Goal: Information Seeking & Learning: Learn about a topic

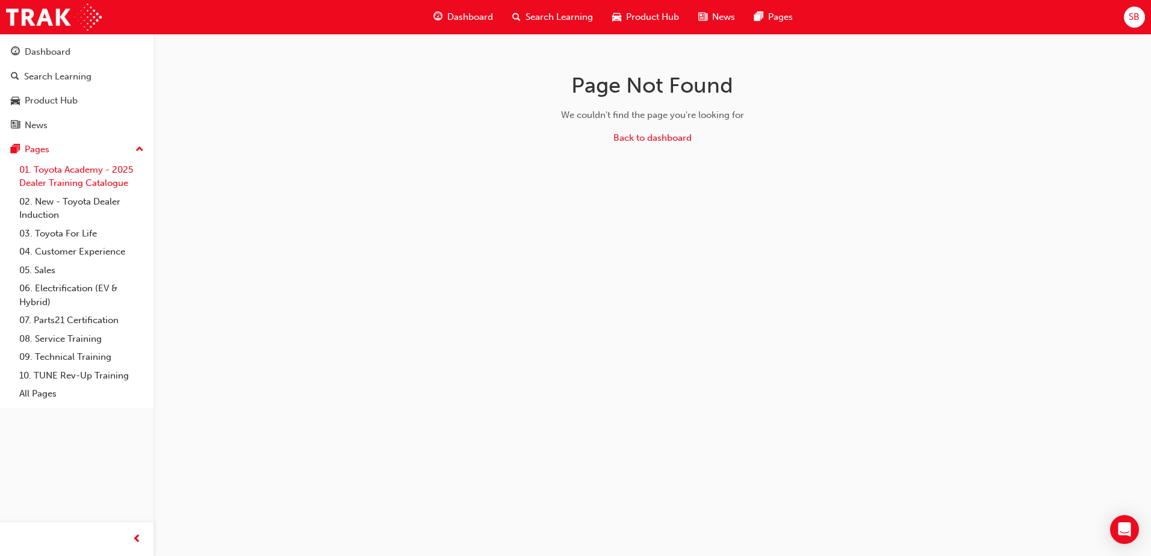
click at [70, 169] on link "01. Toyota Academy - 2025 Dealer Training Catalogue" at bounding box center [81, 177] width 134 height 32
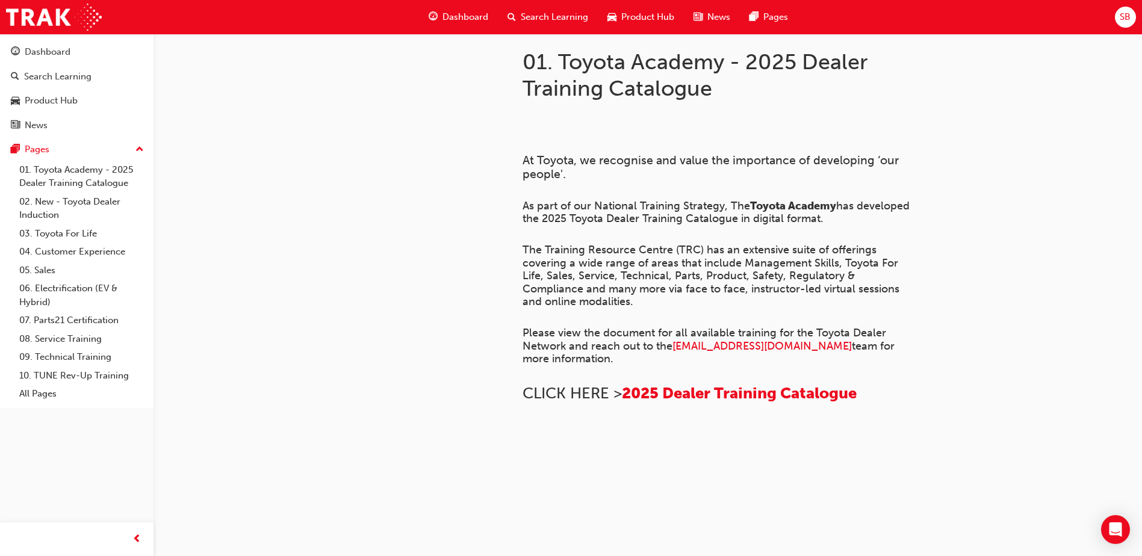
scroll to position [301, 0]
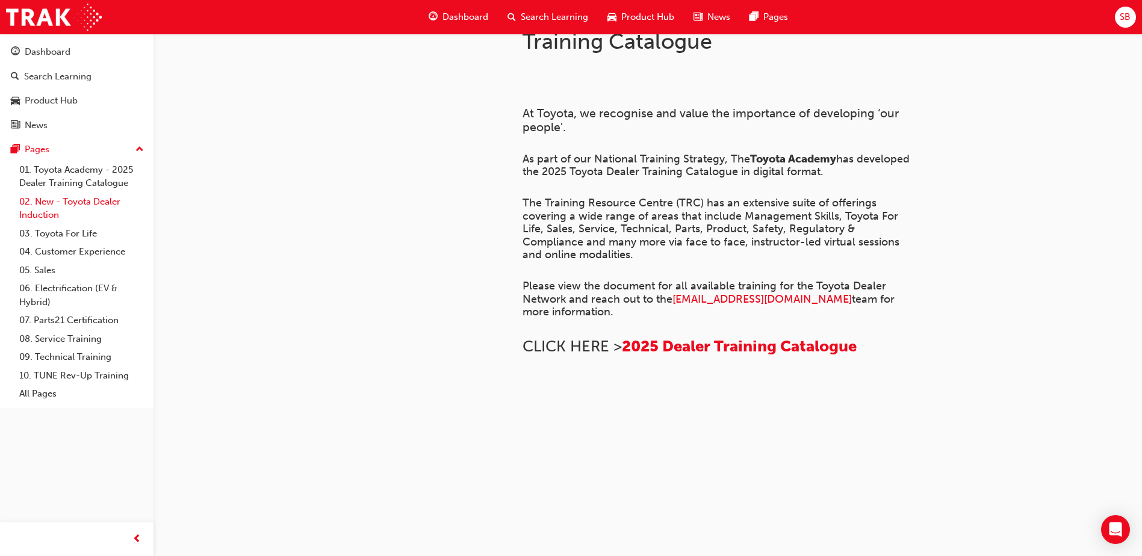
click at [51, 196] on link "02. New - Toyota Dealer Induction" at bounding box center [81, 209] width 134 height 32
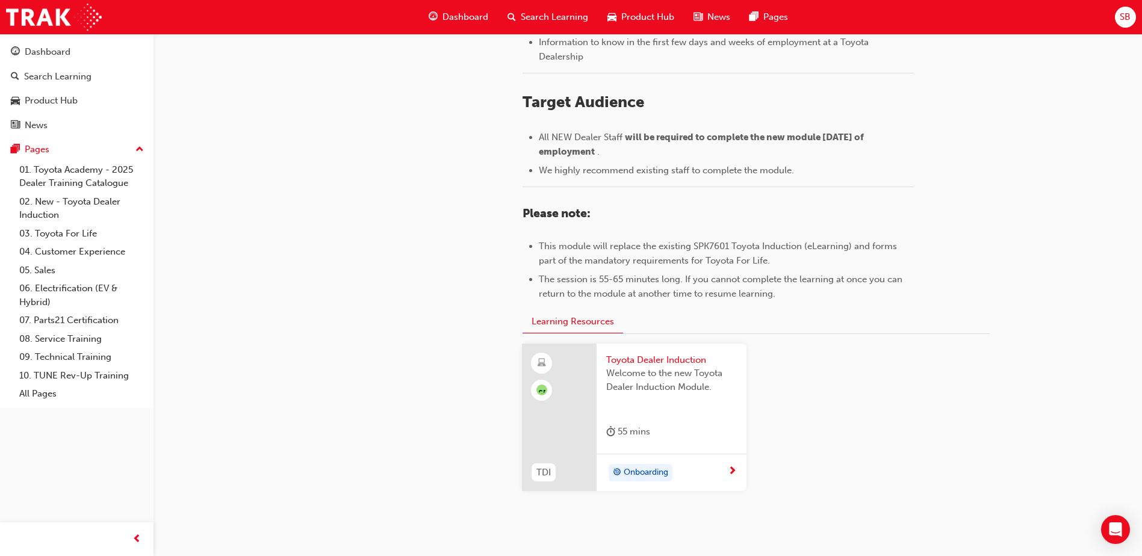
scroll to position [522, 0]
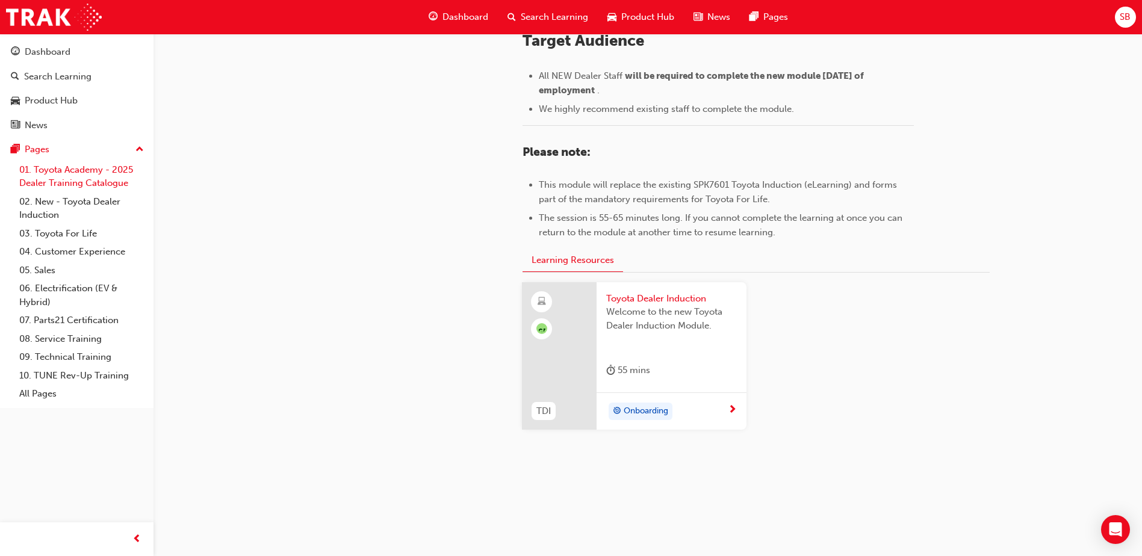
click at [47, 180] on link "01. Toyota Academy - 2025 Dealer Training Catalogue" at bounding box center [81, 177] width 134 height 32
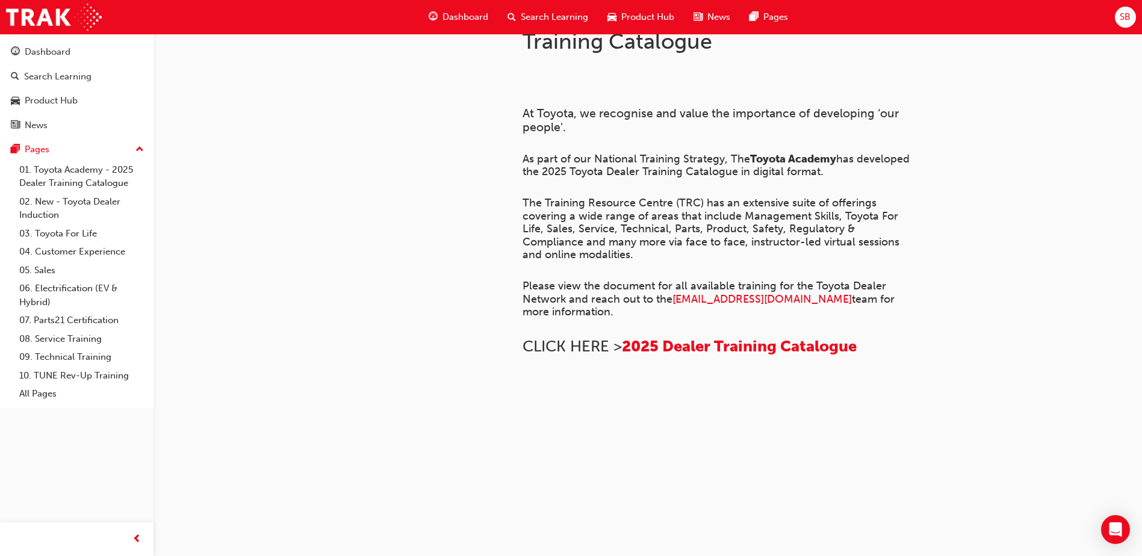
scroll to position [816, 0]
click at [74, 242] on link "03. Toyota For Life" at bounding box center [81, 234] width 134 height 19
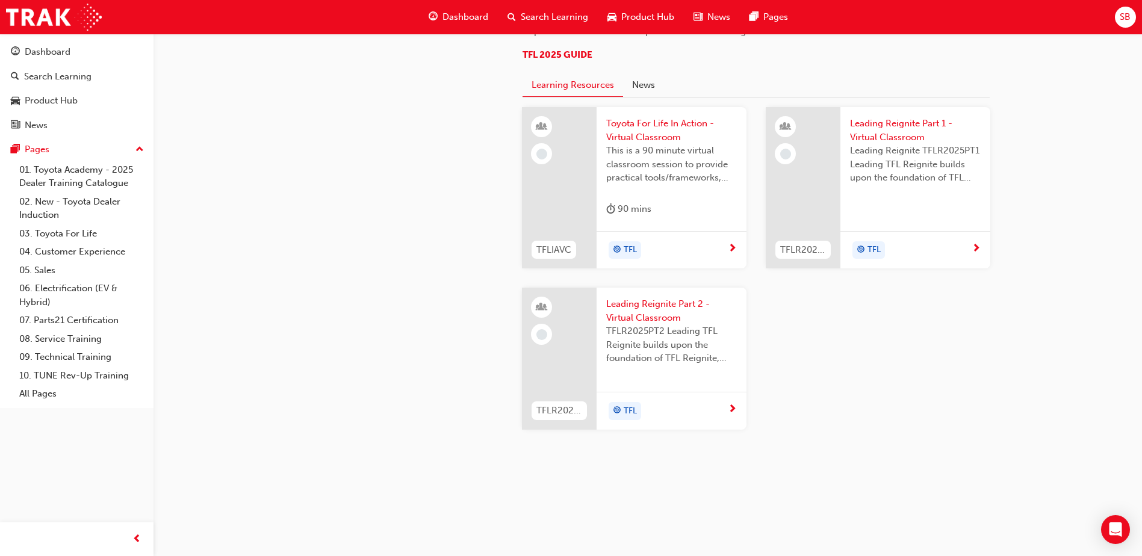
scroll to position [1204, 0]
click at [46, 250] on link "04. Customer Experience" at bounding box center [81, 252] width 134 height 19
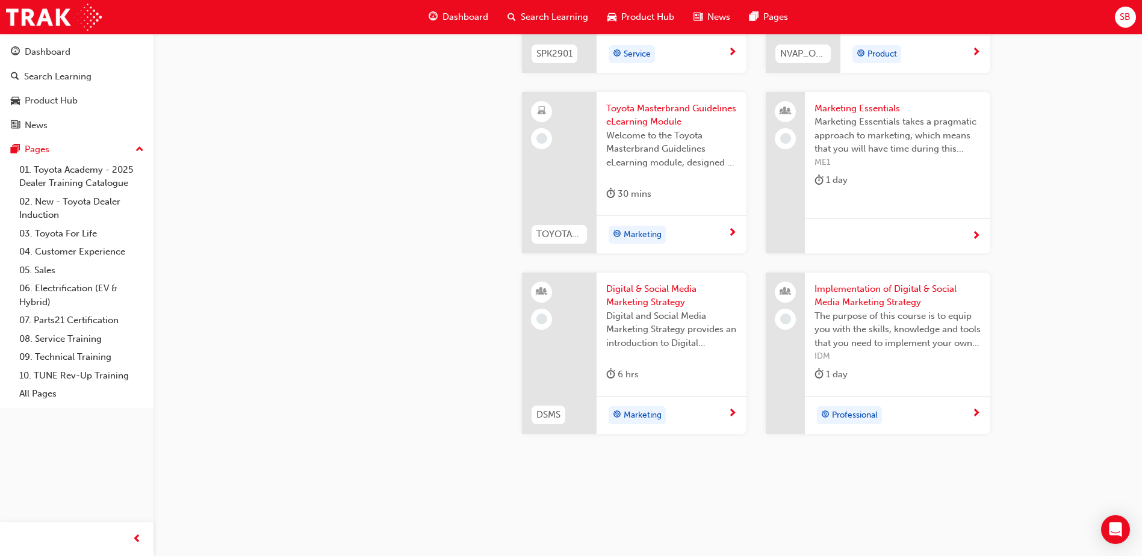
scroll to position [2307, 0]
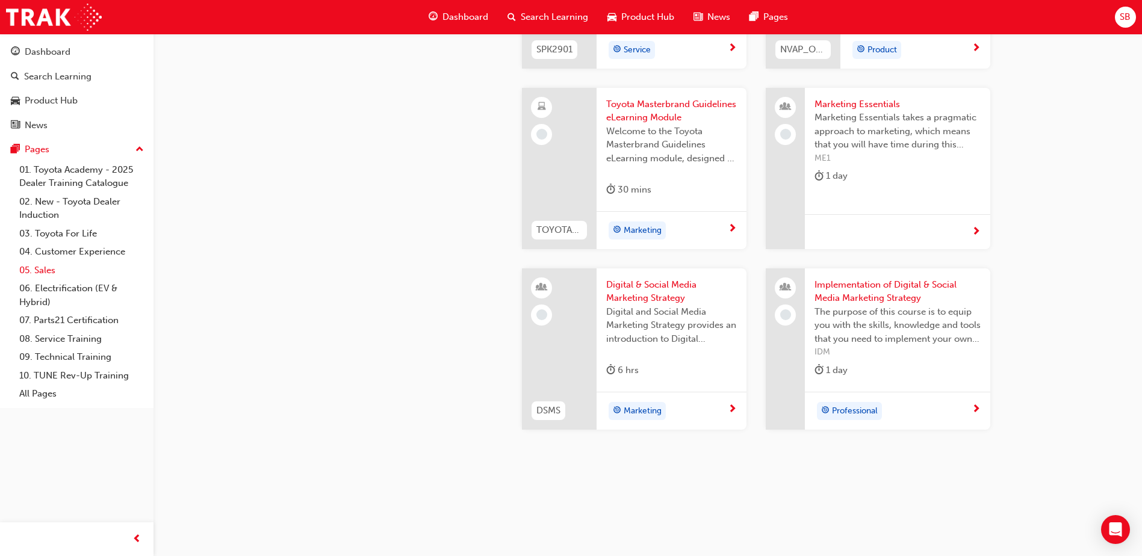
click at [45, 264] on link "05. Sales" at bounding box center [81, 270] width 134 height 19
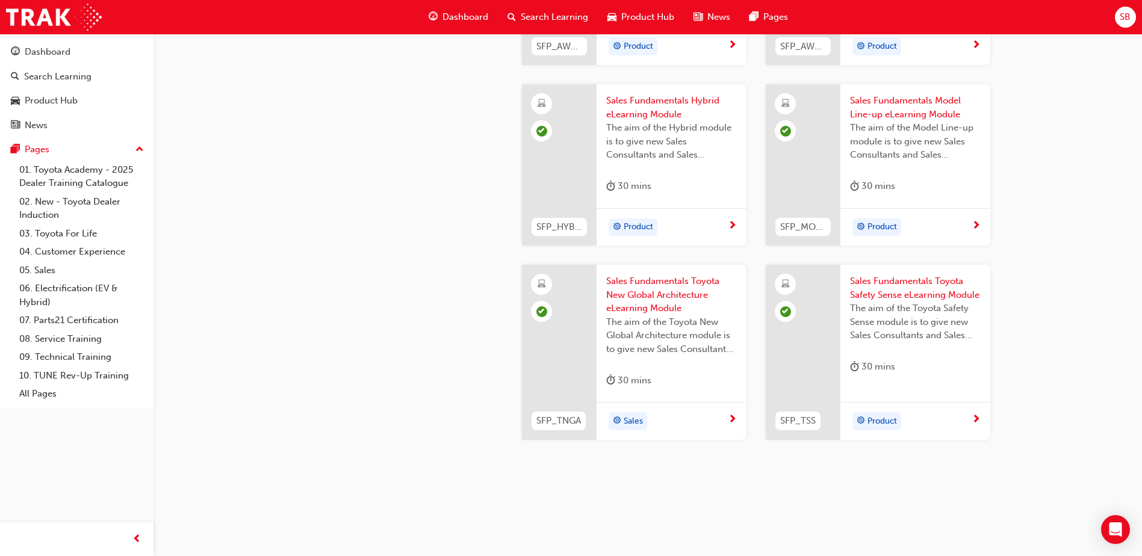
scroll to position [503, 0]
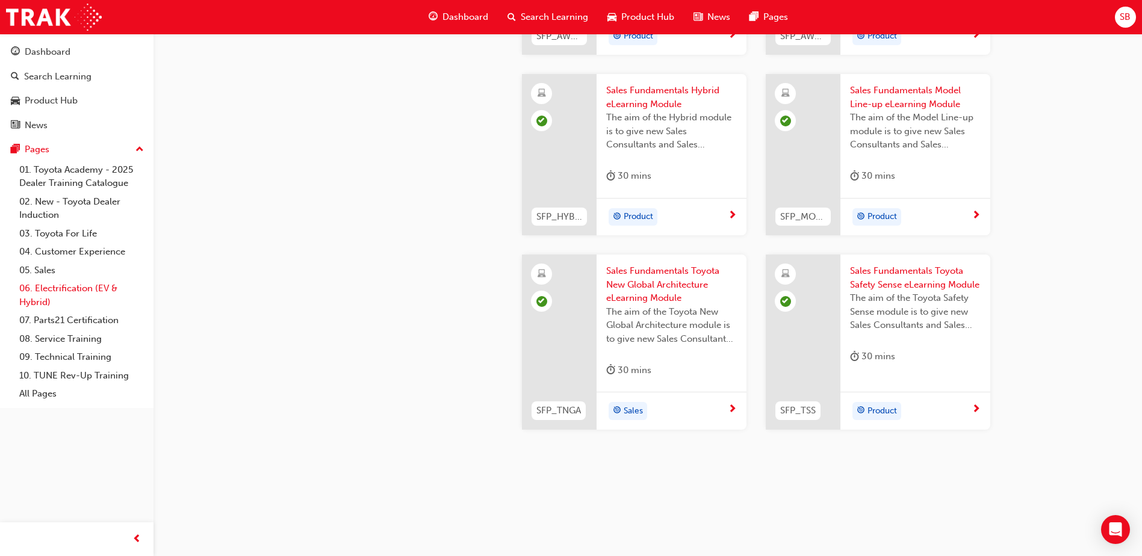
click at [48, 294] on link "06. Electrification (EV & Hybrid)" at bounding box center [81, 295] width 134 height 32
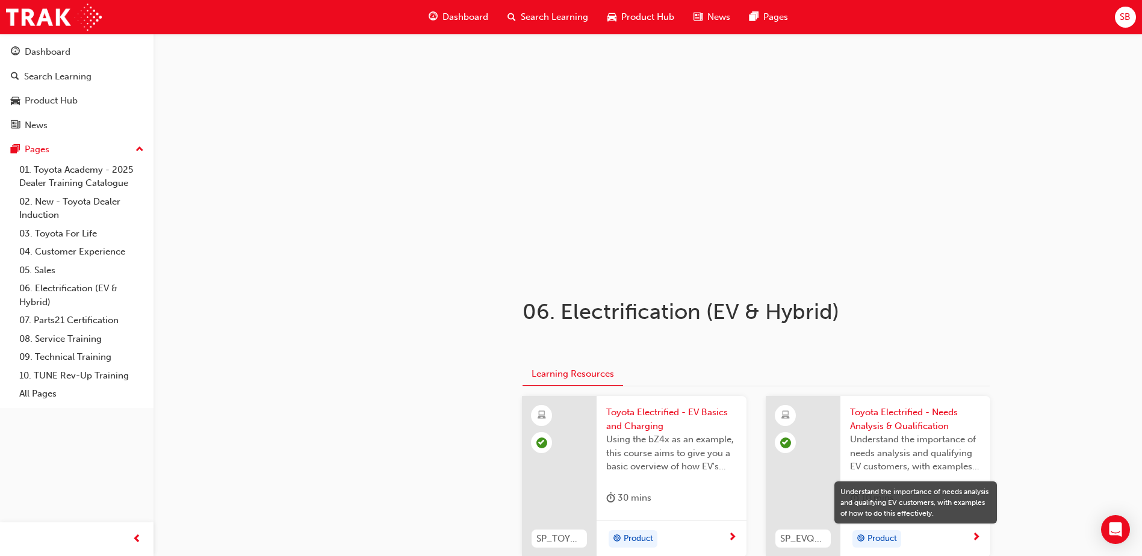
click at [472, 22] on span "Dashboard" at bounding box center [466, 17] width 46 height 14
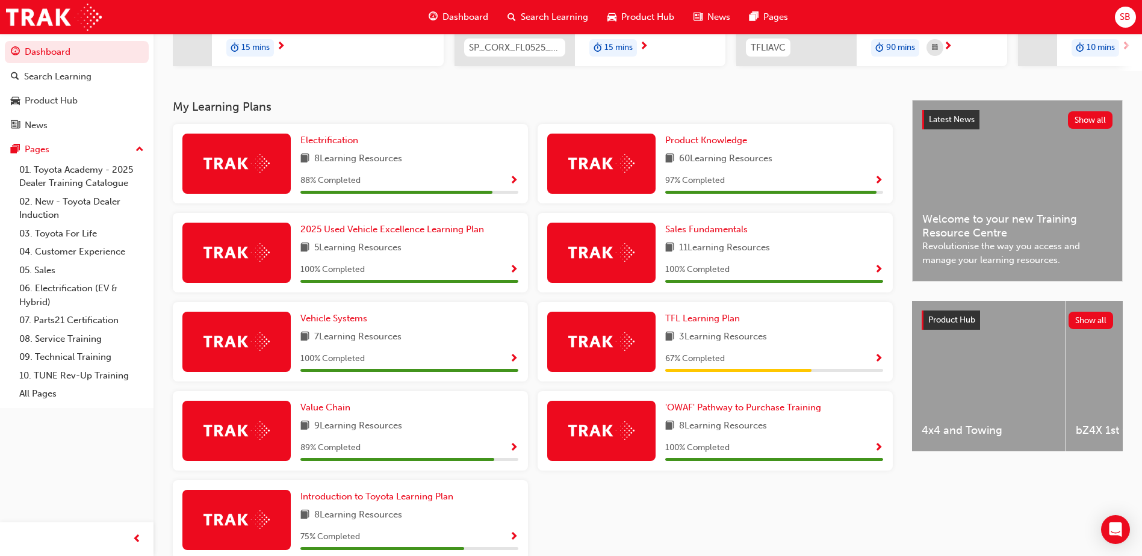
scroll to position [214, 0]
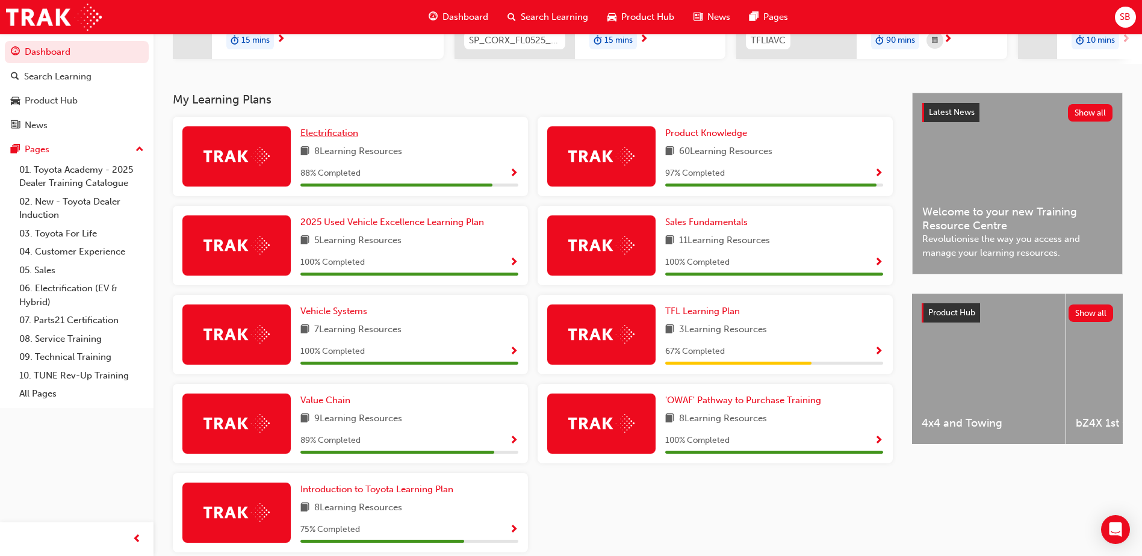
click at [356, 138] on span "Electrification" at bounding box center [329, 133] width 58 height 11
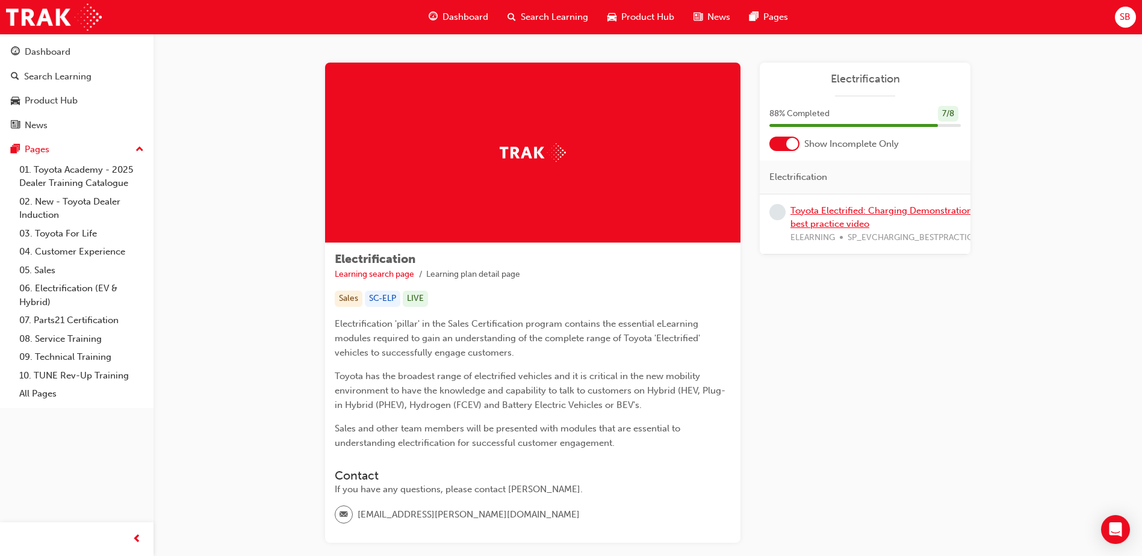
click at [813, 220] on link "Toyota Electrified: Charging Demonstration best practice video" at bounding box center [882, 217] width 182 height 25
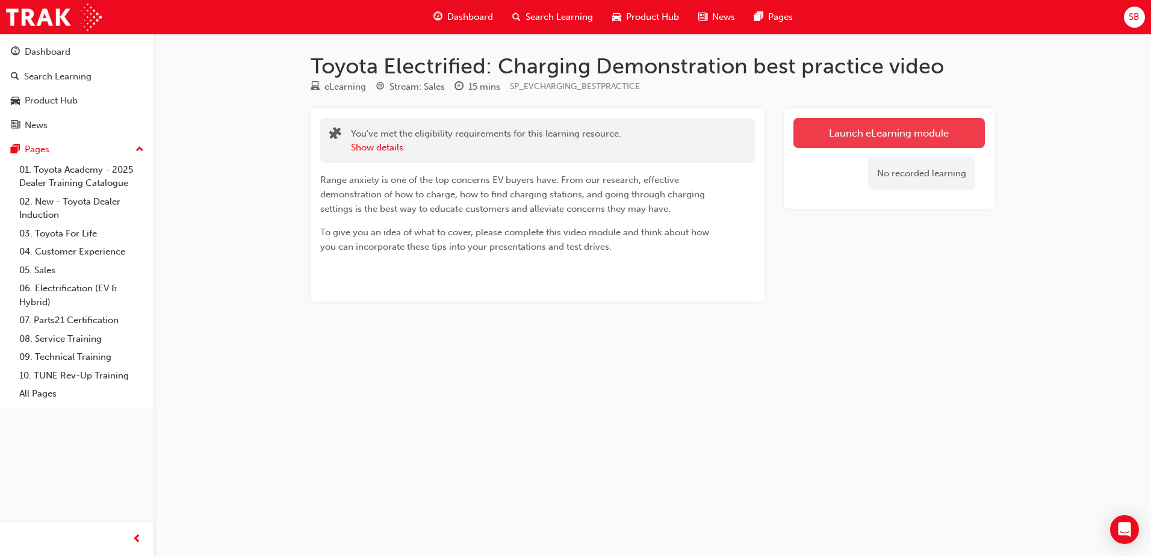
click at [904, 133] on link "Launch eLearning module" at bounding box center [889, 133] width 191 height 30
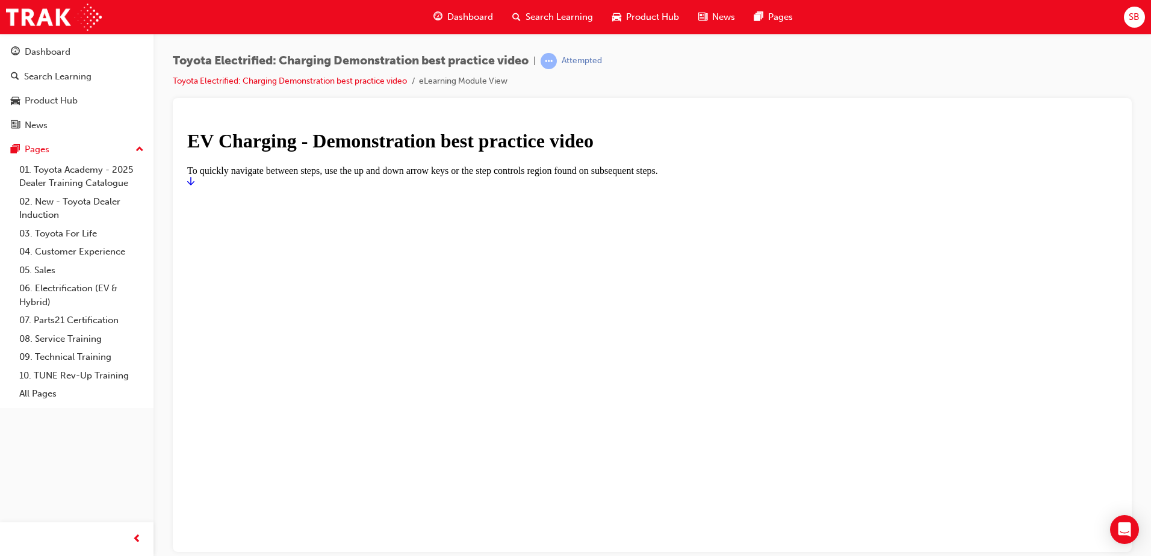
click at [194, 186] on link "Start" at bounding box center [190, 181] width 7 height 10
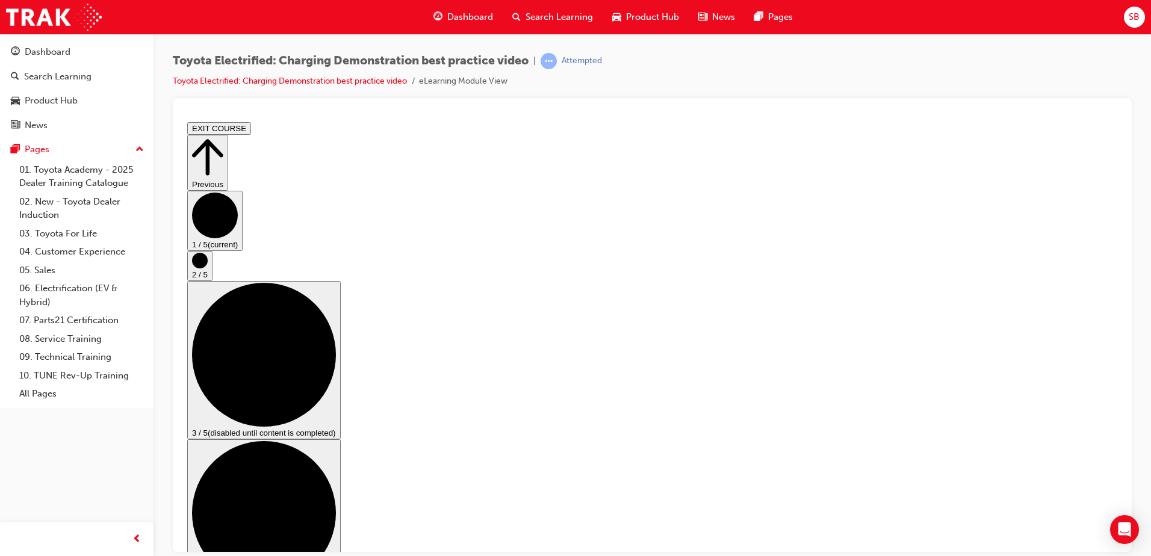
click at [208, 268] on circle "Step controls" at bounding box center [200, 260] width 16 height 16
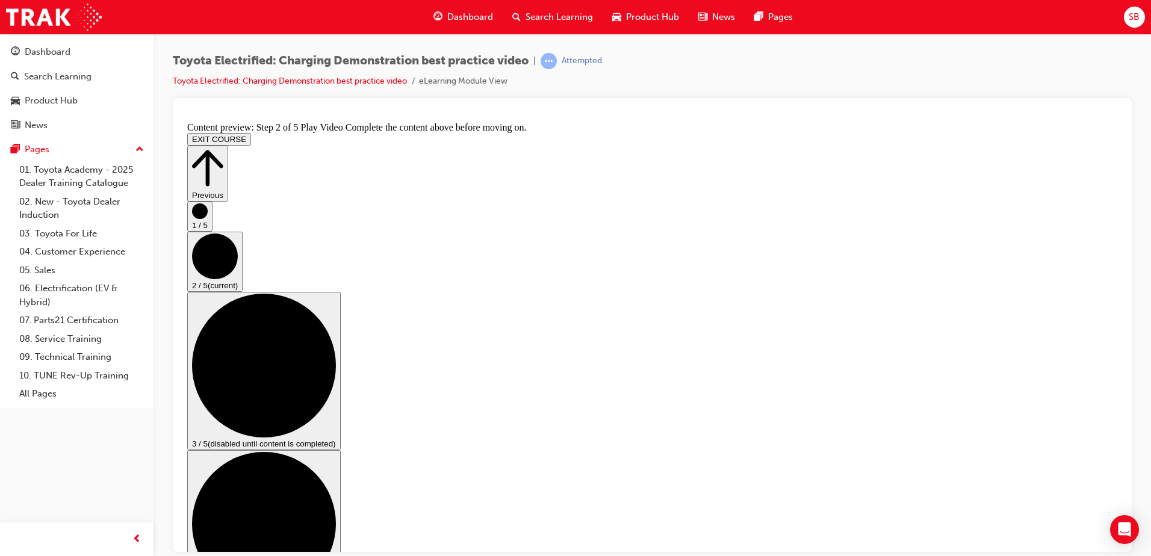
click at [336, 332] on circle "Step controls" at bounding box center [264, 365] width 144 height 144
drag, startPoint x: 447, startPoint y: 484, endPoint x: 805, endPoint y: 493, distance: 358.4
click at [336, 334] on circle "Step controls" at bounding box center [264, 365] width 144 height 144
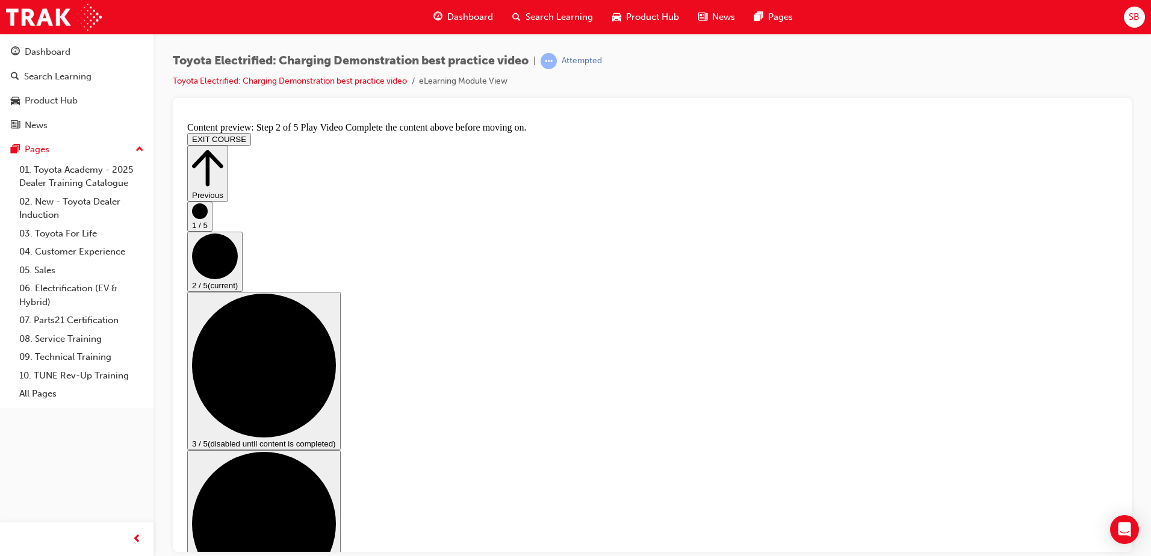
drag, startPoint x: 756, startPoint y: 499, endPoint x: 753, endPoint y: 516, distance: 17.7
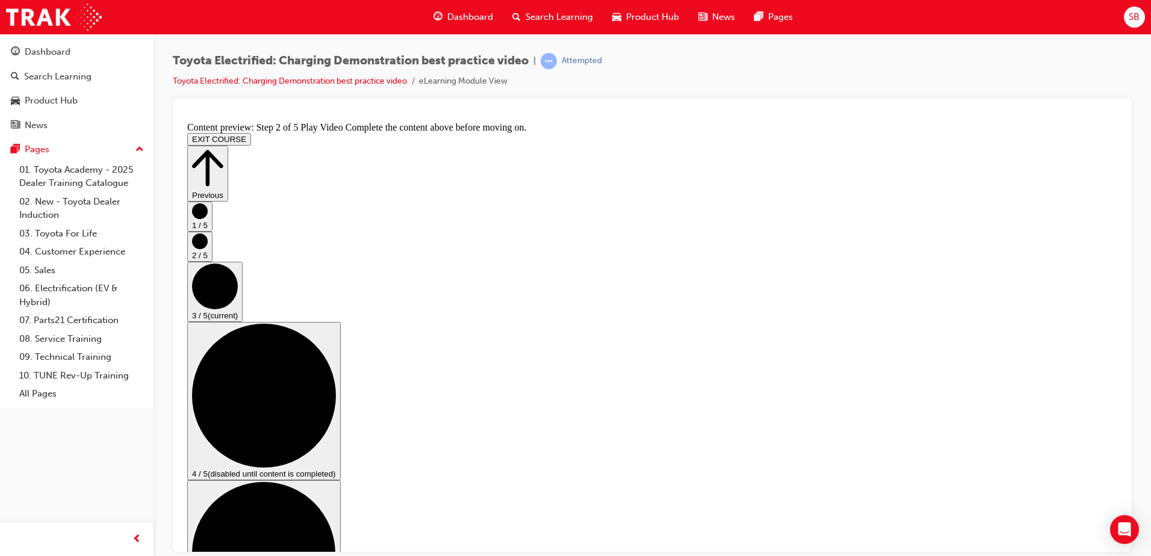
scroll to position [120, 0]
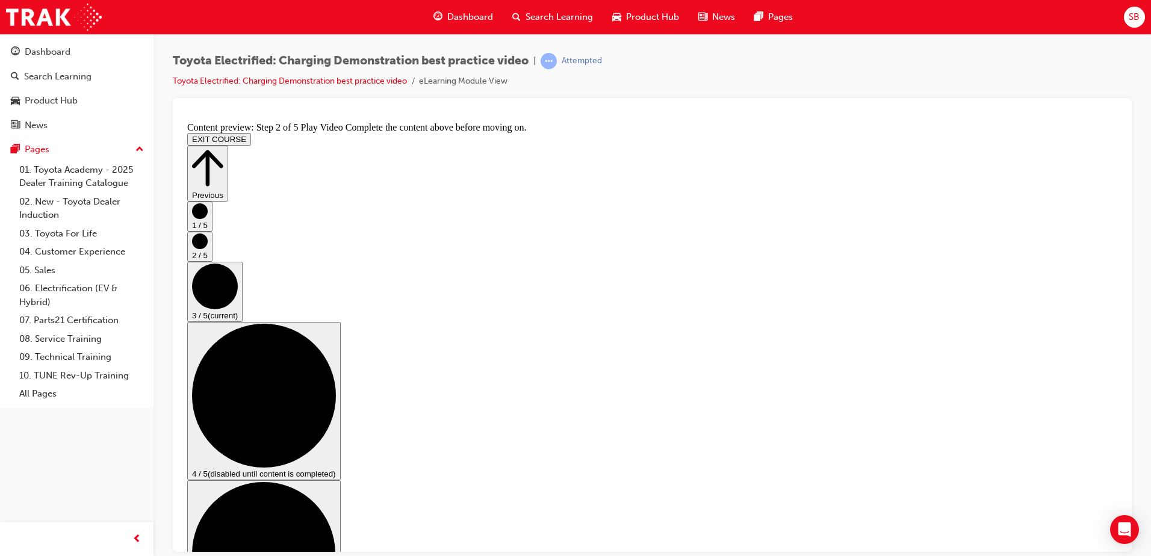
checkbox input "true"
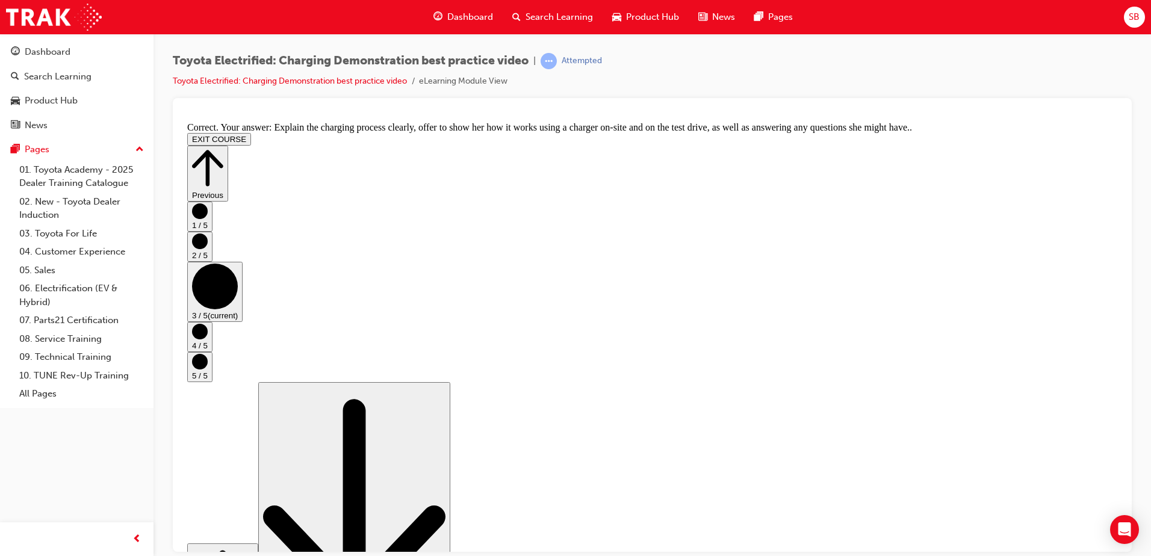
scroll to position [220, 0]
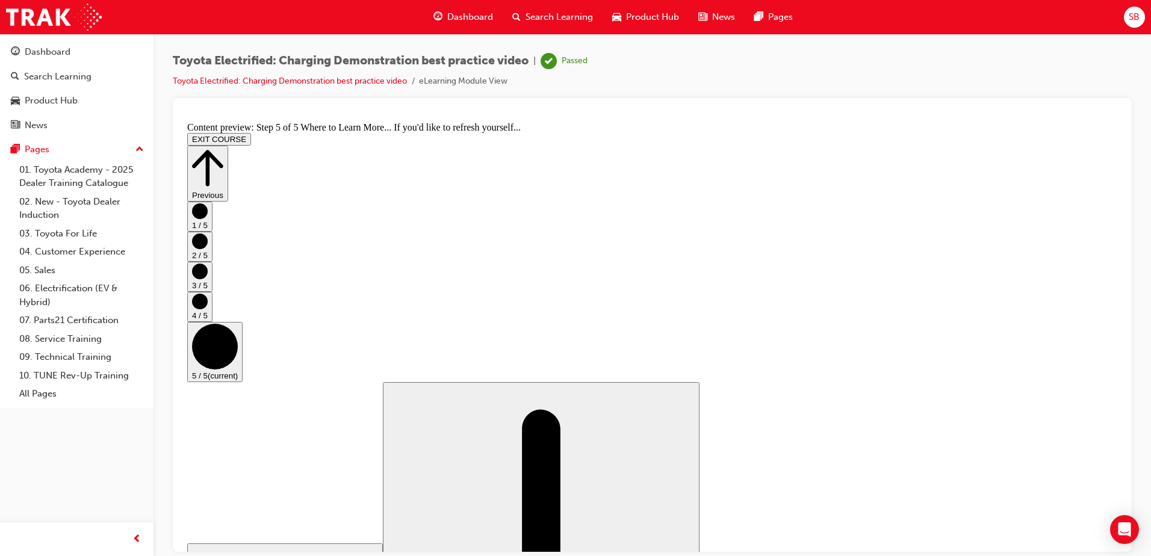
scroll to position [119, 0]
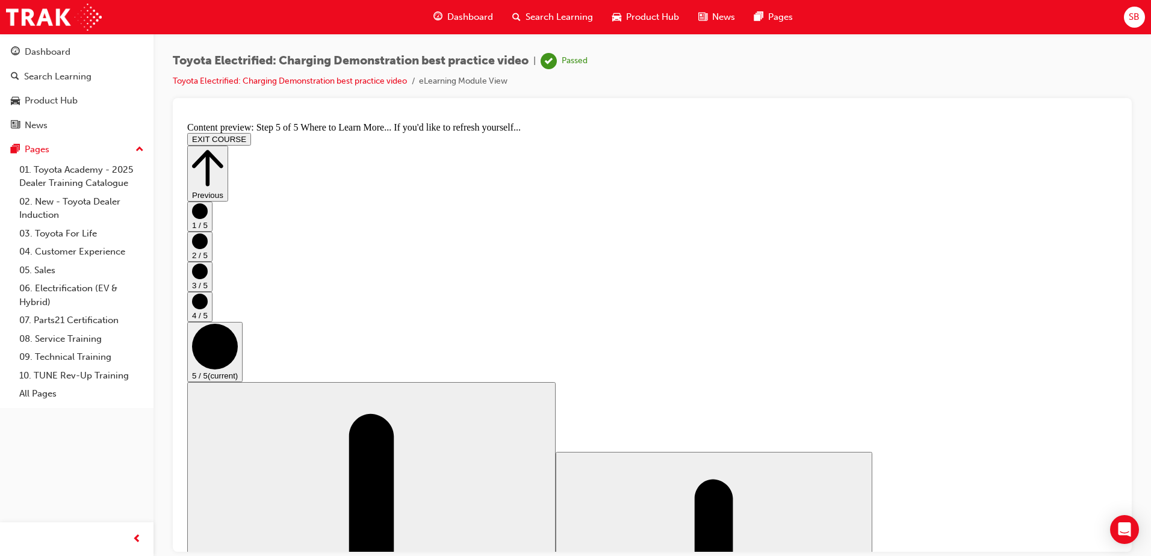
click at [251, 135] on button "EXIT COURSE" at bounding box center [219, 138] width 64 height 13
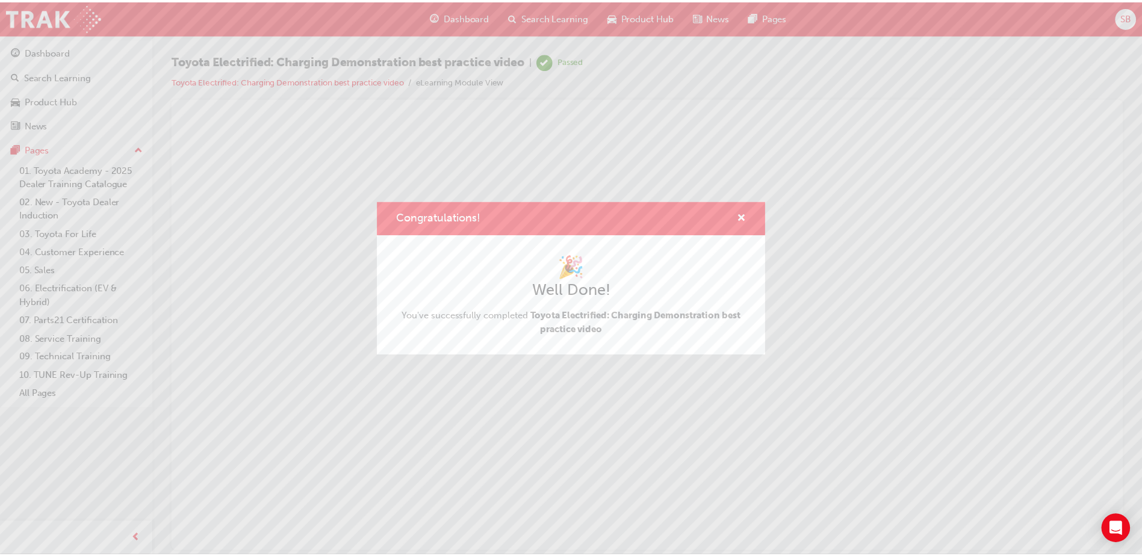
scroll to position [0, 0]
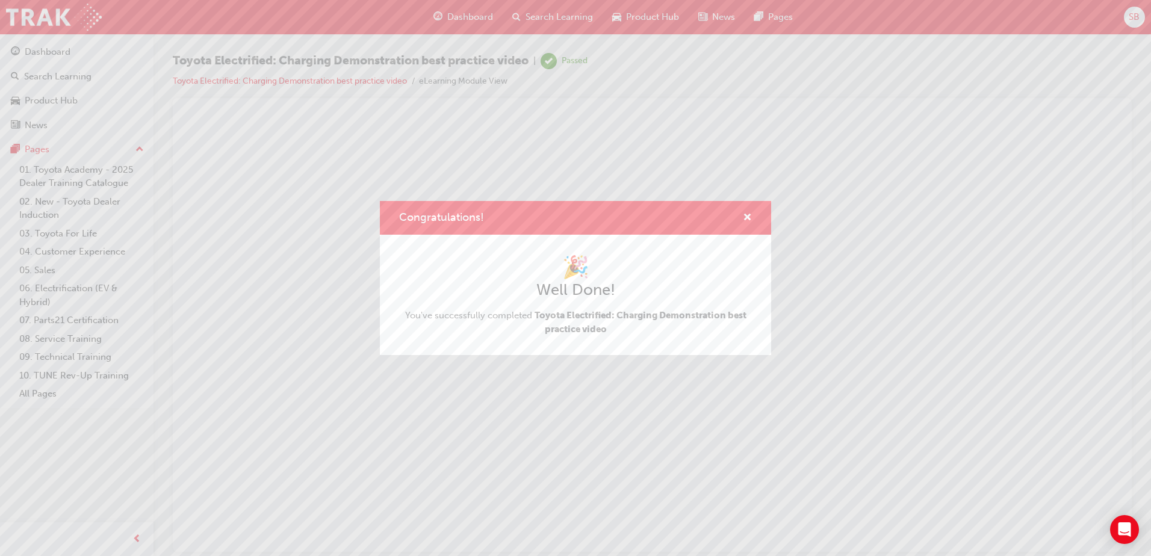
click at [564, 312] on span "Toyota Electrified: Charging Demonstration best practice video" at bounding box center [641, 322] width 212 height 25
click at [744, 216] on span "cross-icon" at bounding box center [747, 218] width 9 height 11
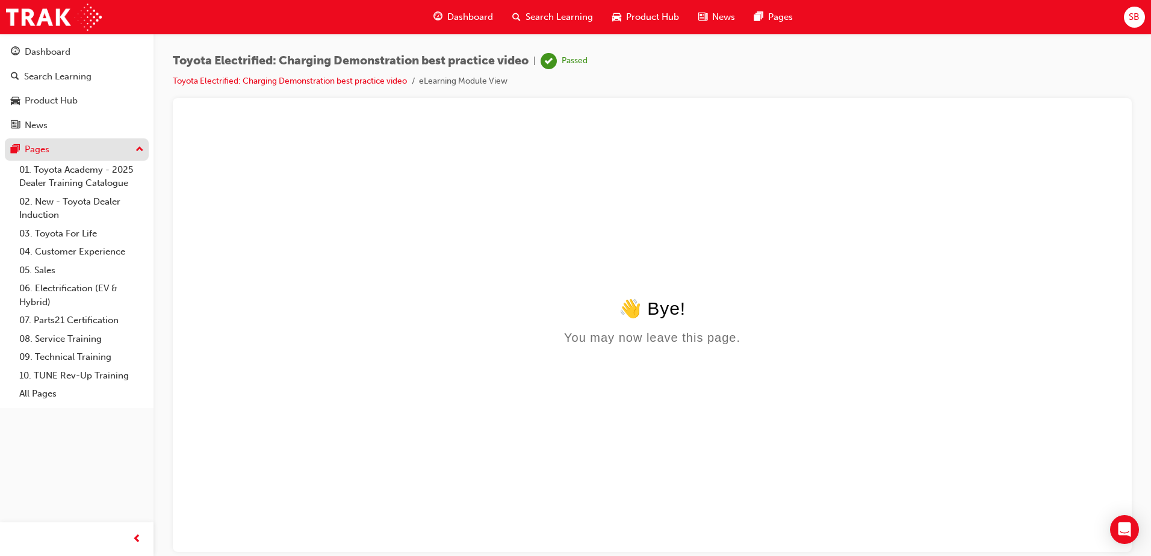
click at [36, 146] on div "Pages" at bounding box center [37, 150] width 25 height 14
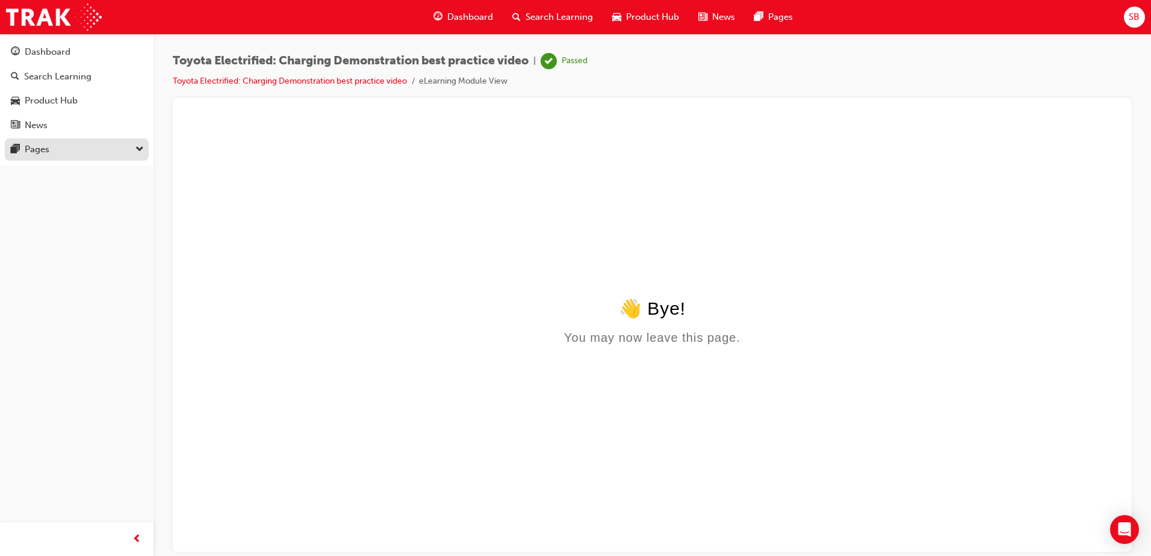
click at [62, 153] on div "Pages" at bounding box center [77, 149] width 132 height 15
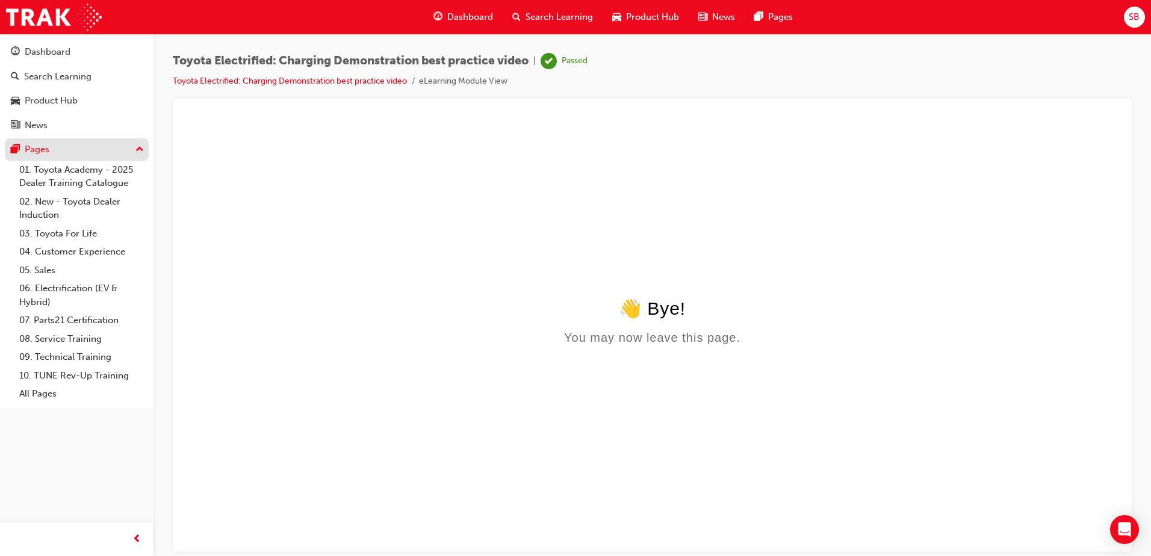
click at [27, 148] on div "Pages" at bounding box center [37, 150] width 25 height 14
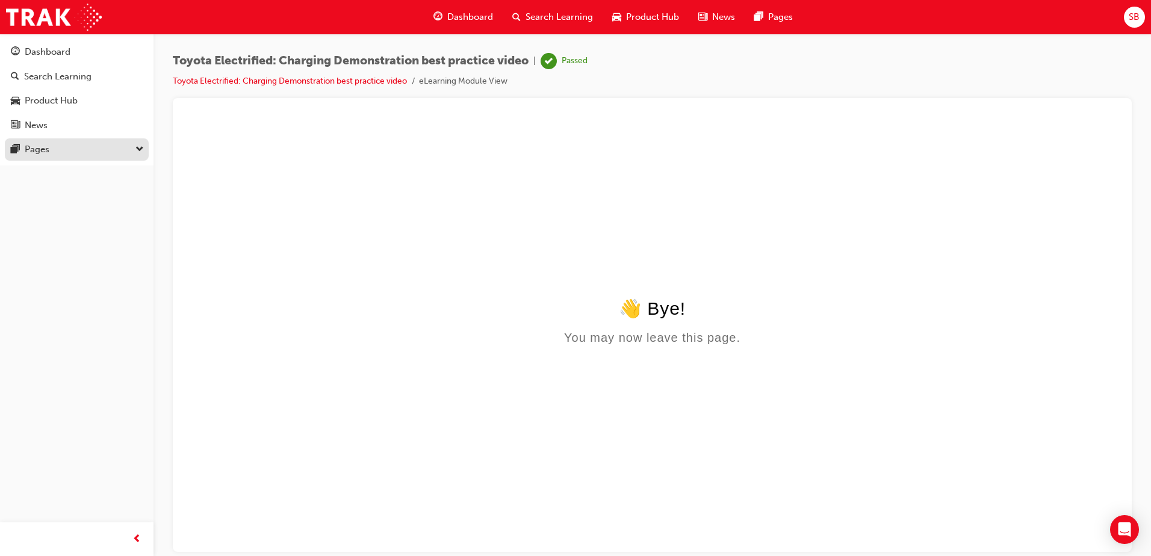
click at [27, 148] on div "Pages" at bounding box center [37, 150] width 25 height 14
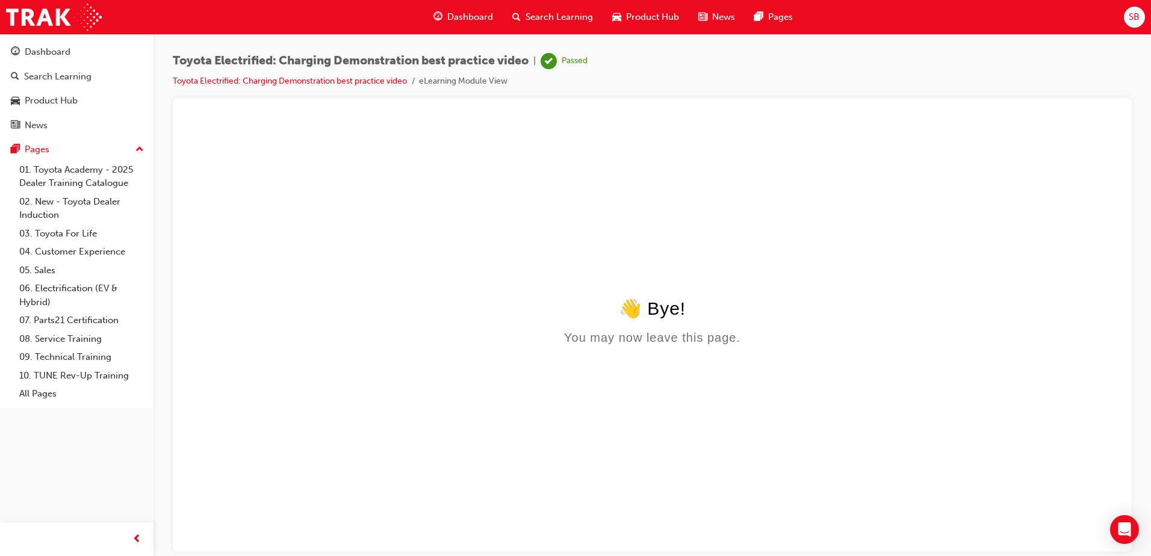
click at [597, 54] on div "Toyota Electrified: Charging Demonstration best practice video | Passed Toyota …" at bounding box center [652, 75] width 959 height 45
click at [204, 83] on link "Toyota Electrified: Charging Demonstration best practice video" at bounding box center [290, 81] width 234 height 10
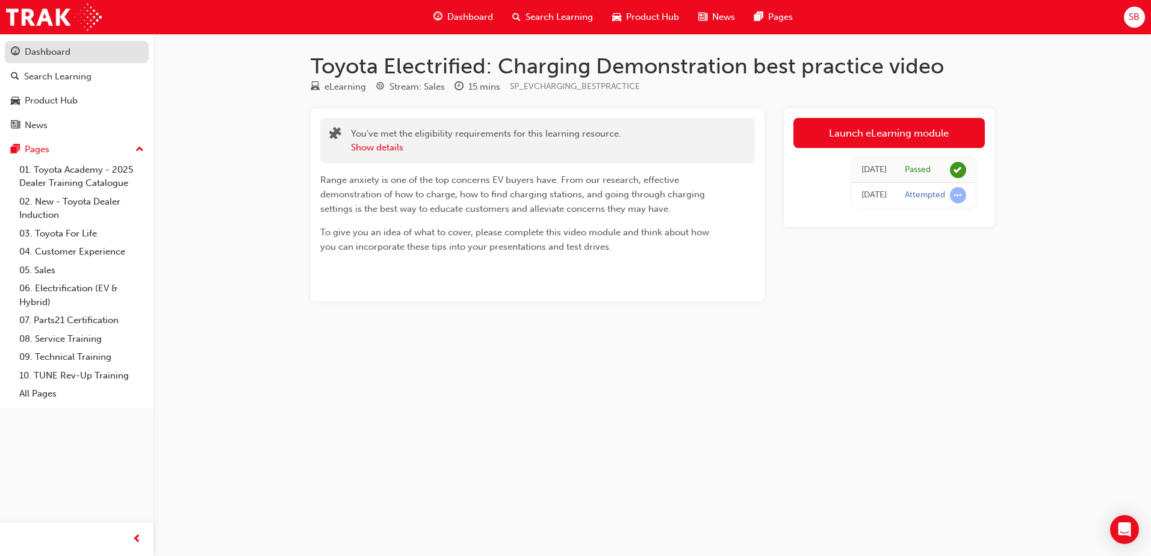
click at [47, 55] on div "Dashboard" at bounding box center [48, 52] width 46 height 14
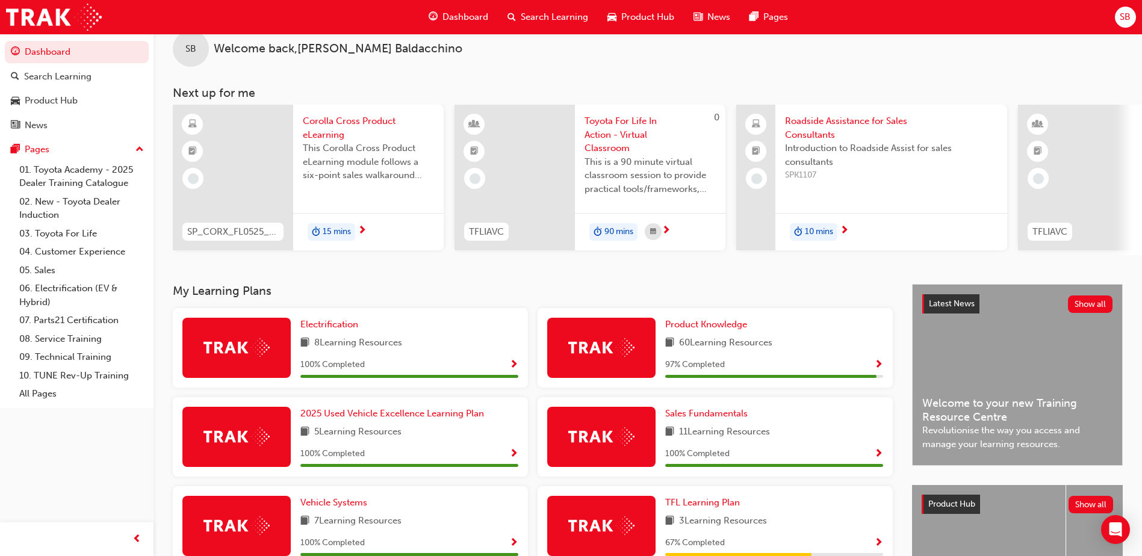
scroll to position [60, 0]
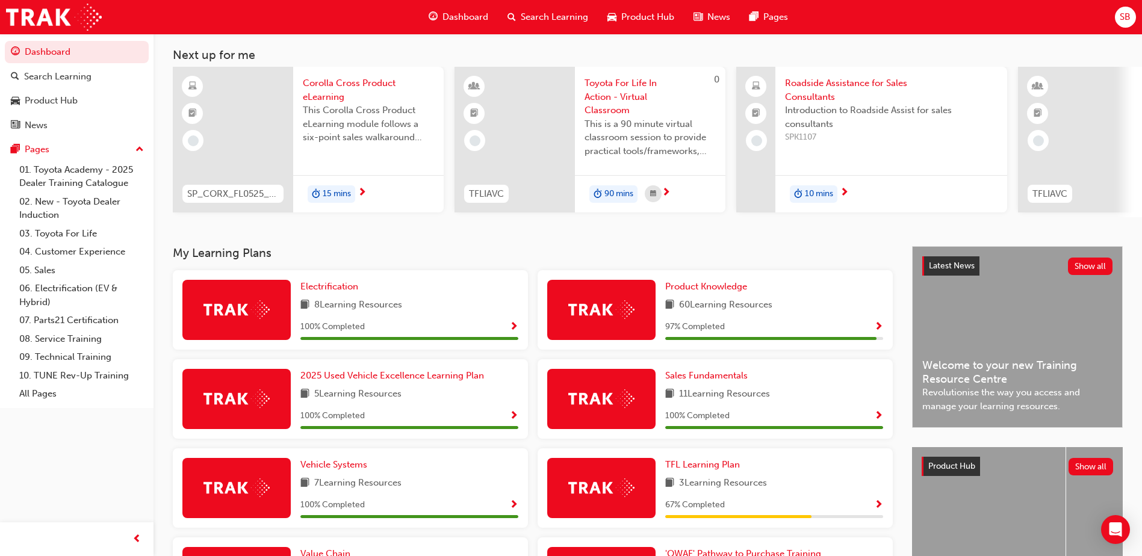
click at [875, 329] on span "Show Progress" at bounding box center [878, 327] width 9 height 11
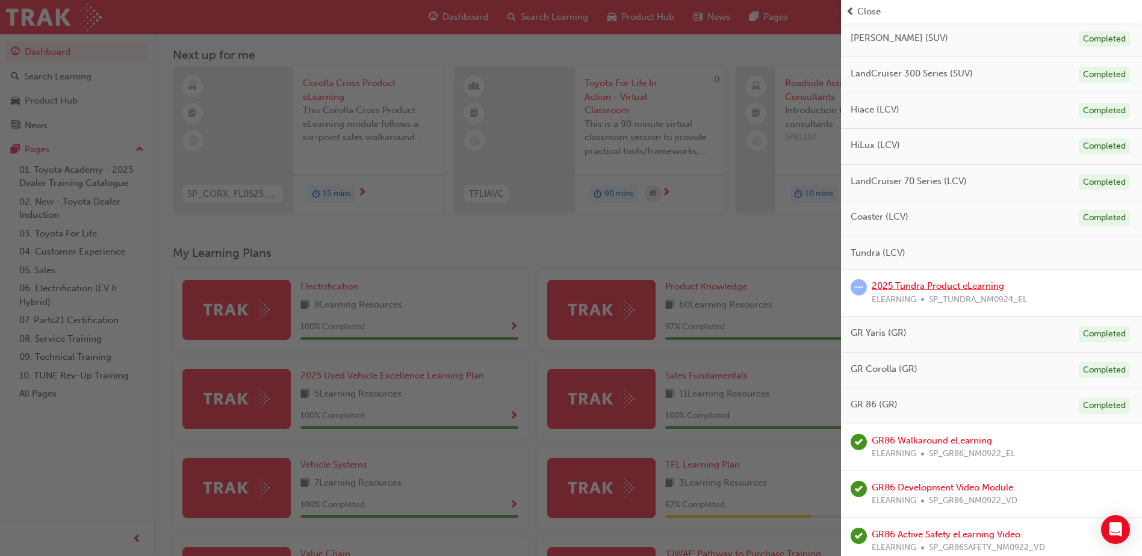
scroll to position [478, 0]
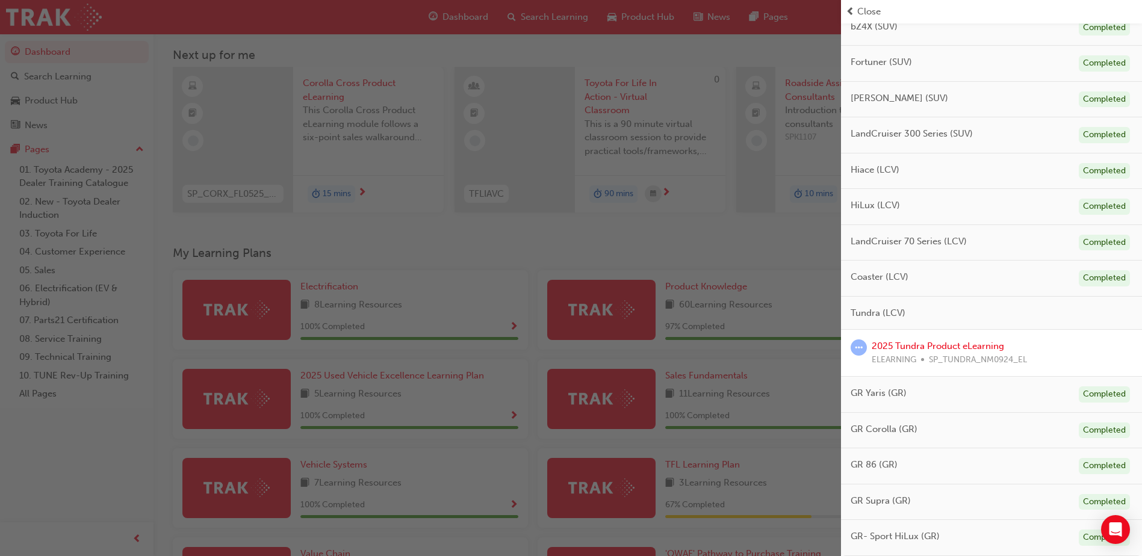
click at [629, 240] on div "button" at bounding box center [420, 278] width 841 height 556
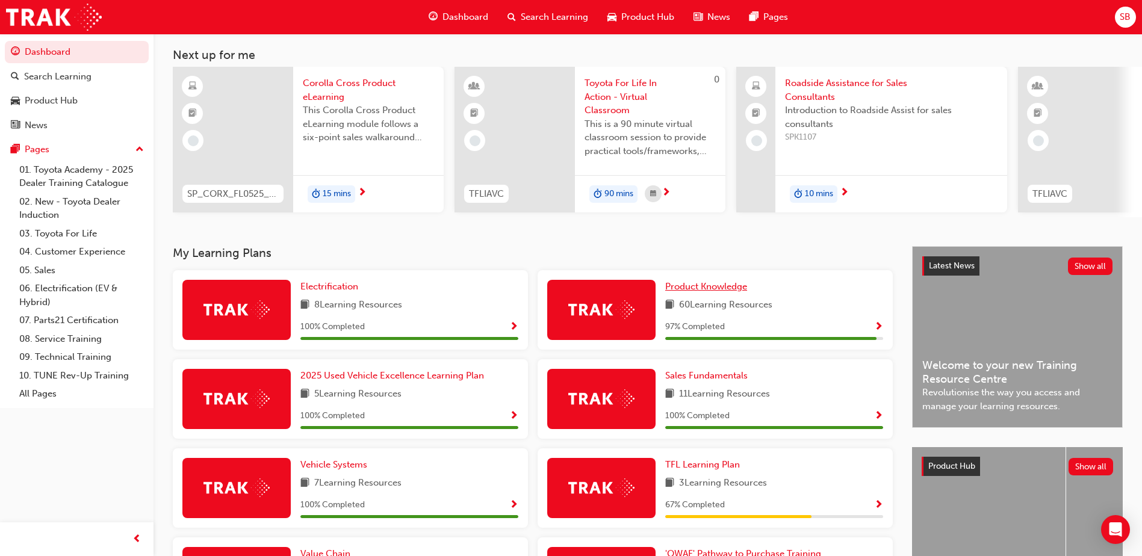
click at [698, 291] on span "Product Knowledge" at bounding box center [706, 286] width 82 height 11
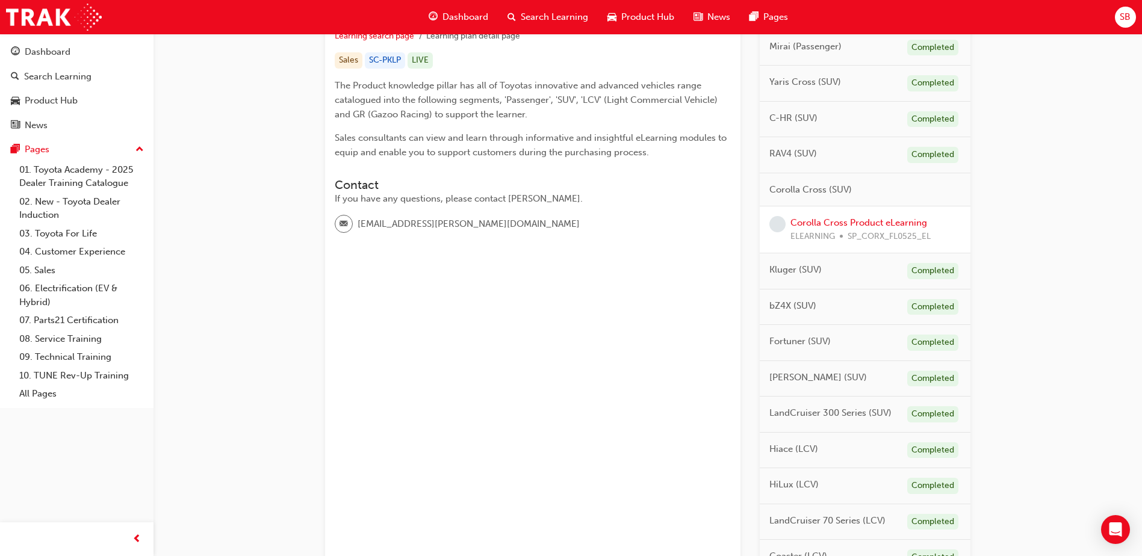
scroll to position [241, 0]
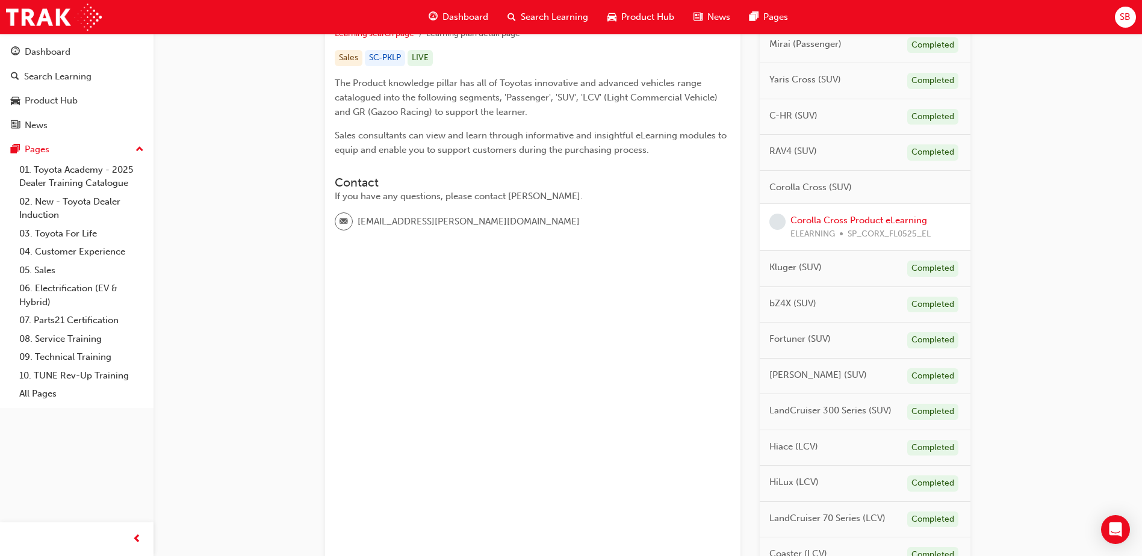
click at [830, 187] on span "Corolla Cross (SUV)" at bounding box center [810, 188] width 82 height 14
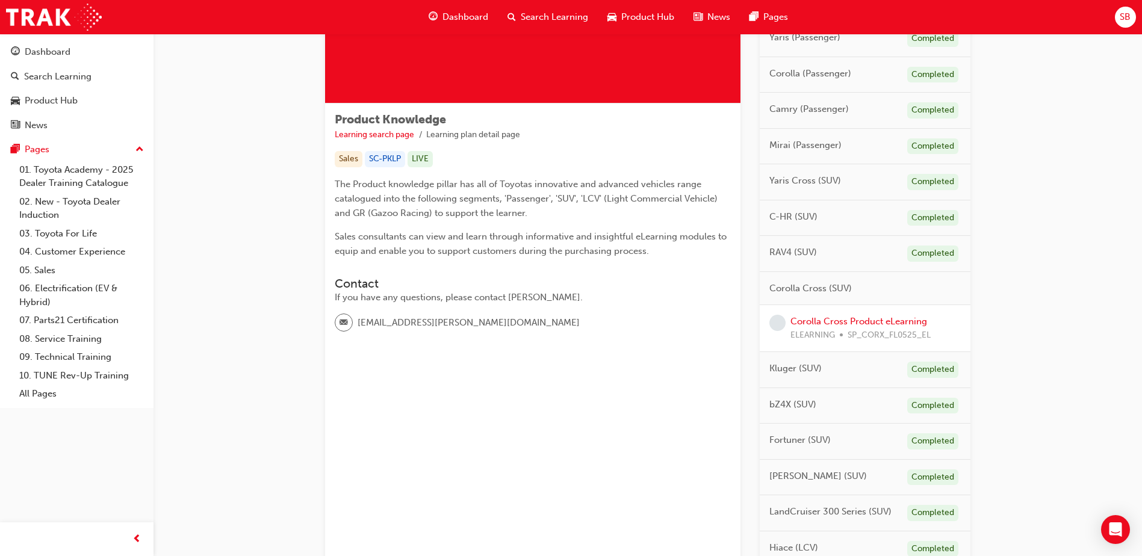
scroll to position [0, 0]
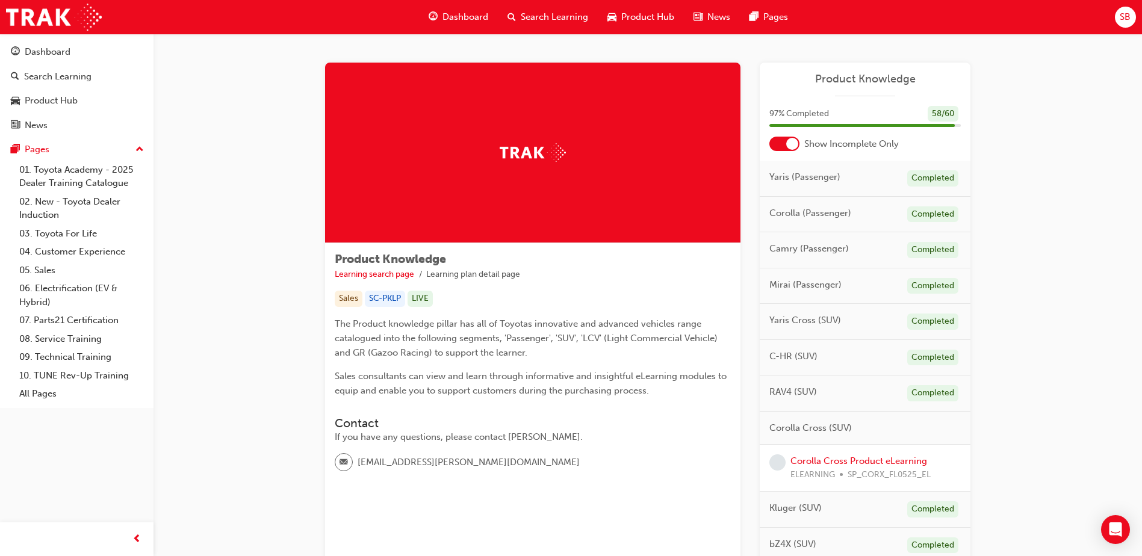
click at [790, 145] on div at bounding box center [792, 144] width 12 height 12
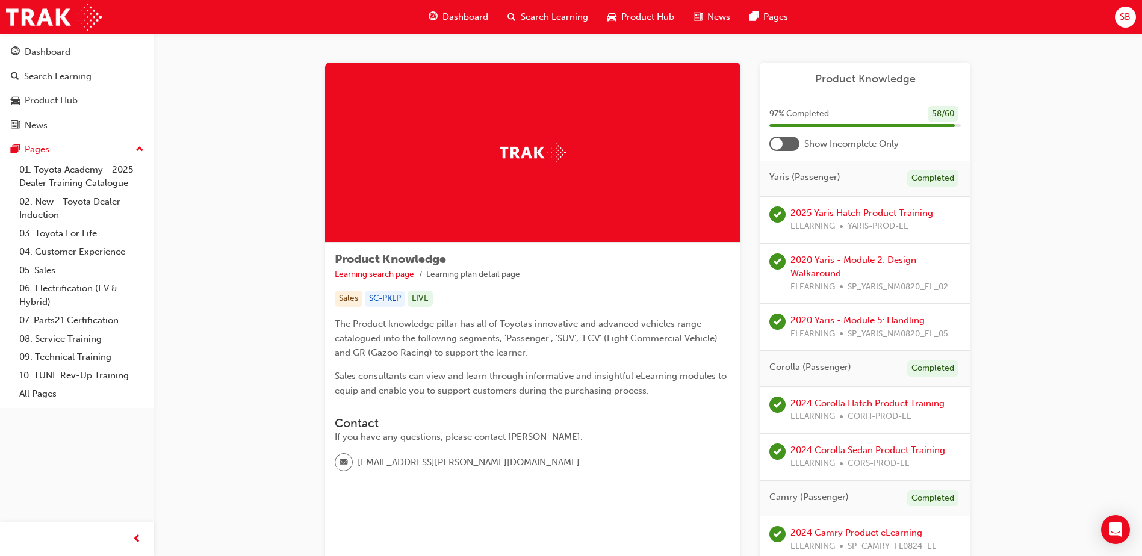
click at [777, 145] on div at bounding box center [777, 144] width 12 height 12
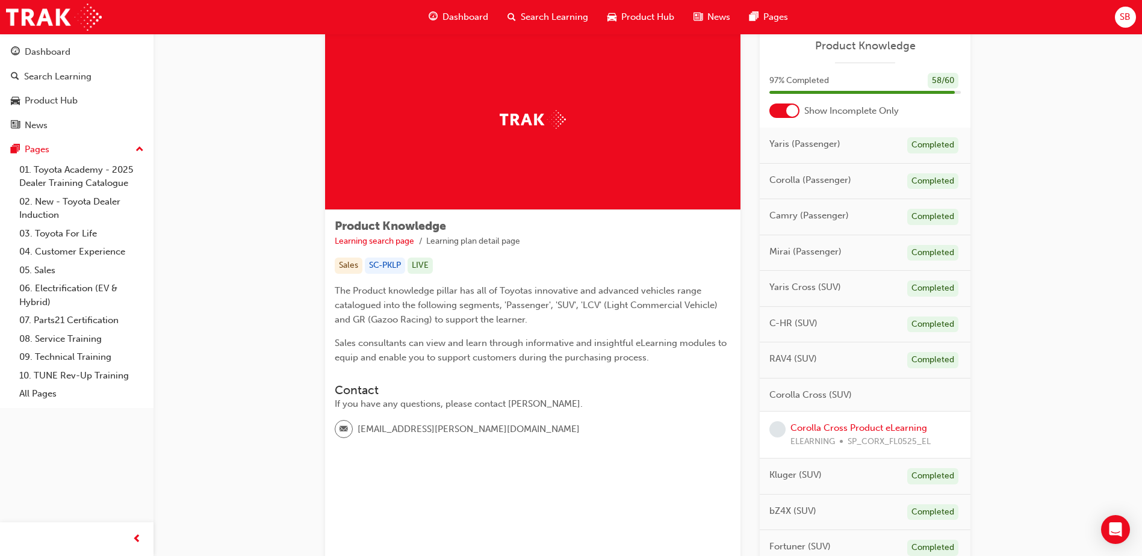
scroll to position [60, 0]
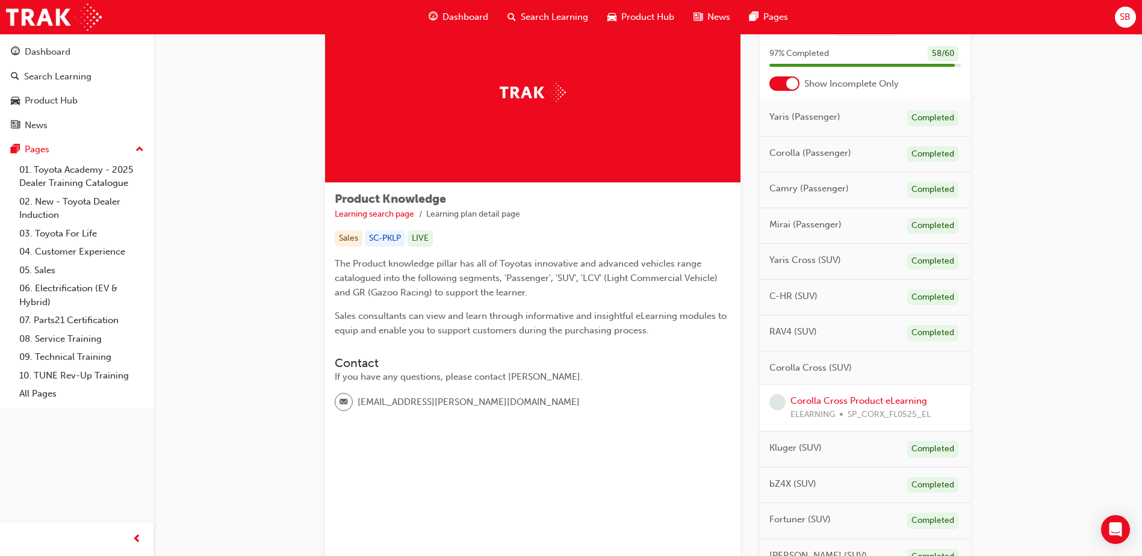
click at [813, 375] on div "Corolla Cross (SUV)" at bounding box center [865, 369] width 211 height 34
click at [863, 363] on div "Corolla Cross (SUV)" at bounding box center [865, 369] width 211 height 34
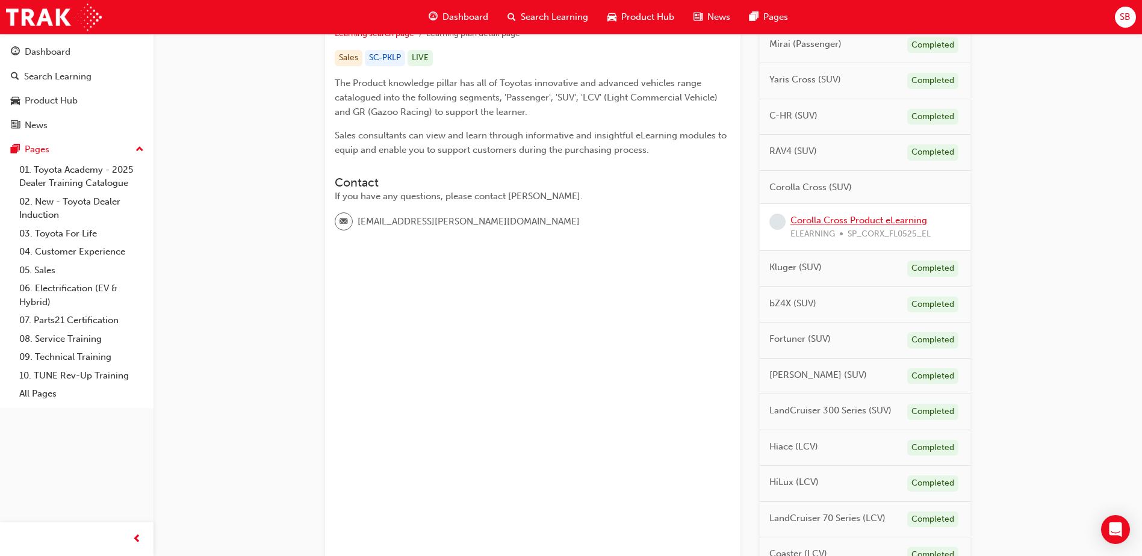
click at [865, 223] on link "Corolla Cross Product eLearning" at bounding box center [859, 220] width 137 height 11
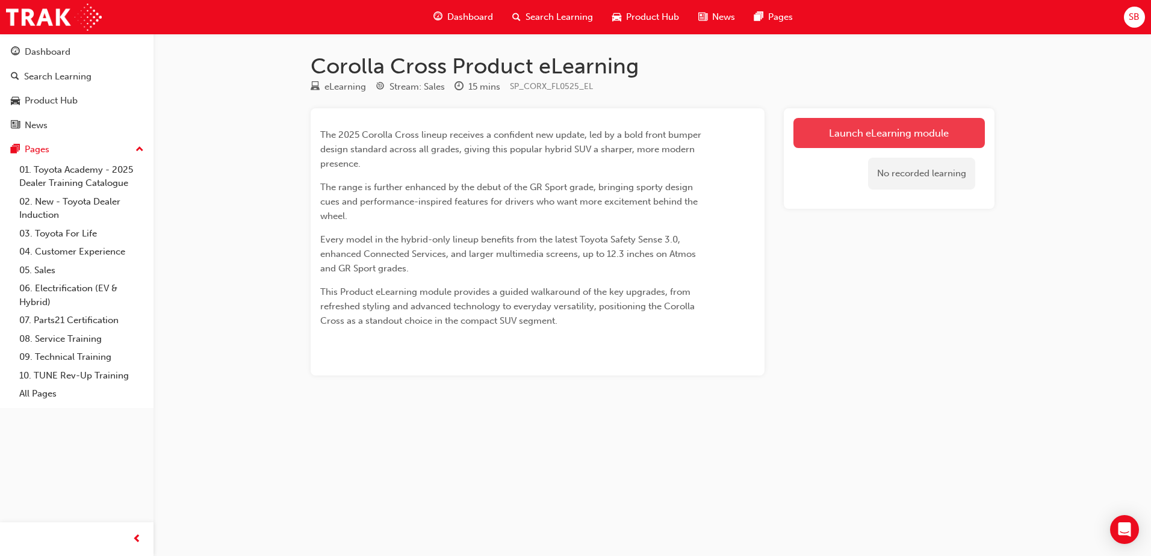
click at [869, 143] on link "Launch eLearning module" at bounding box center [889, 133] width 191 height 30
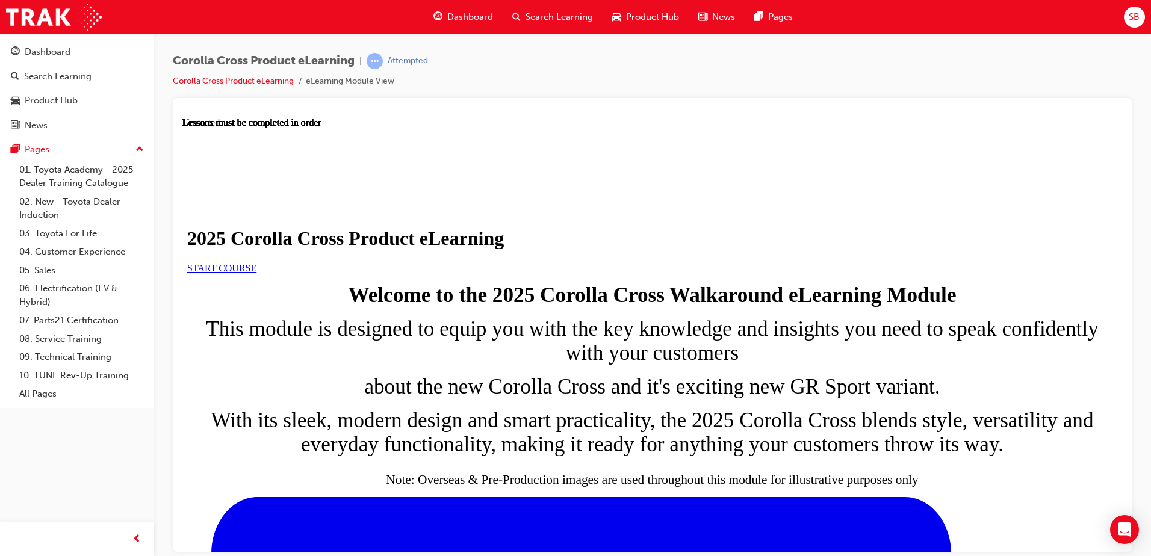
scroll to position [181, 0]
click at [256, 263] on link "START COURSE" at bounding box center [221, 268] width 69 height 10
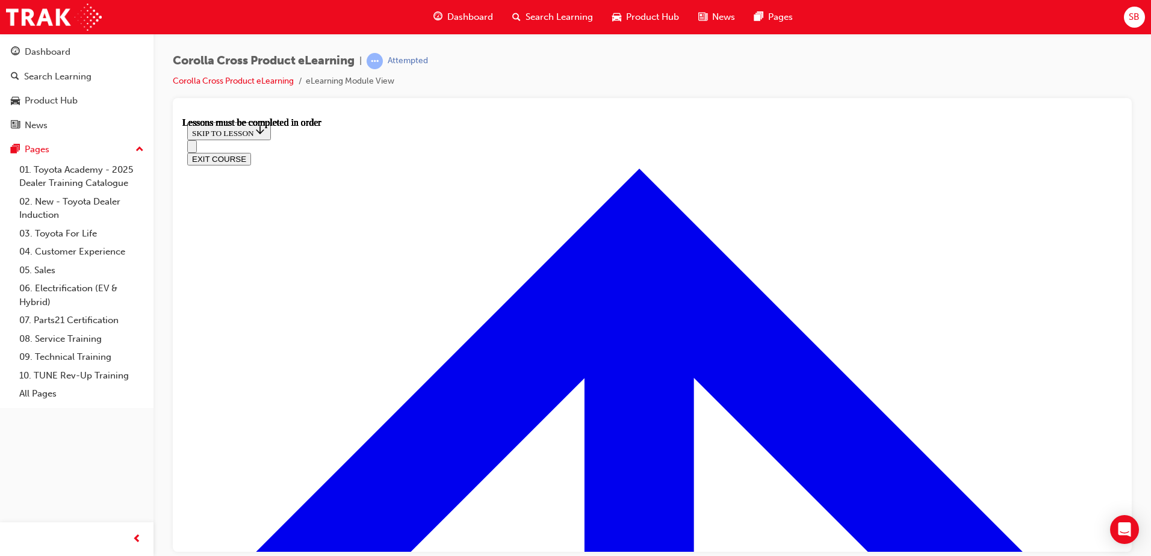
scroll to position [683, 0]
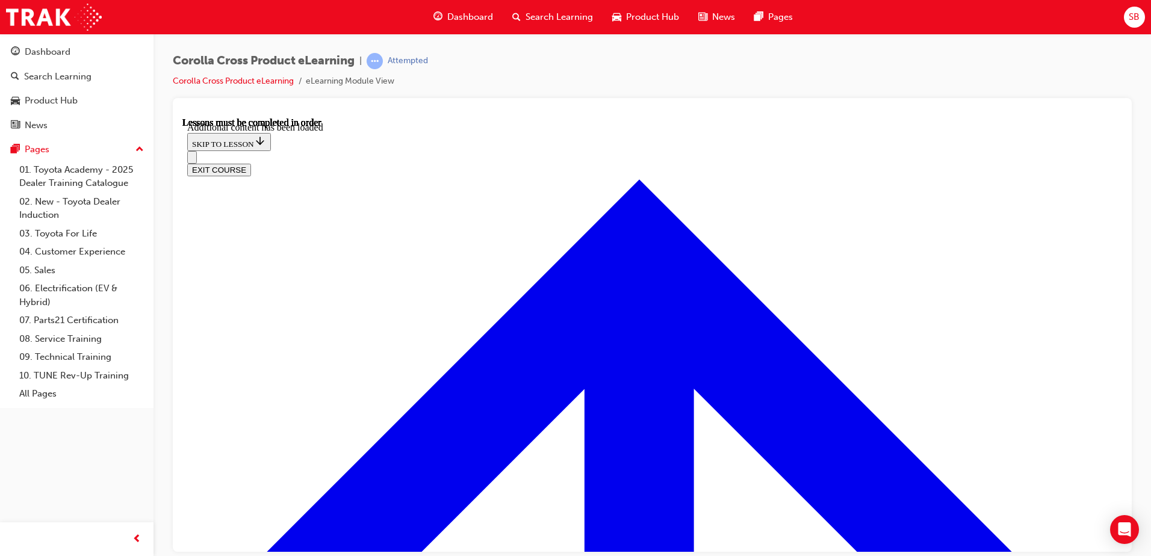
scroll to position [2018, 0]
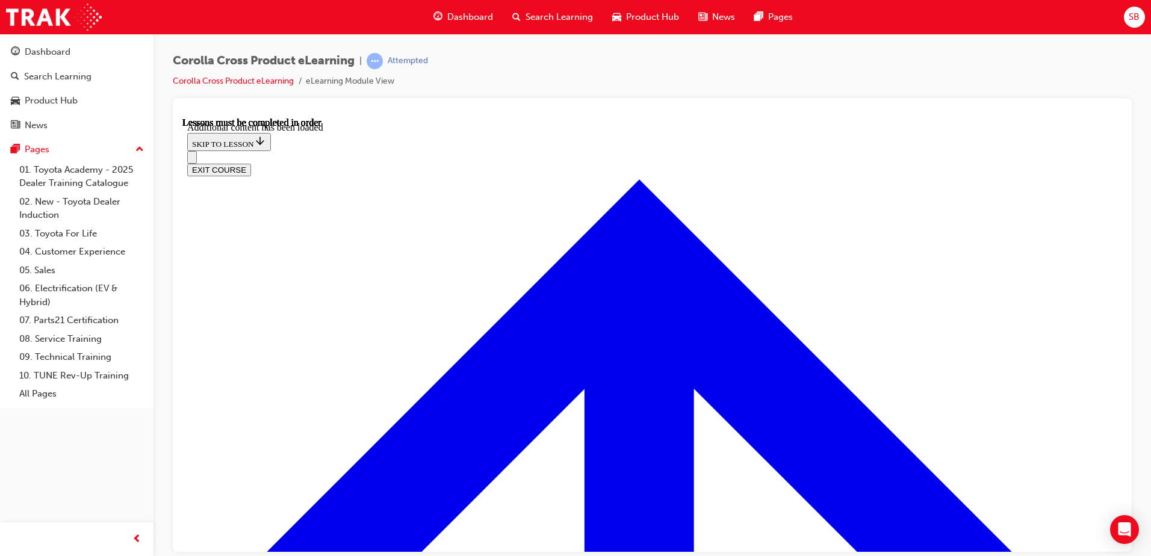
radio input "true"
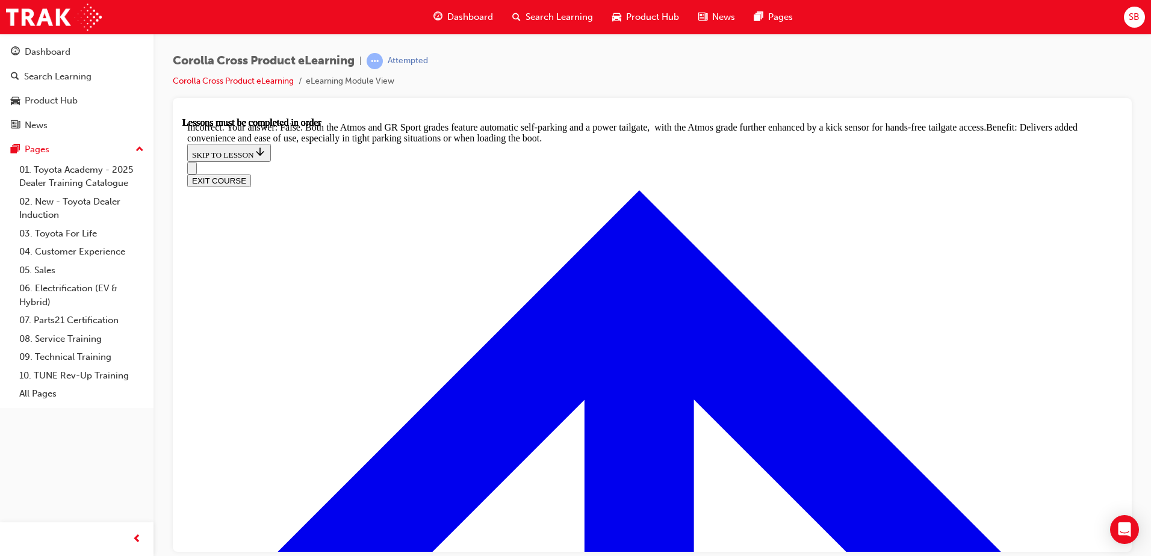
radio input "true"
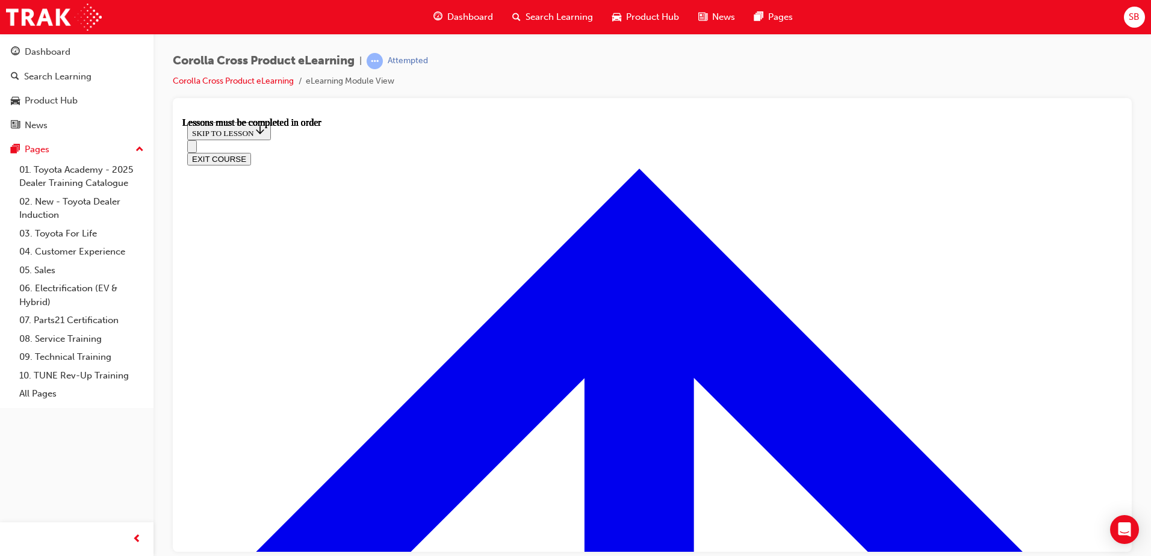
scroll to position [1361, 0]
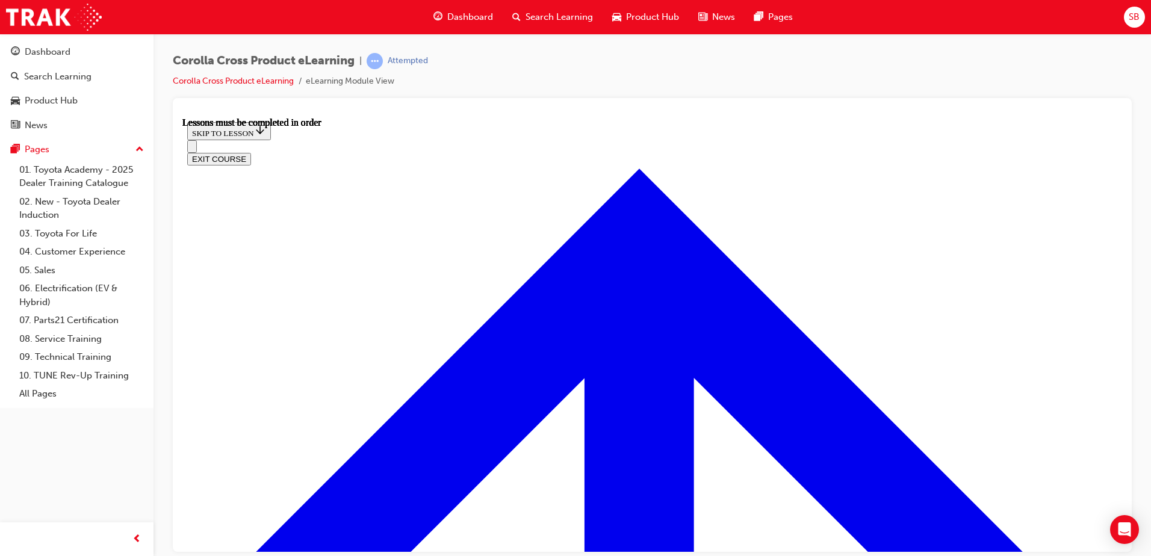
scroll to position [1181, 0]
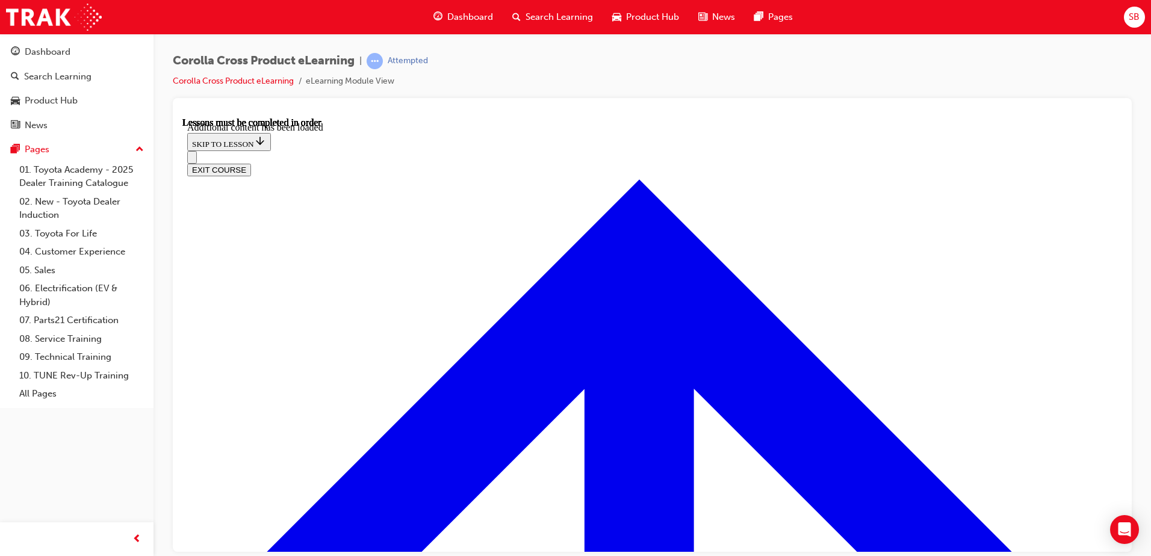
scroll to position [1726, 0]
radio input "true"
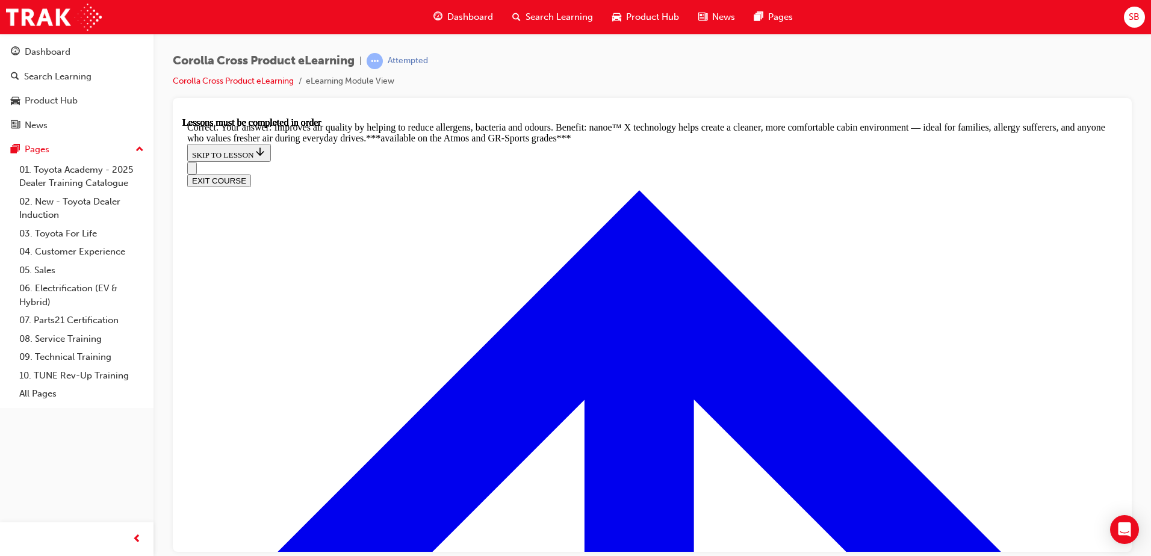
scroll to position [2389, 0]
radio input "true"
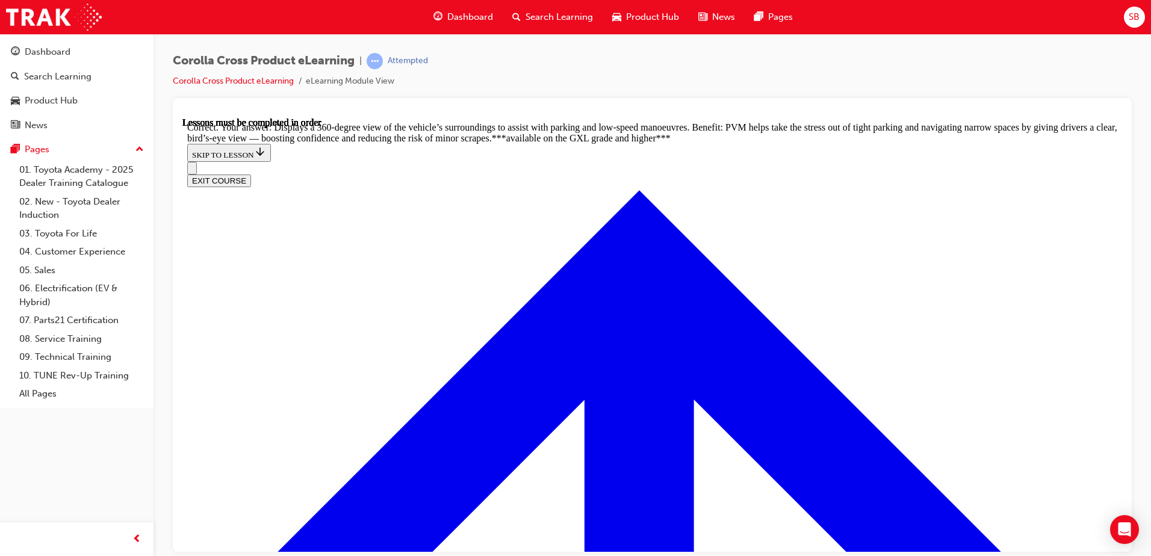
scroll to position [2697, 0]
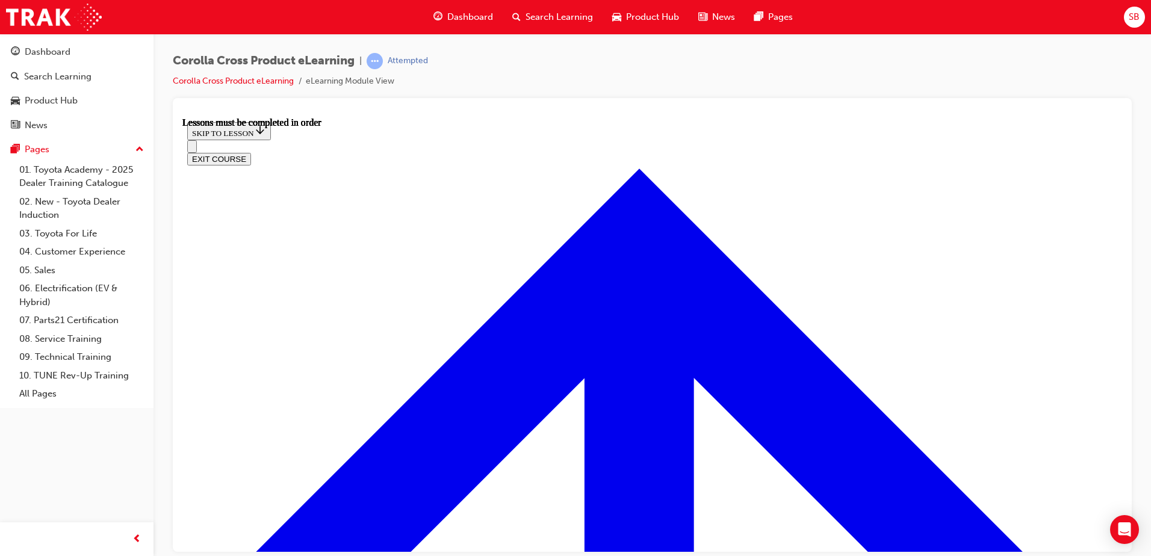
scroll to position [1006, 0]
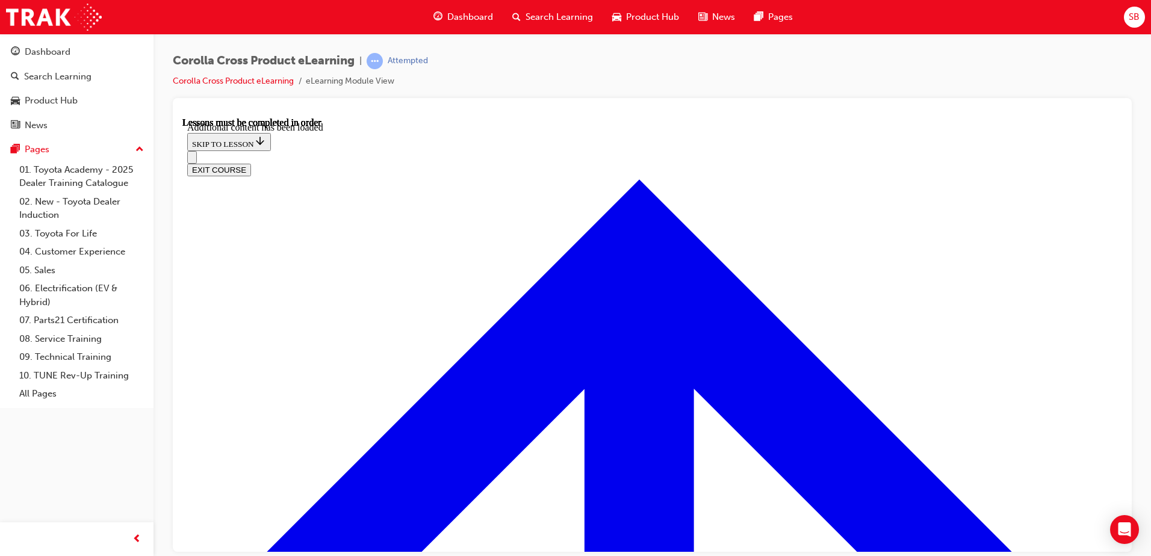
scroll to position [1814, 0]
radio input "true"
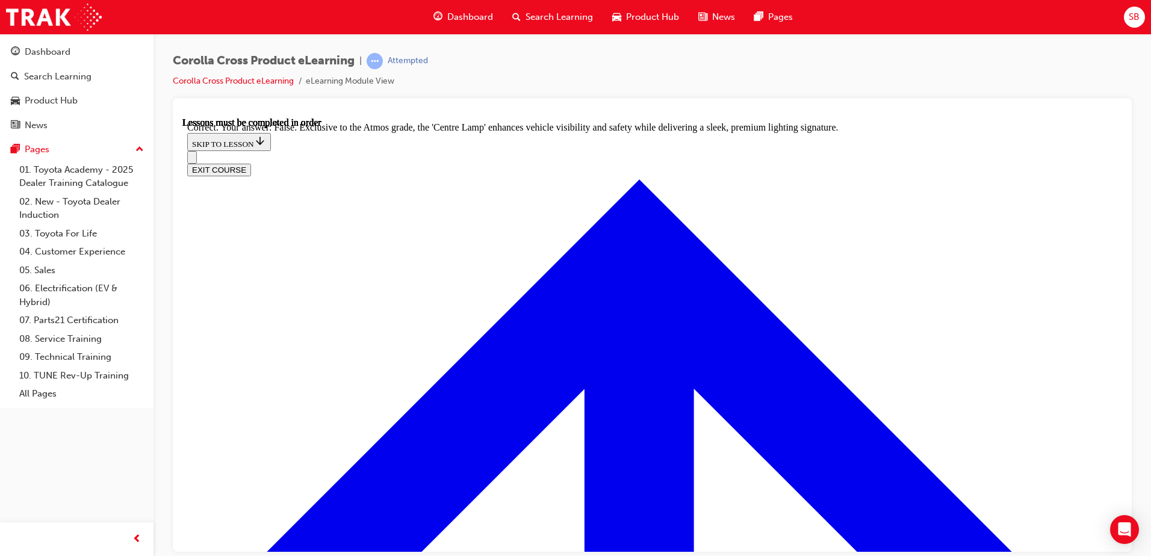
scroll to position [2126, 0]
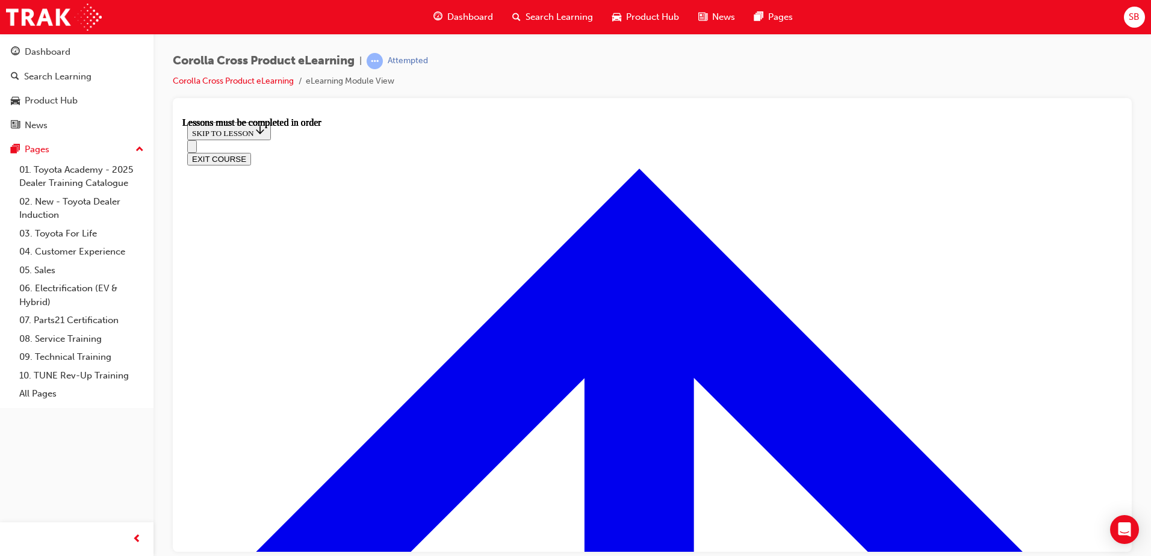
scroll to position [945, 0]
drag, startPoint x: 869, startPoint y: 324, endPoint x: 783, endPoint y: 335, distance: 87.4
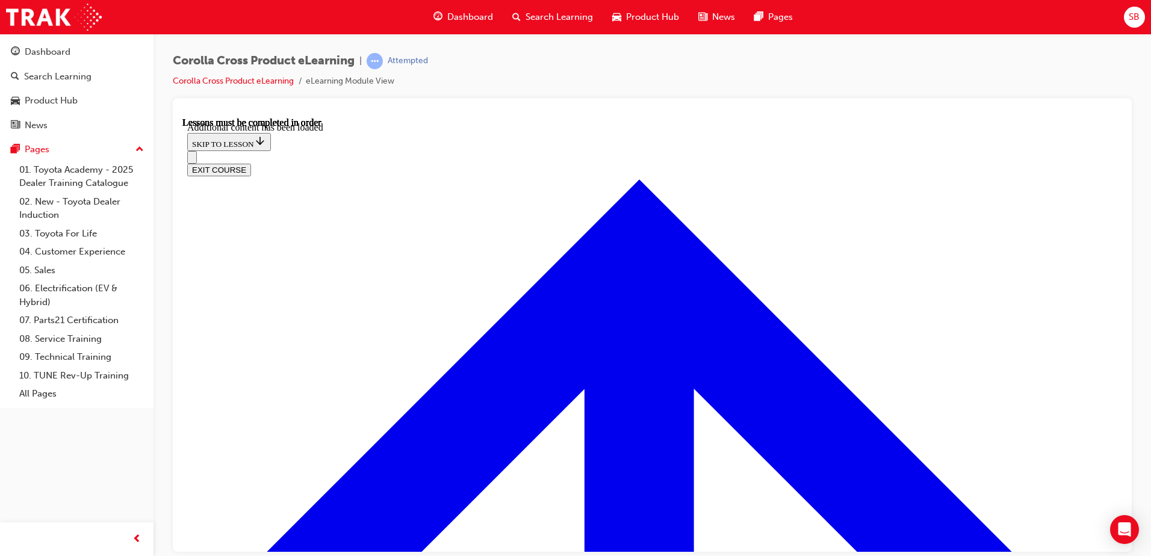
scroll to position [1472, 0]
radio input "true"
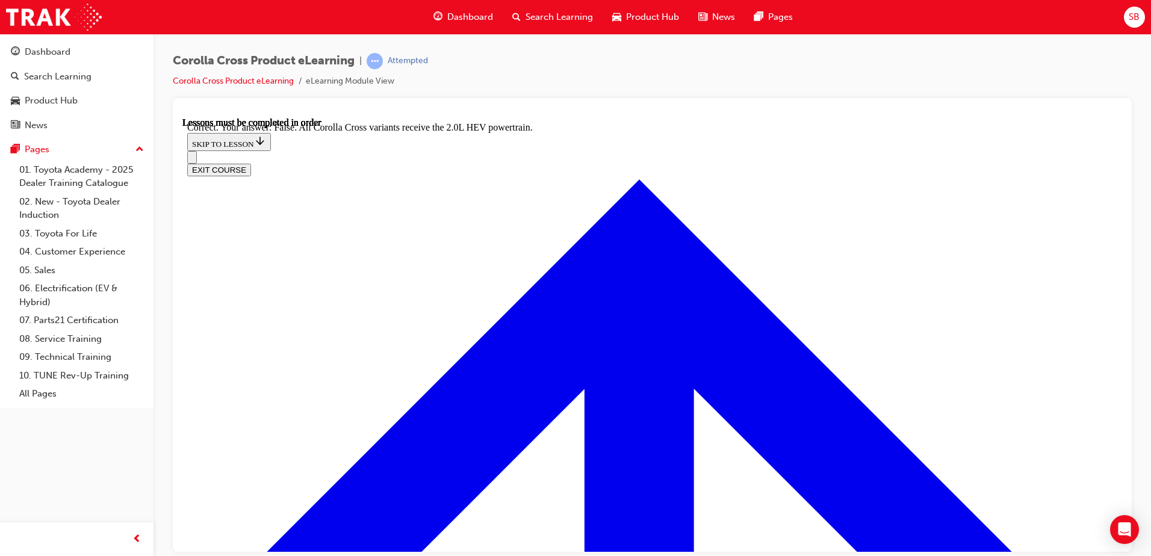
scroll to position [1681, 0]
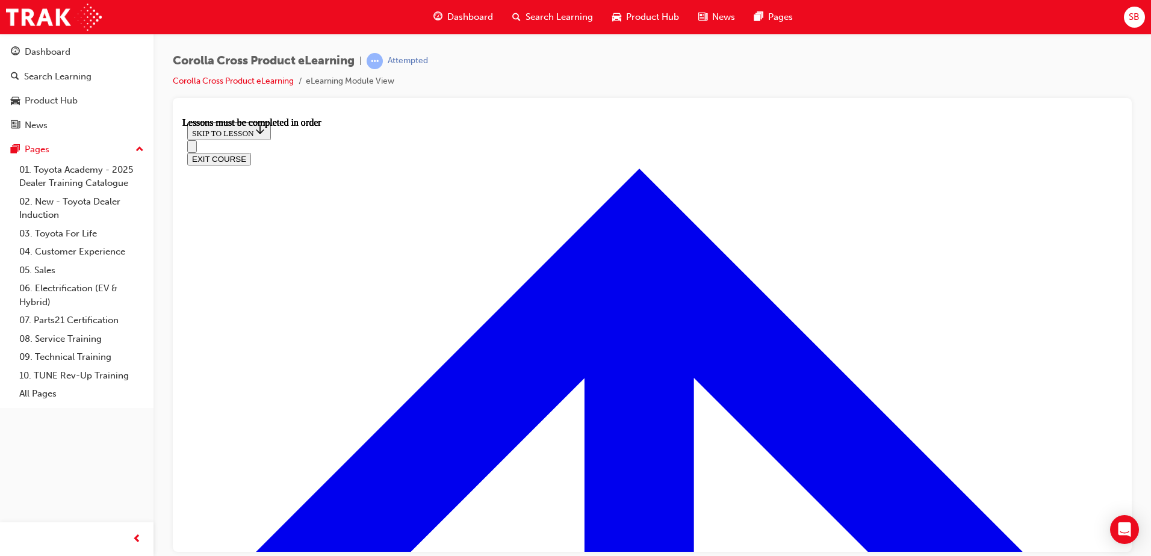
scroll to position [963, 0]
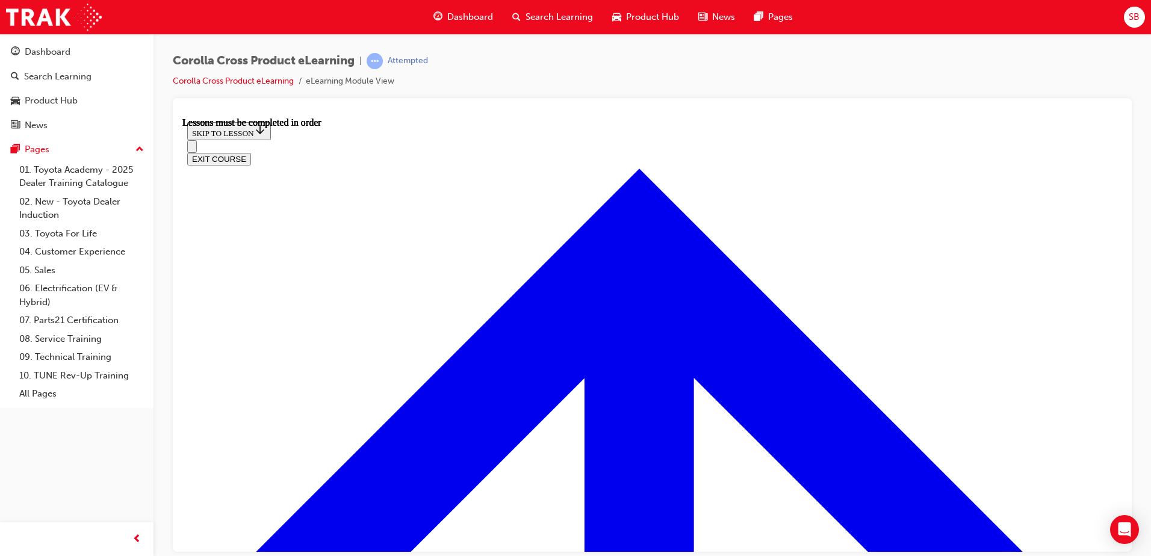
drag, startPoint x: 676, startPoint y: 425, endPoint x: 679, endPoint y: 418, distance: 7.3
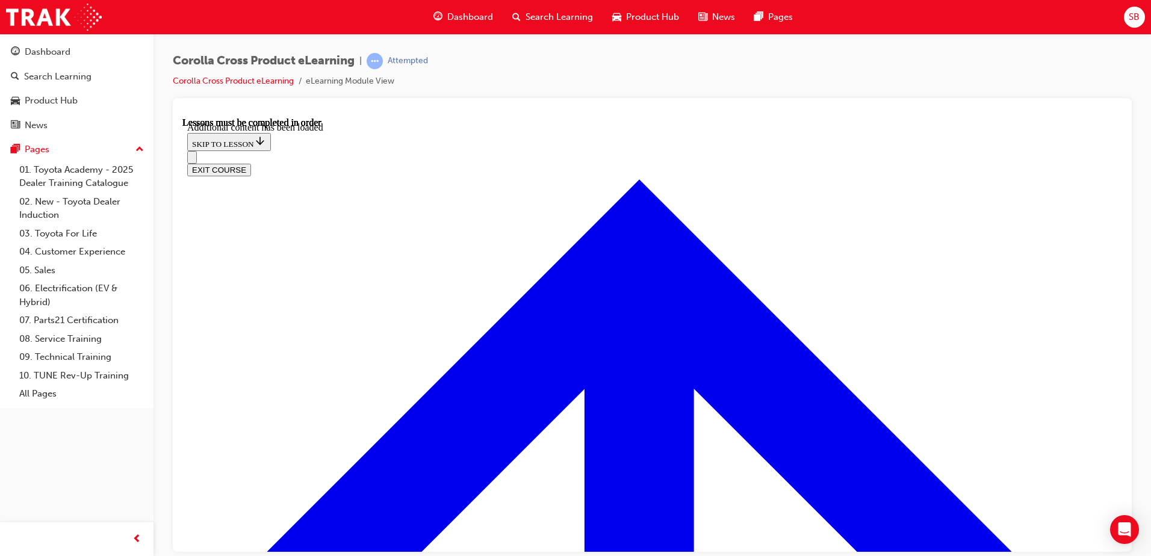
scroll to position [1501, 0]
radio input "true"
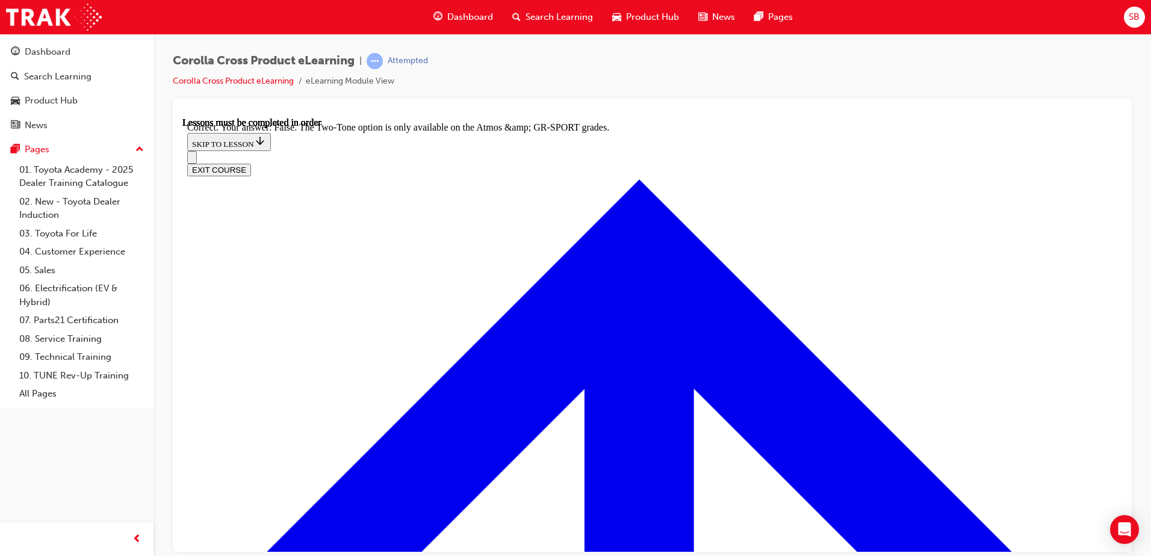
scroll to position [1709, 0]
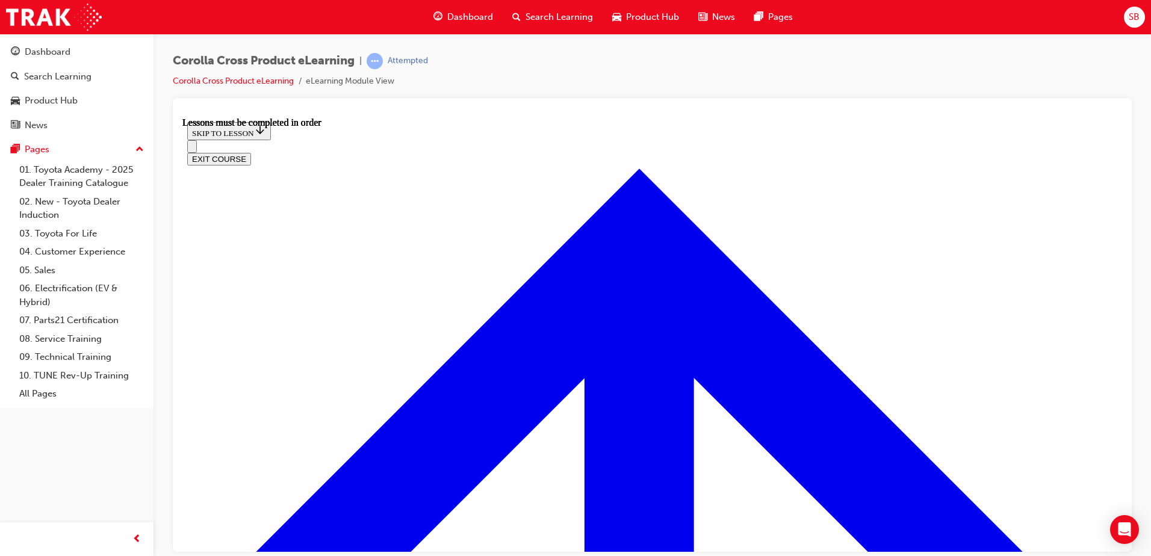
scroll to position [1066, 0]
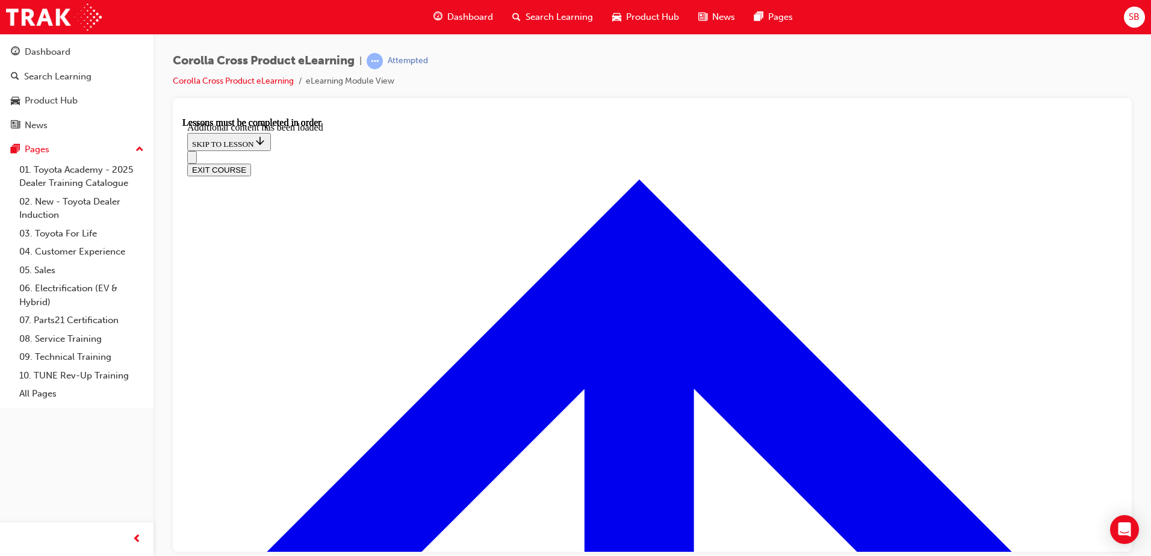
scroll to position [1859, 0]
radio input "true"
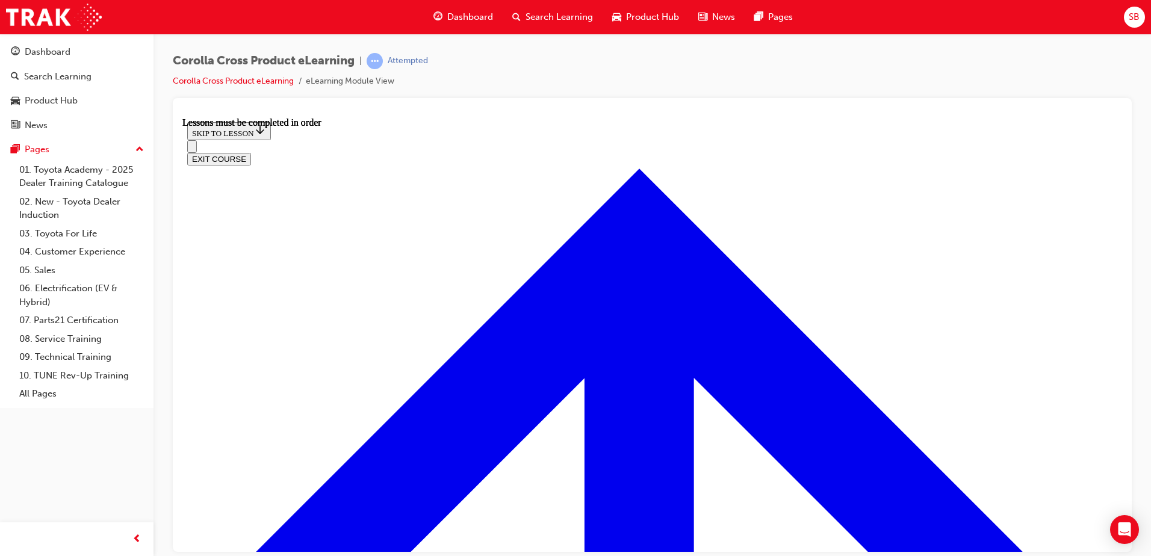
scroll to position [1066, 0]
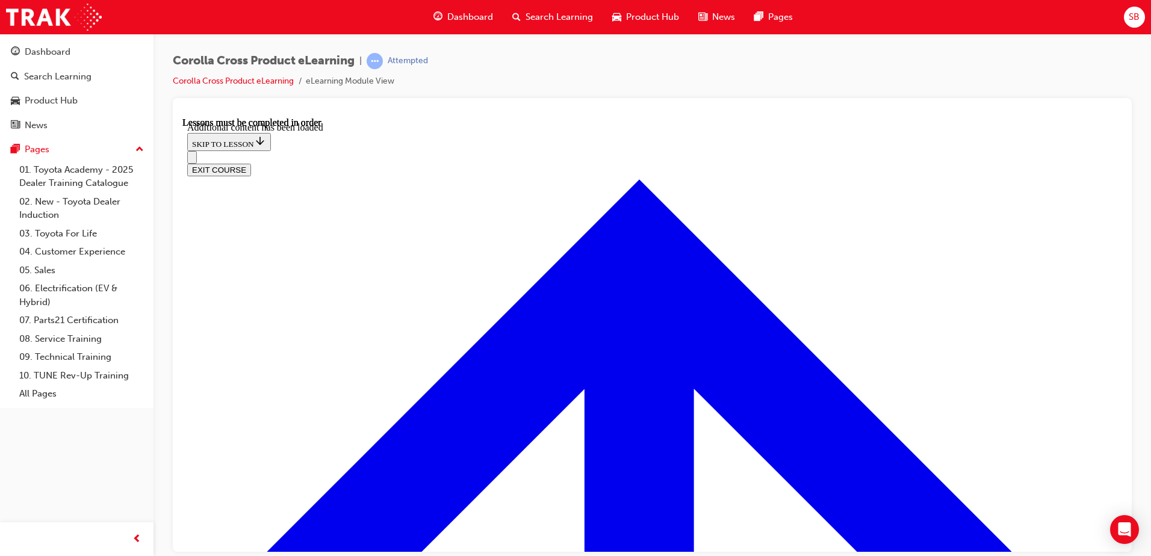
scroll to position [1731, 0]
radio input "true"
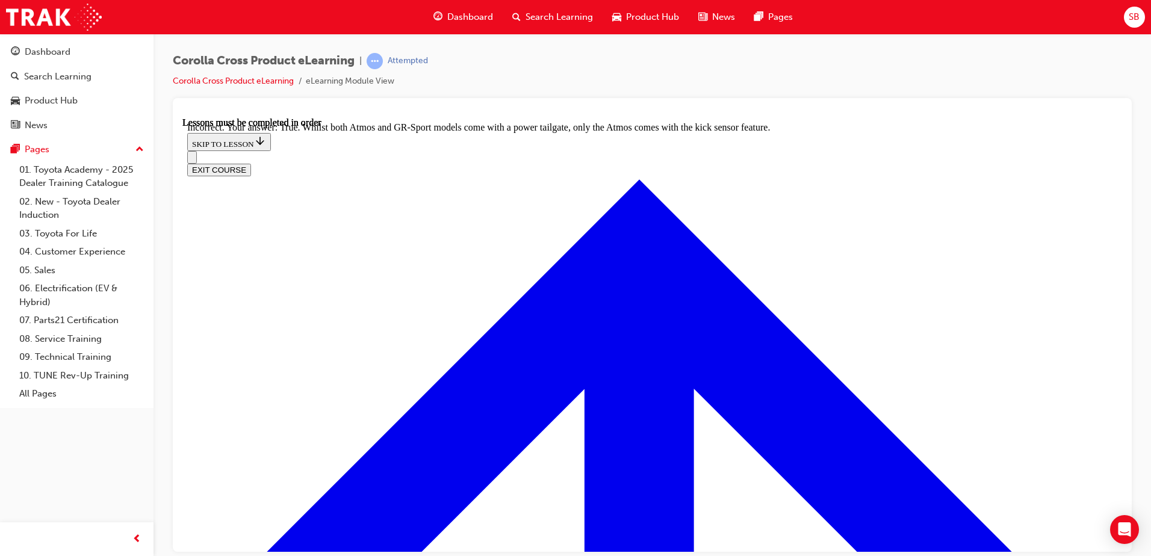
scroll to position [1766, 0]
radio input "true"
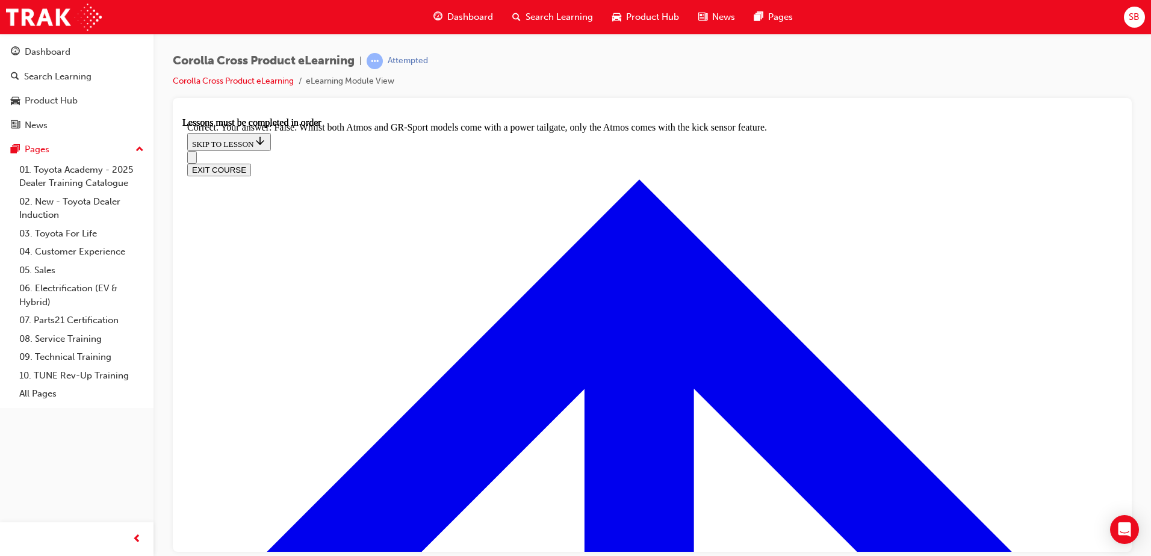
scroll to position [1997, 0]
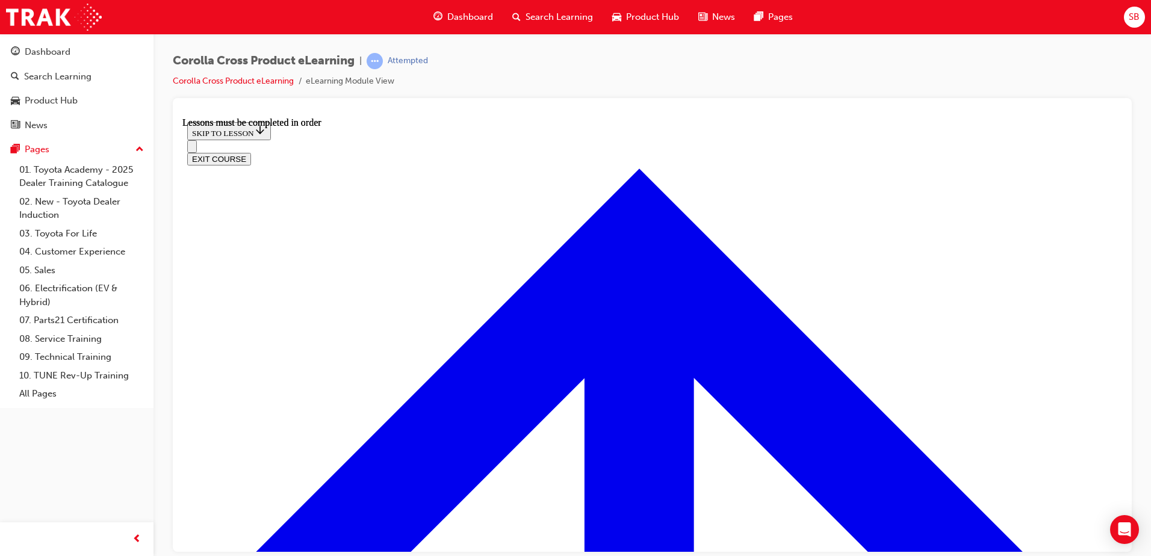
scroll to position [1126, 0]
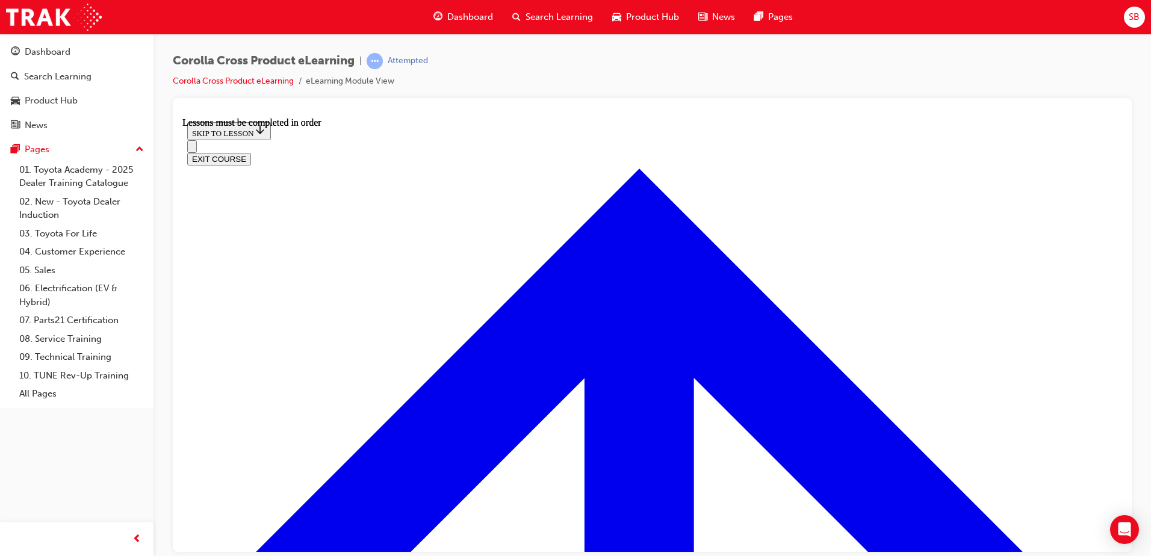
scroll to position [2343, 0]
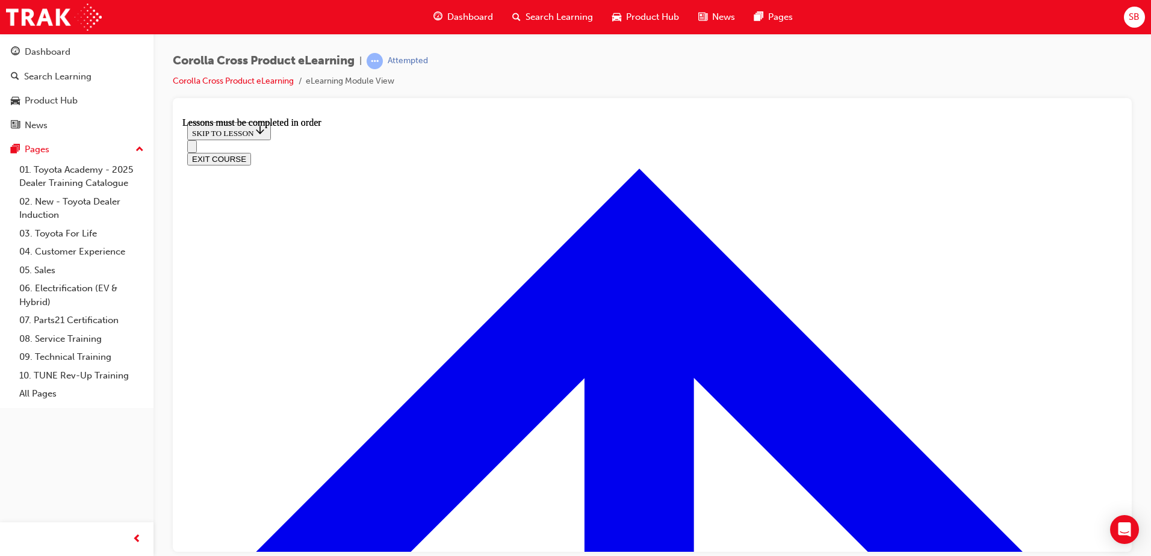
scroll to position [2106, 0]
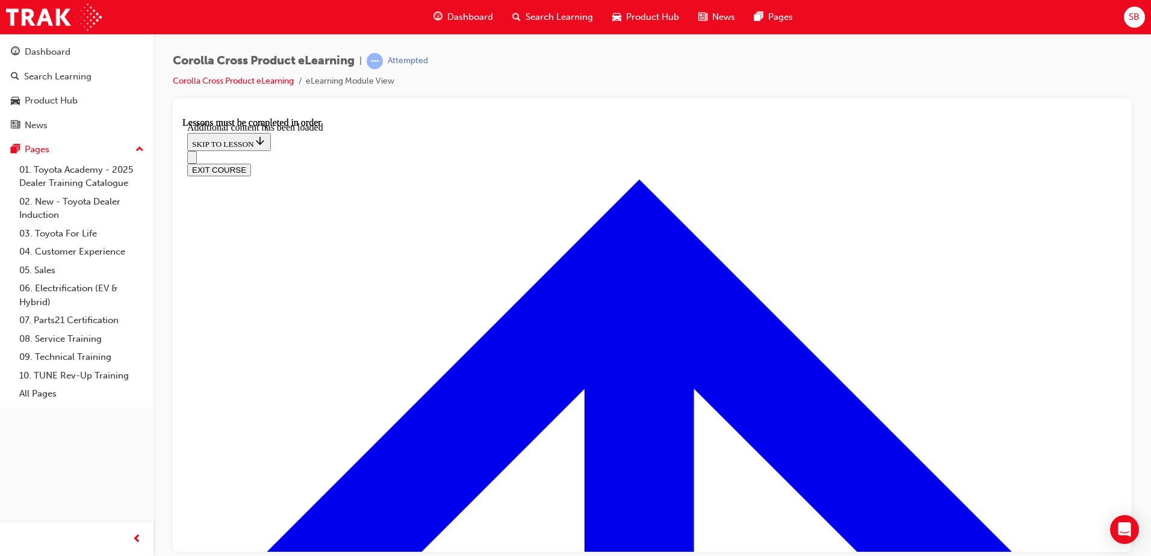
scroll to position [2829, 0]
checkbox input "true"
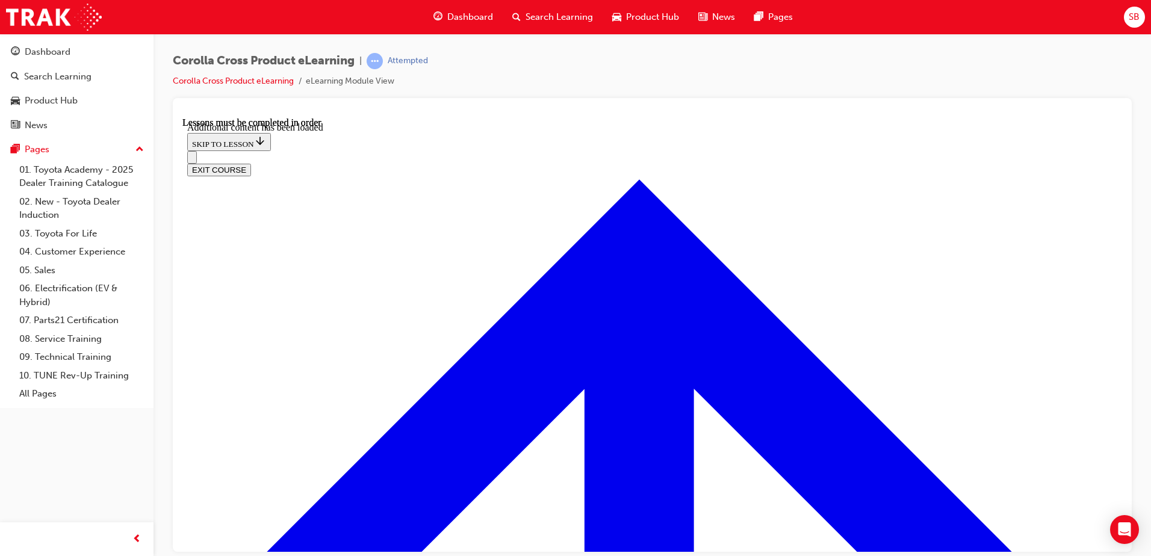
checkbox input "true"
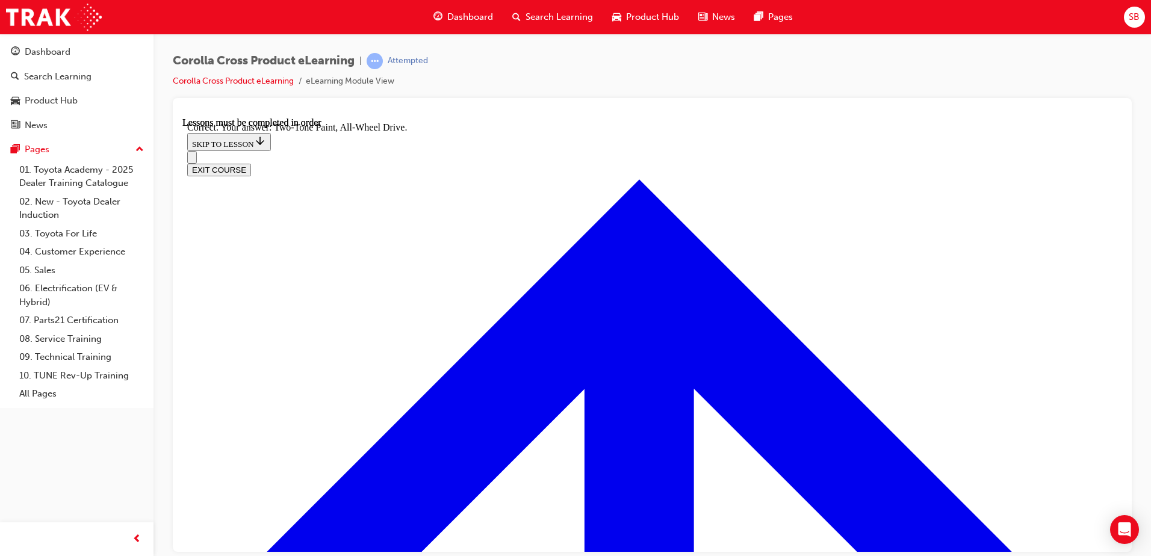
radio input "true"
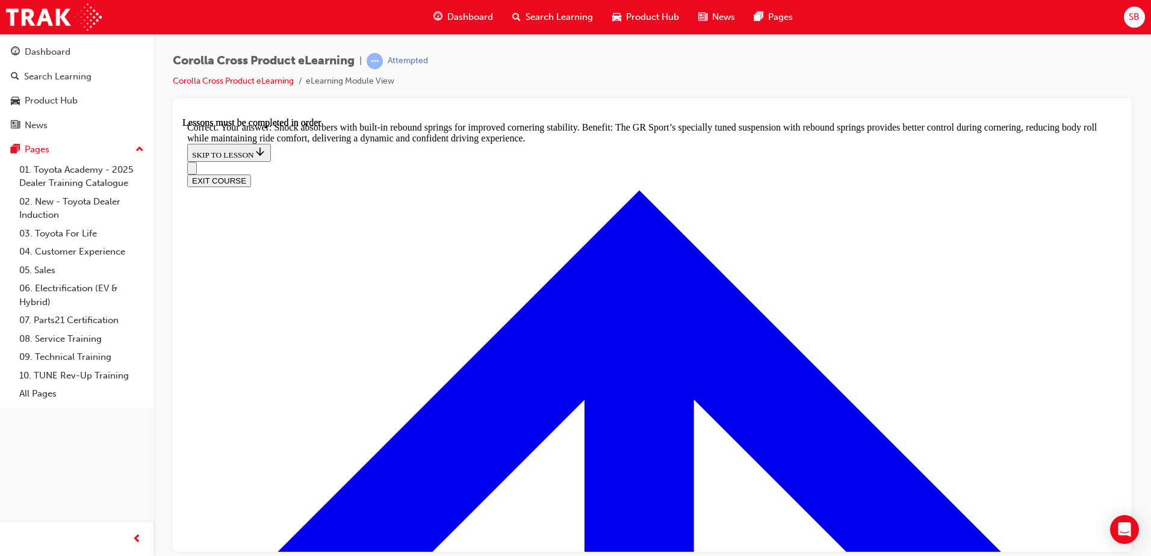
scroll to position [3832, 0]
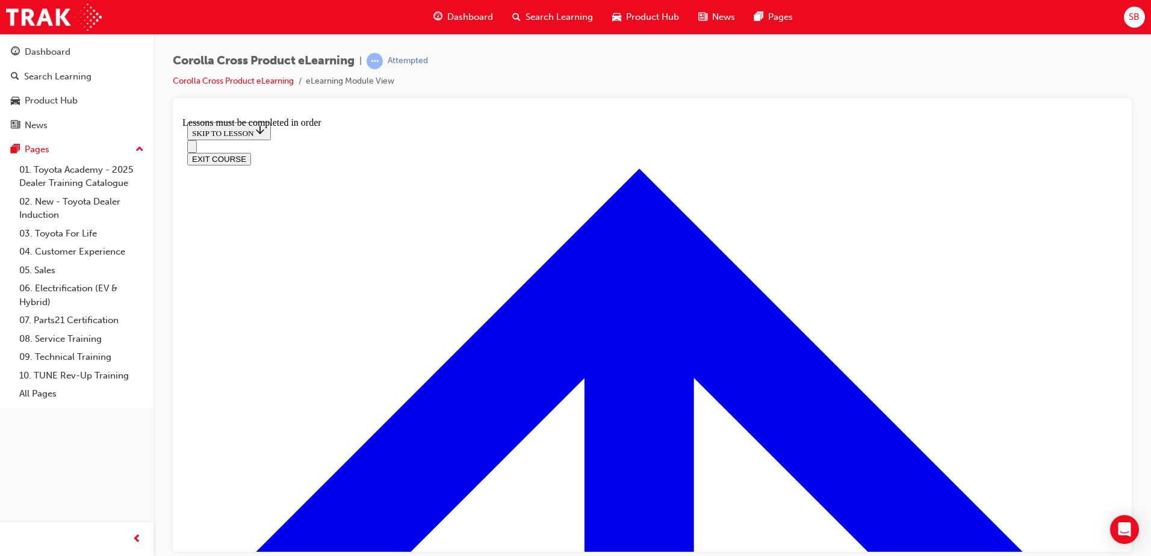
scroll to position [704, 0]
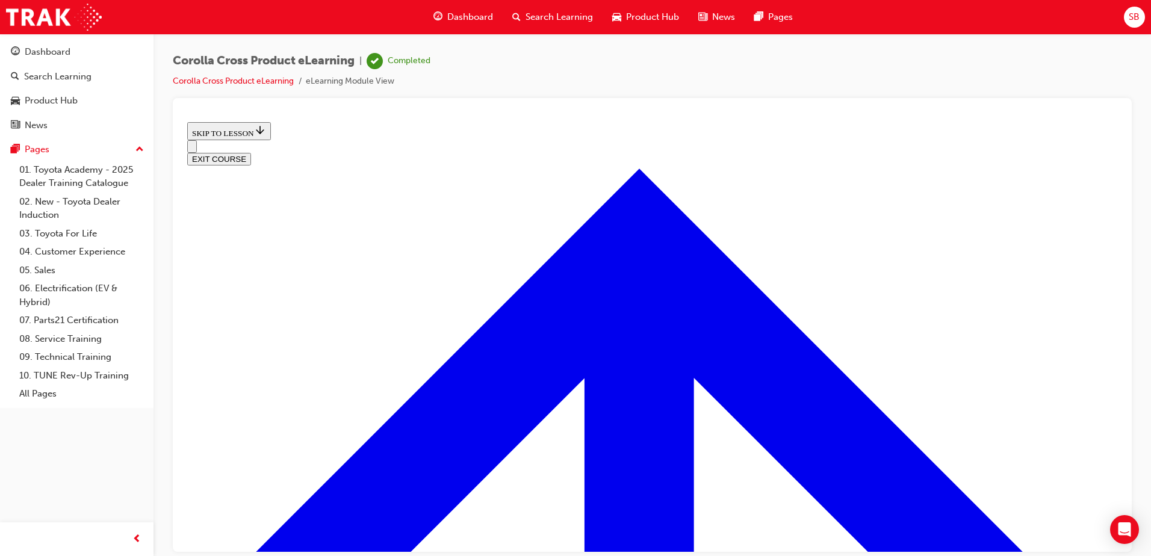
click at [251, 152] on button "EXIT COURSE" at bounding box center [219, 158] width 64 height 13
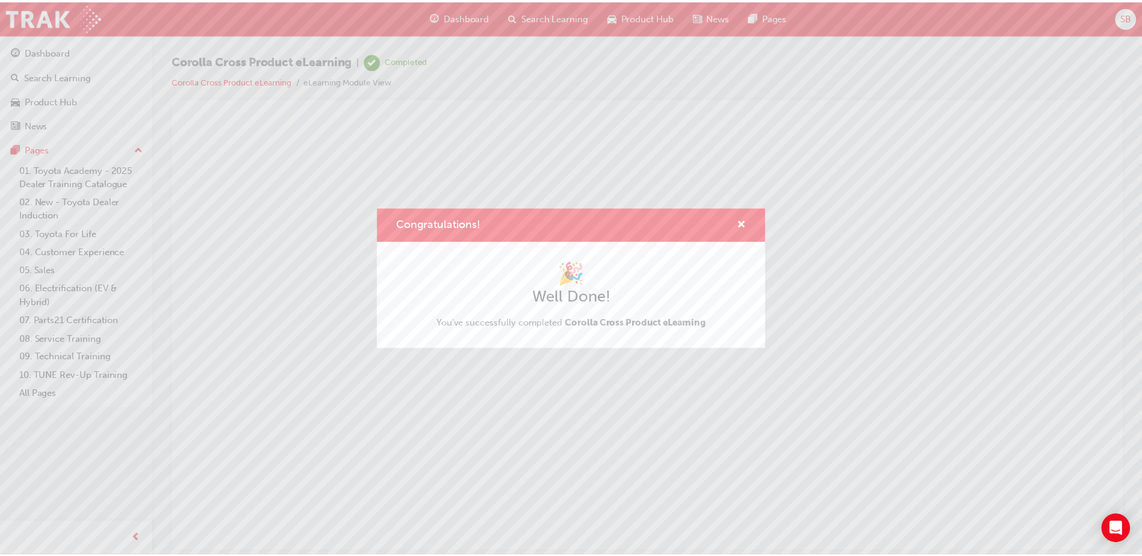
scroll to position [0, 0]
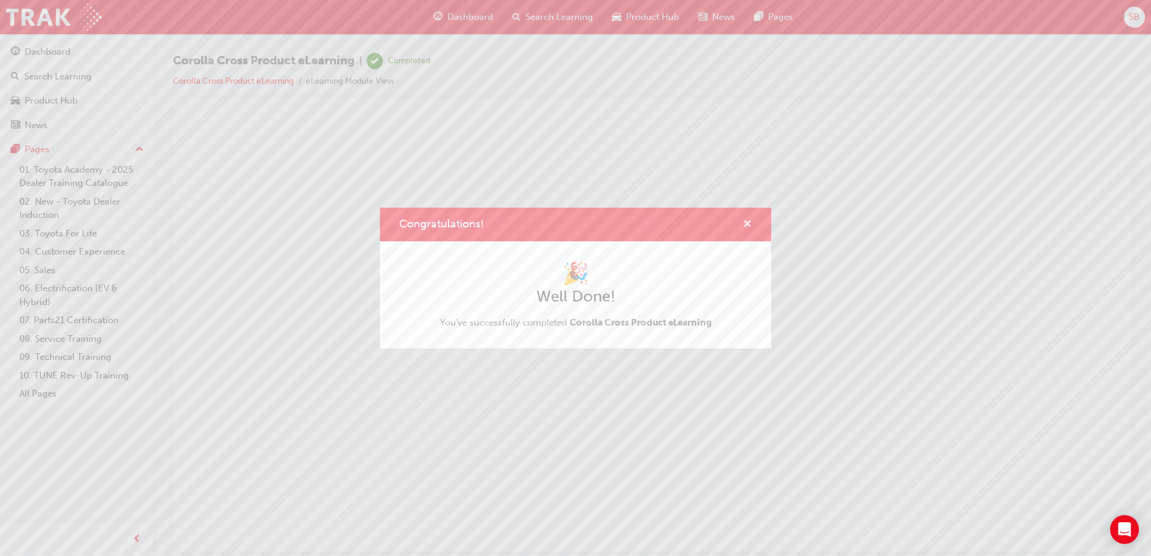
click at [748, 222] on span "cross-icon" at bounding box center [747, 225] width 9 height 11
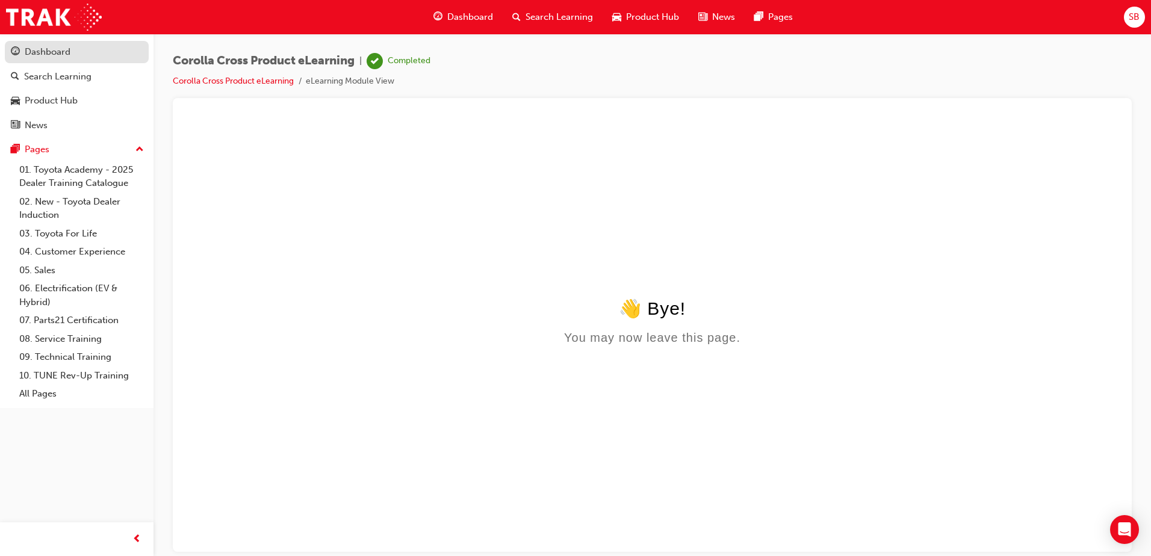
click at [49, 48] on div "Dashboard" at bounding box center [48, 52] width 46 height 14
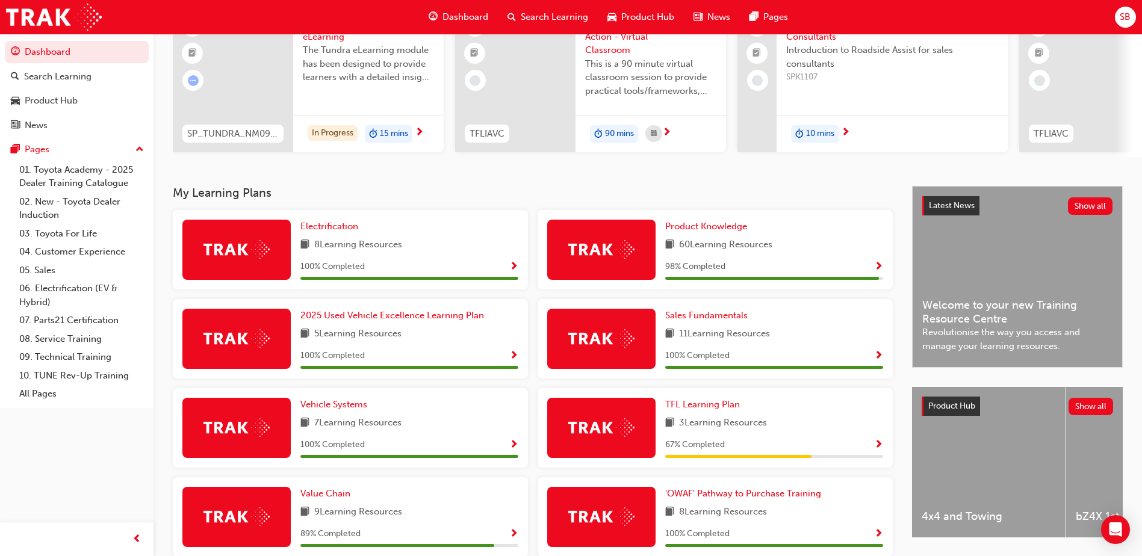
scroll to position [181, 0]
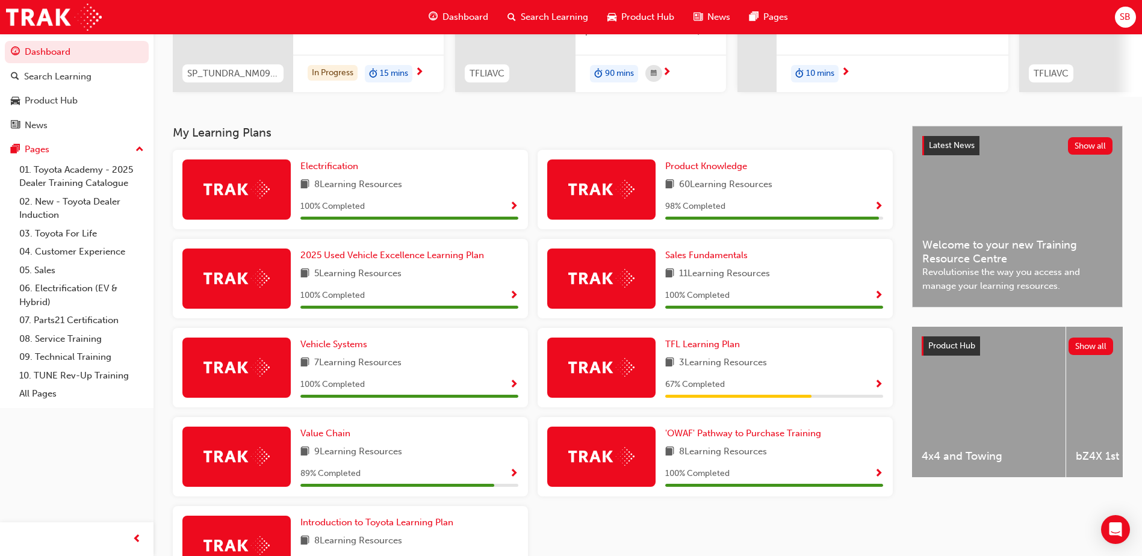
click at [880, 209] on span "Show Progress" at bounding box center [878, 207] width 9 height 11
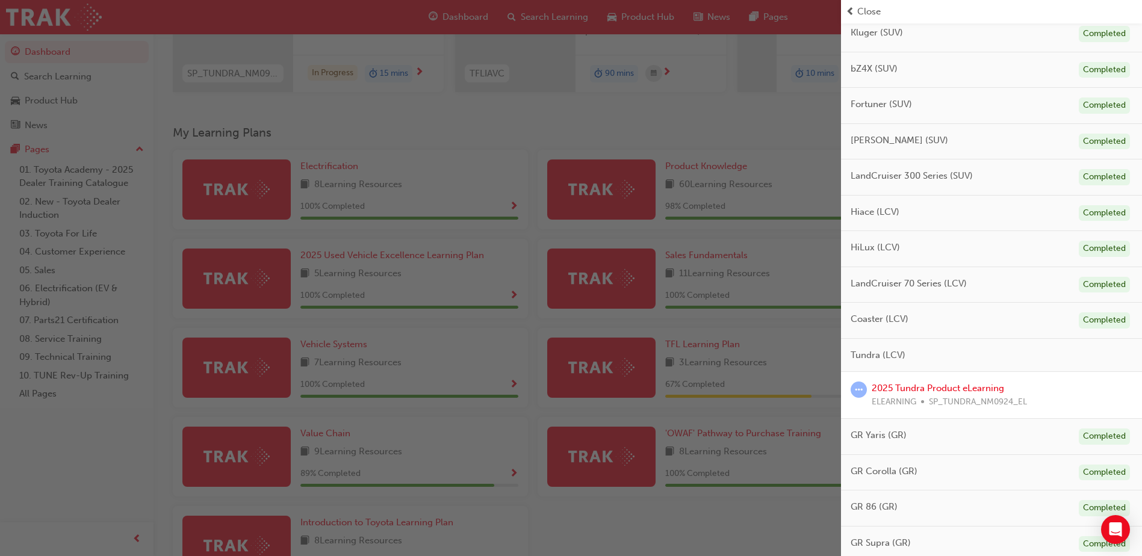
scroll to position [434, 0]
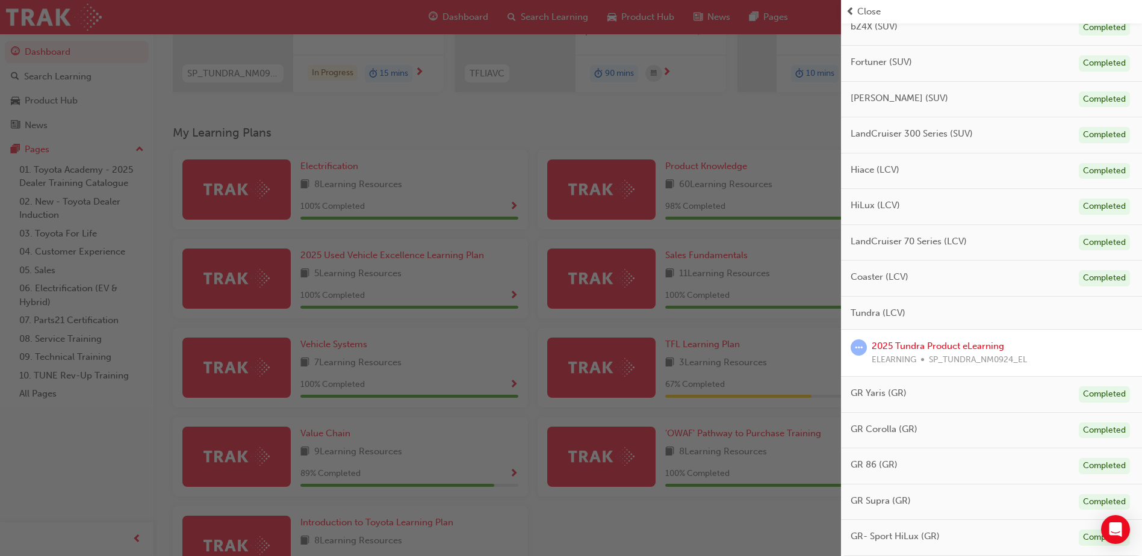
click at [928, 339] on div "2025 Tundra Product eLearning ELEARNING SP_TUNDRA_NM0924_EL" at bounding box center [991, 353] width 301 height 47
click at [926, 347] on link "2025 Tundra Product eLearning" at bounding box center [938, 346] width 132 height 11
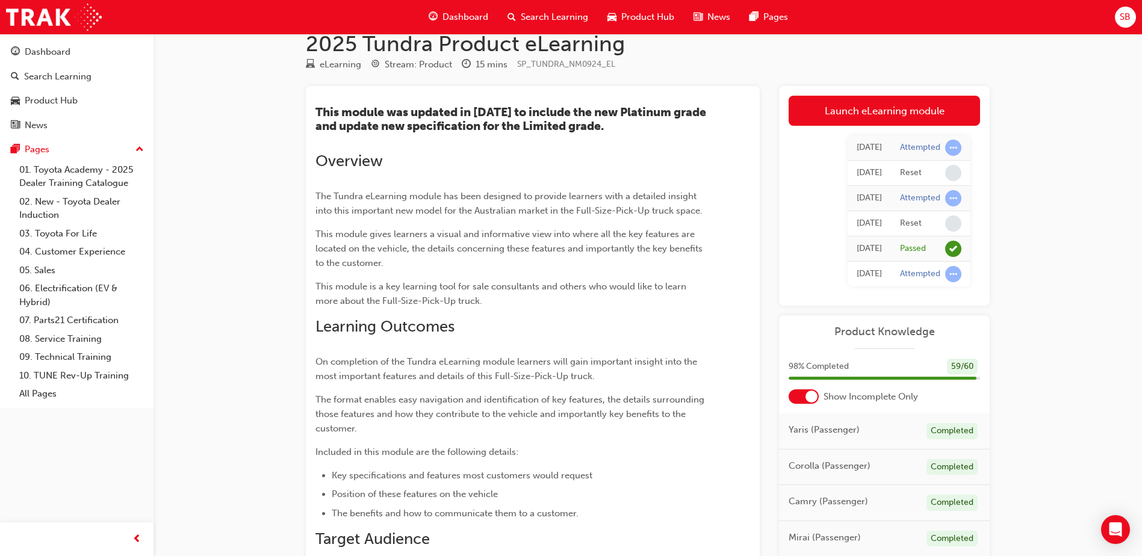
scroll to position [8, 0]
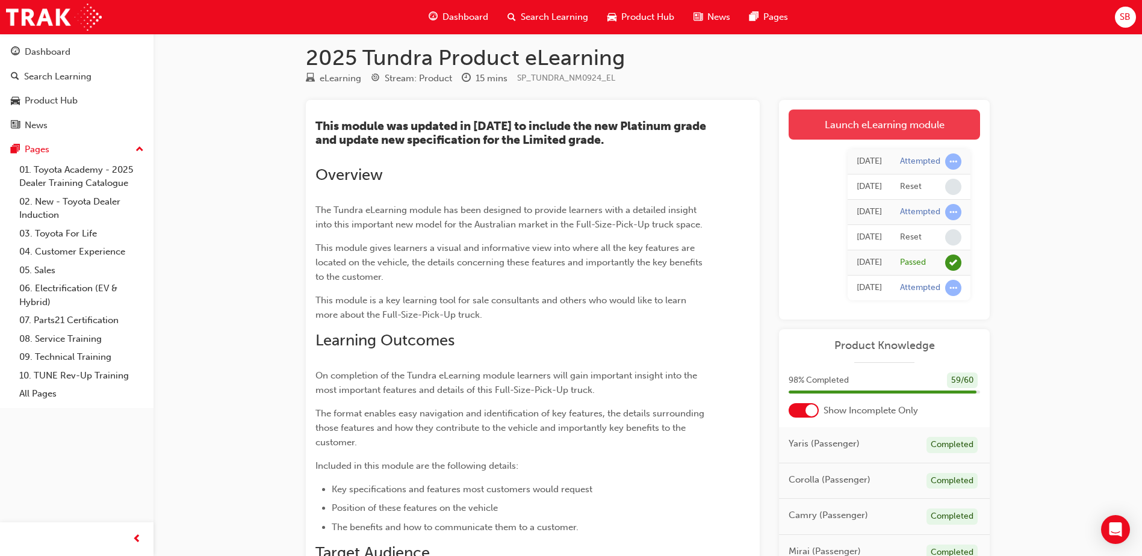
click at [903, 129] on link "Launch eLearning module" at bounding box center [884, 125] width 191 height 30
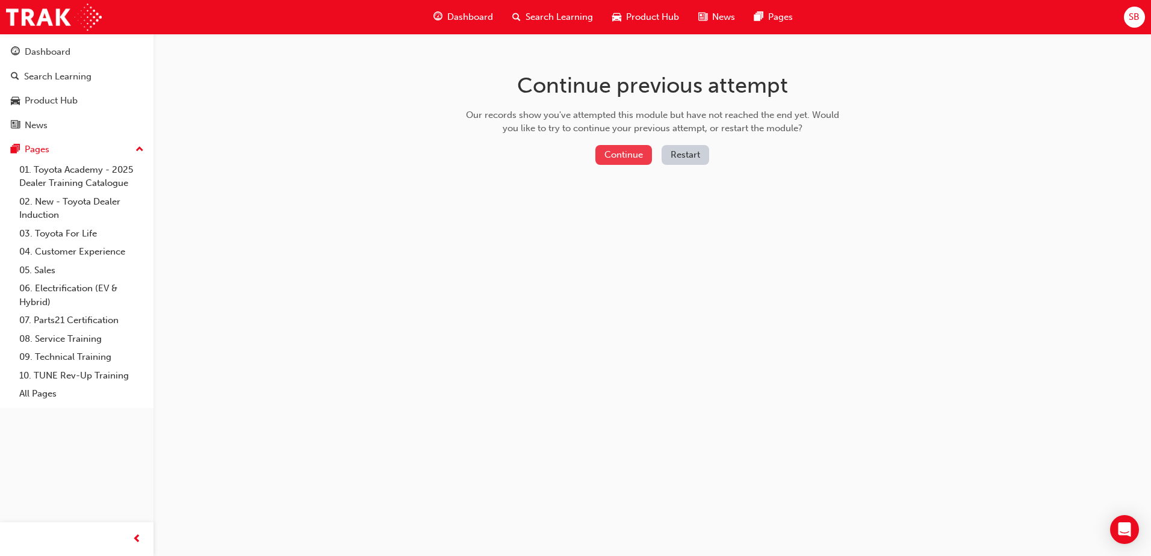
click at [617, 155] on button "Continue" at bounding box center [623, 155] width 57 height 20
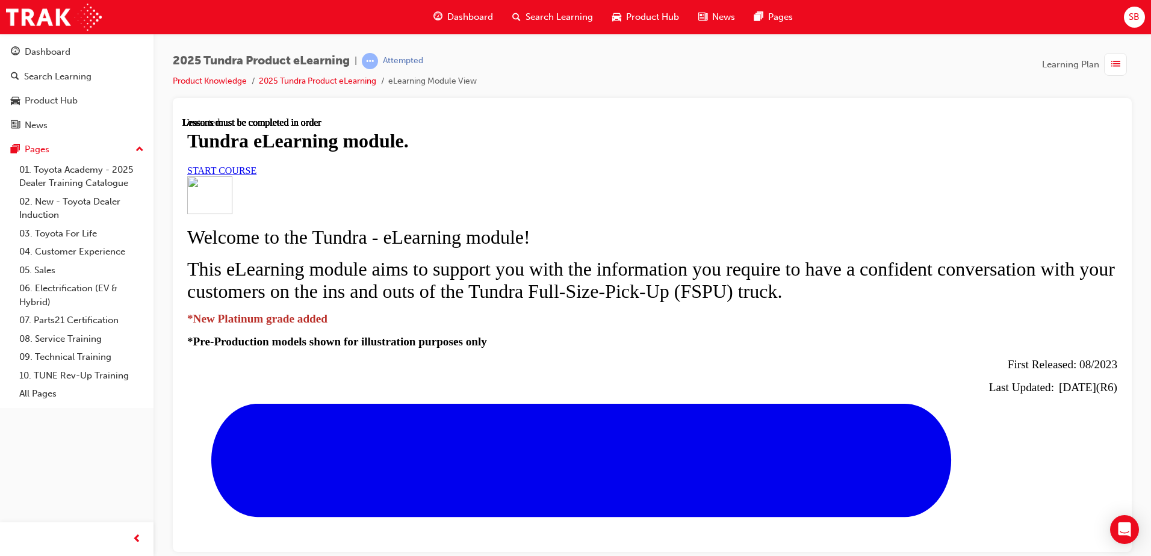
scroll to position [576, 0]
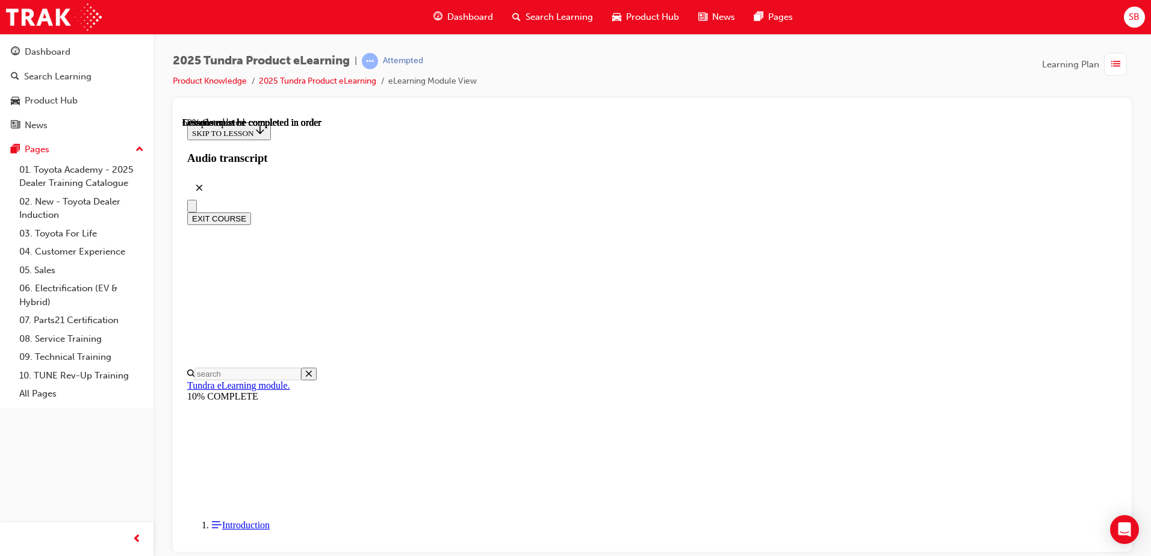
drag, startPoint x: 595, startPoint y: 311, endPoint x: 606, endPoint y: 319, distance: 13.4
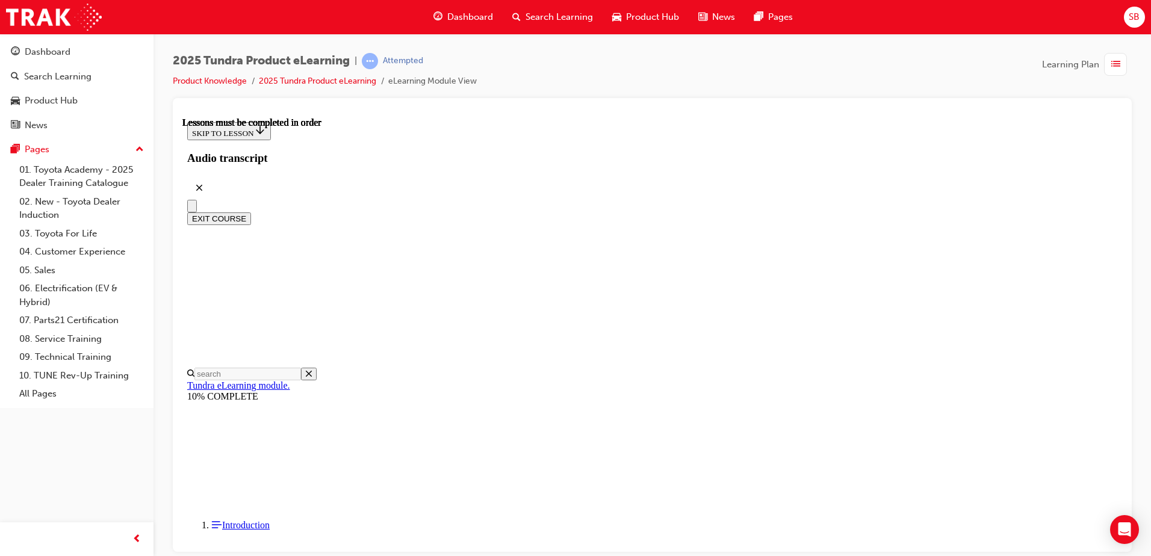
drag, startPoint x: 621, startPoint y: 287, endPoint x: 637, endPoint y: 284, distance: 16.5
drag, startPoint x: 869, startPoint y: 249, endPoint x: 758, endPoint y: 316, distance: 129.9
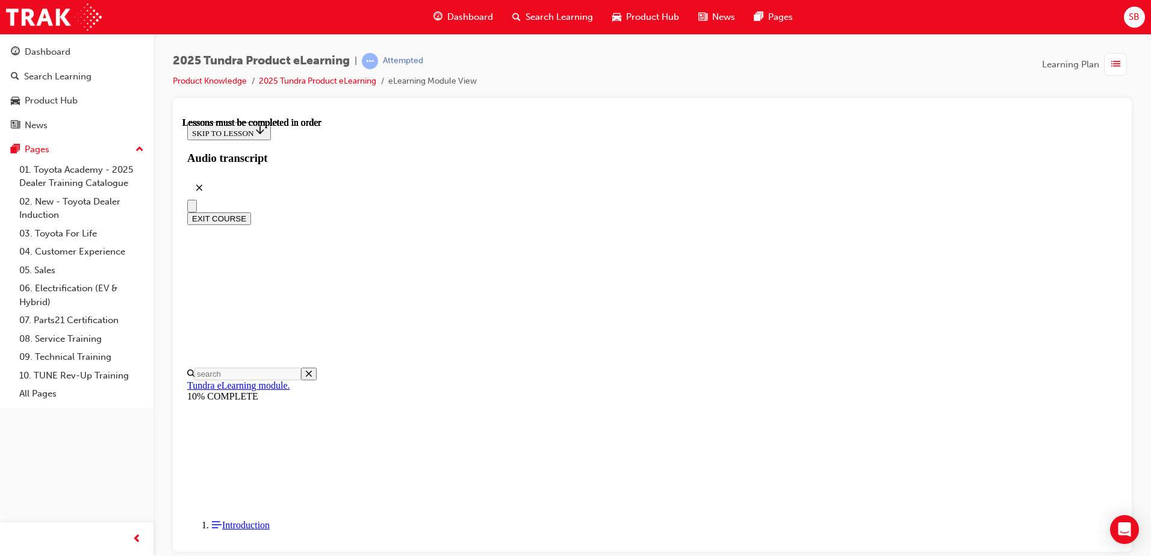
drag, startPoint x: 930, startPoint y: 297, endPoint x: 857, endPoint y: 343, distance: 85.5
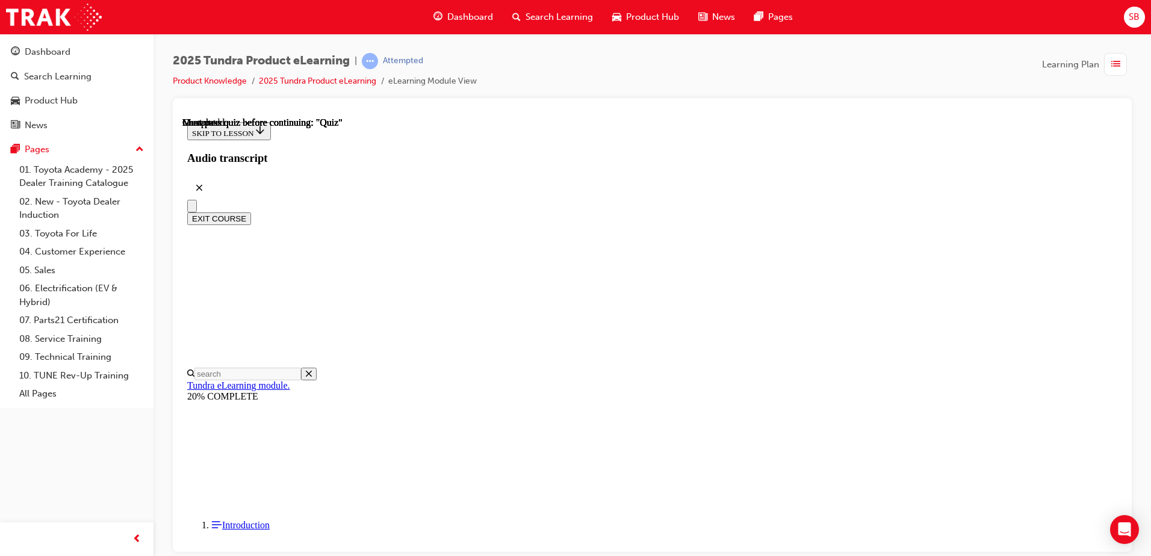
scroll to position [98, 0]
radio input "true"
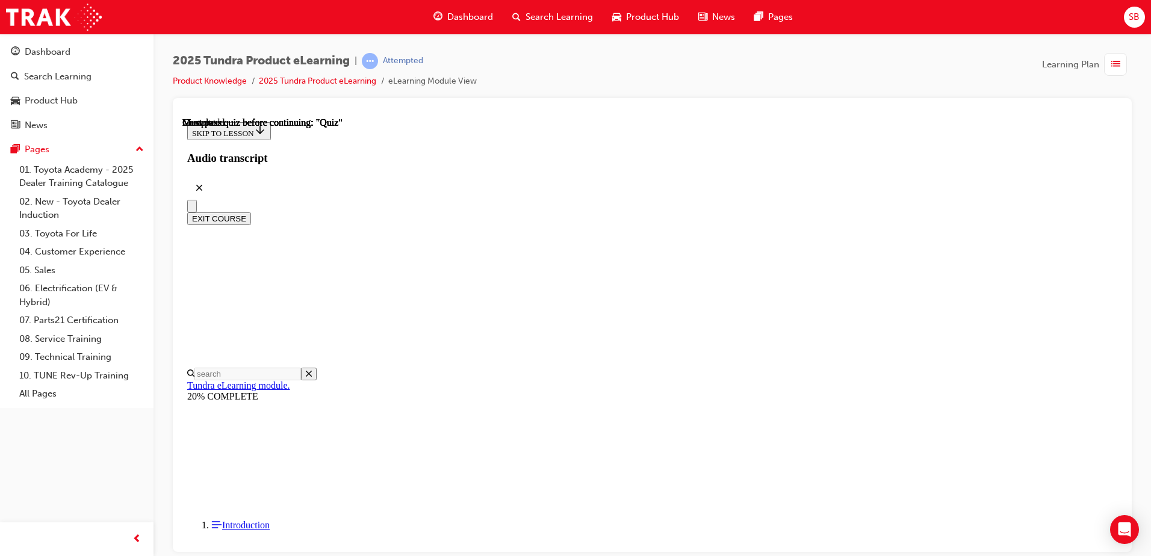
radio input "true"
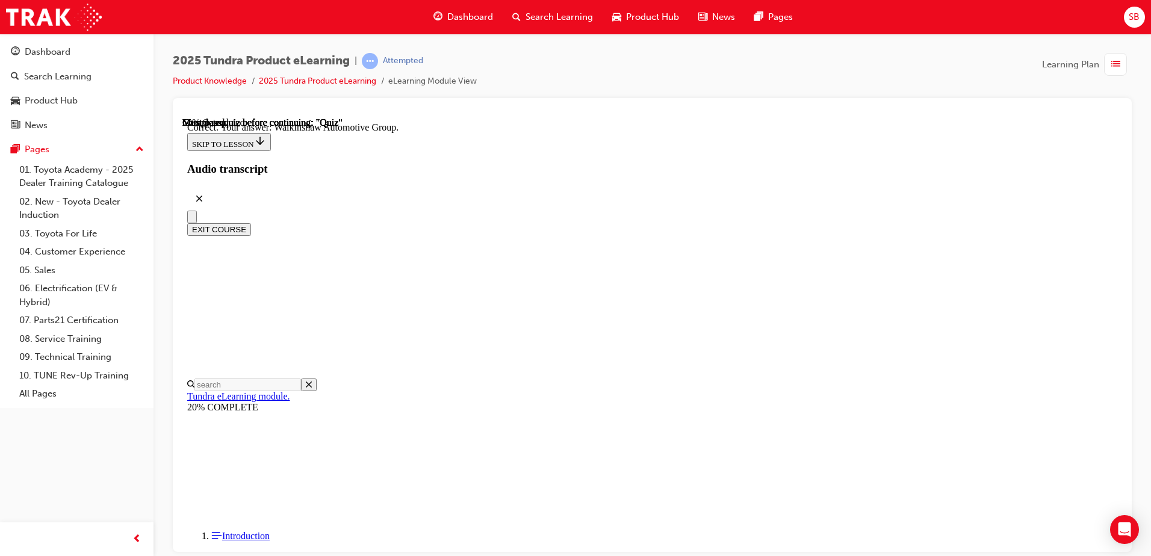
scroll to position [252, 0]
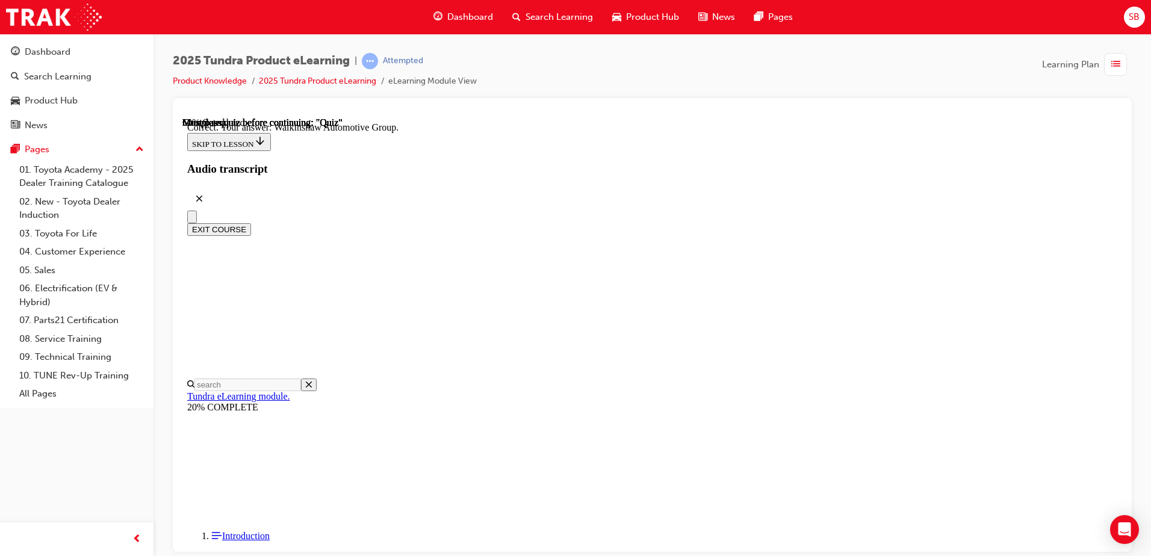
radio input "true"
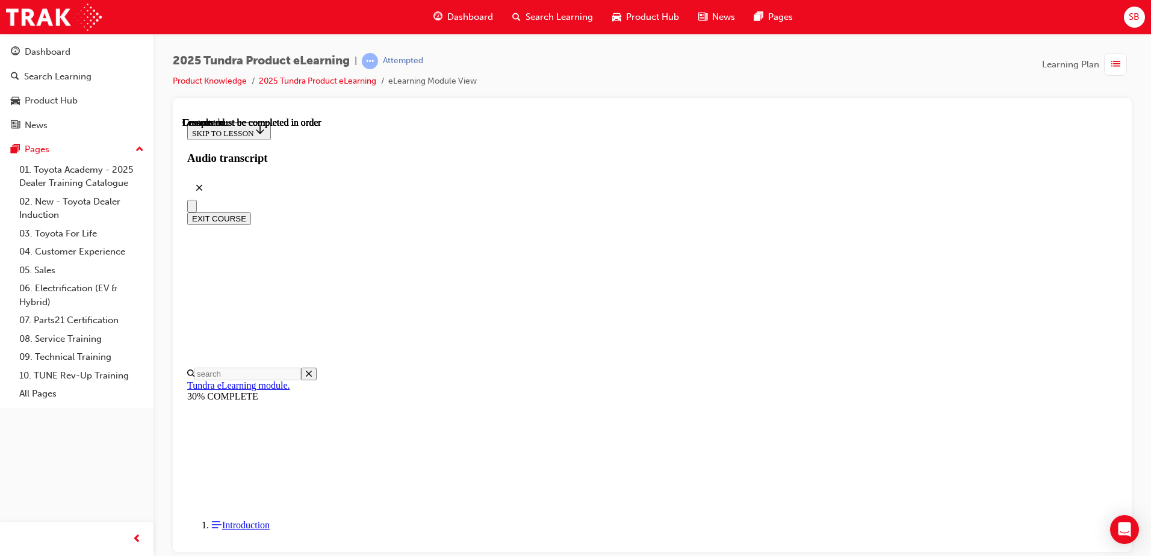
scroll to position [219, 0]
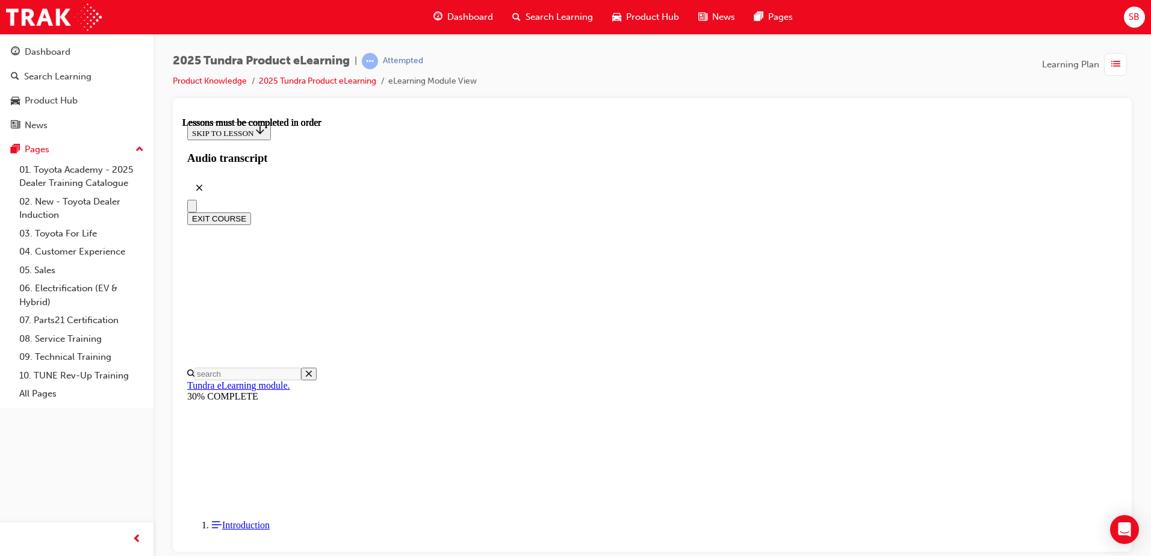
drag, startPoint x: 873, startPoint y: 222, endPoint x: 872, endPoint y: 231, distance: 9.7
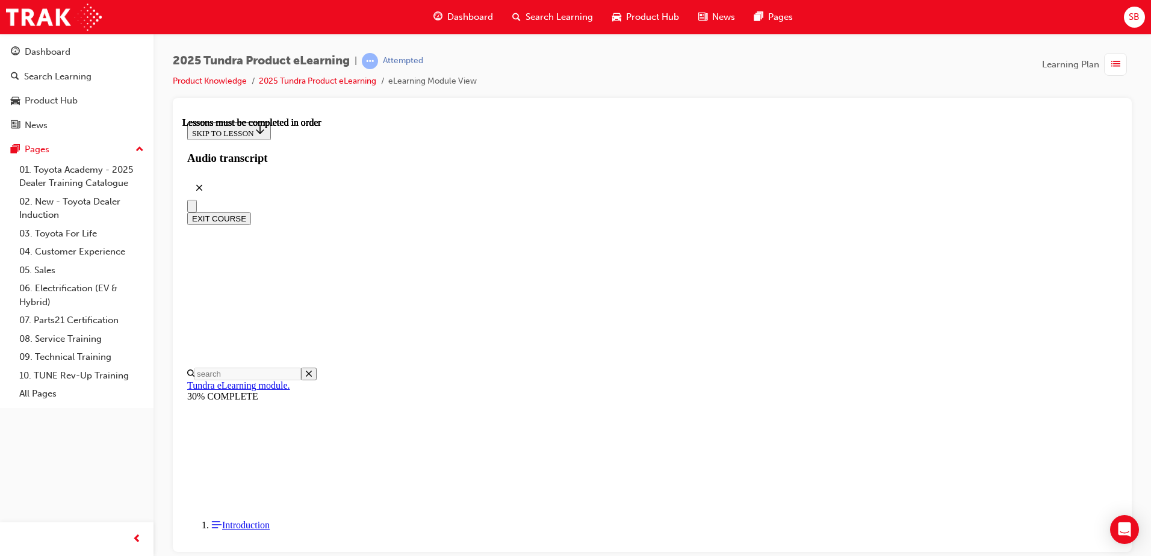
drag, startPoint x: 900, startPoint y: 245, endPoint x: 916, endPoint y: 279, distance: 37.7
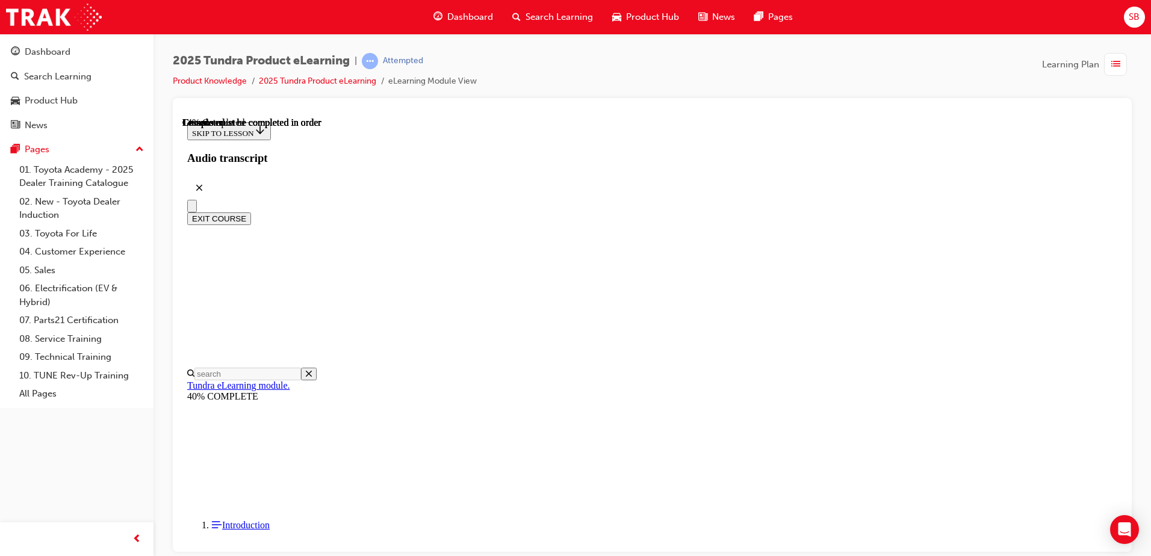
scroll to position [218, 0]
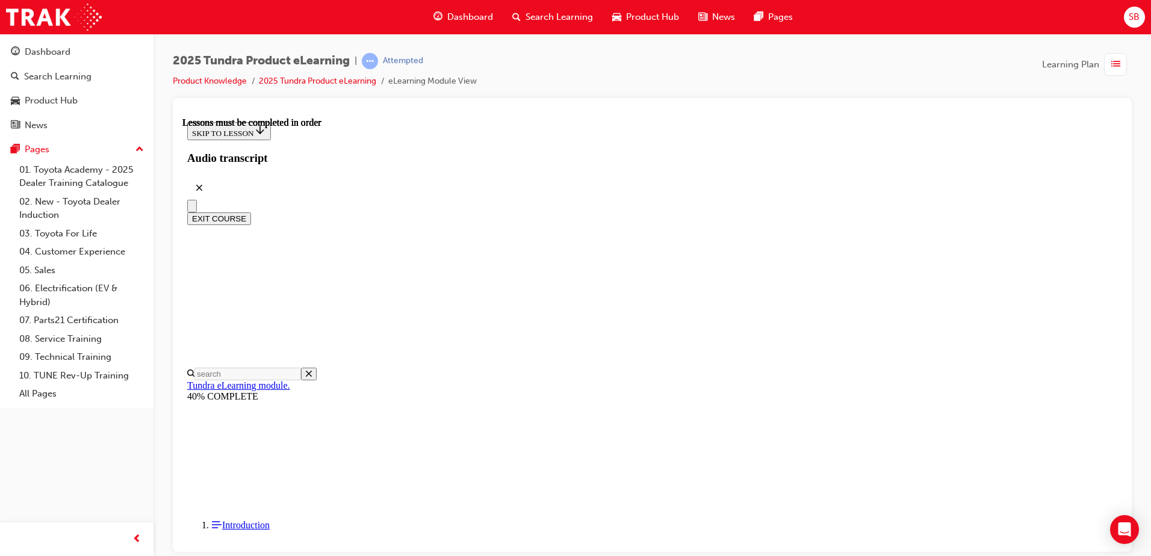
drag, startPoint x: 839, startPoint y: 347, endPoint x: 745, endPoint y: 373, distance: 97.6
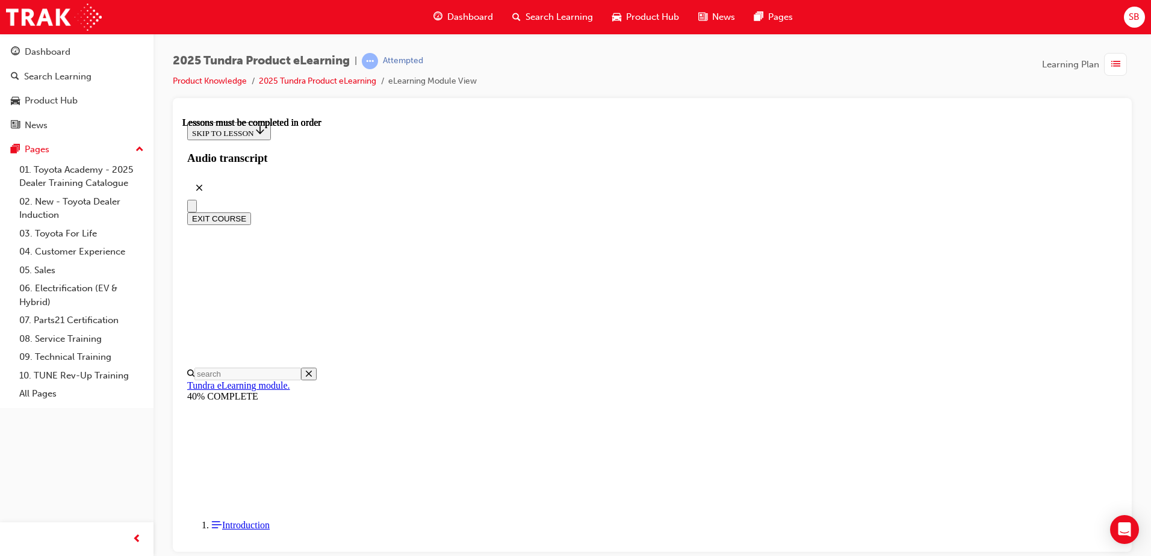
drag, startPoint x: 591, startPoint y: 365, endPoint x: 577, endPoint y: 385, distance: 24.2
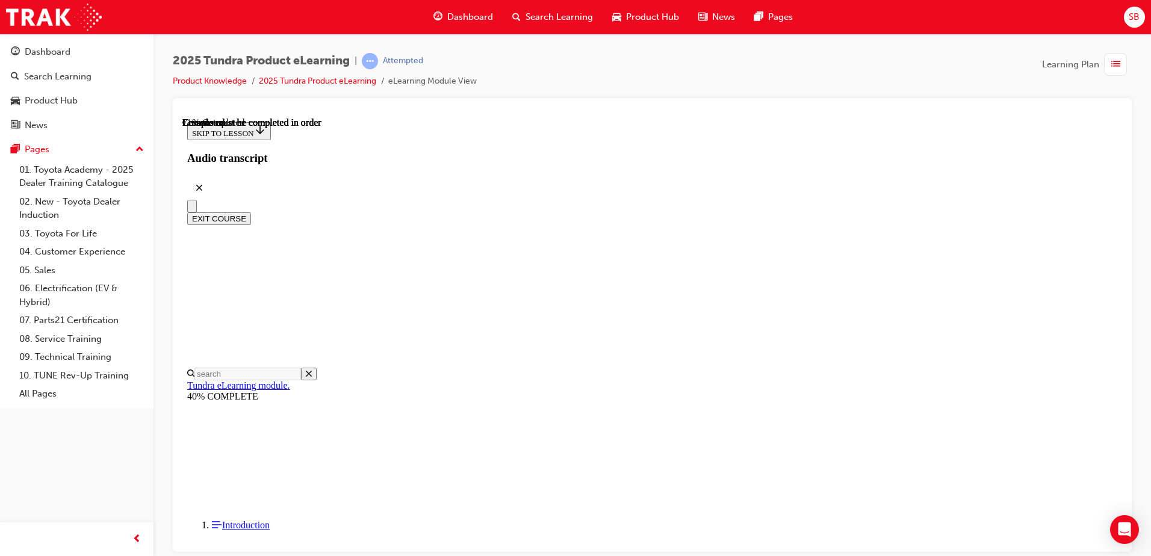
scroll to position [940, 0]
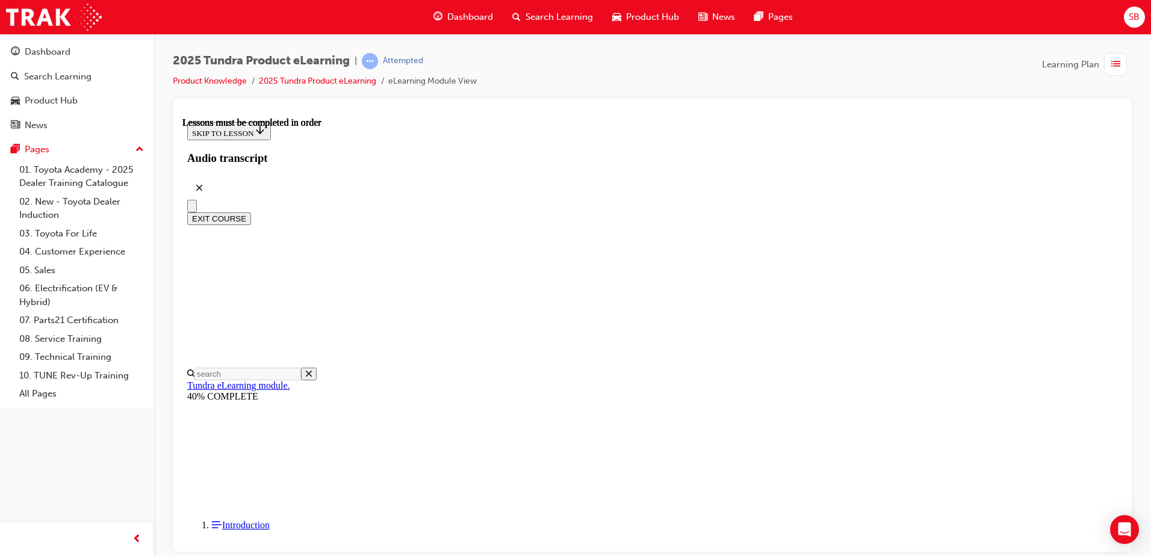
drag, startPoint x: 934, startPoint y: 196, endPoint x: 956, endPoint y: 213, distance: 27.6
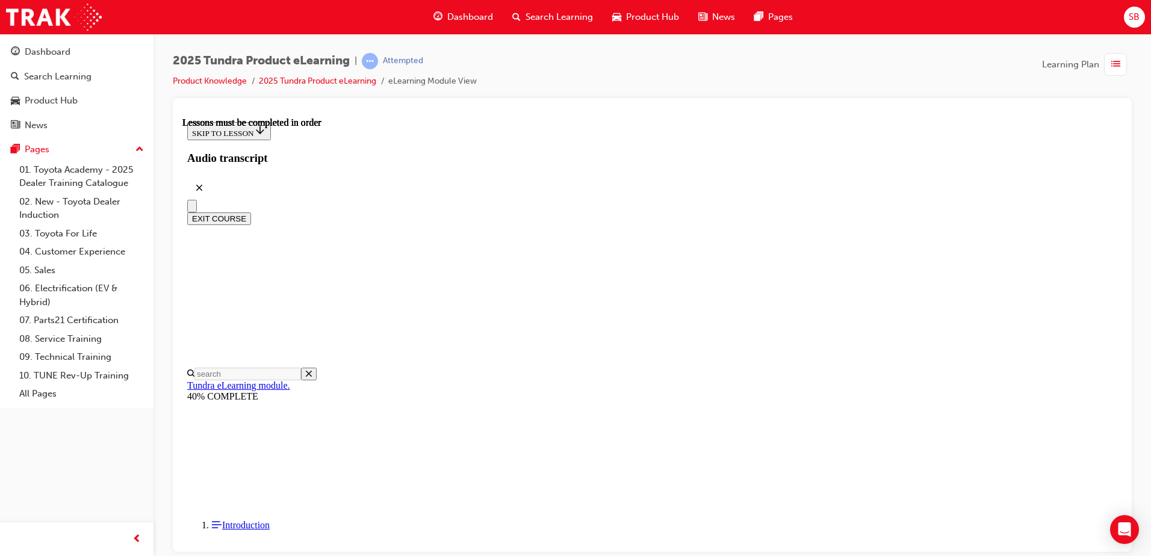
drag, startPoint x: 891, startPoint y: 476, endPoint x: 879, endPoint y: 459, distance: 20.2
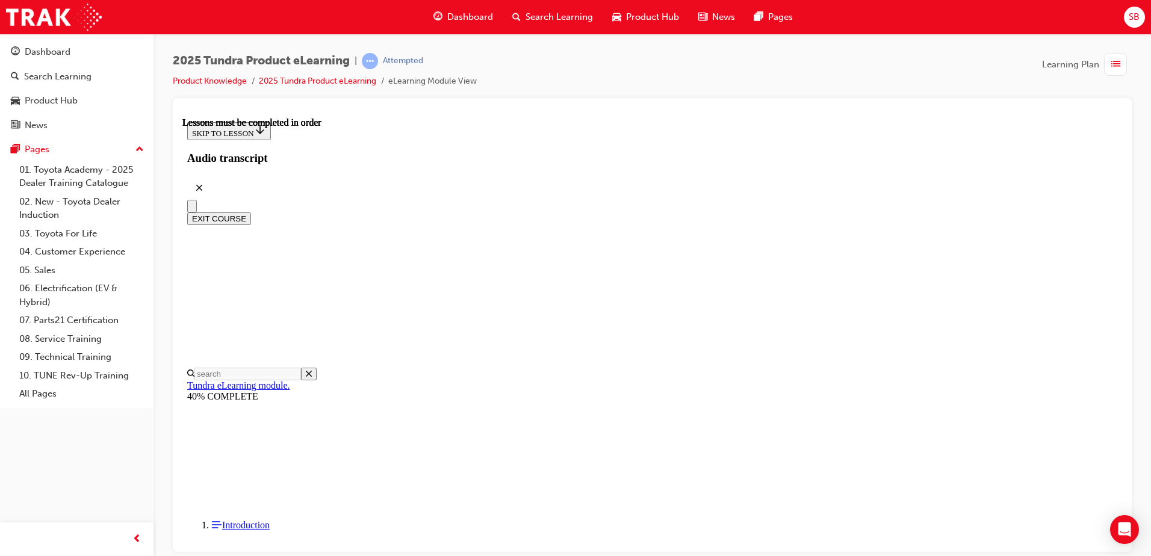
scroll to position [1122, 0]
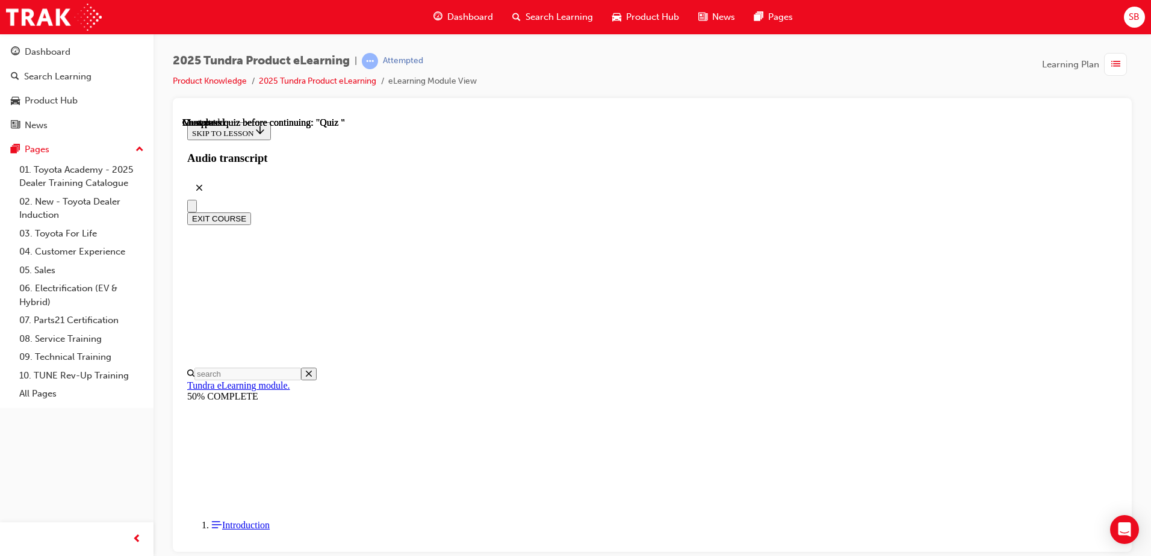
radio input "true"
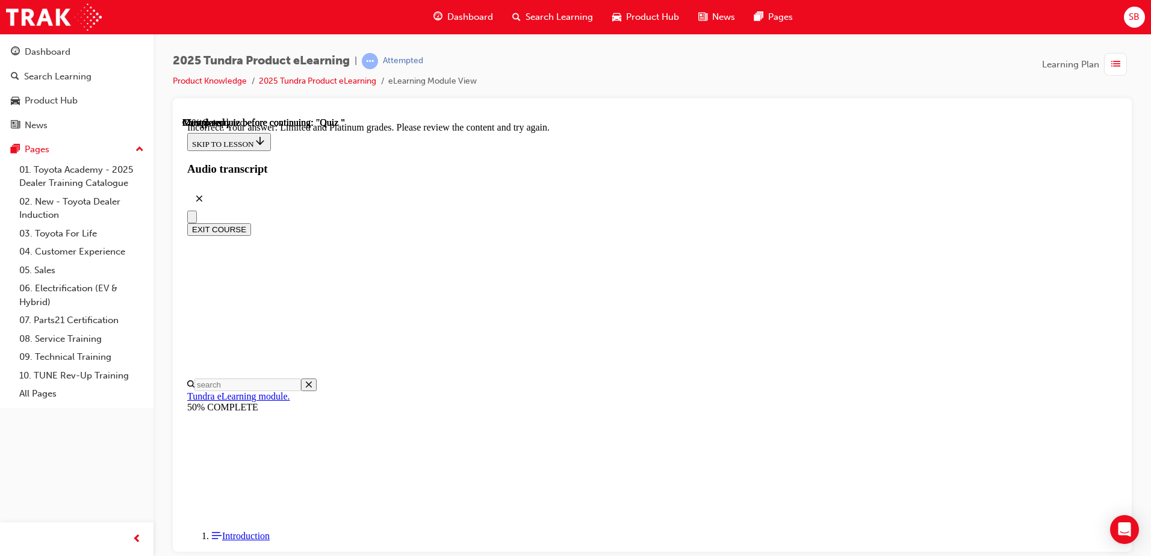
scroll to position [222, 0]
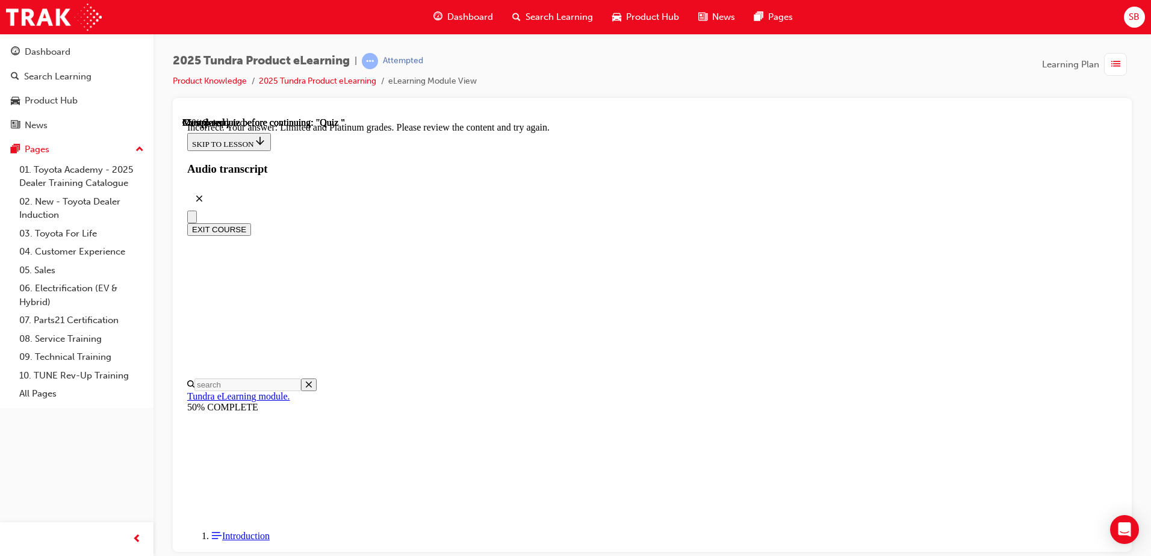
radio input "true"
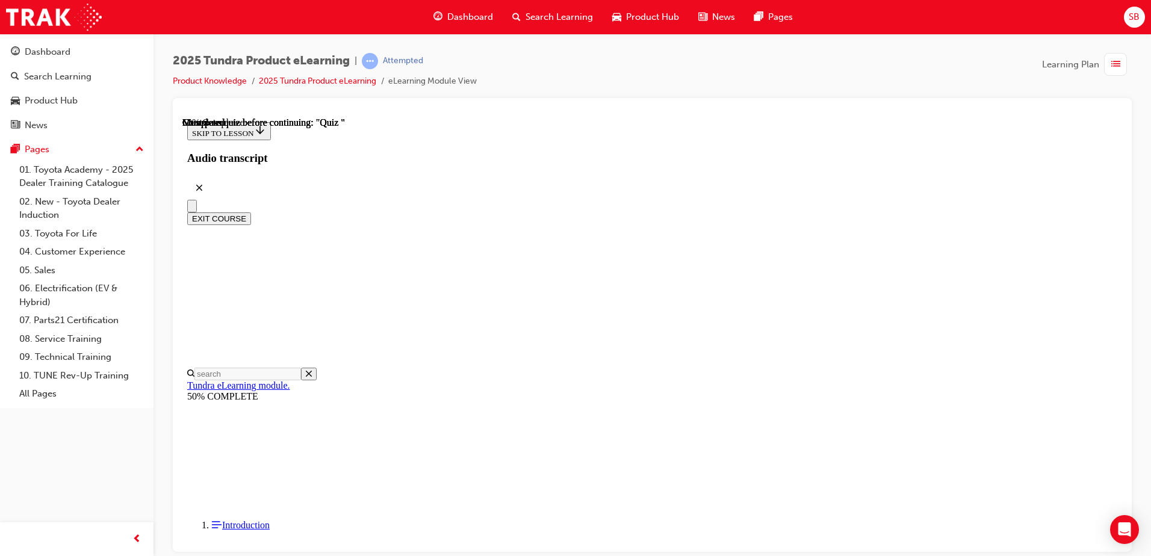
scroll to position [122, 0]
radio input "true"
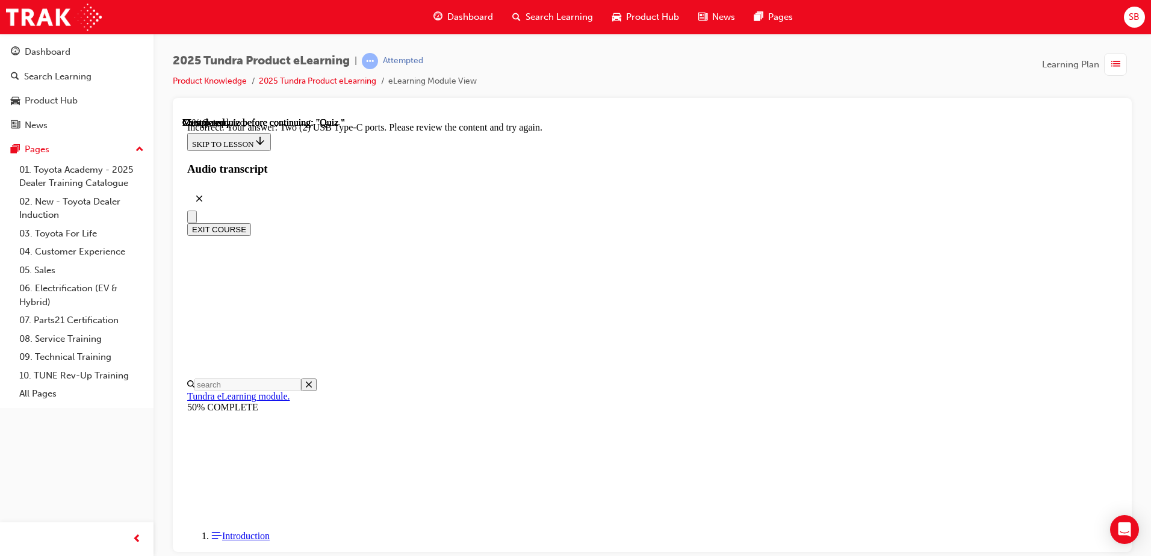
scroll to position [291, 0]
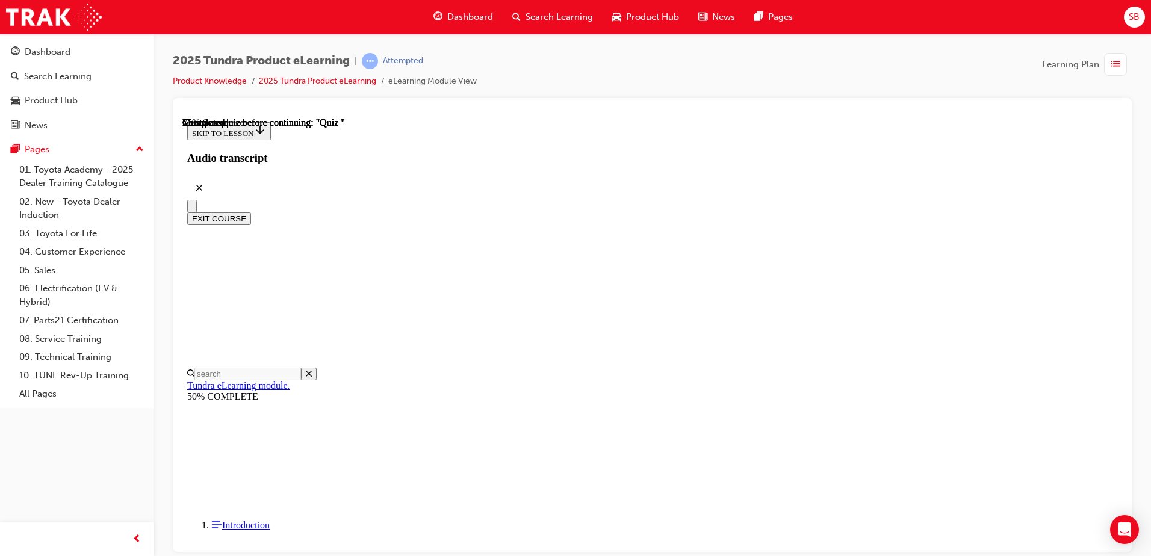
radio input "true"
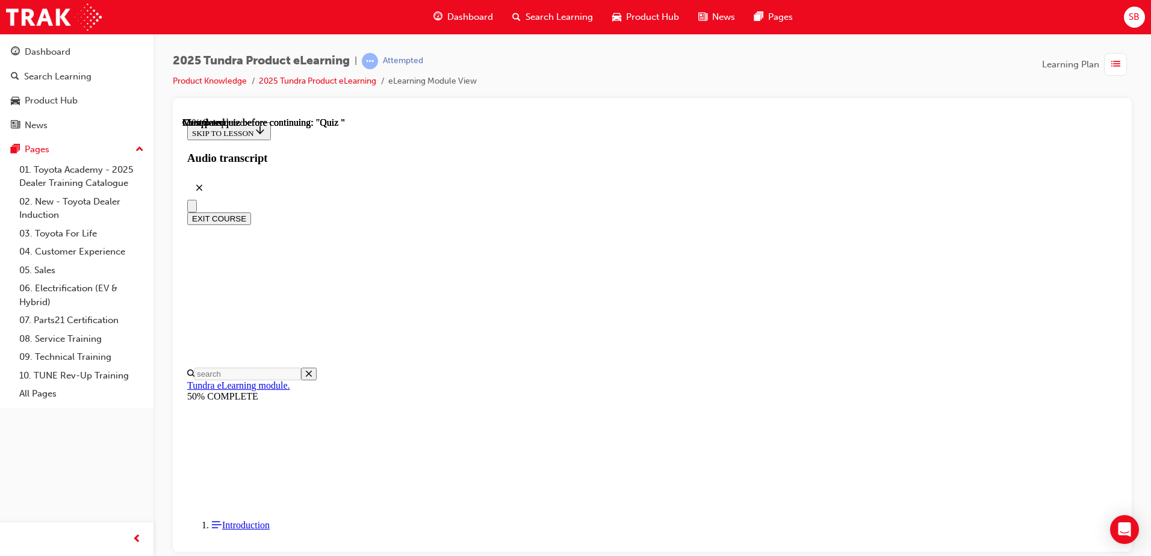
radio input "true"
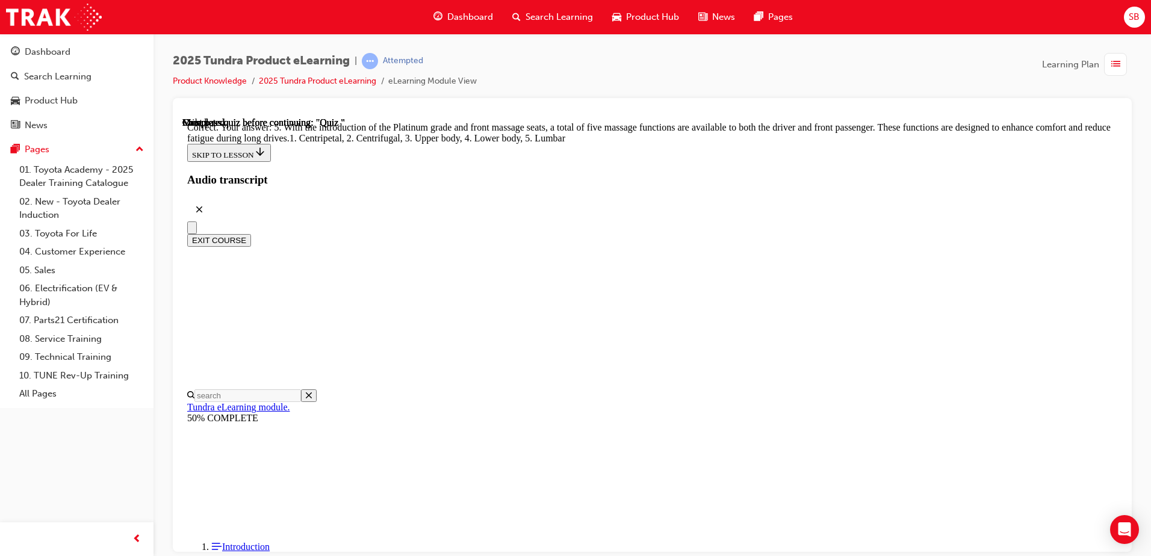
scroll to position [300, 0]
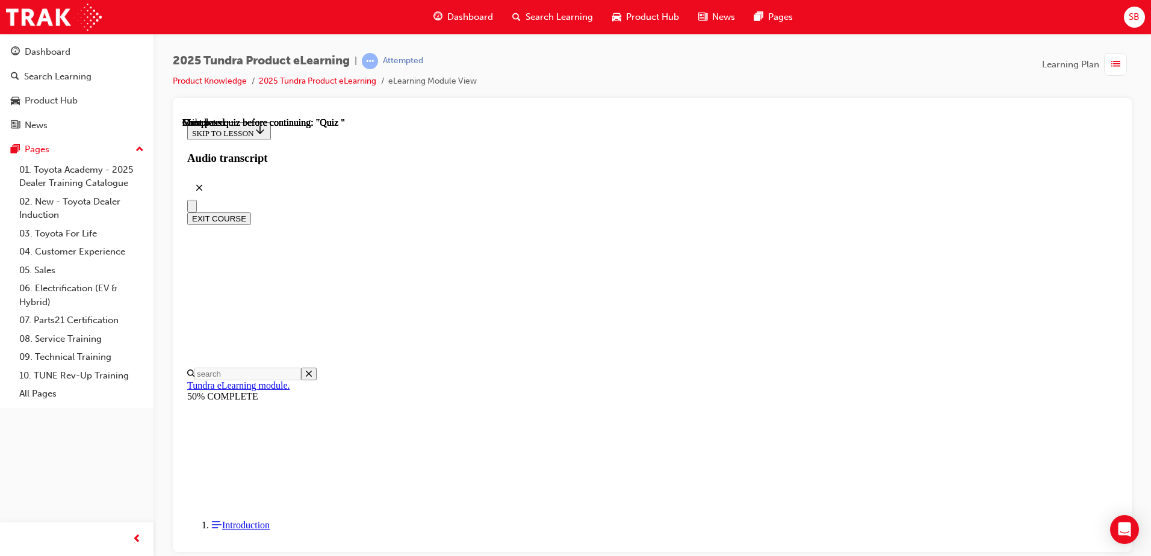
scroll to position [219, 0]
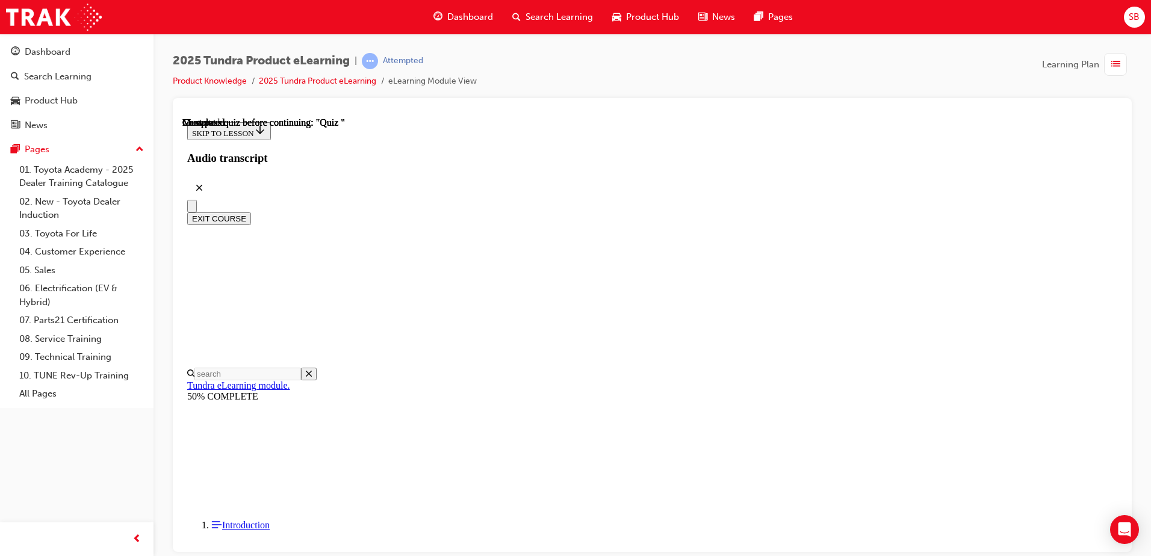
radio input "true"
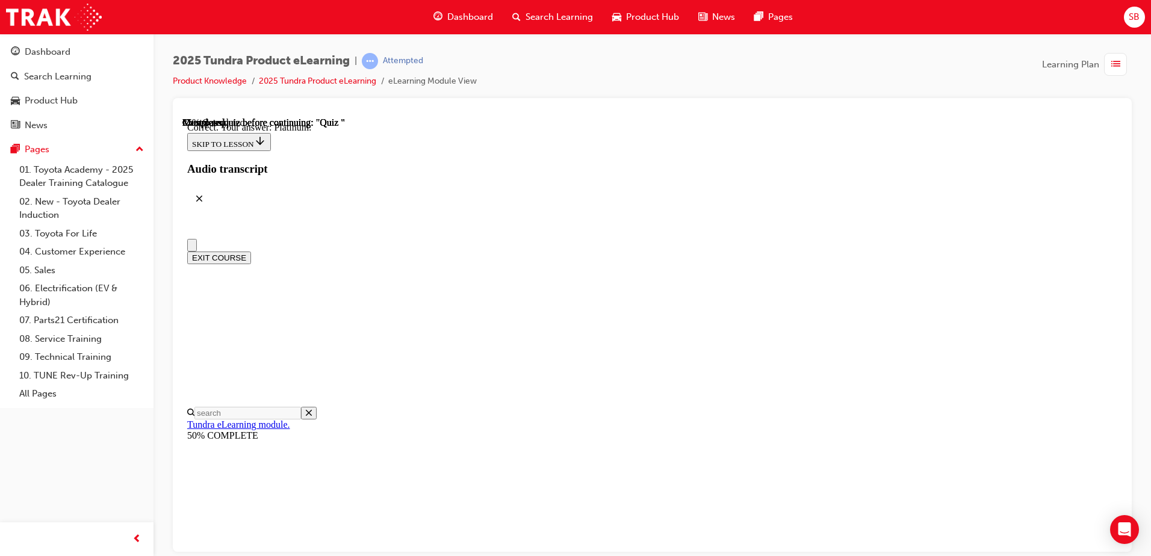
scroll to position [145, 0]
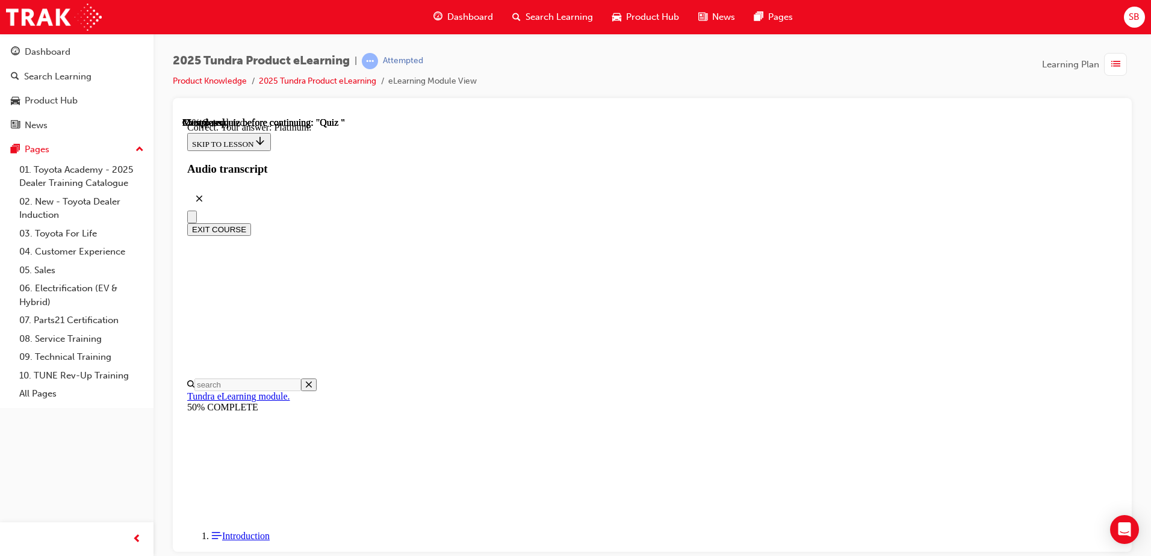
radio input "true"
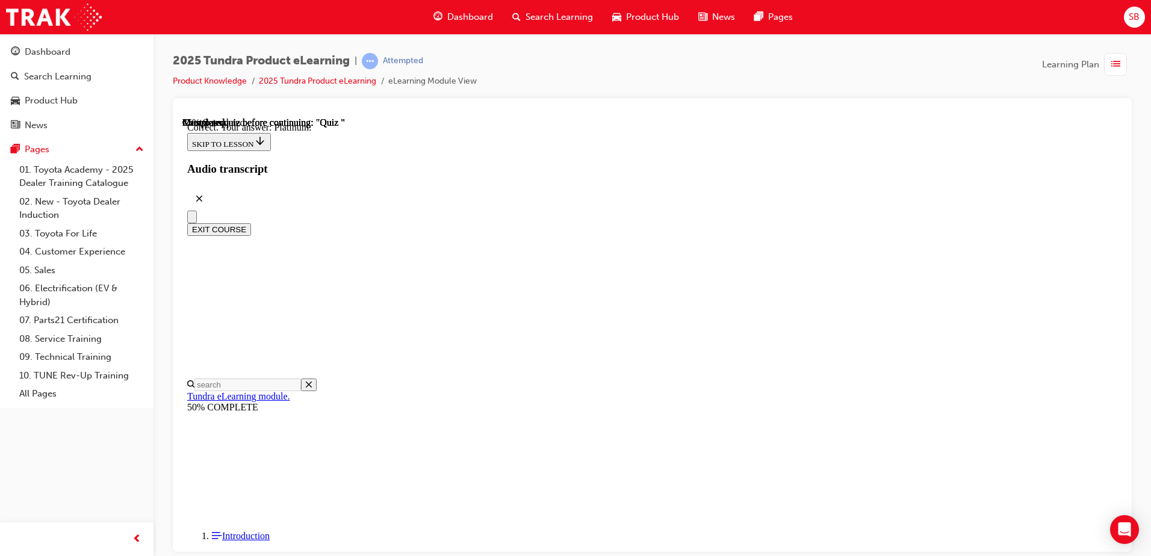
radio input "true"
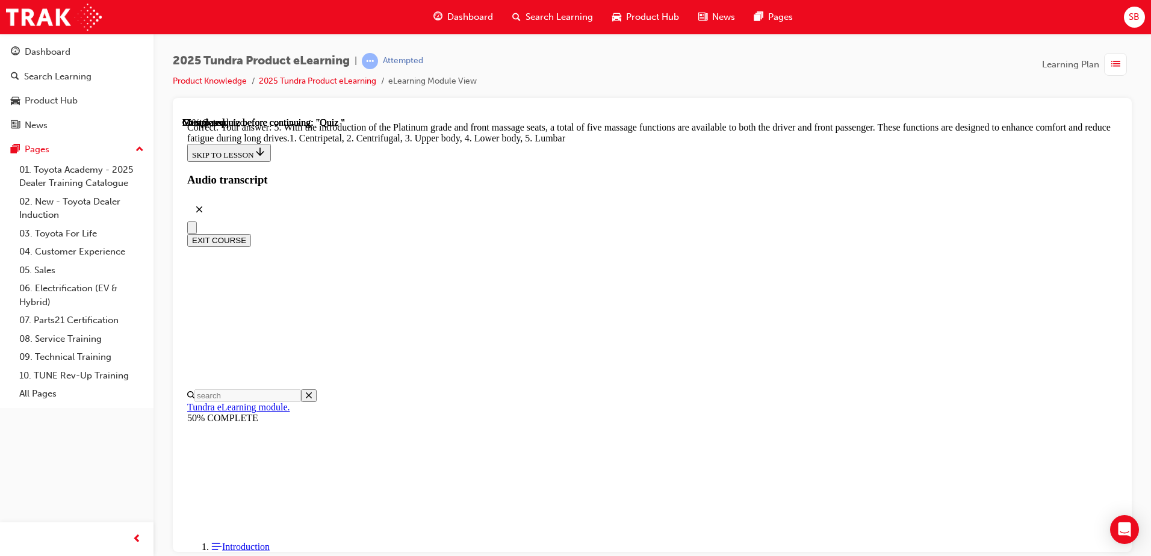
scroll to position [300, 0]
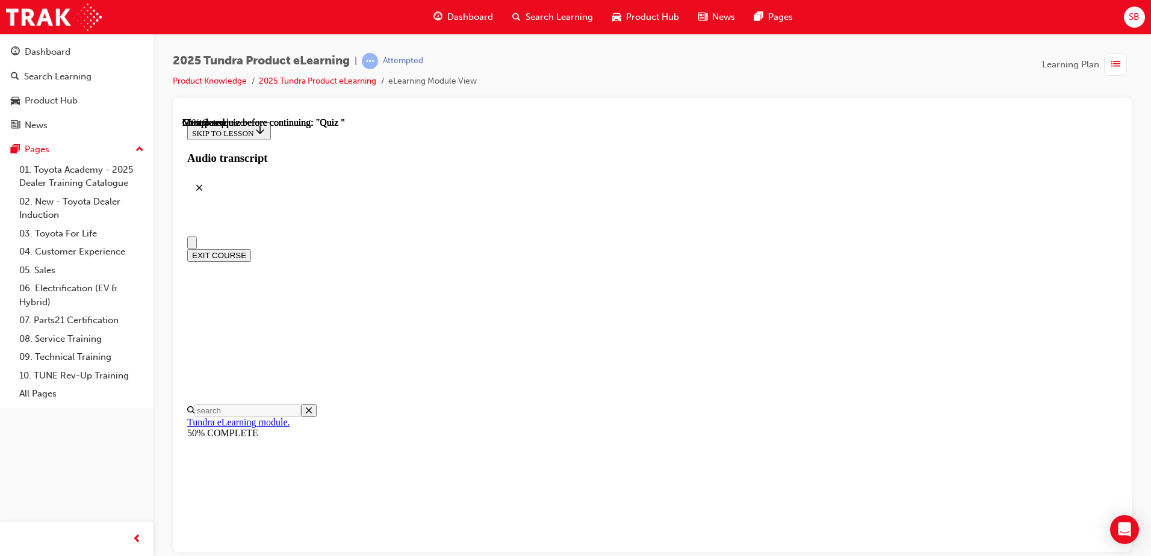
scroll to position [60, 0]
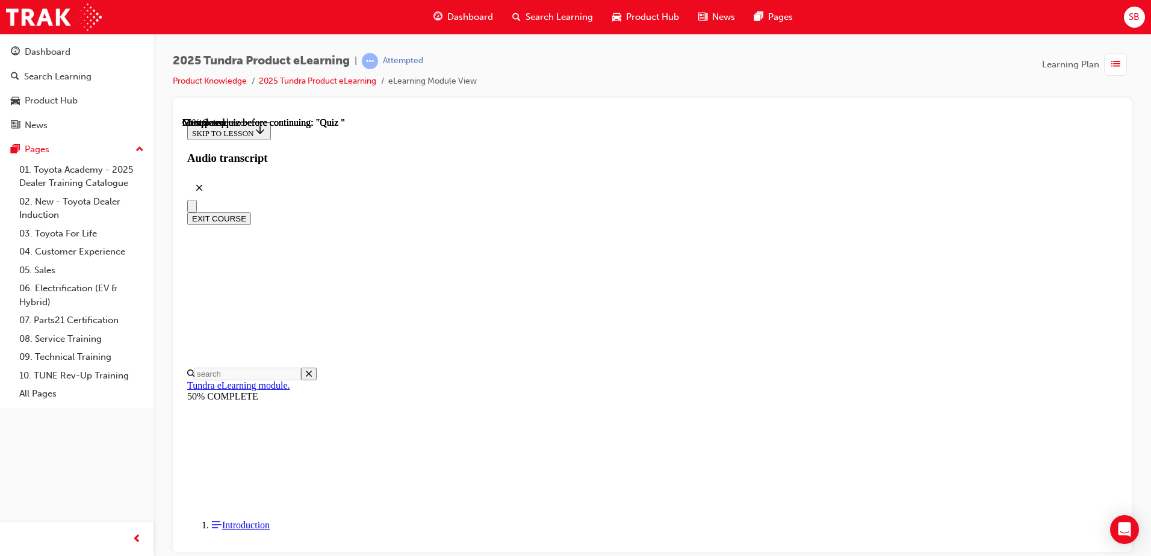
radio input "true"
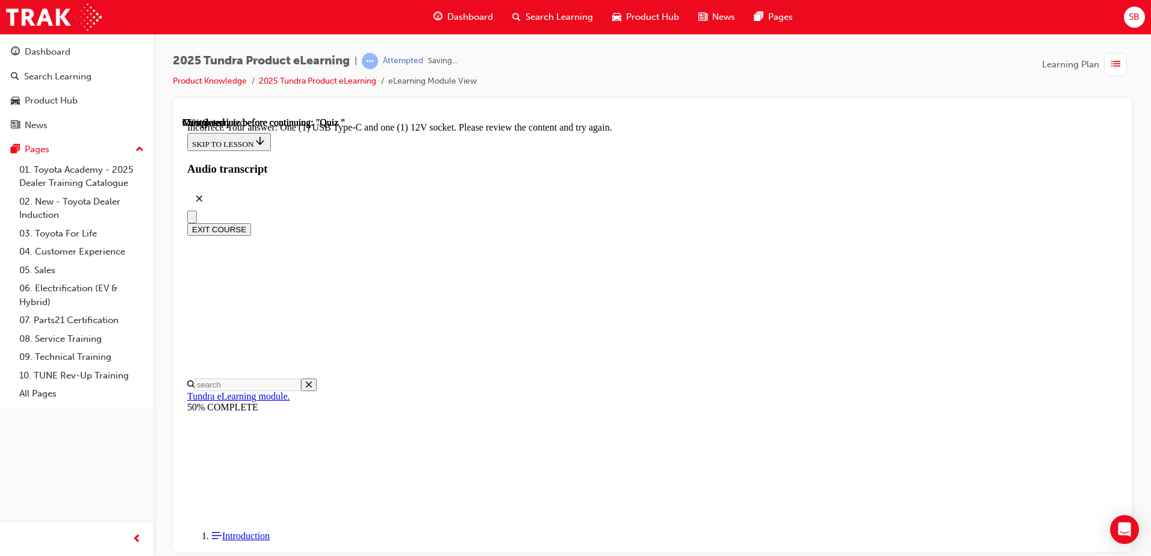
scroll to position [291, 0]
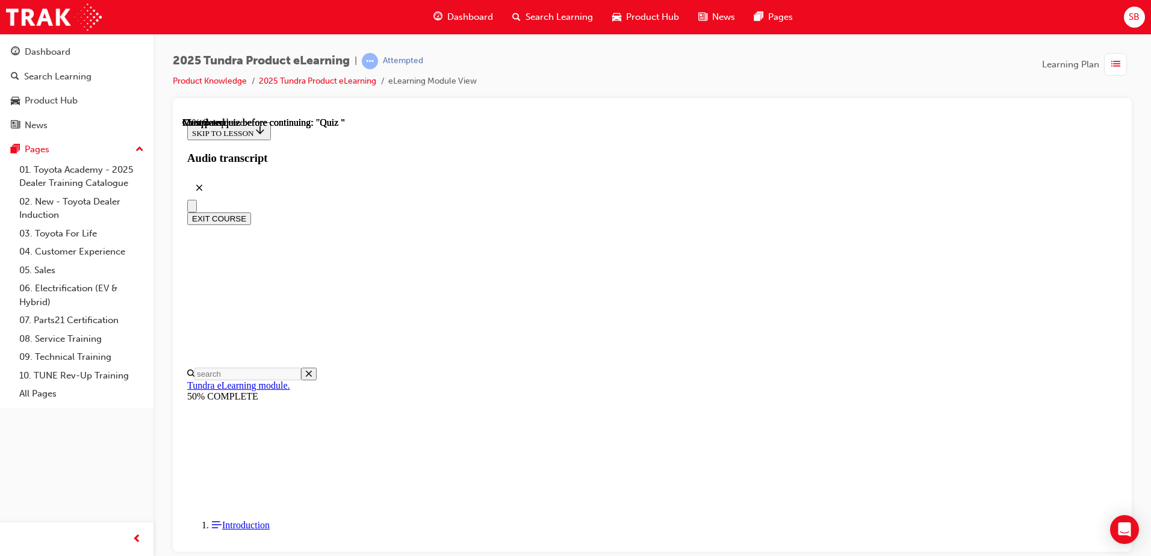
radio input "true"
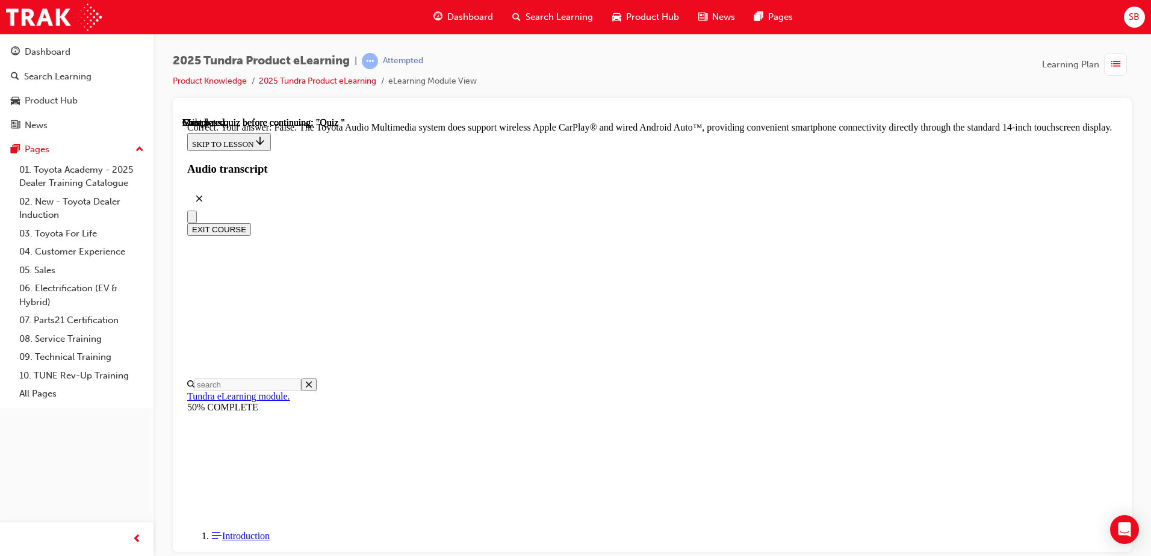
scroll to position [223, 0]
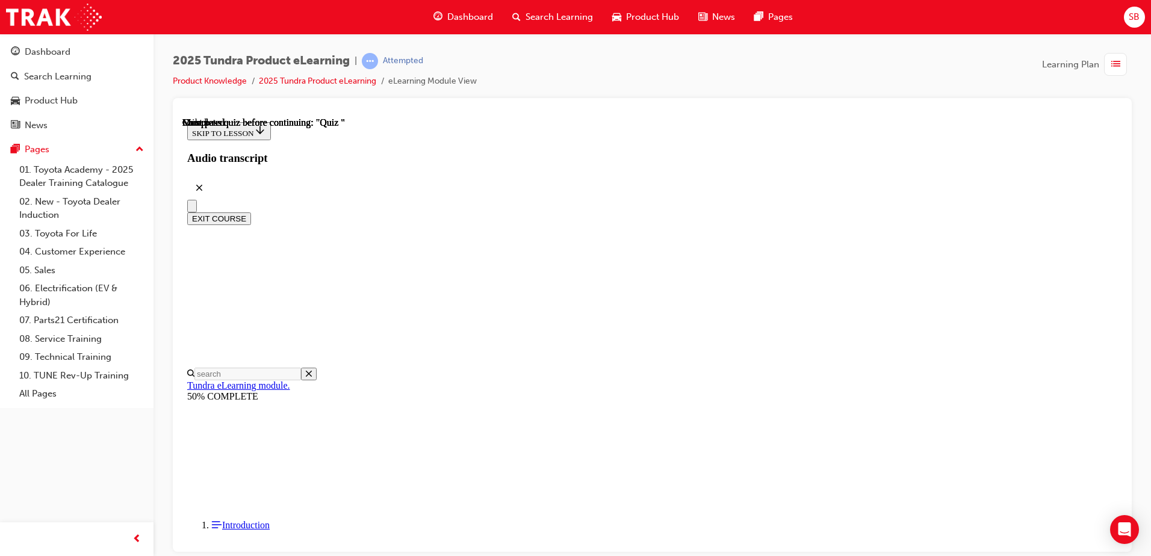
scroll to position [219, 0]
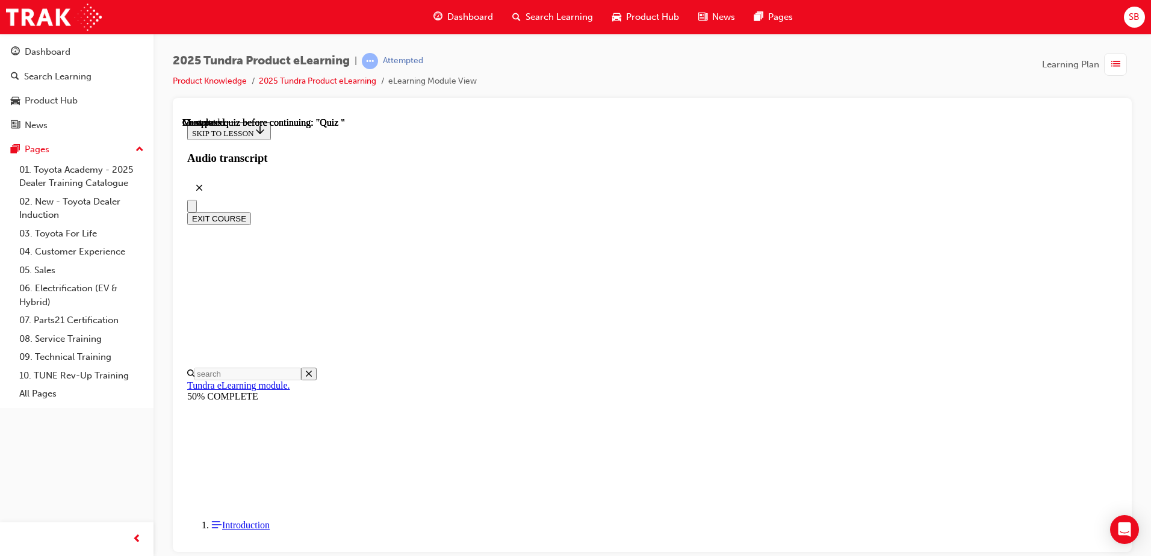
radio input "true"
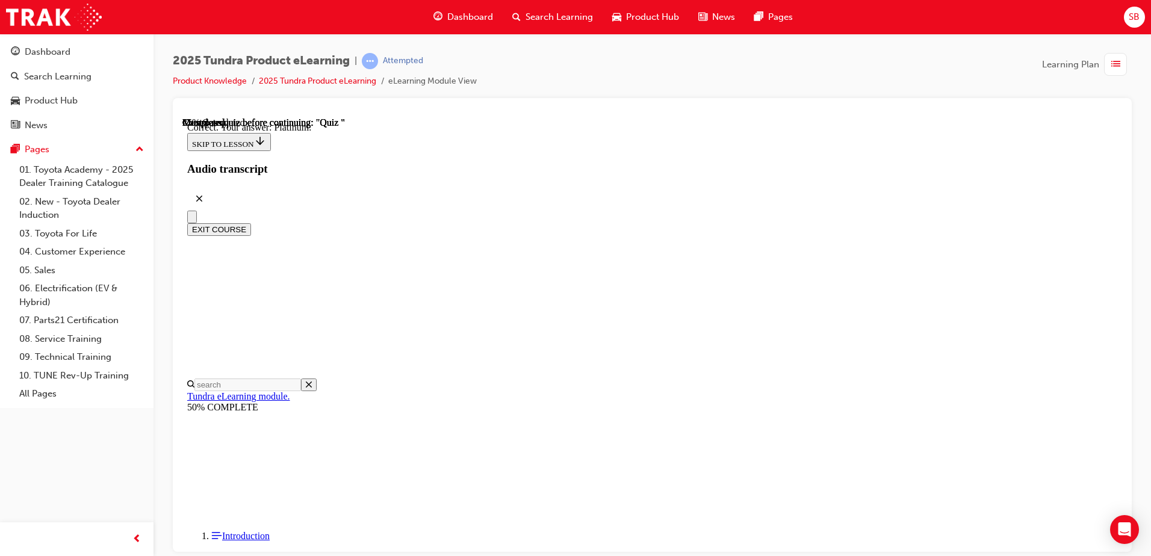
scroll to position [163, 0]
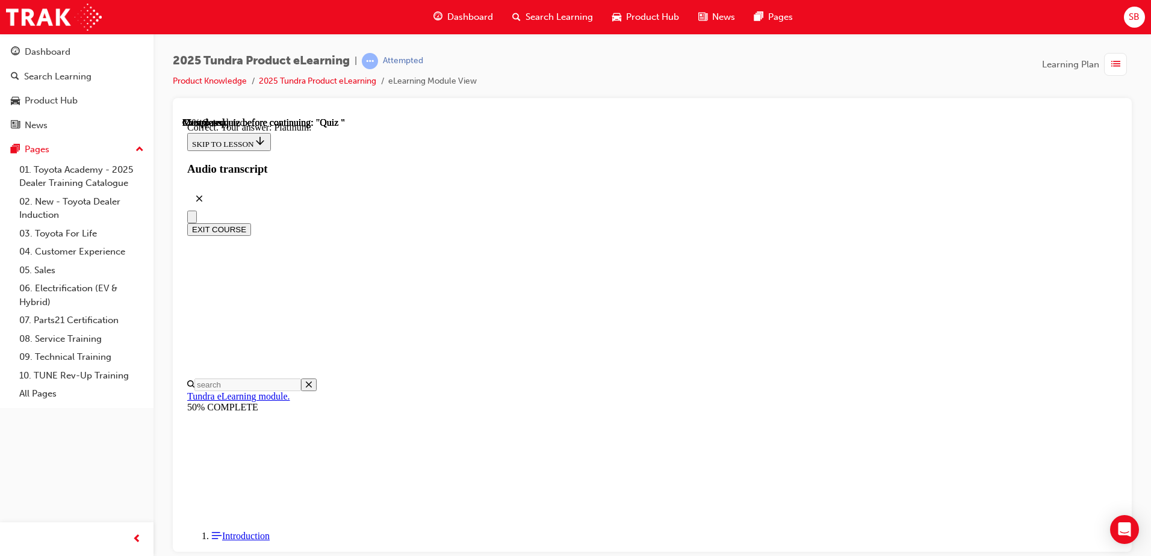
radio input "true"
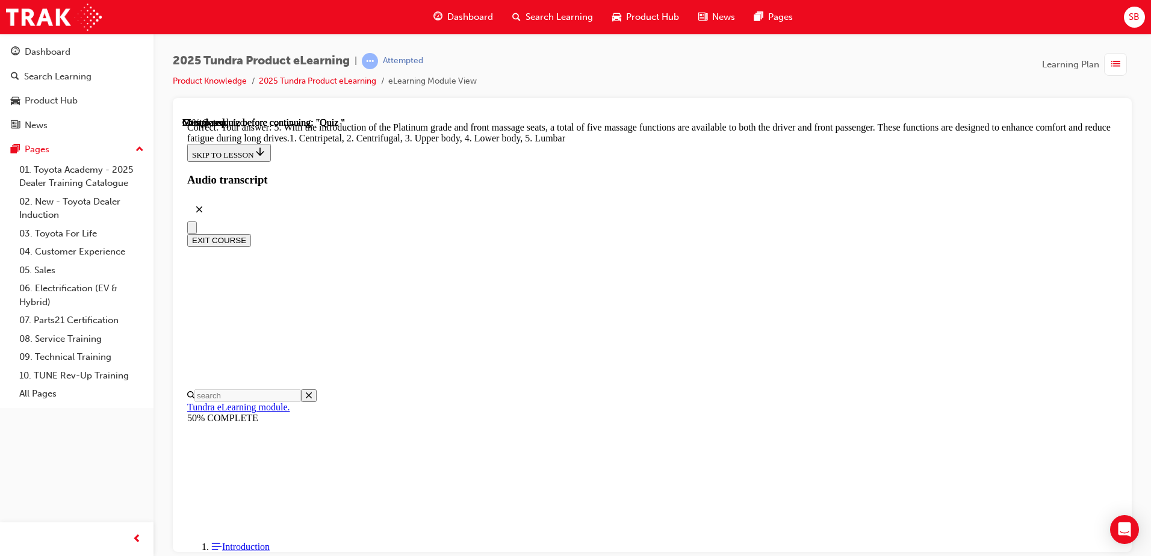
scroll to position [300, 0]
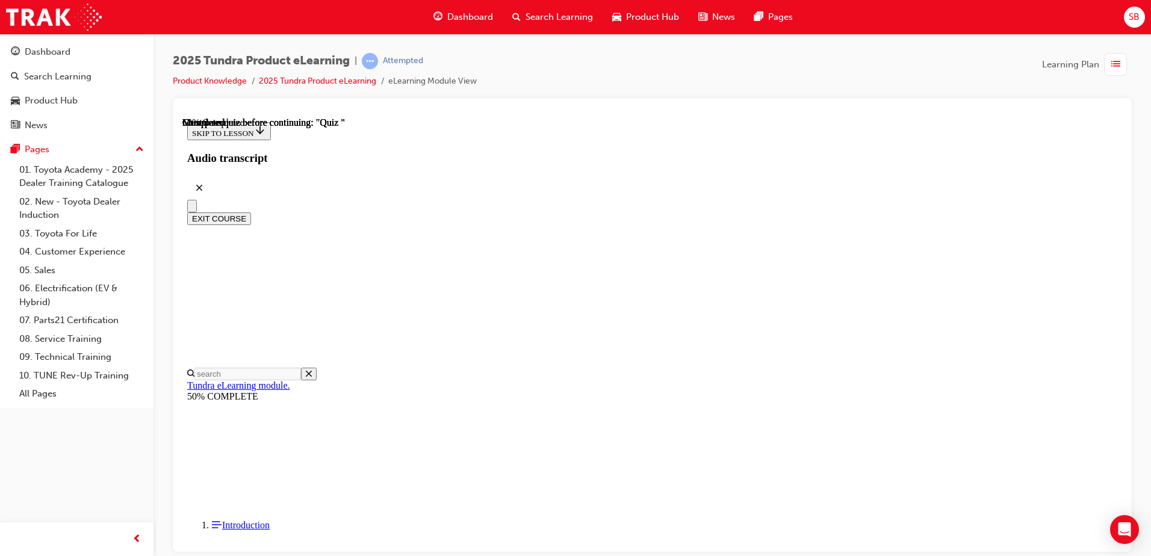
scroll to position [97, 0]
radio input "true"
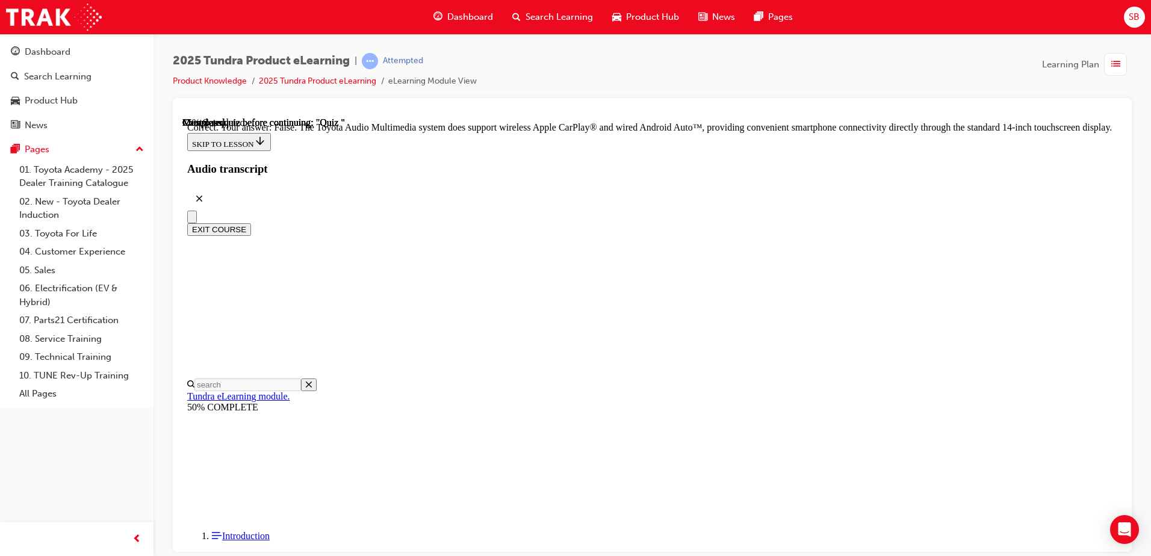
scroll to position [223, 0]
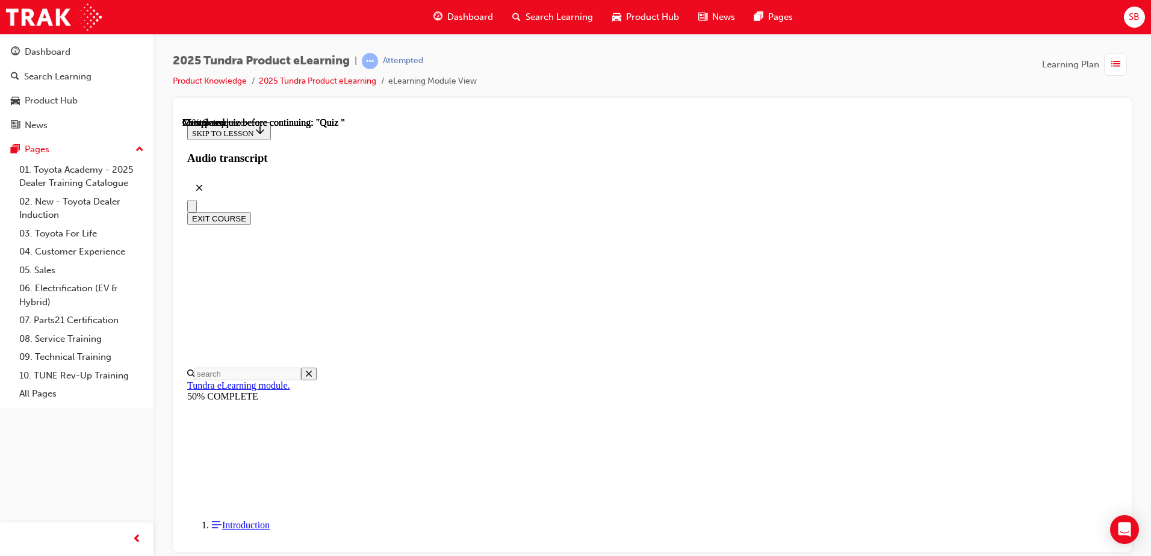
scroll to position [120, 0]
radio input "true"
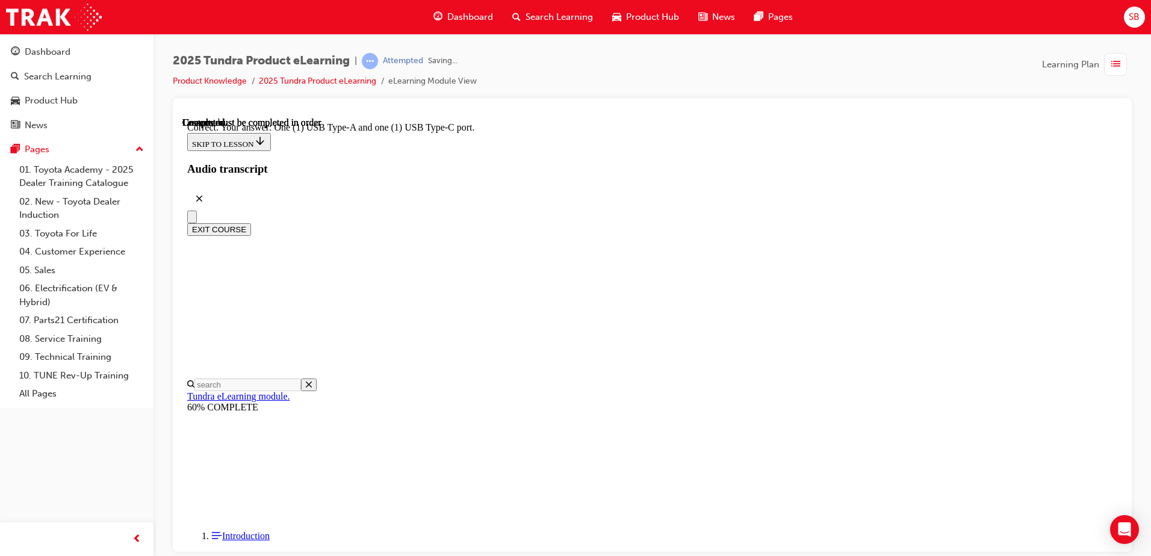
scroll to position [231, 0]
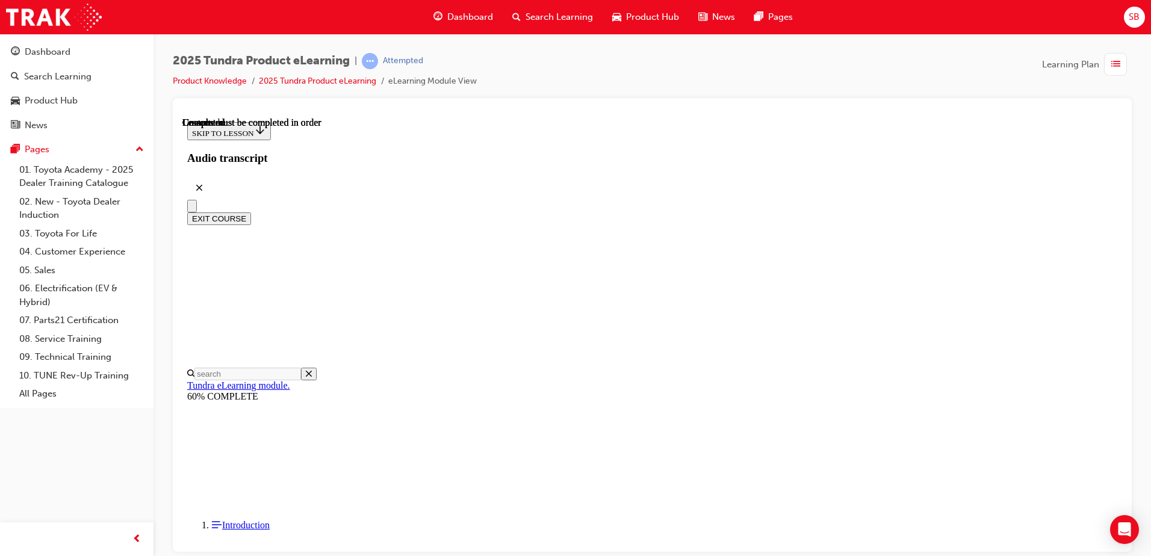
scroll to position [219, 0]
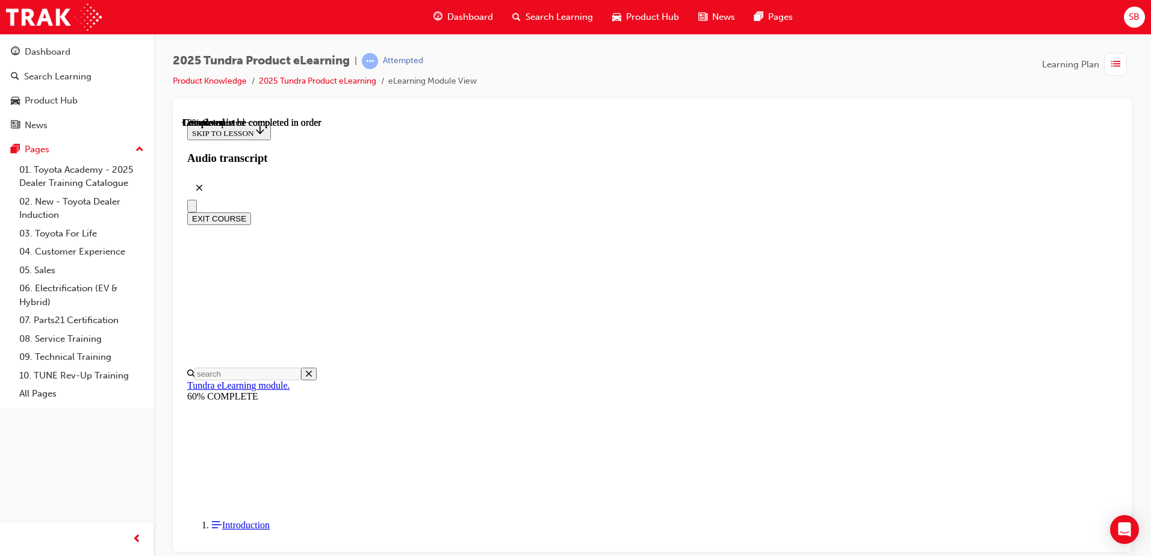
drag, startPoint x: 458, startPoint y: 398, endPoint x: 883, endPoint y: 399, distance: 425.7
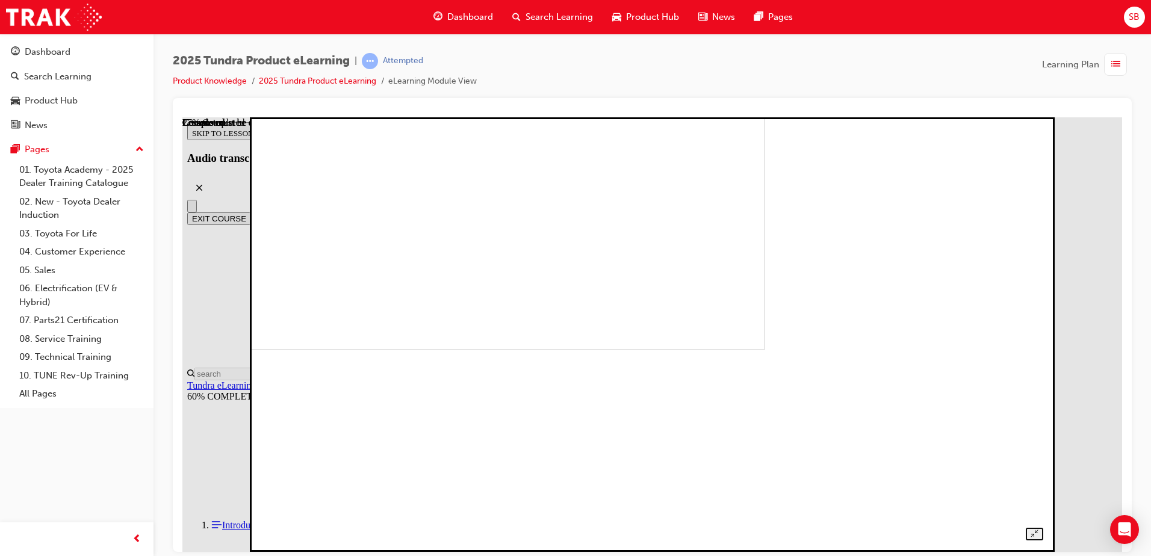
click at [684, 328] on img at bounding box center [382, 132] width 765 height 435
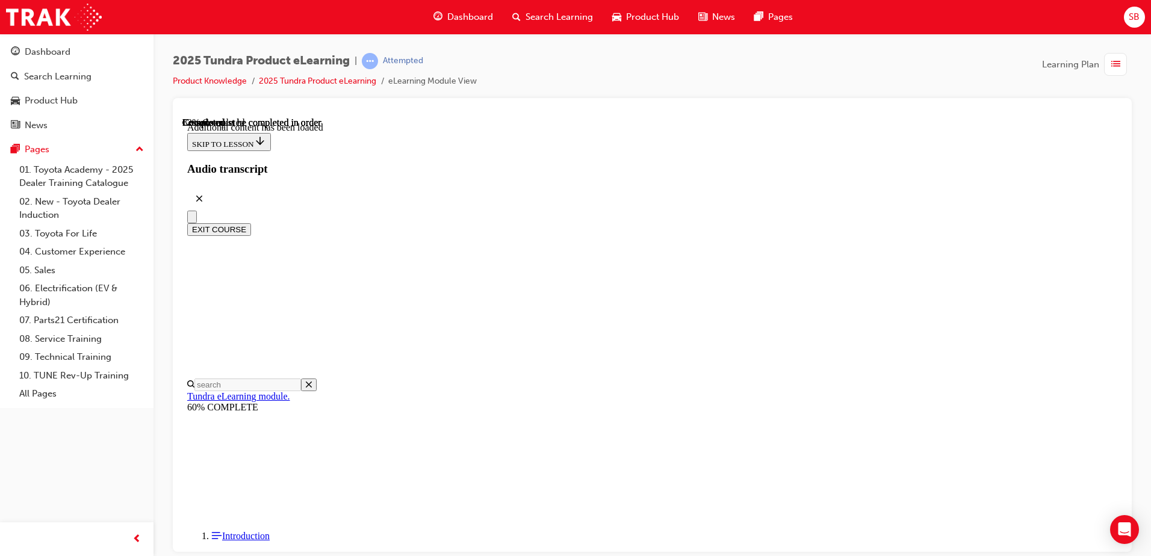
scroll to position [2719, 0]
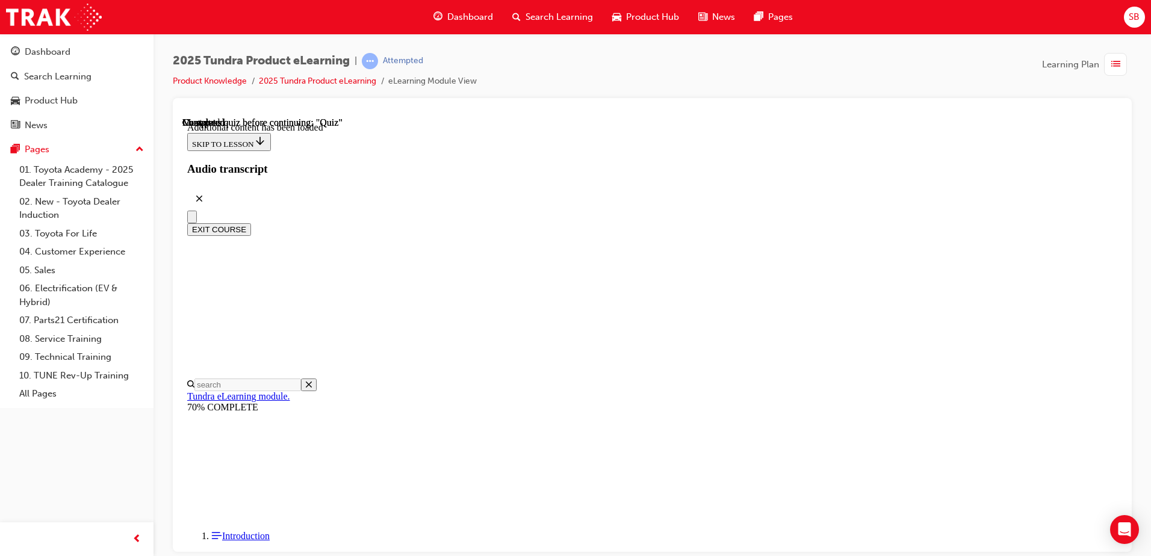
scroll to position [158, 0]
radio input "true"
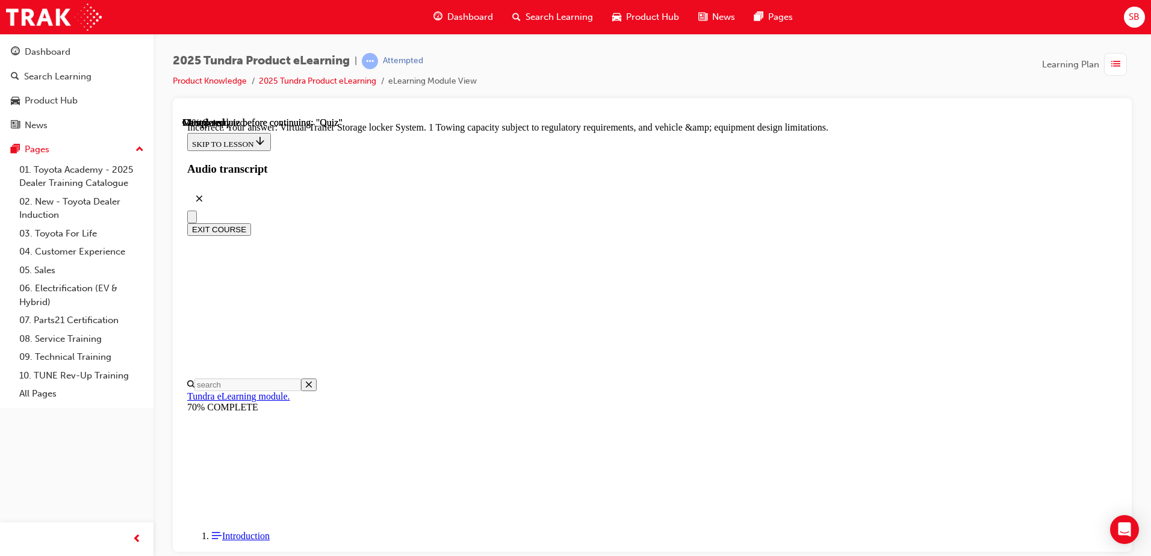
scroll to position [367, 0]
drag, startPoint x: 600, startPoint y: 350, endPoint x: 706, endPoint y: 397, distance: 116.2
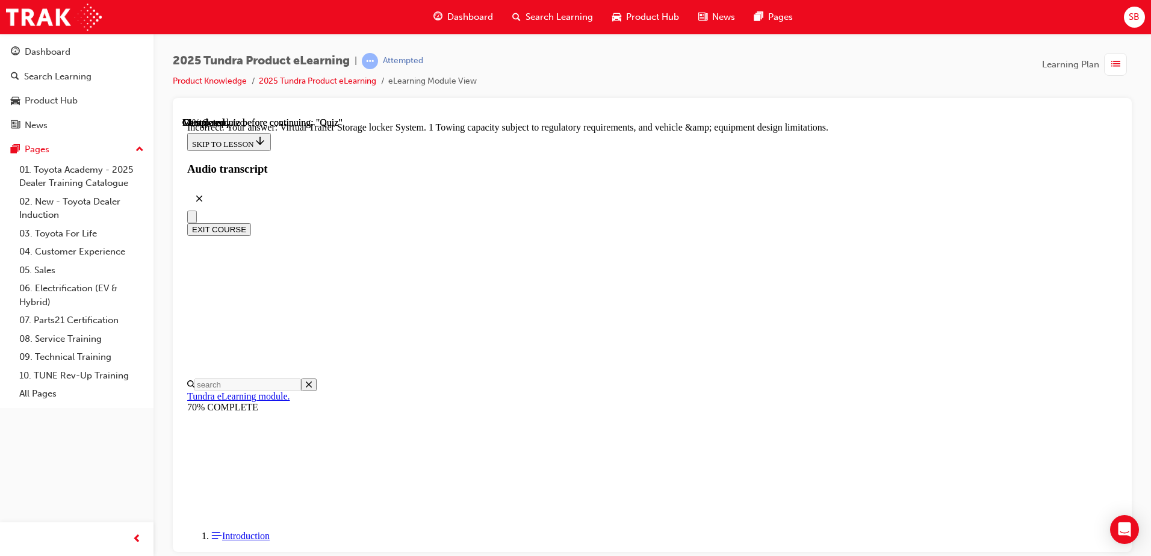
radio input "true"
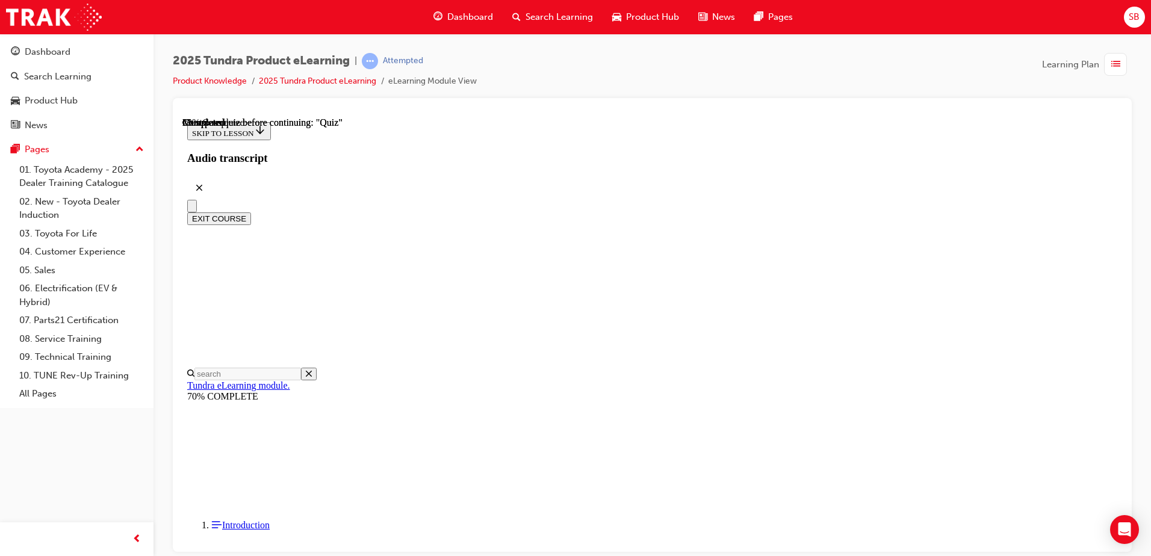
scroll to position [122, 0]
radio input "true"
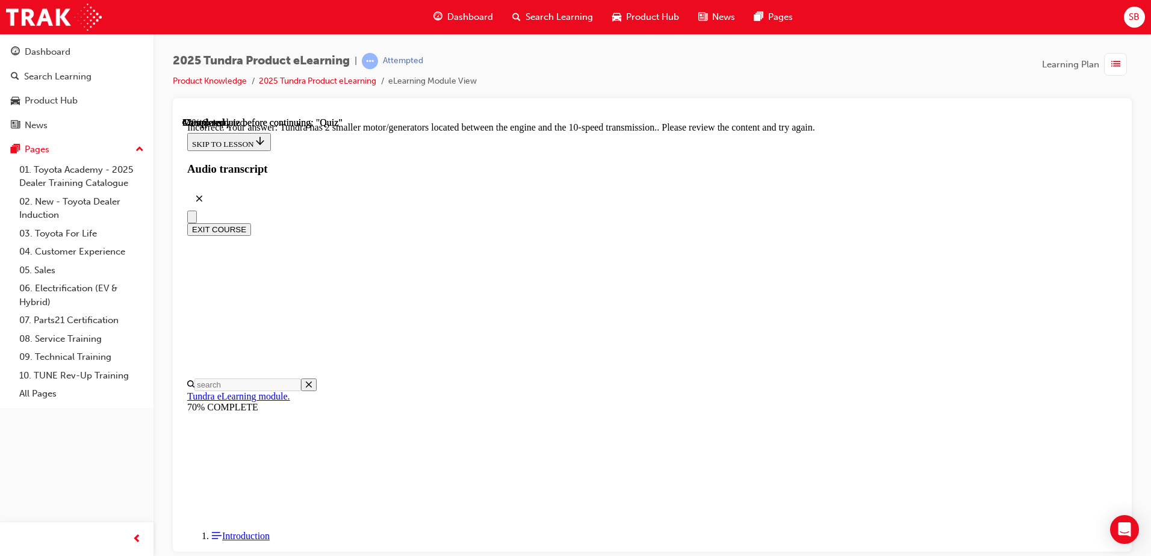
scroll to position [287, 0]
drag, startPoint x: 720, startPoint y: 489, endPoint x: 725, endPoint y: 485, distance: 6.5
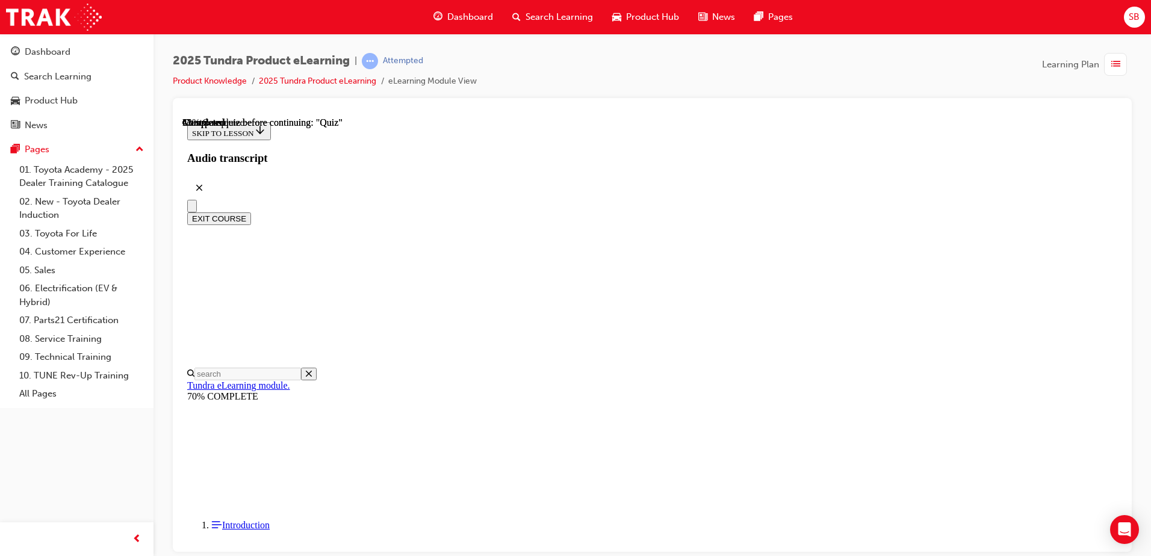
scroll to position [181, 0]
radio input "true"
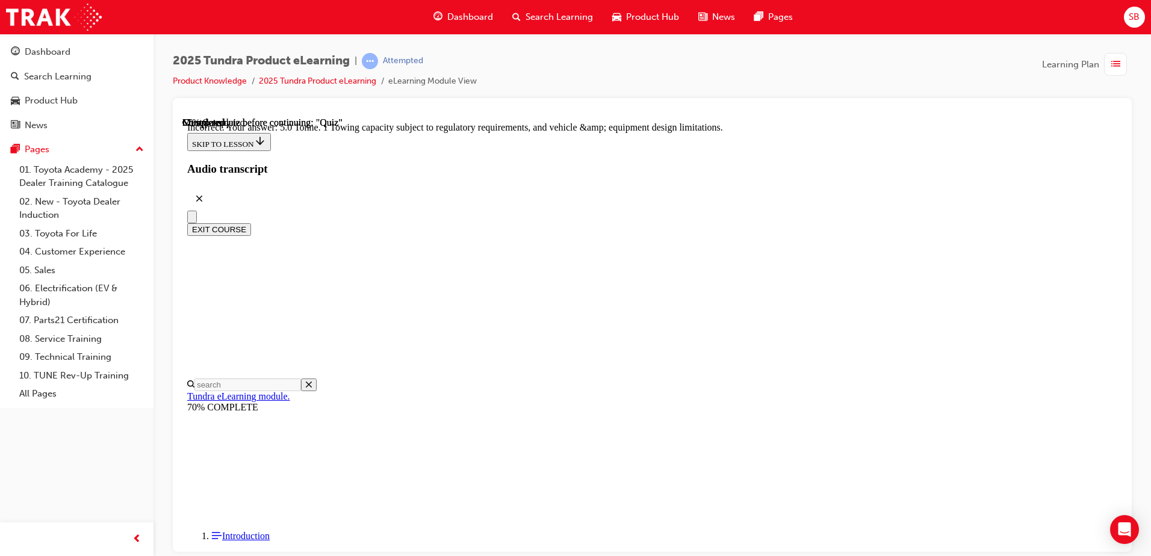
scroll to position [326, 0]
drag, startPoint x: 738, startPoint y: 514, endPoint x: 733, endPoint y: 509, distance: 6.4
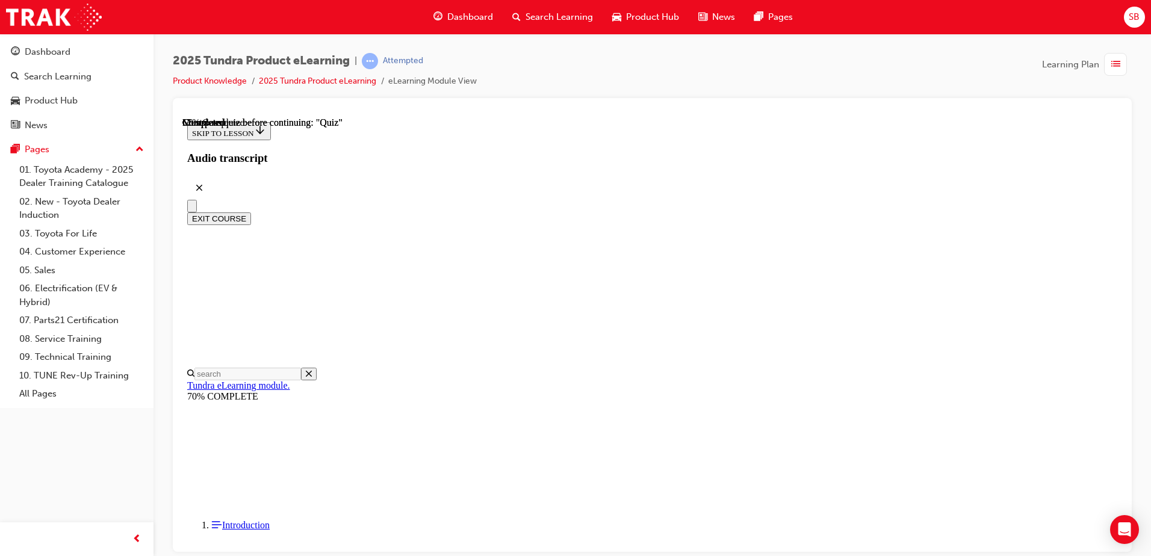
scroll to position [181, 0]
radio input "true"
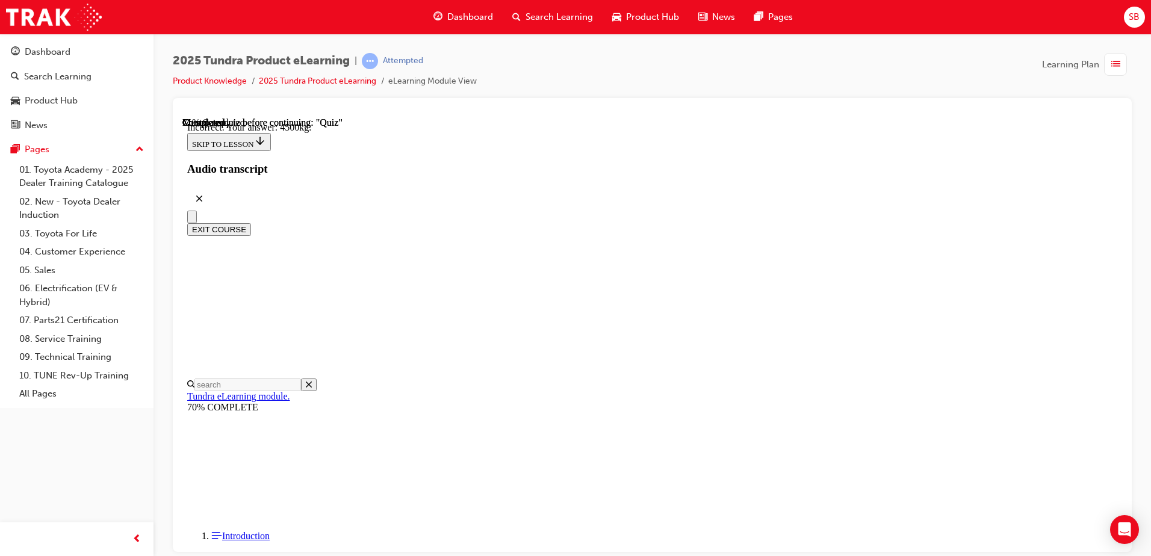
scroll to position [351, 0]
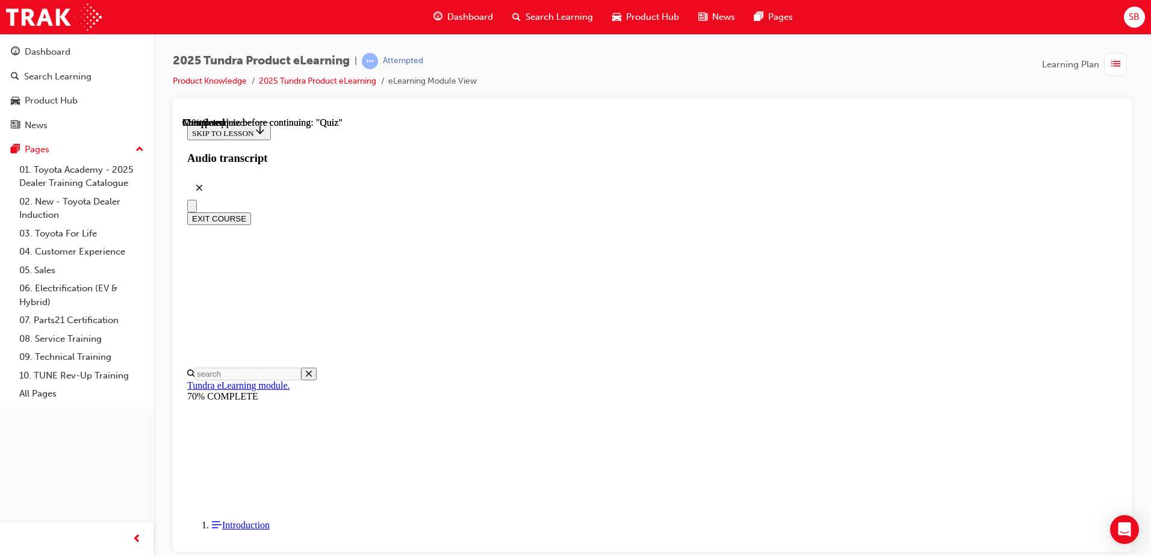
scroll to position [181, 0]
radio input "true"
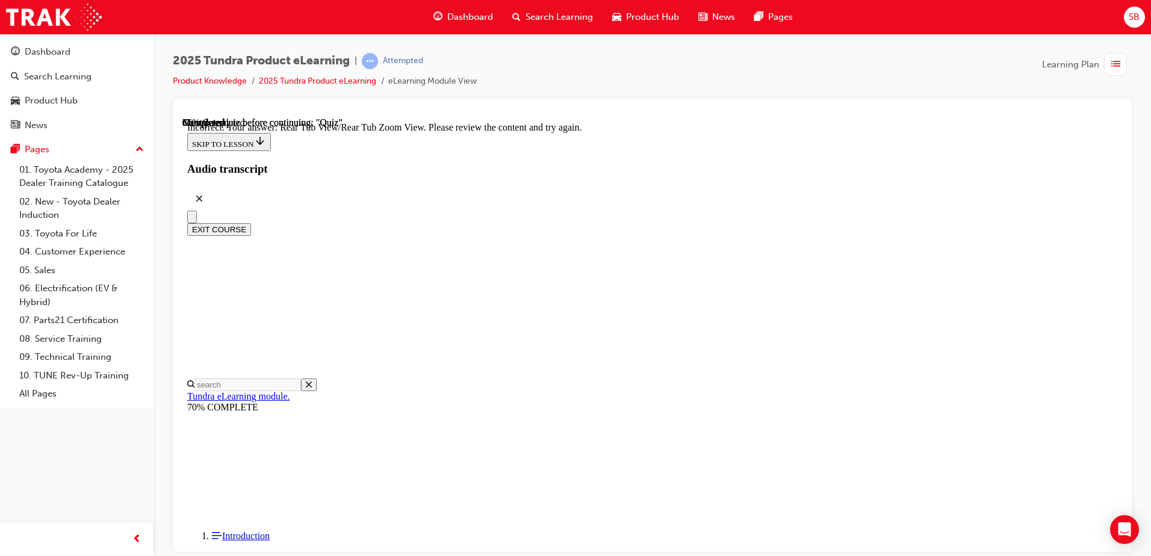
scroll to position [393, 0]
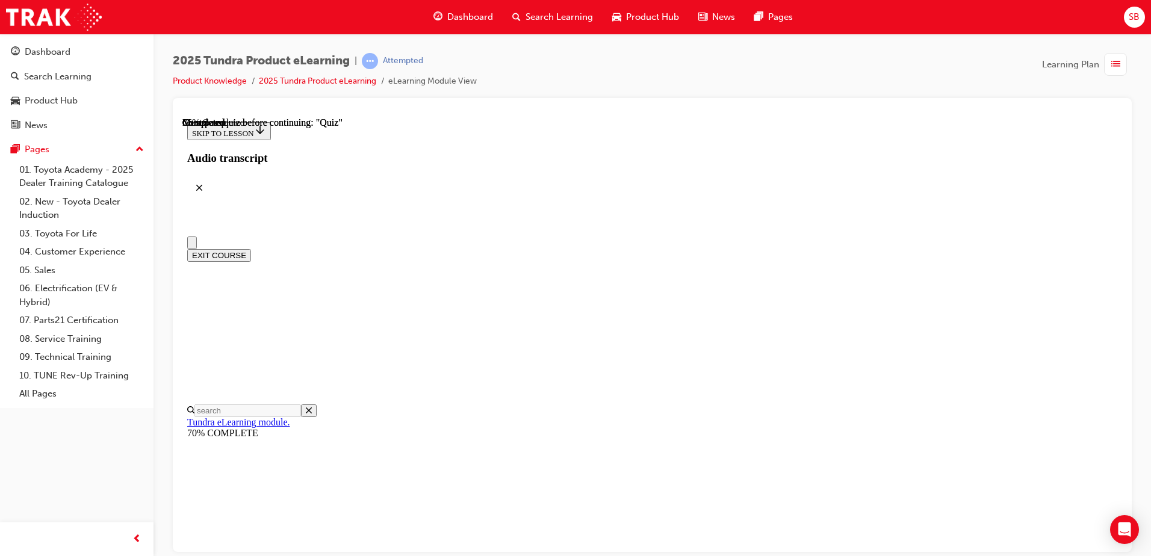
scroll to position [60, 0]
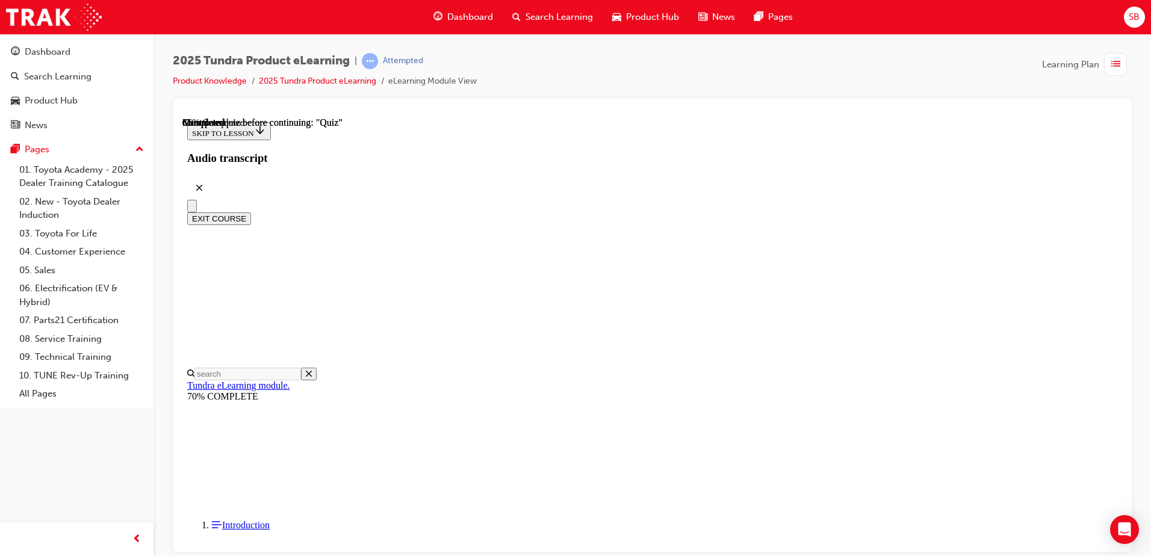
radio input "true"
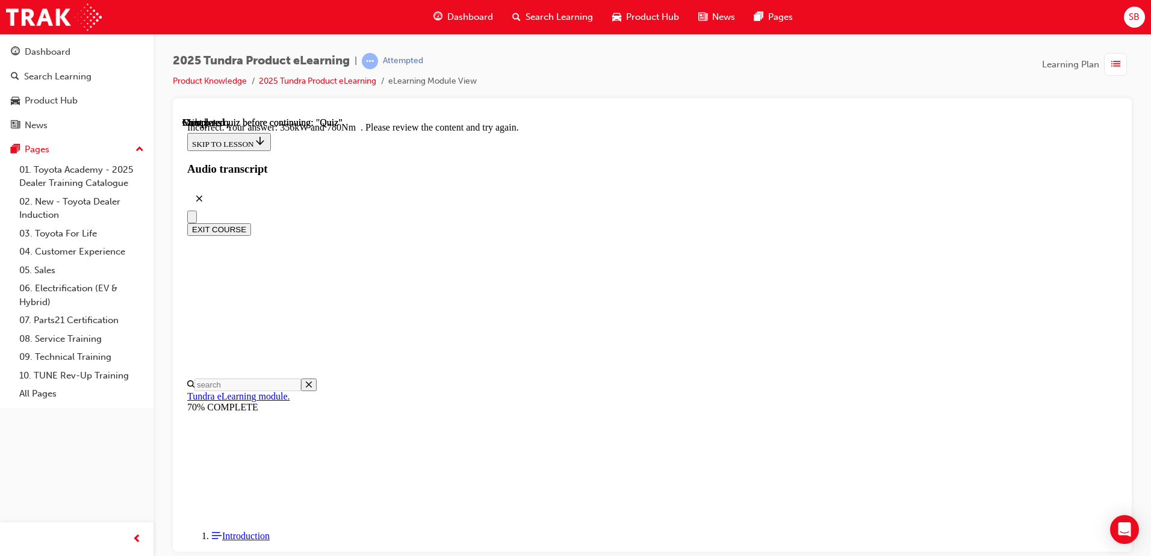
scroll to position [311, 0]
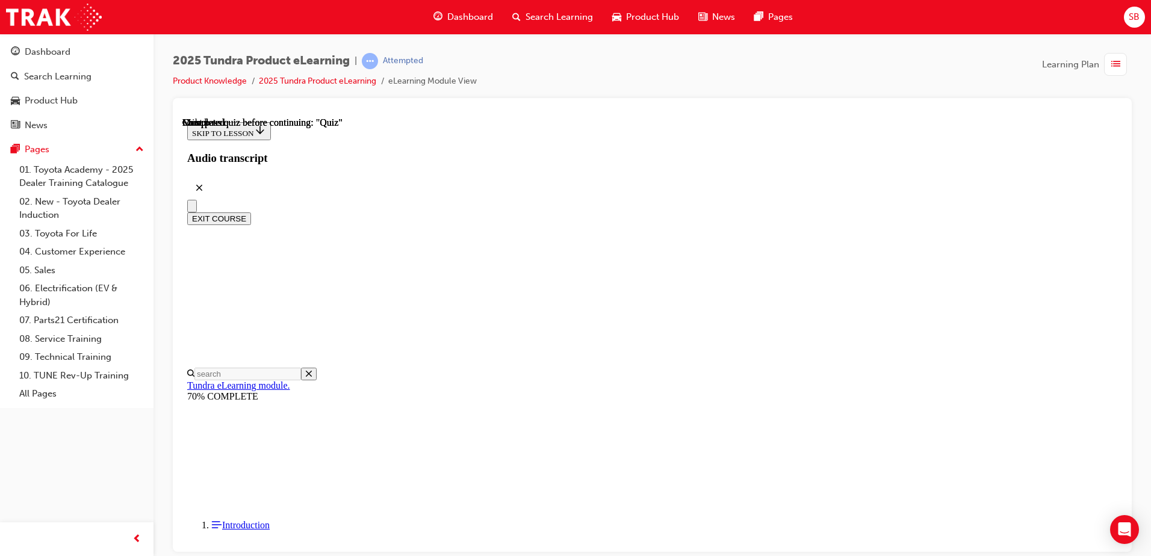
scroll to position [219, 0]
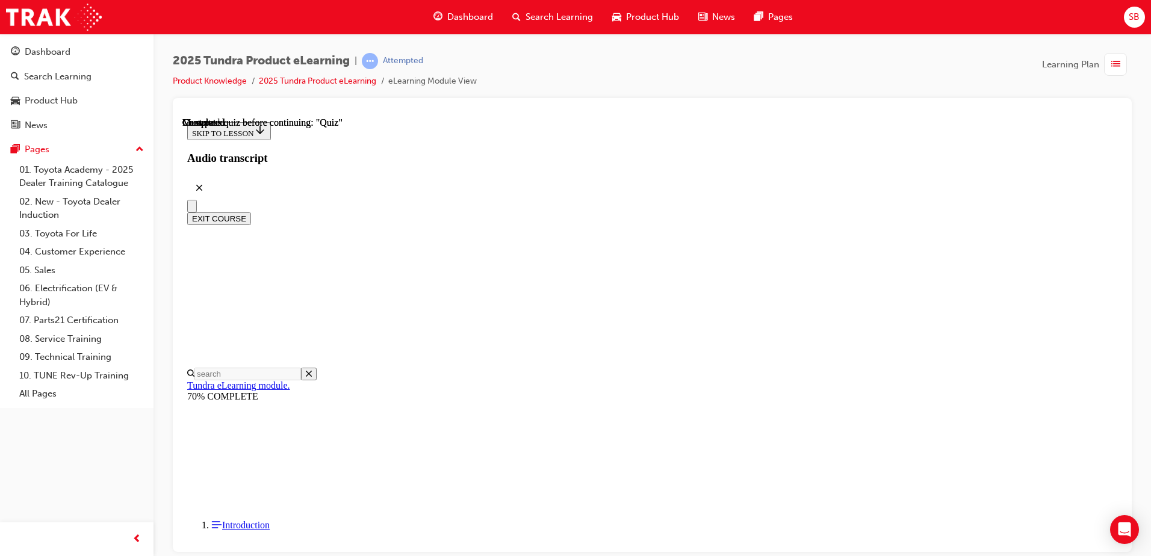
radio input "true"
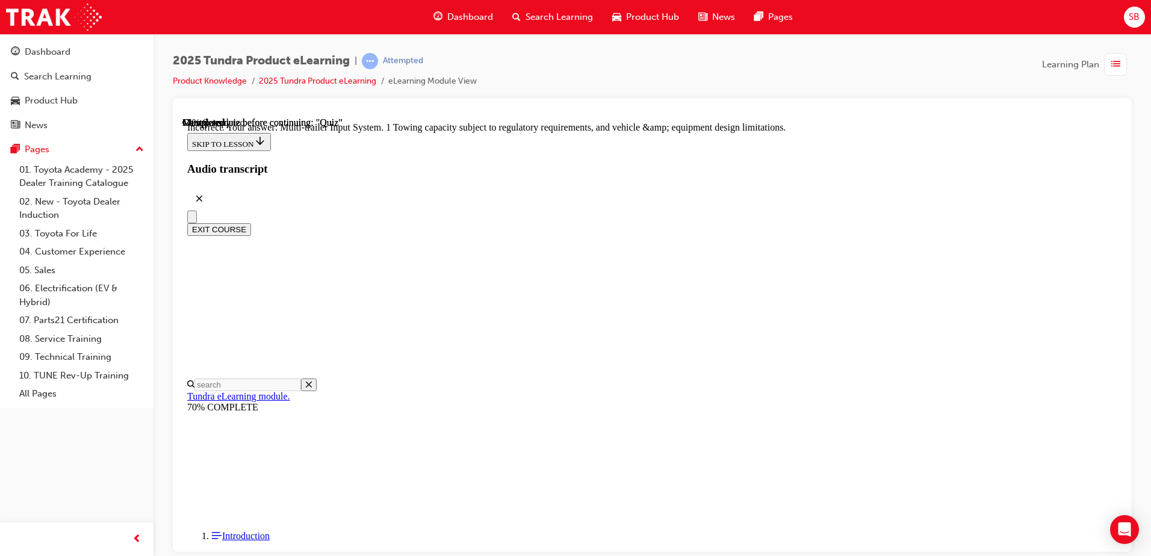
radio input "true"
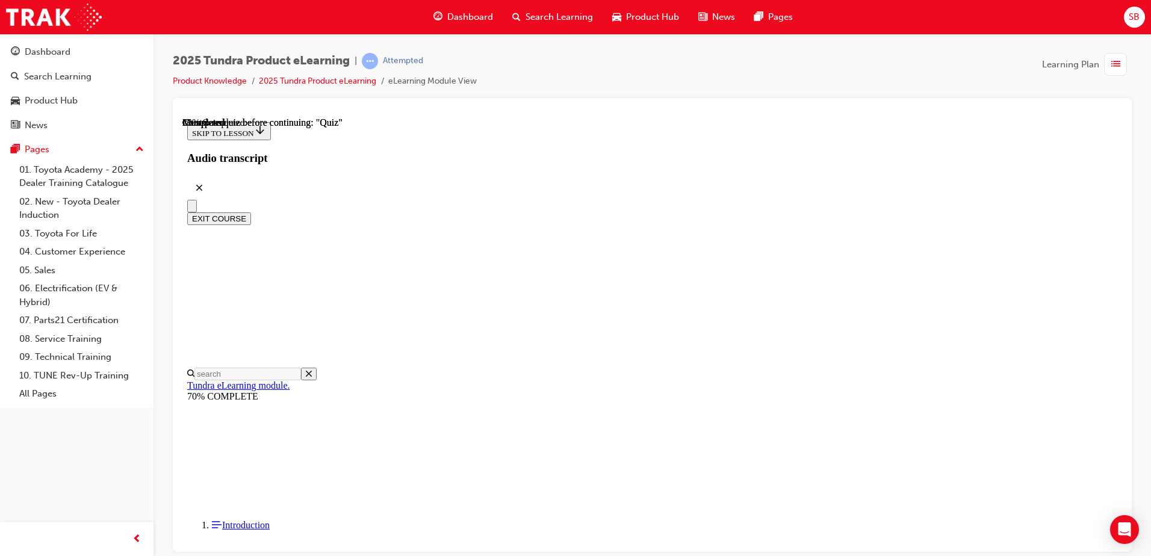
scroll to position [182, 0]
radio input "true"
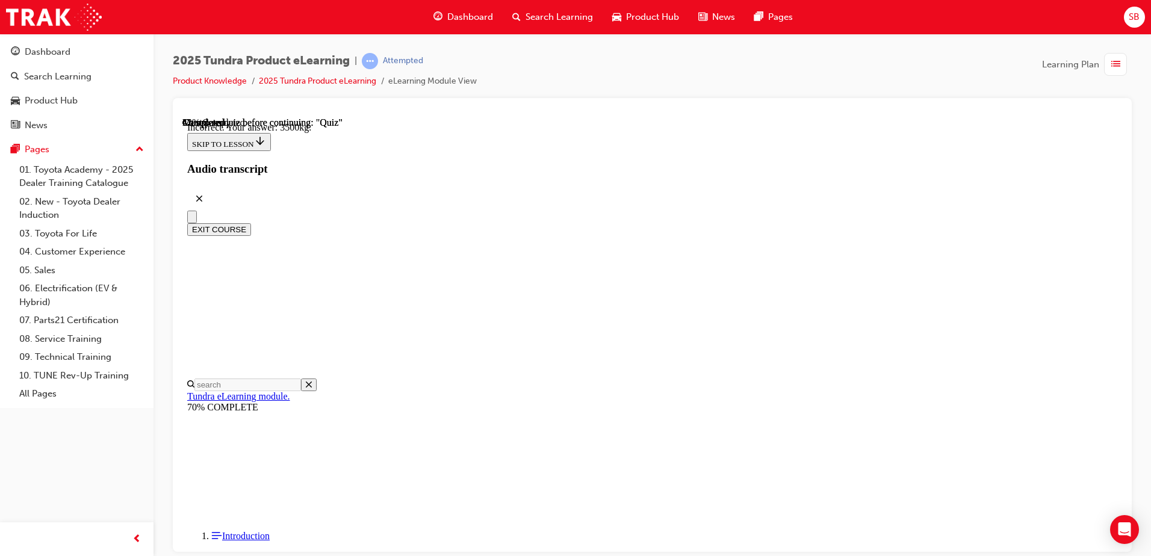
scroll to position [351, 0]
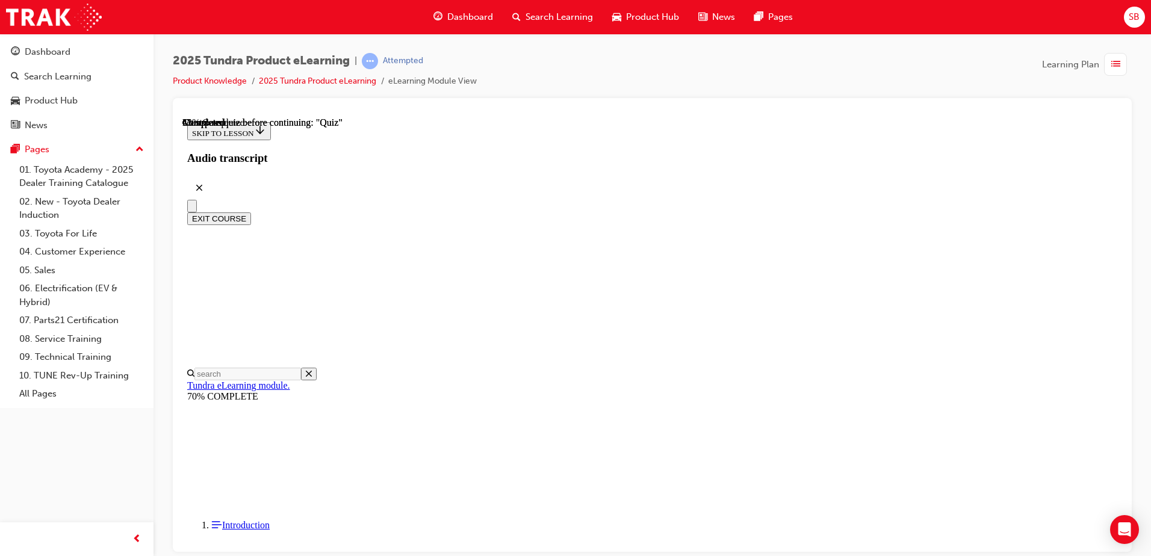
scroll to position [181, 0]
radio input "true"
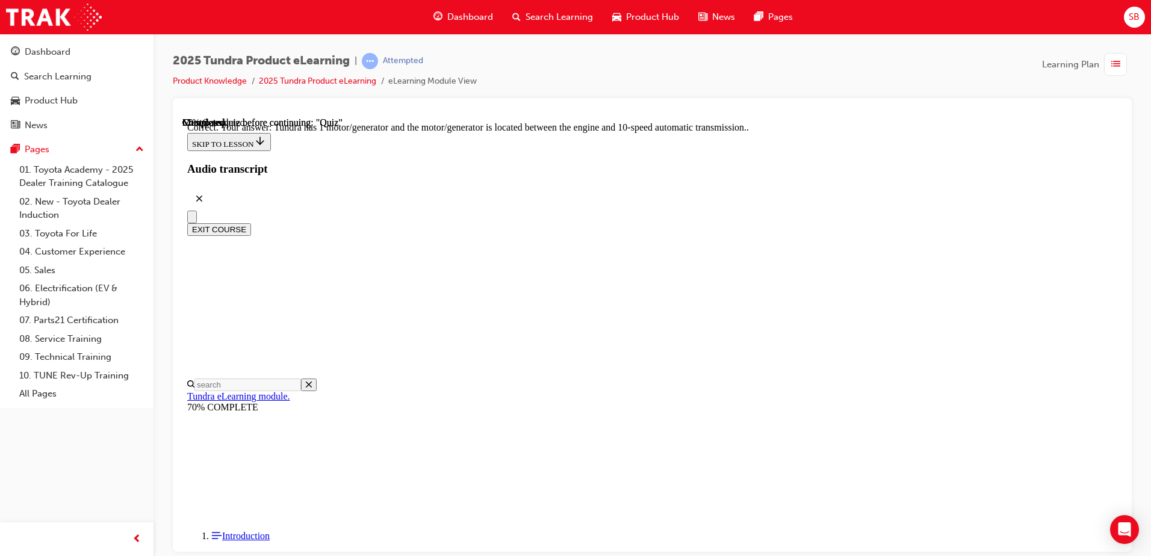
scroll to position [228, 0]
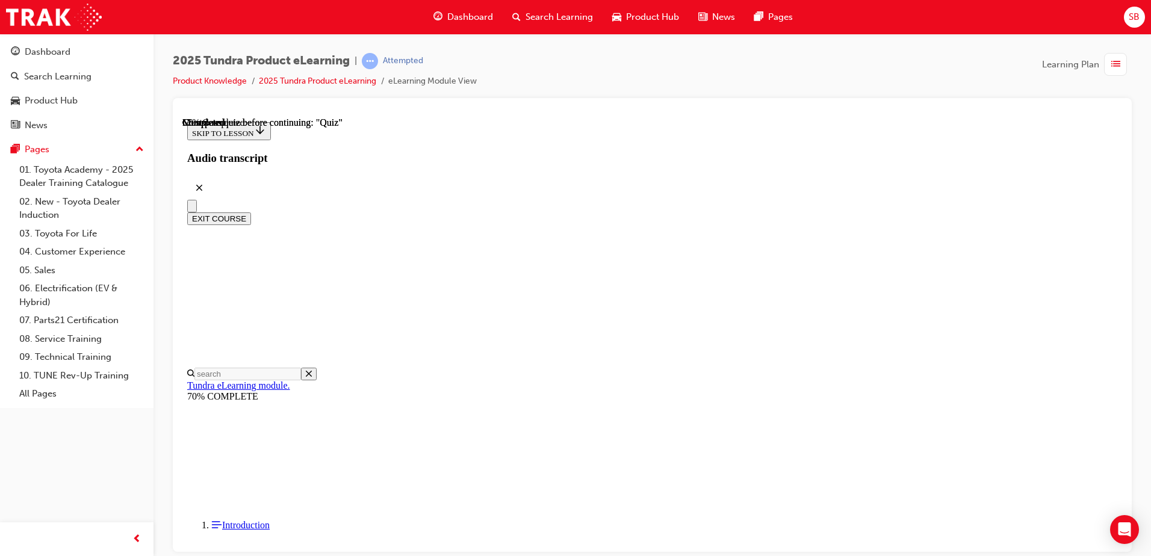
scroll to position [120, 0]
radio input "true"
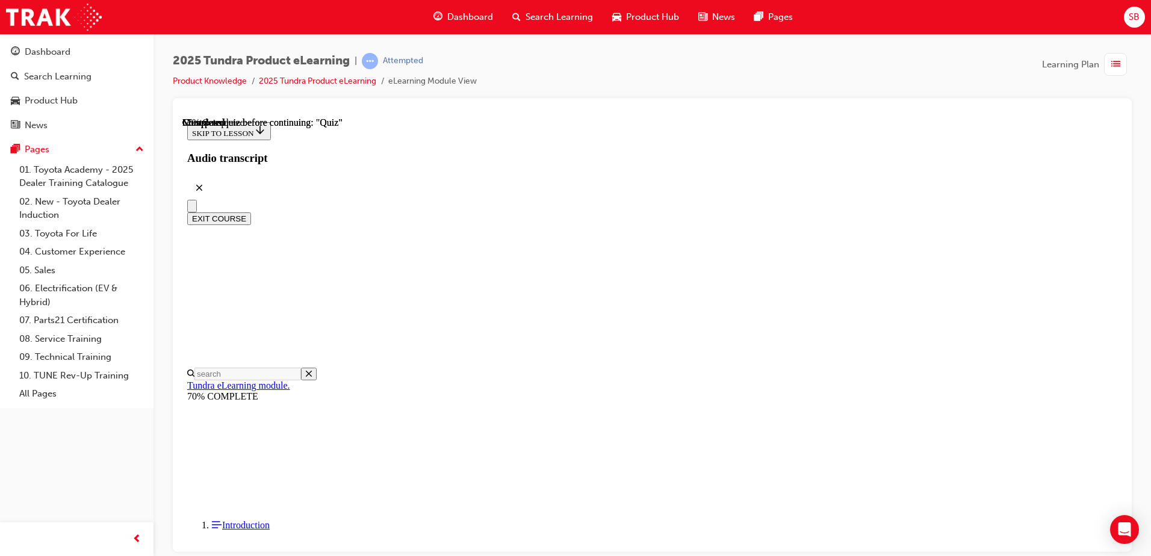
radio input "true"
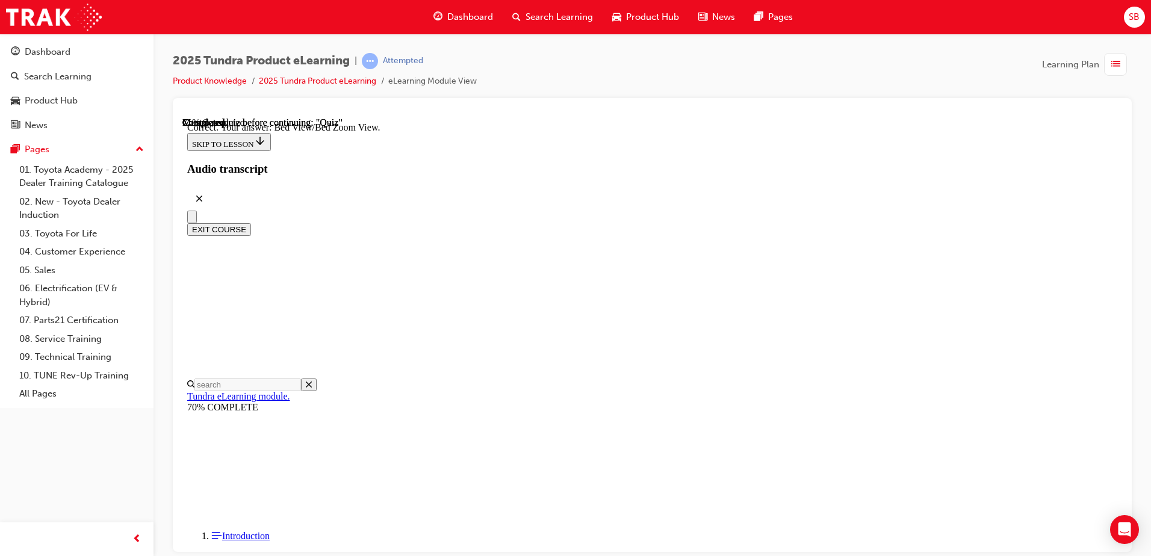
scroll to position [334, 0]
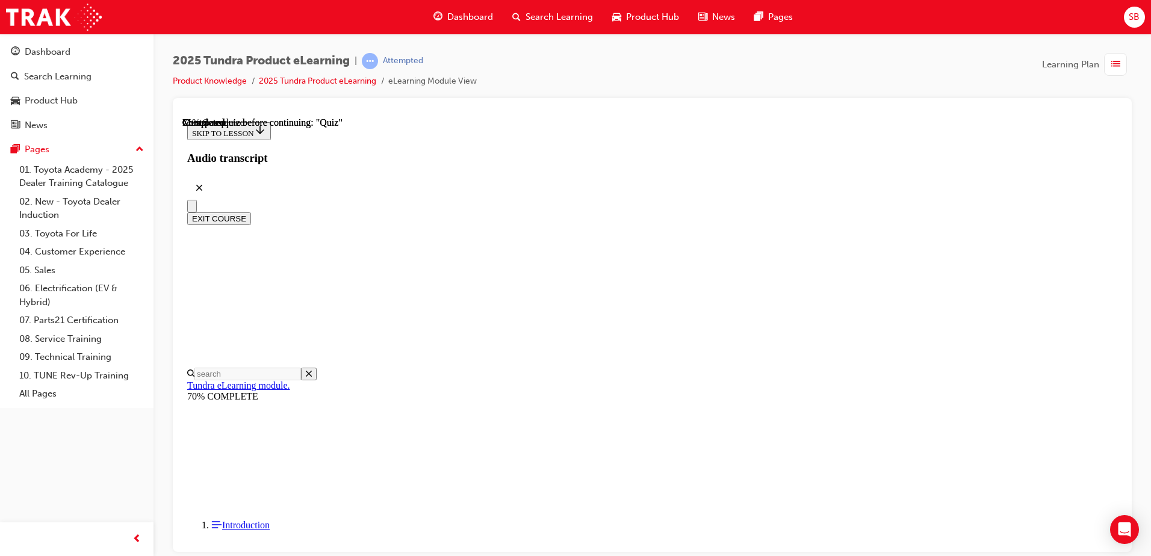
scroll to position [120, 0]
radio input "true"
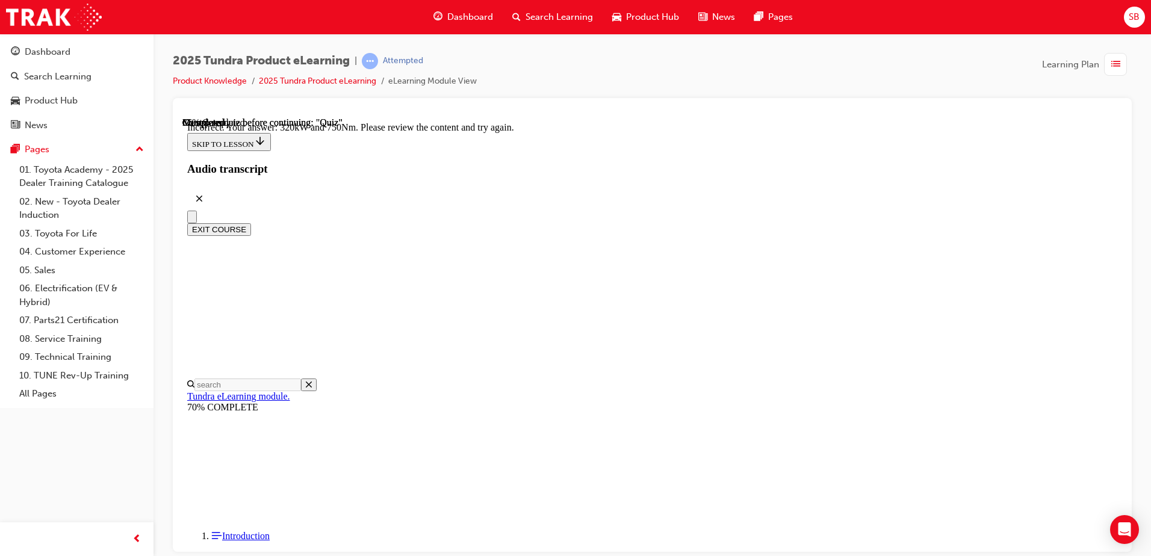
scroll to position [311, 0]
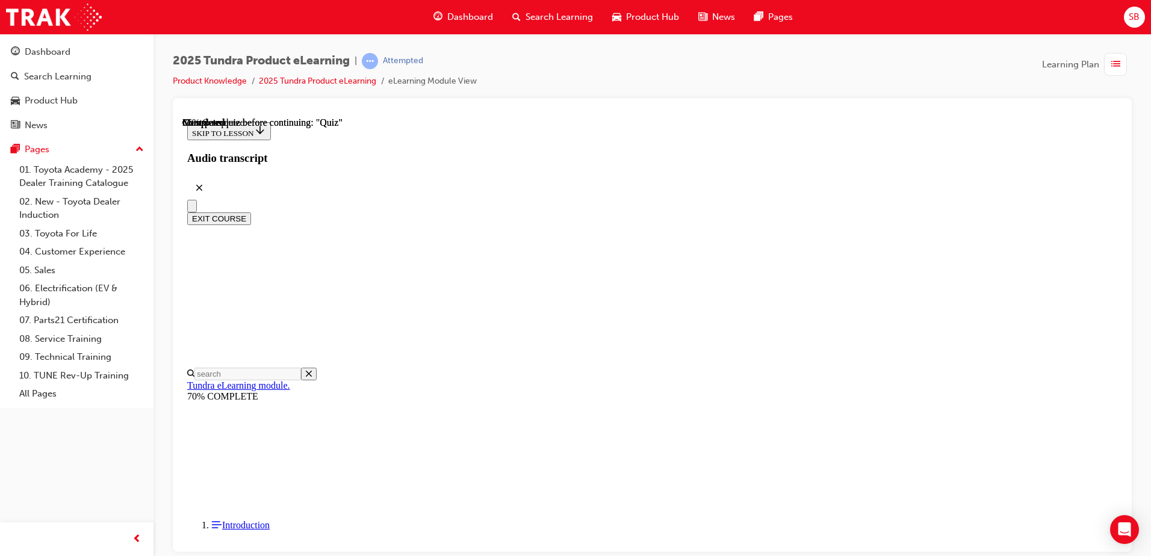
scroll to position [60, 0]
radio input "true"
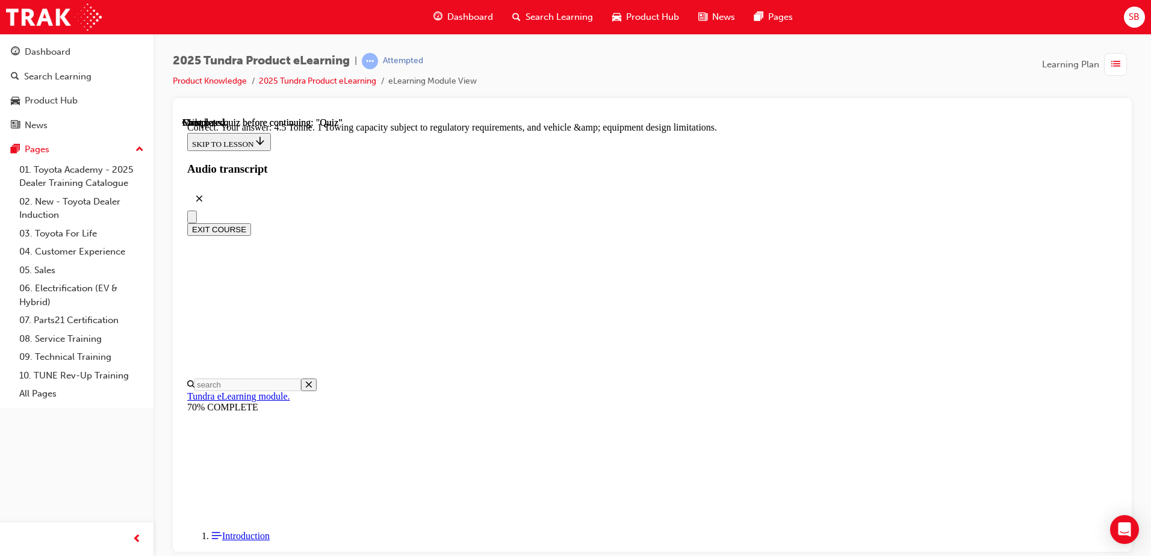
scroll to position [326, 0]
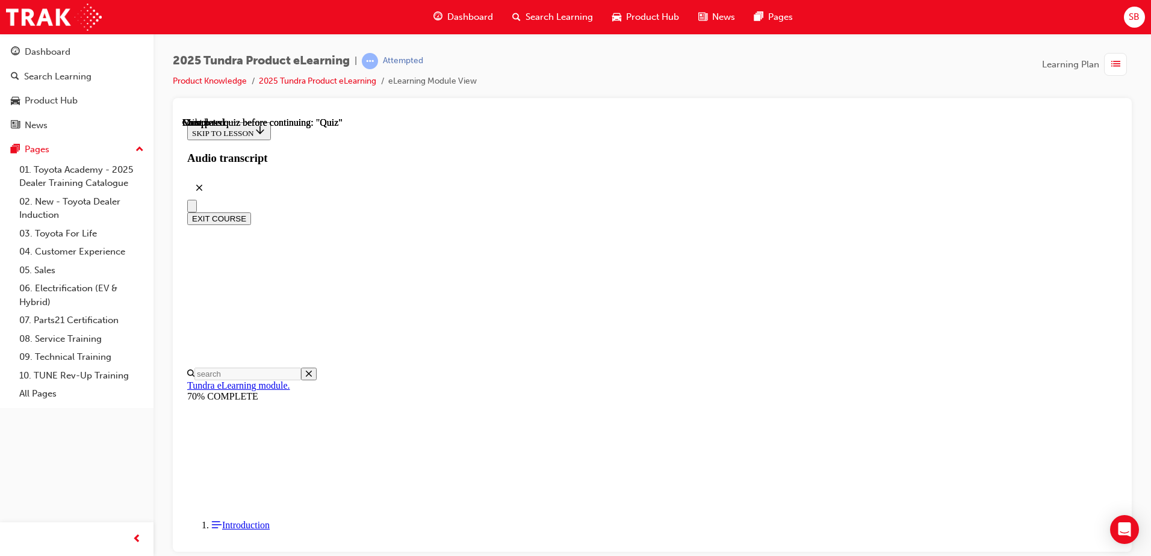
scroll to position [219, 0]
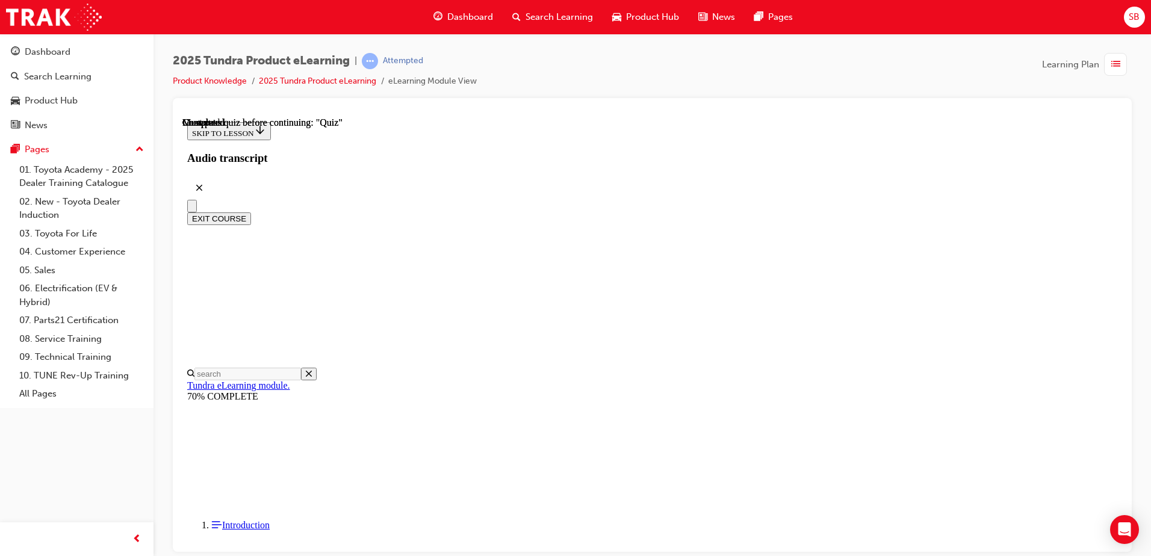
radio input "true"
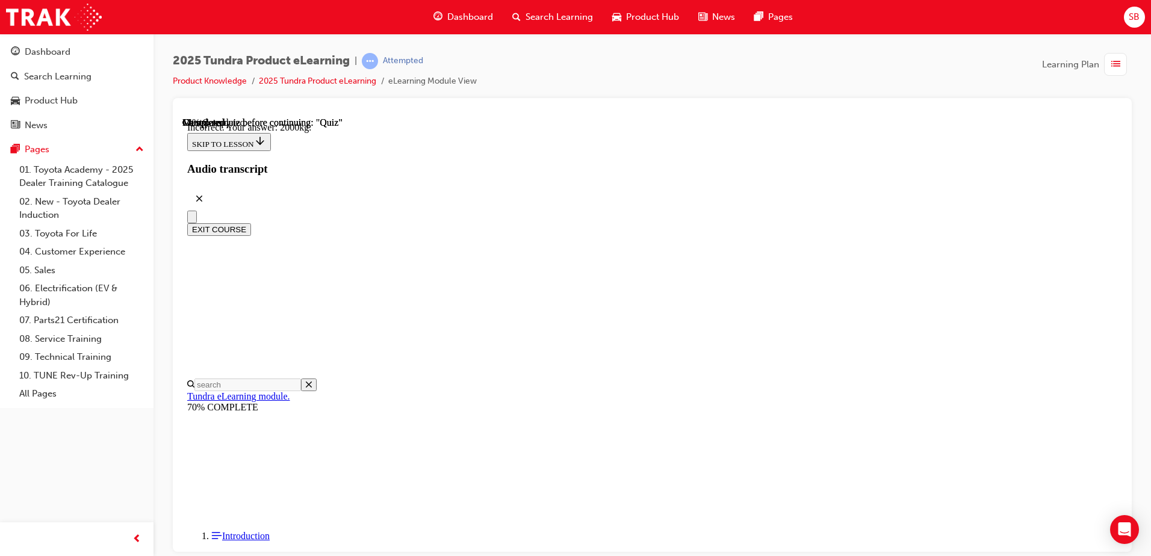
scroll to position [351, 0]
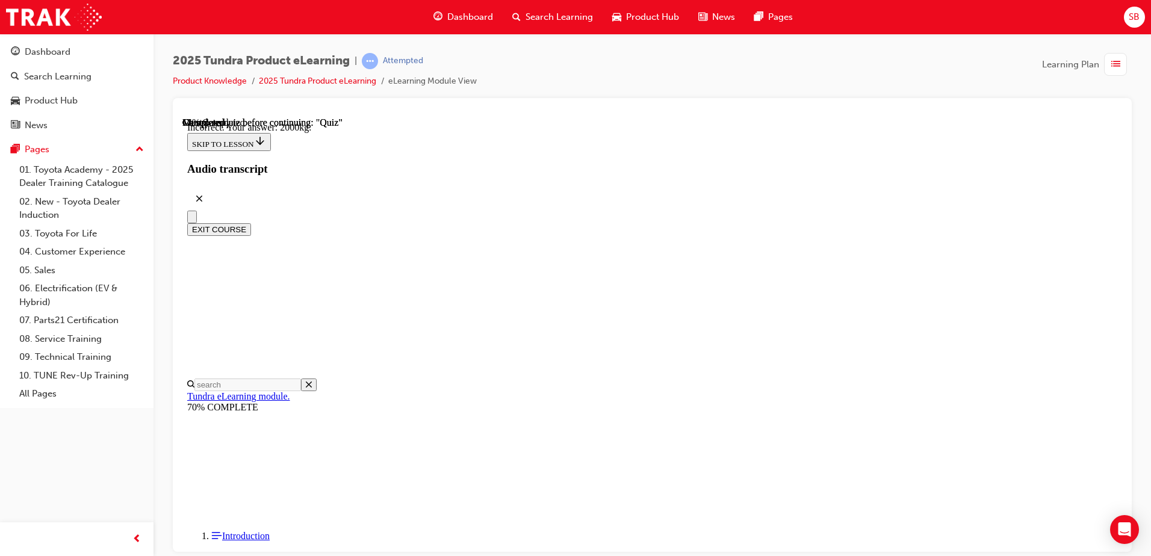
radio input "true"
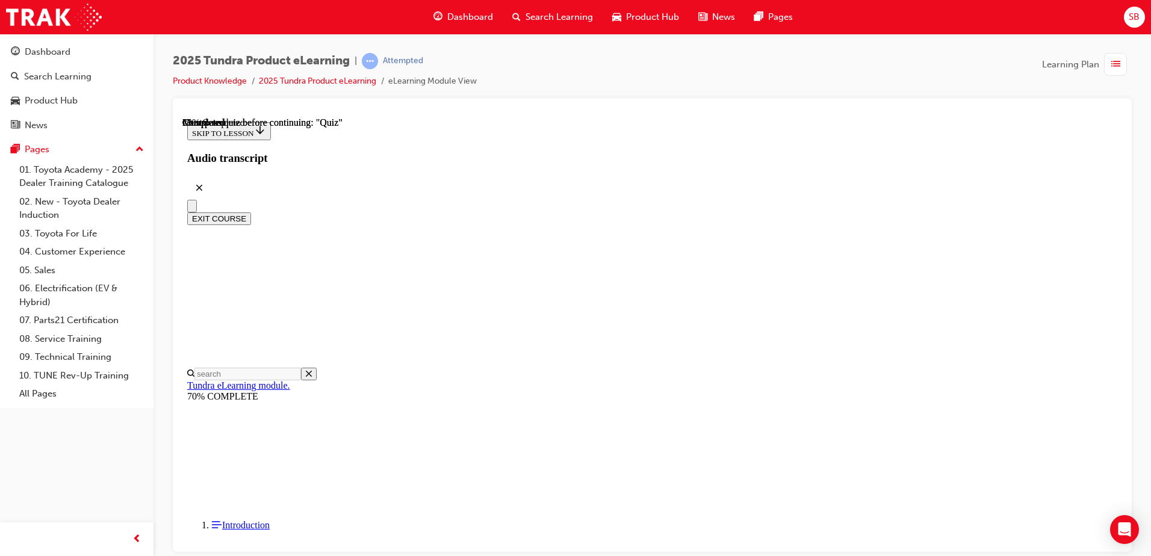
scroll to position [120, 0]
radio input "true"
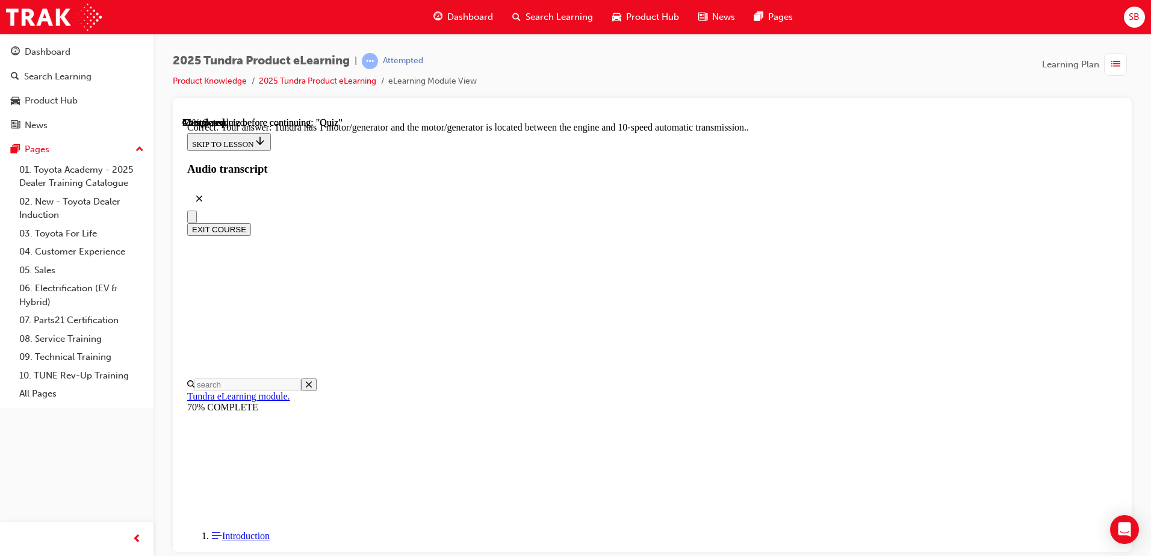
scroll to position [228, 0]
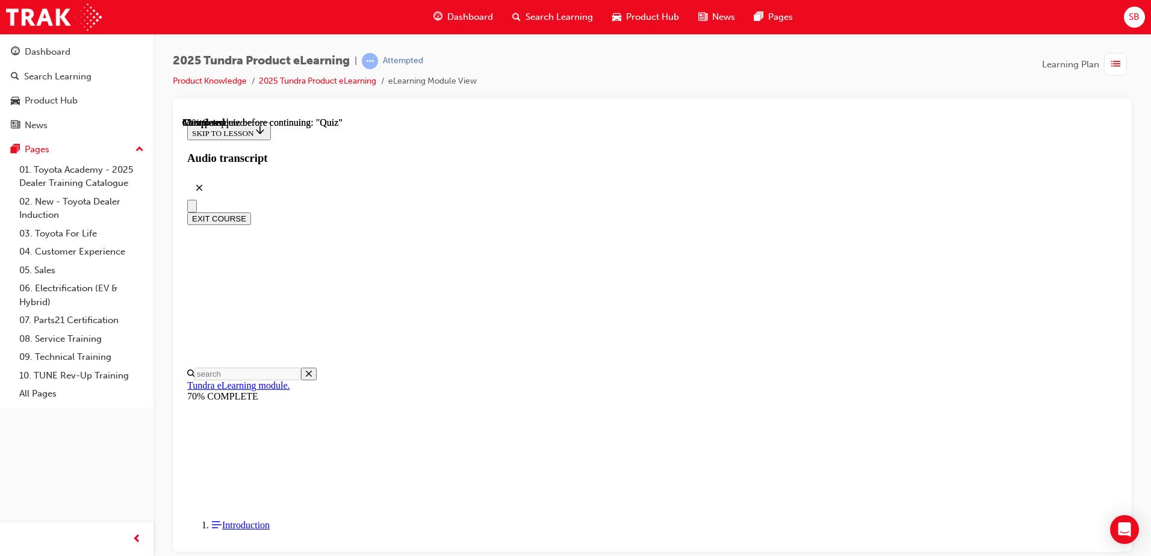
radio input "true"
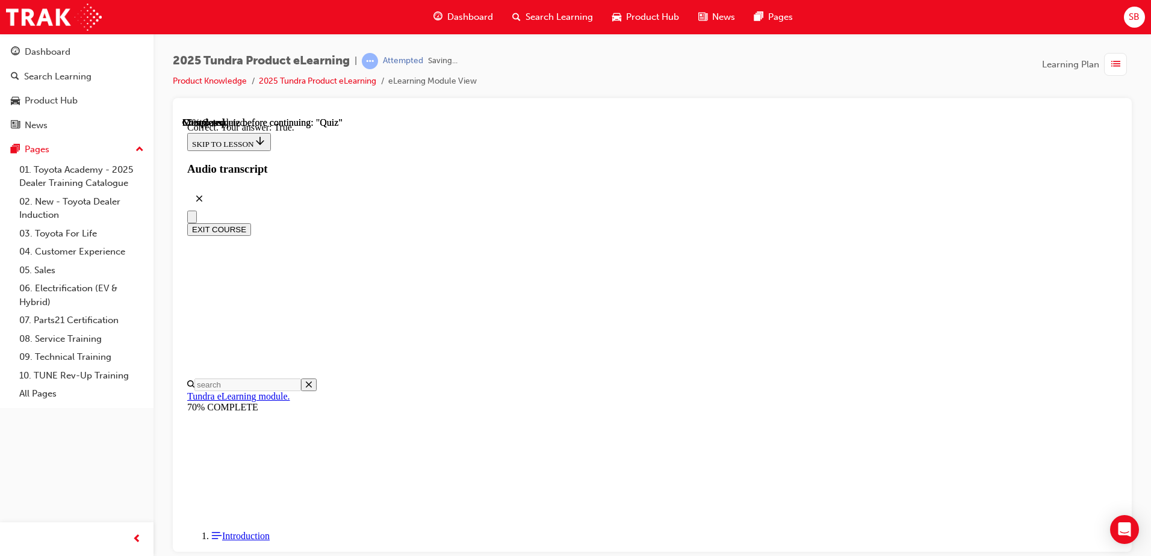
scroll to position [135, 0]
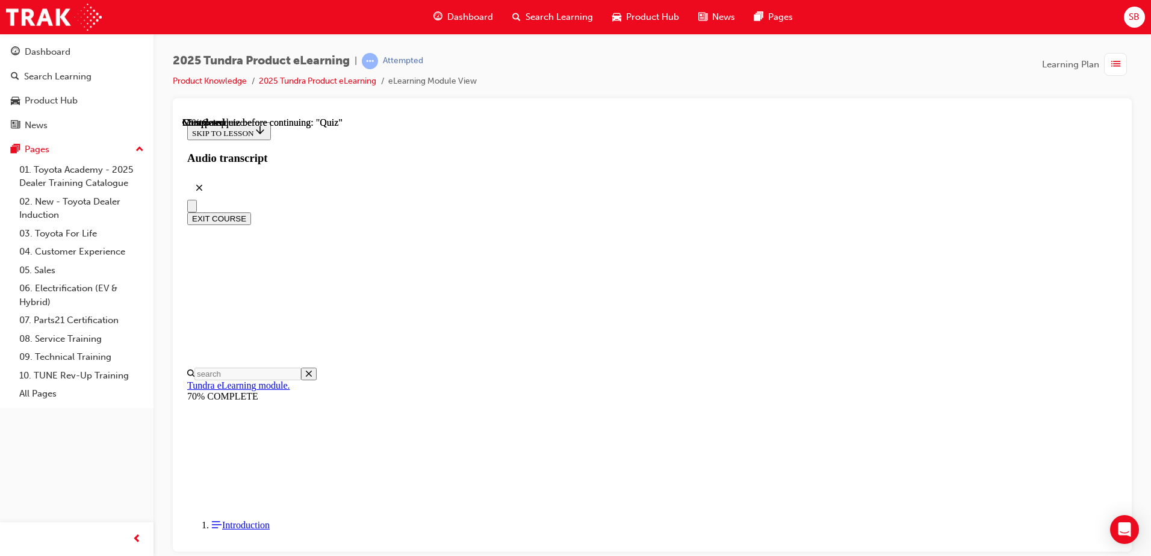
scroll to position [122, 0]
radio input "true"
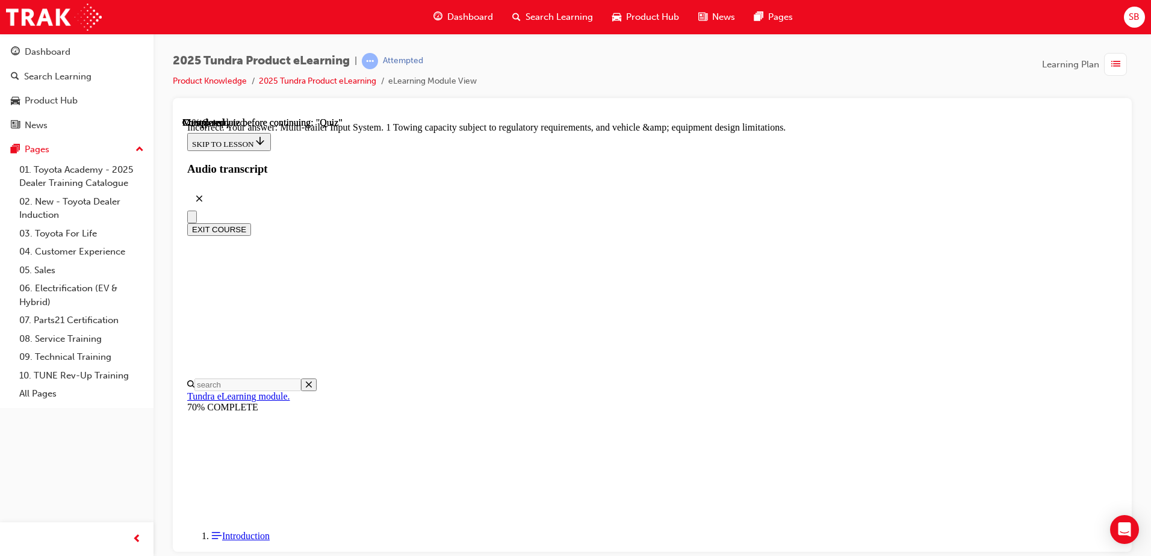
scroll to position [367, 0]
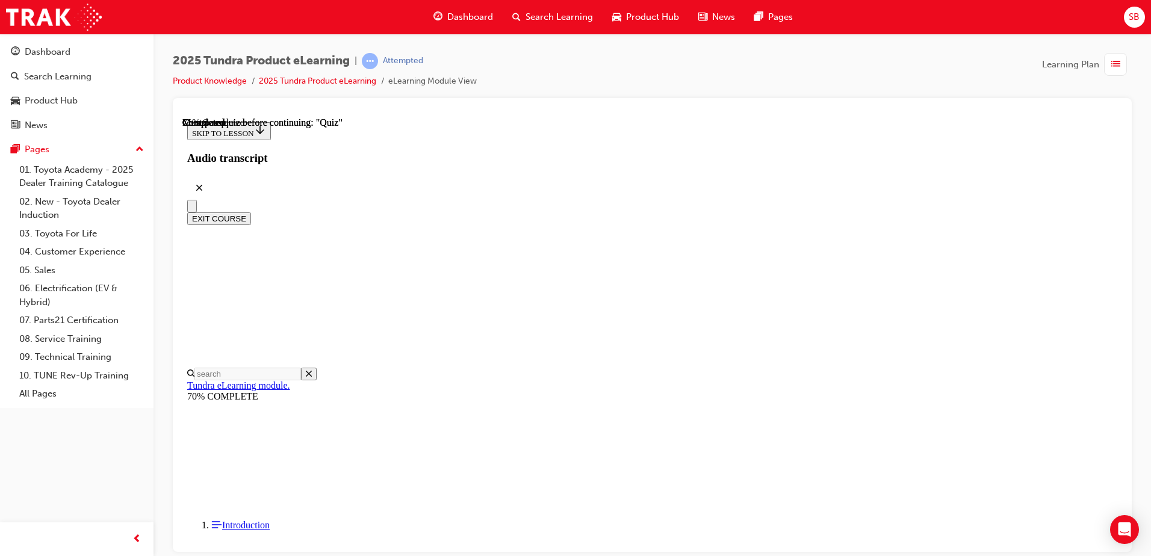
scroll to position [120, 0]
radio input "true"
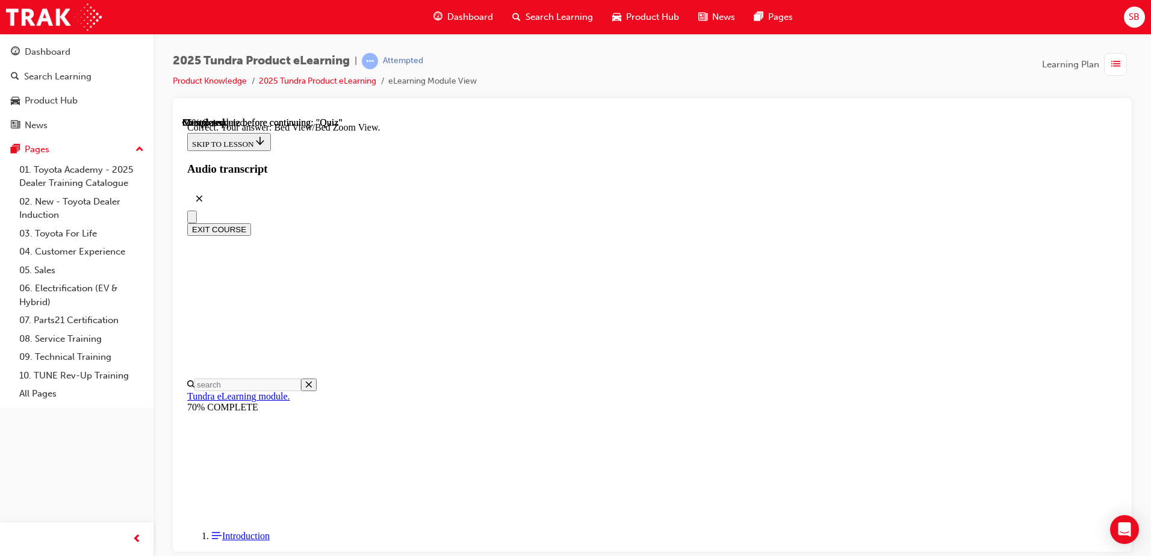
scroll to position [334, 0]
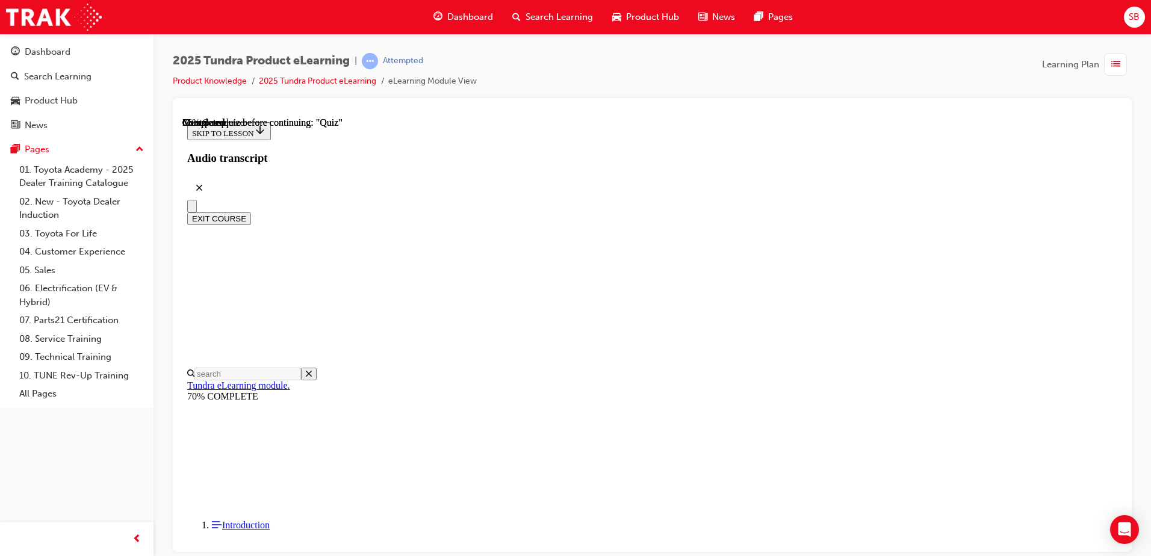
scroll to position [120, 0]
radio input "true"
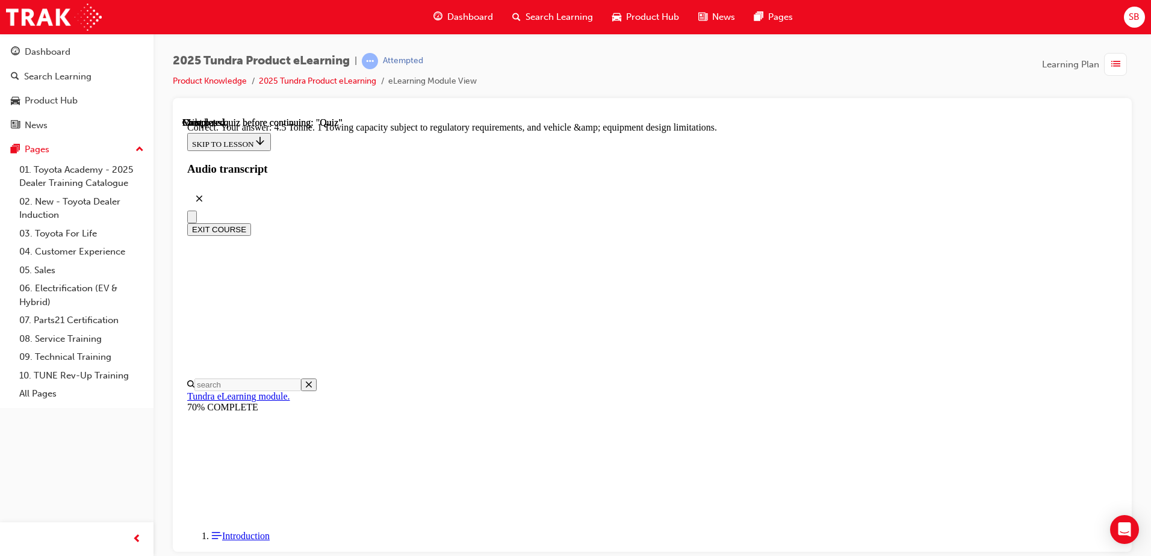
scroll to position [326, 0]
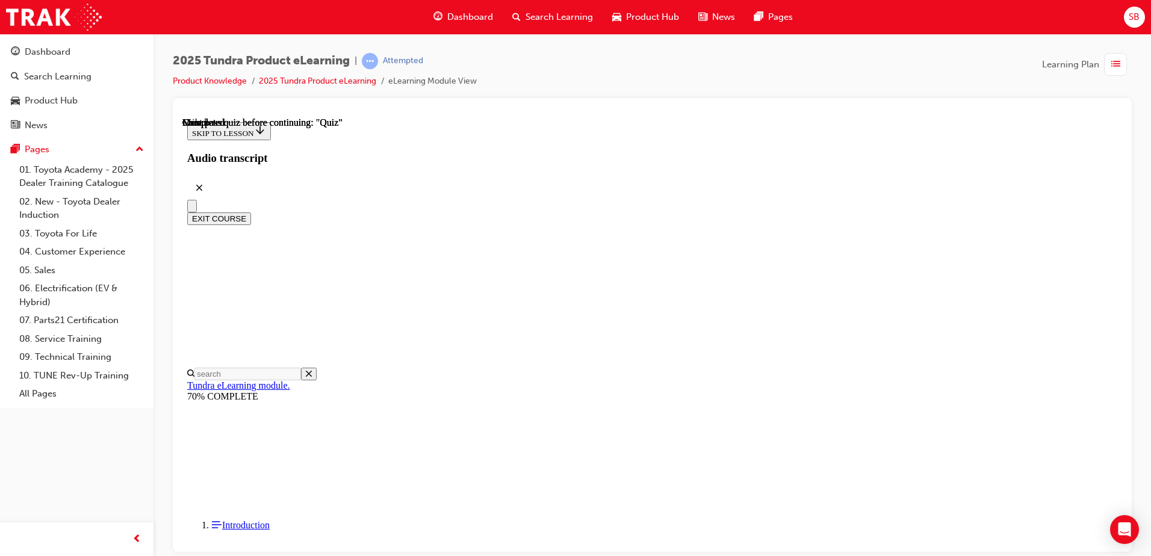
scroll to position [219, 0]
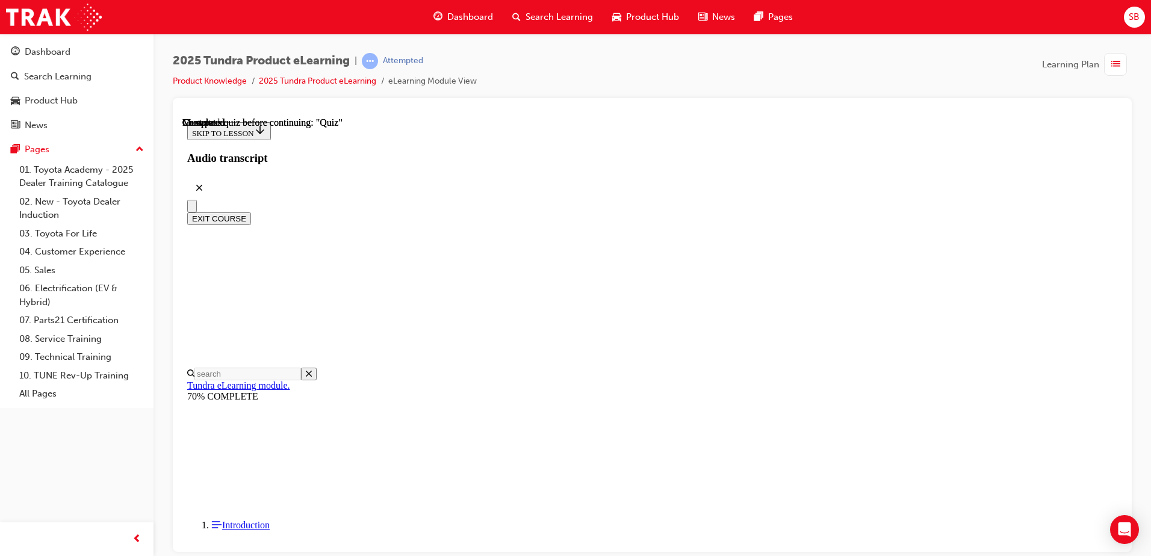
radio input "true"
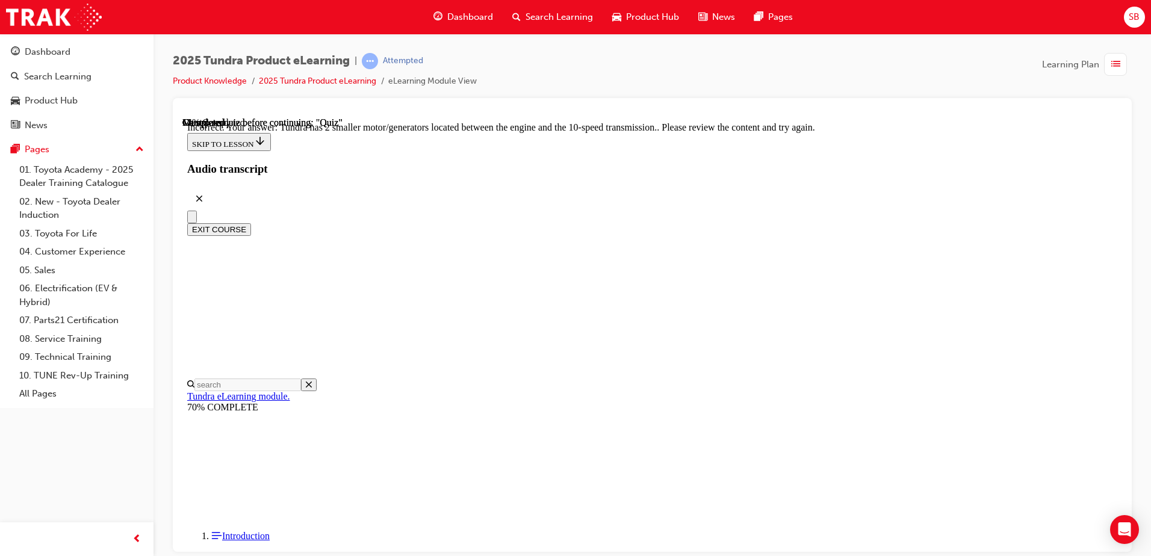
scroll to position [287, 0]
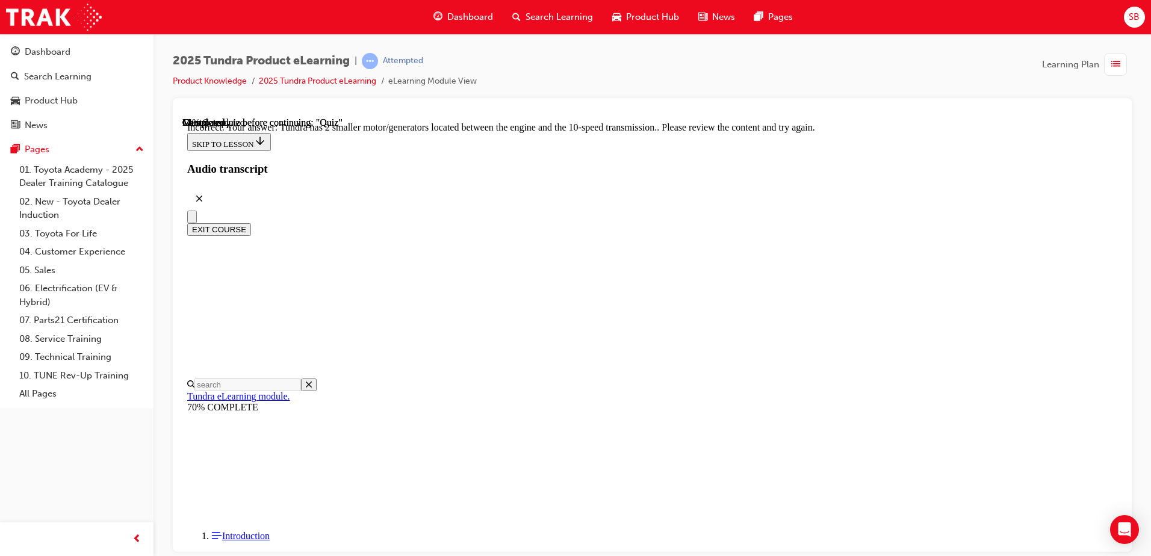
radio input "true"
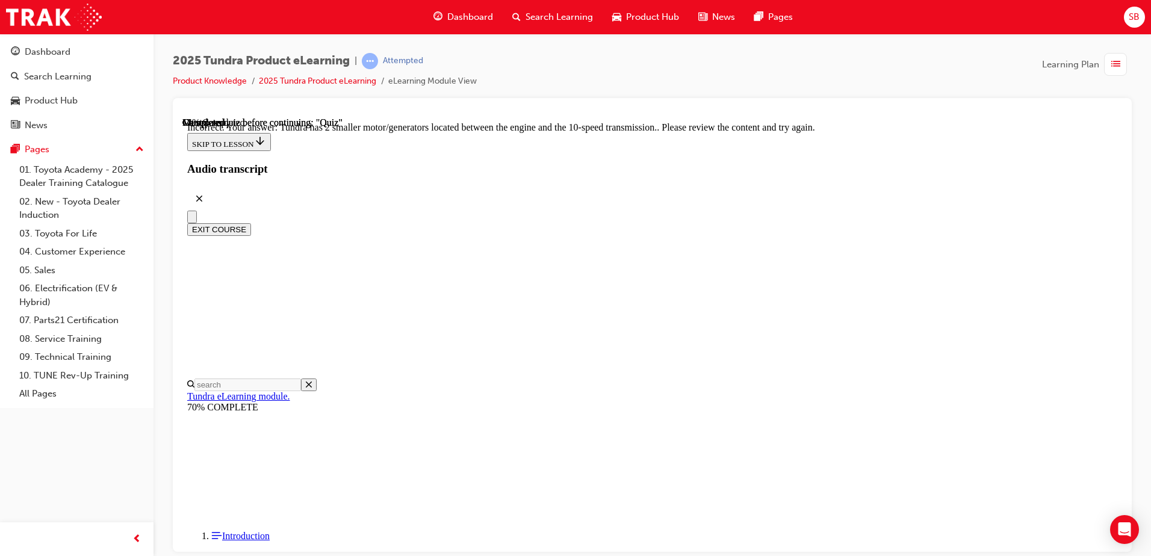
radio input "true"
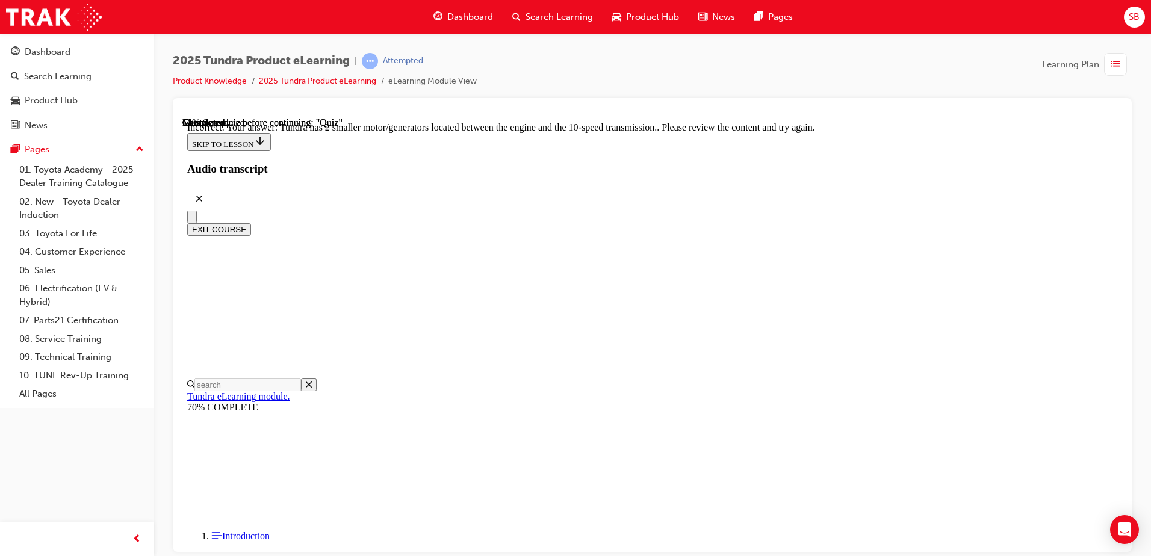
radio input "true"
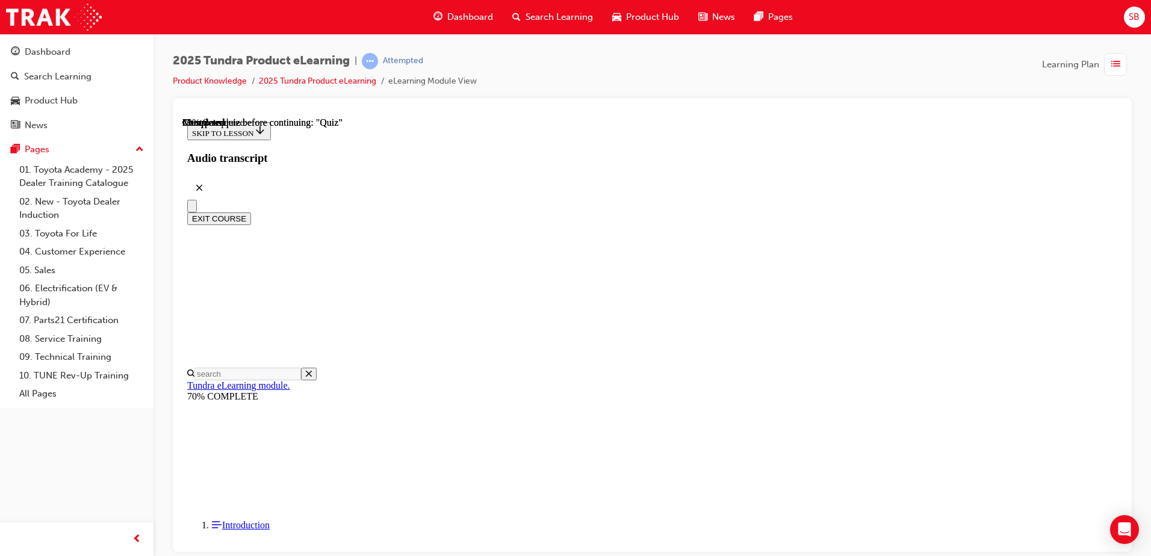
scroll to position [120, 0]
radio input "true"
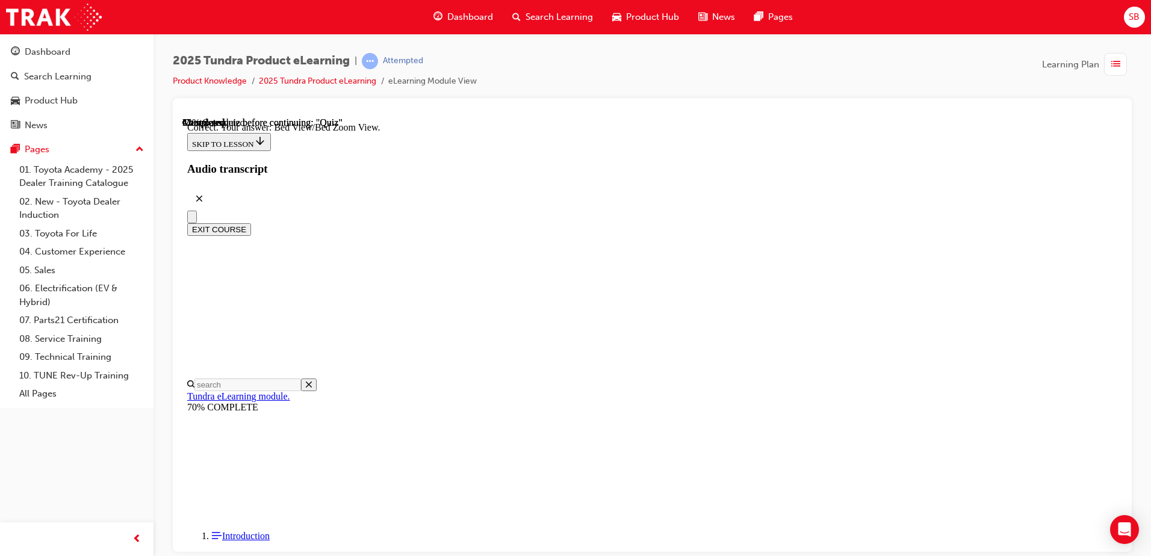
scroll to position [334, 0]
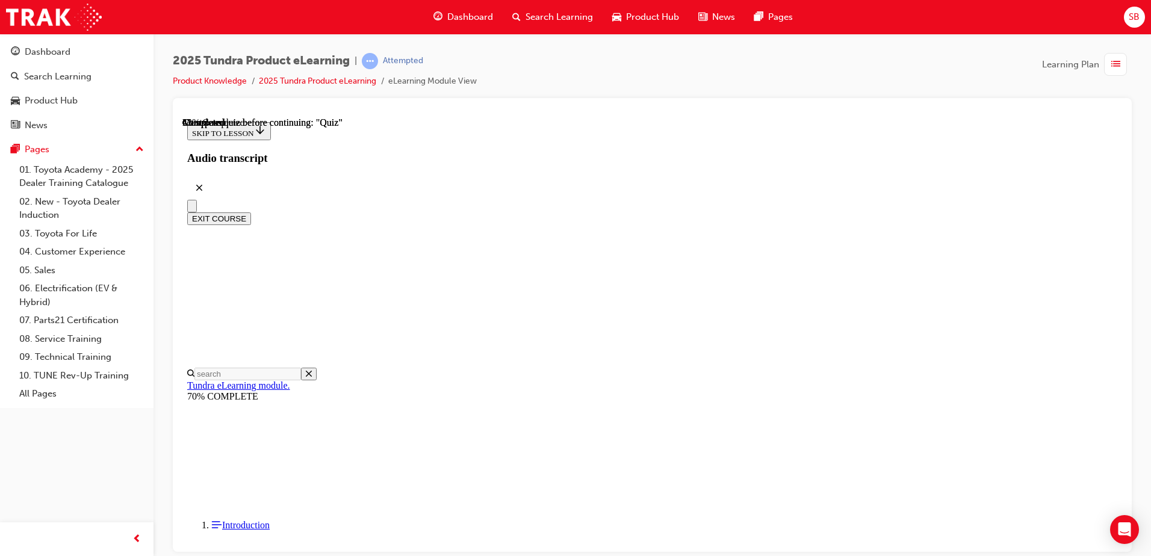
scroll to position [181, 0]
radio input "true"
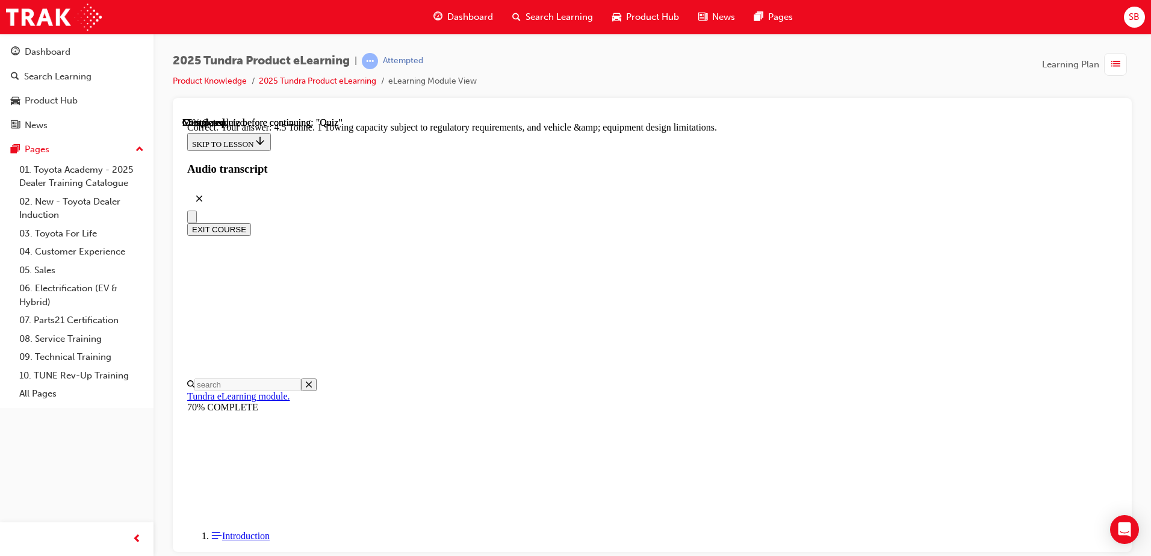
scroll to position [326, 0]
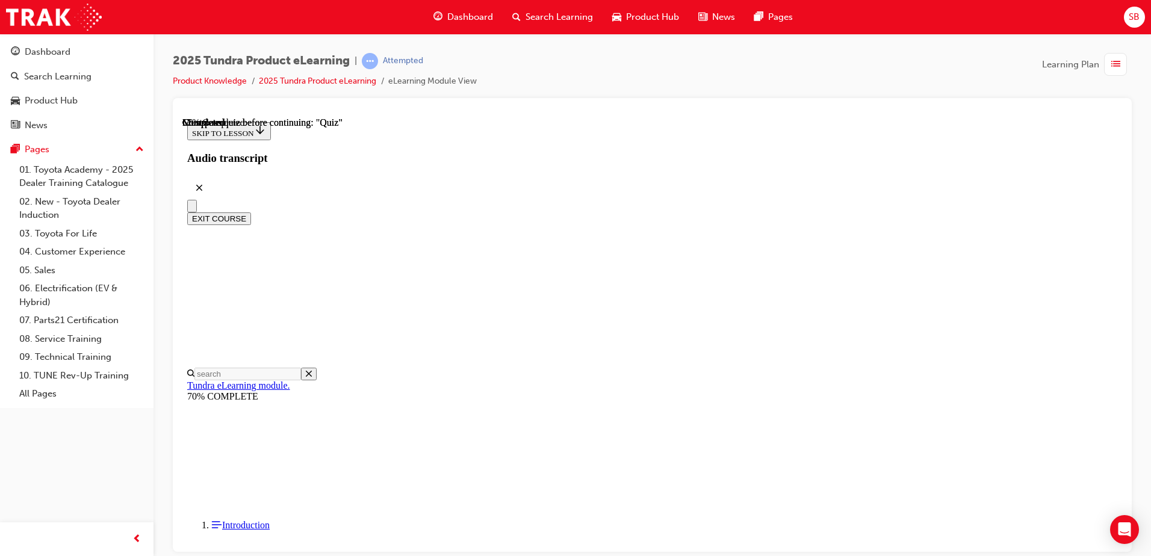
scroll to position [181, 0]
radio input "true"
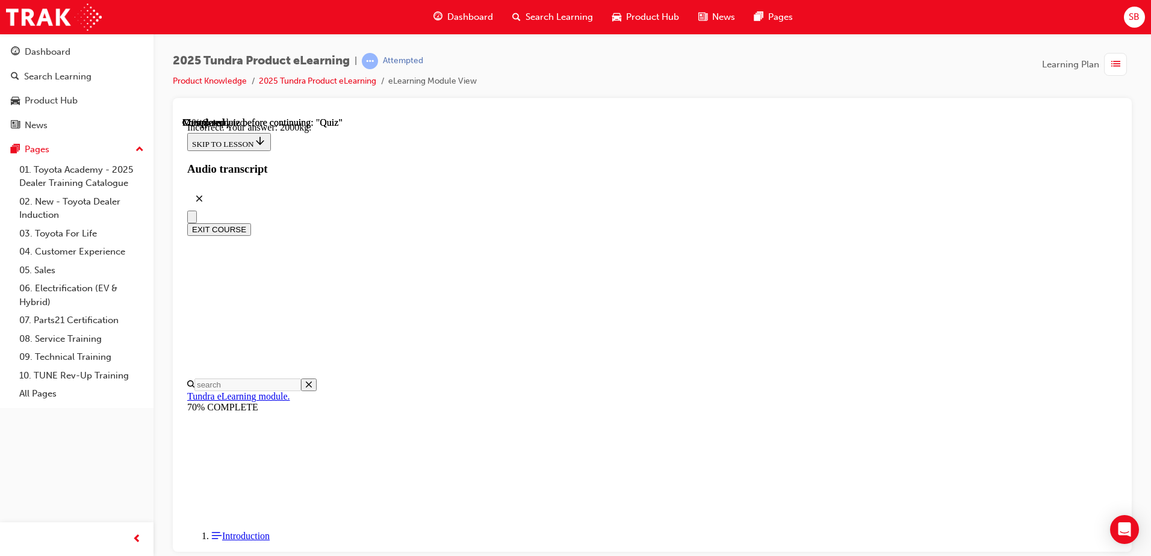
scroll to position [351, 0]
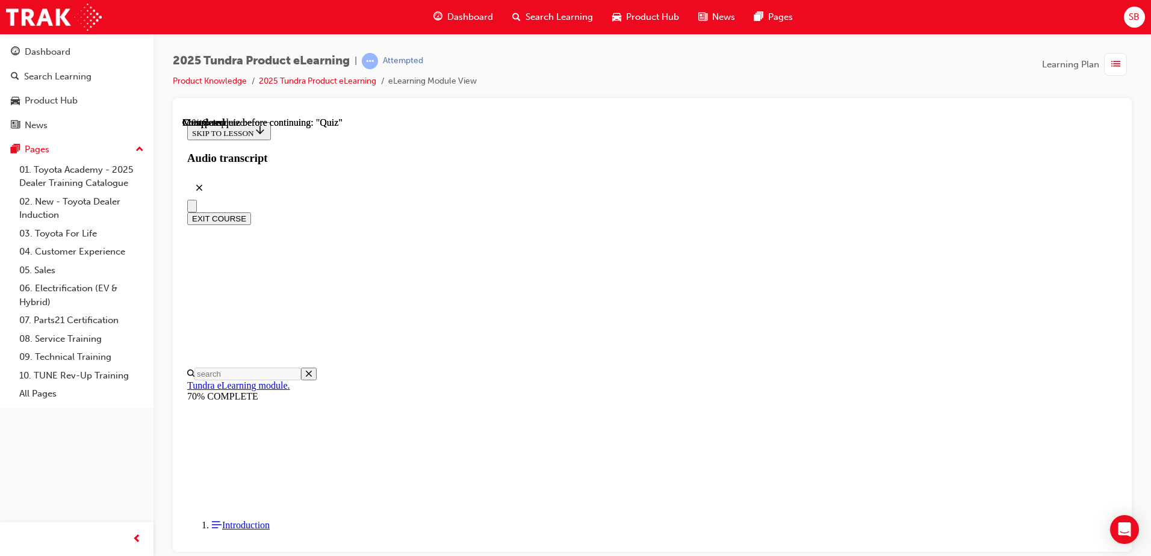
scroll to position [120, 0]
radio input "true"
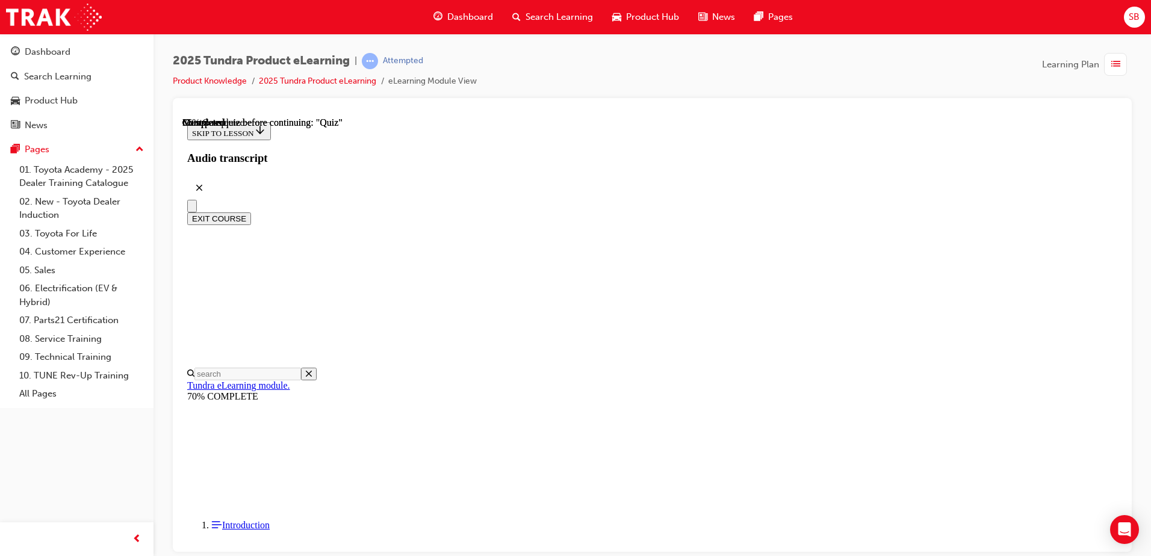
radio input "true"
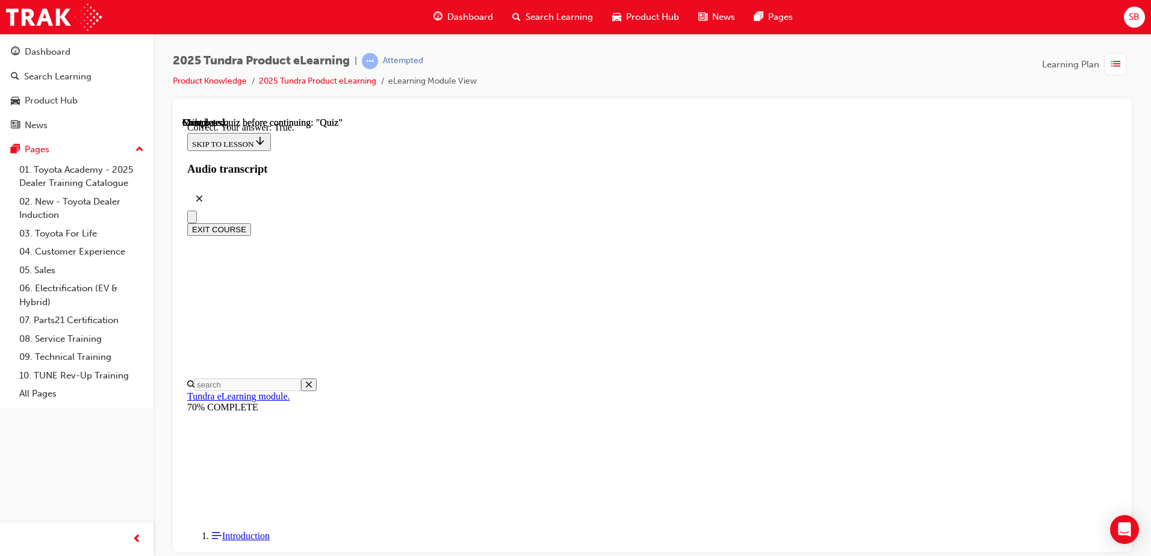
scroll to position [135, 0]
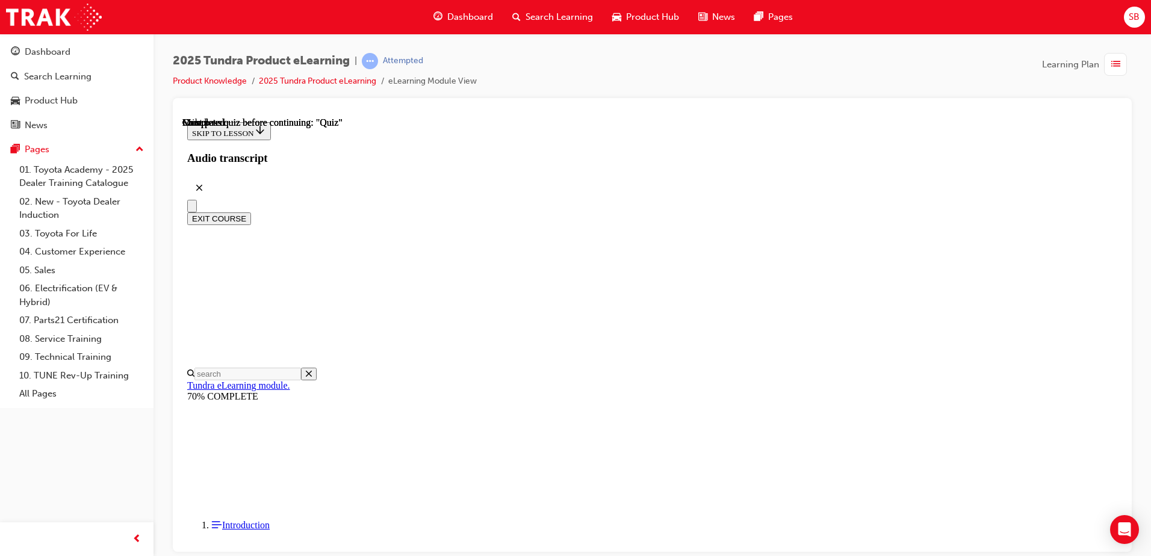
scroll to position [219, 0]
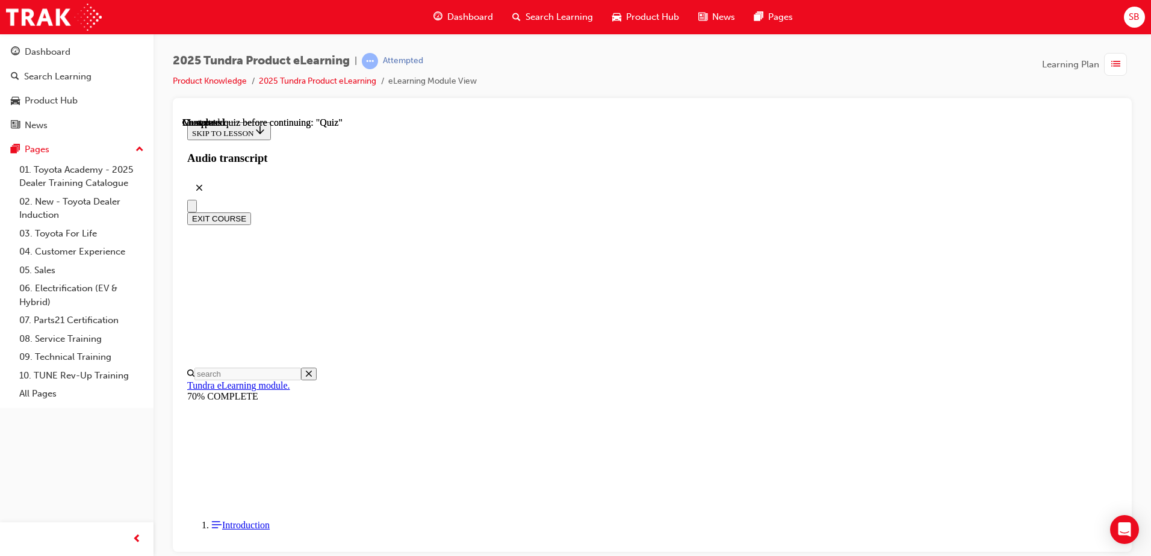
radio input "true"
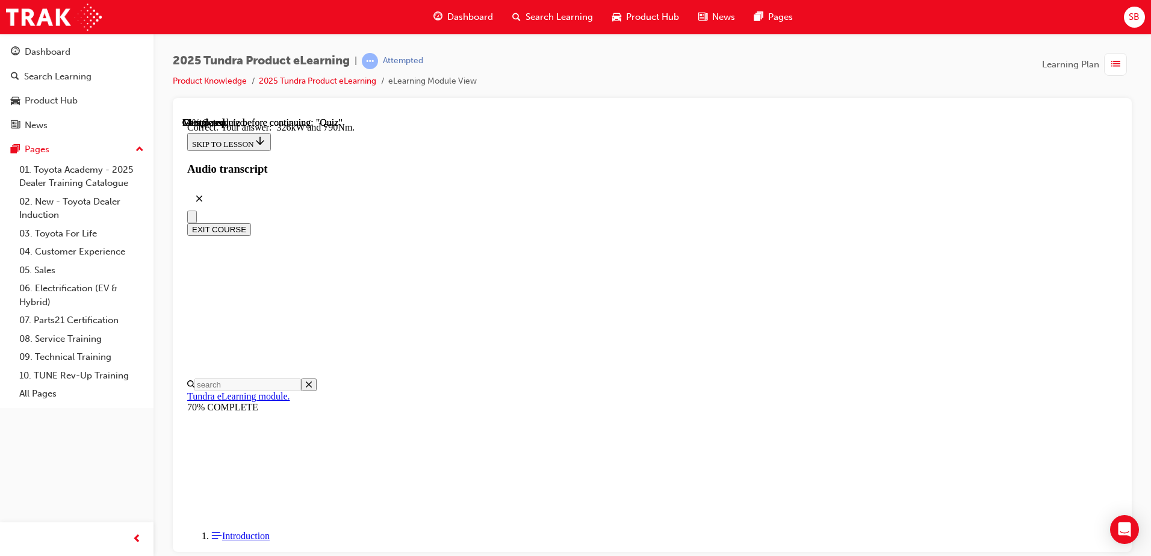
scroll to position [252, 0]
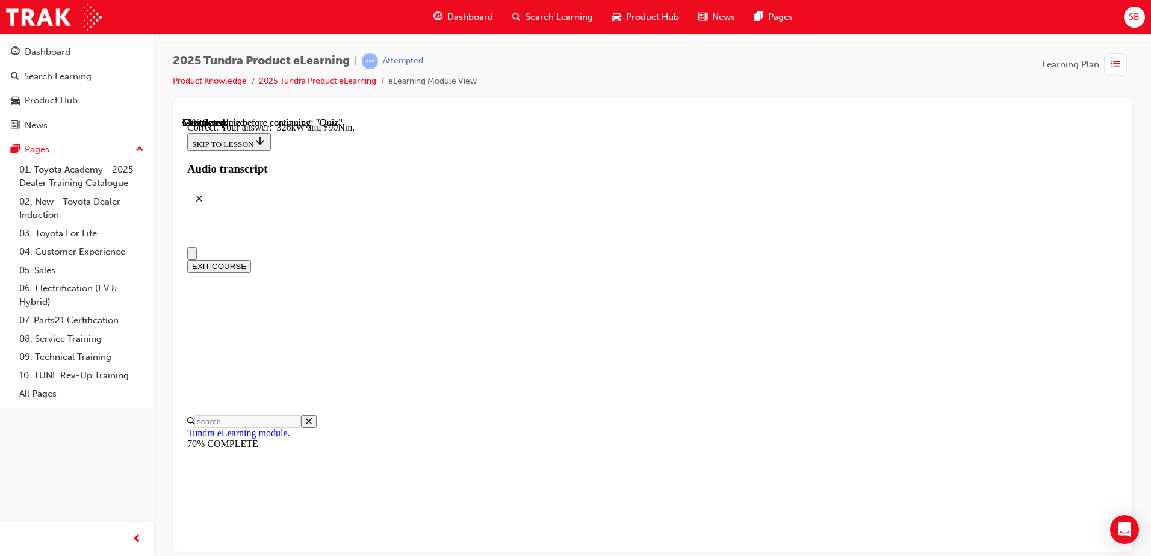
scroll to position [0, 0]
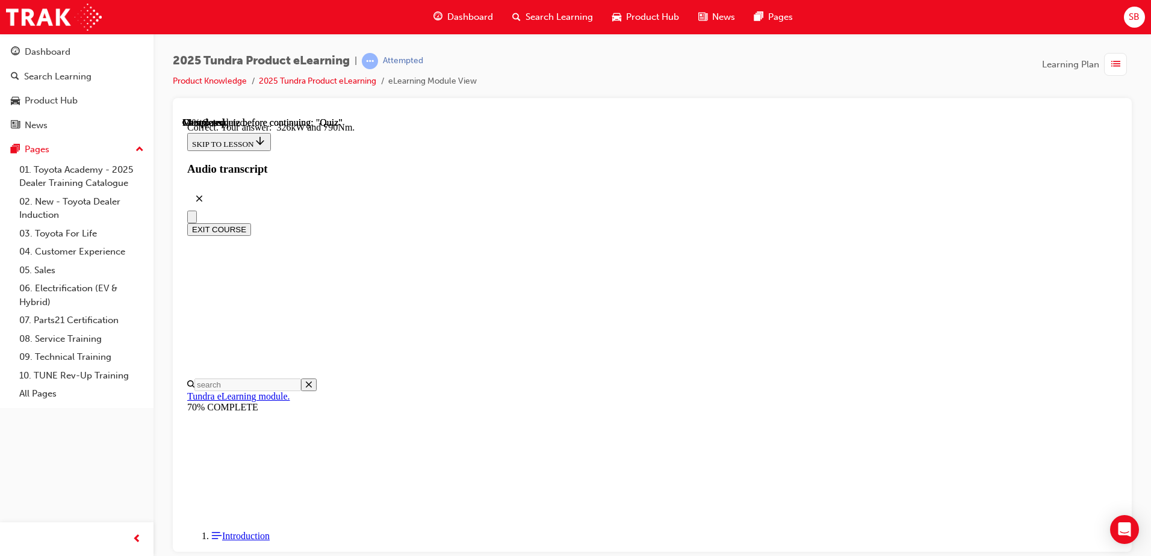
radio input "true"
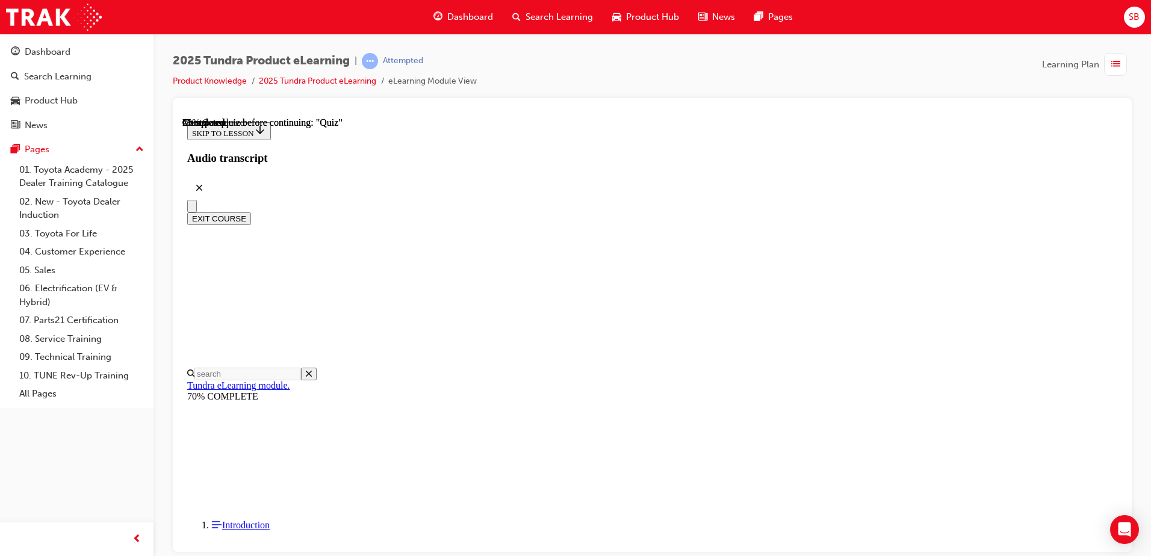
scroll to position [120, 0]
radio input "true"
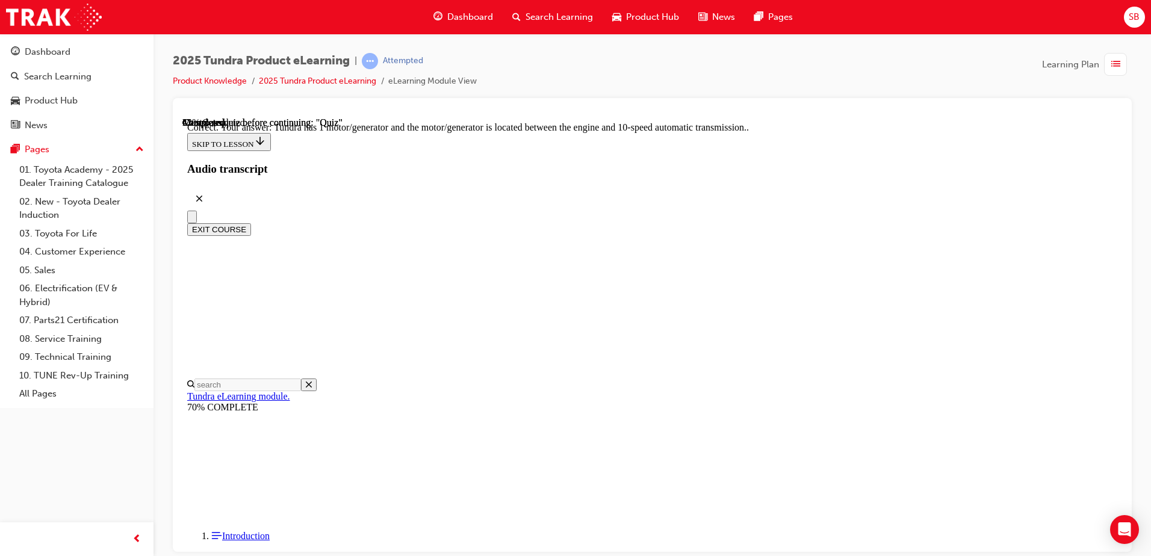
scroll to position [228, 0]
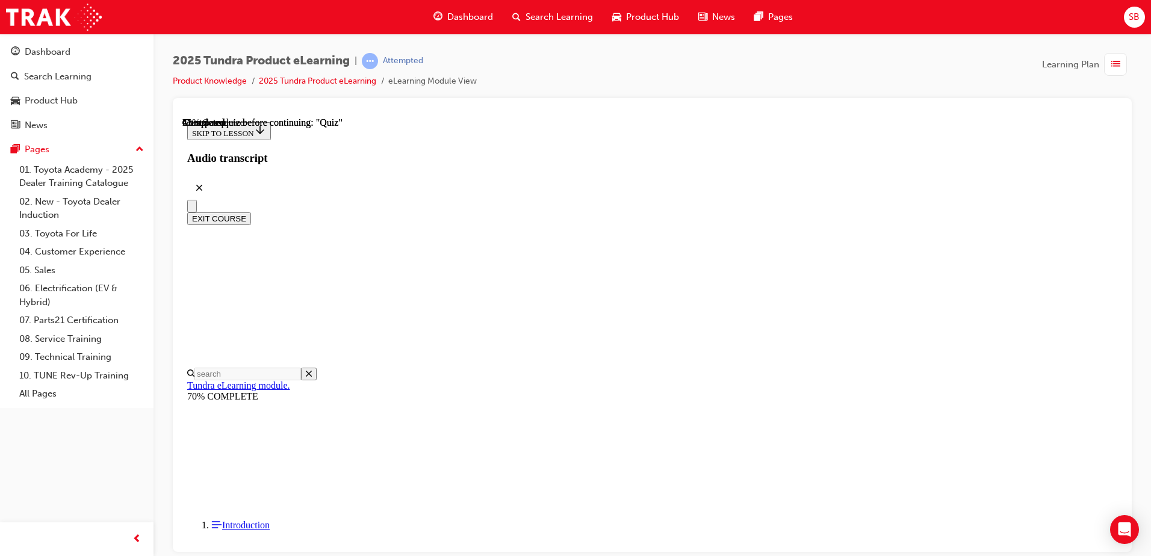
scroll to position [120, 0]
radio input "true"
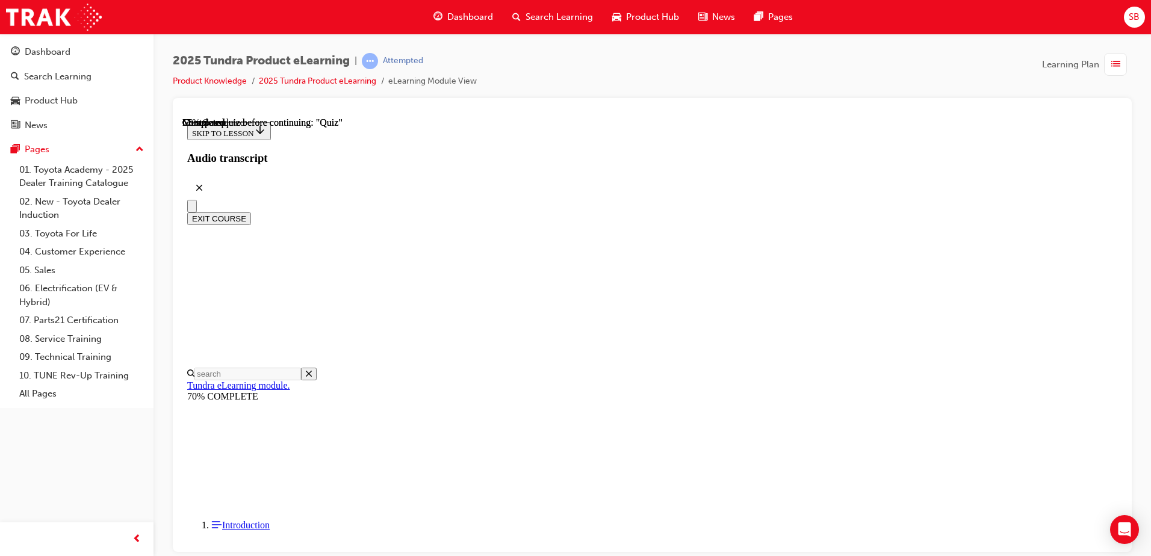
radio input "true"
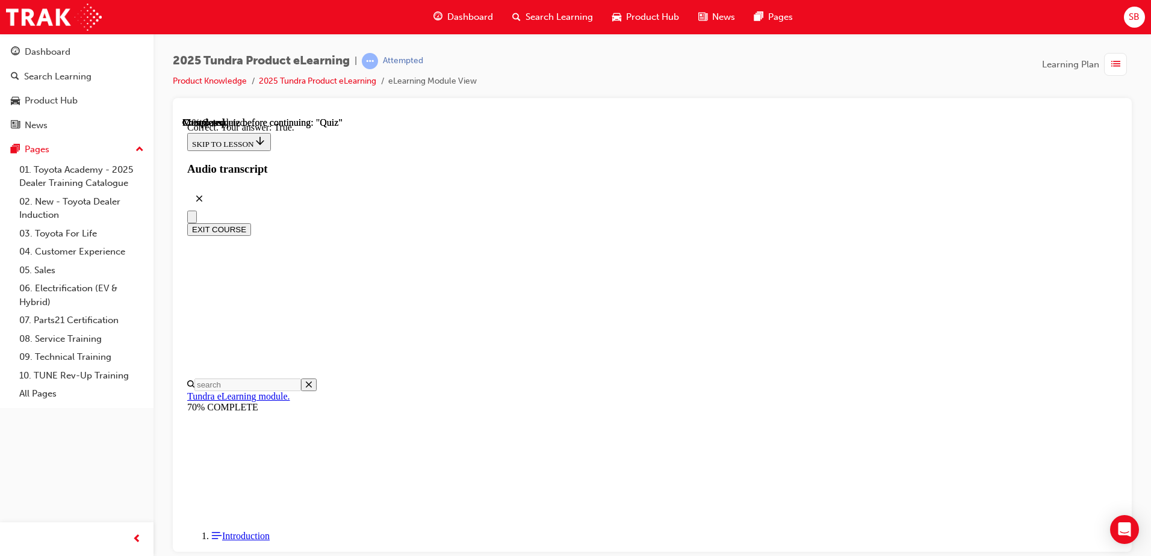
scroll to position [135, 0]
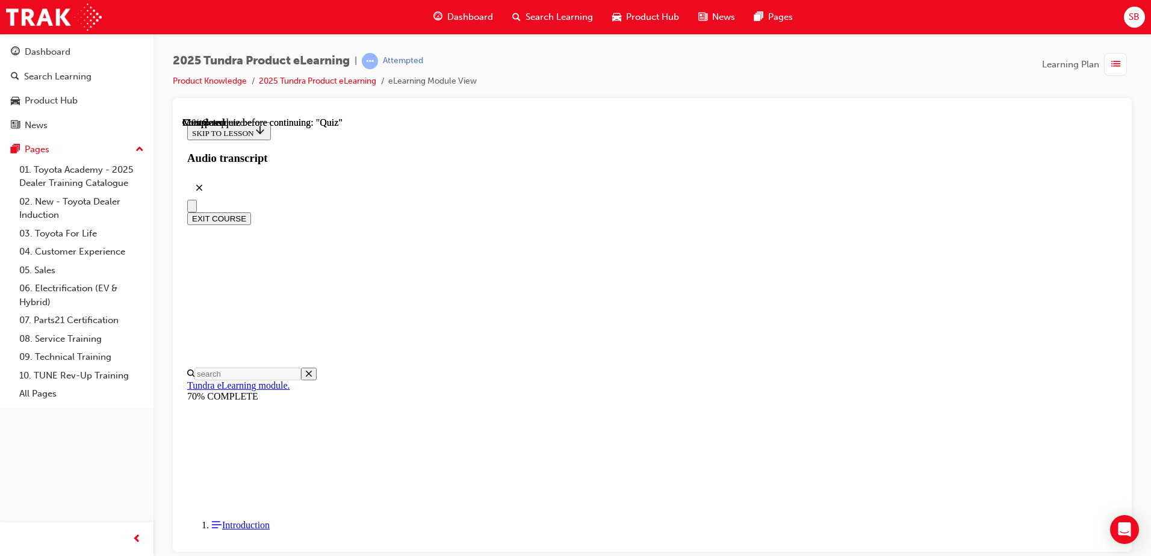
radio input "true"
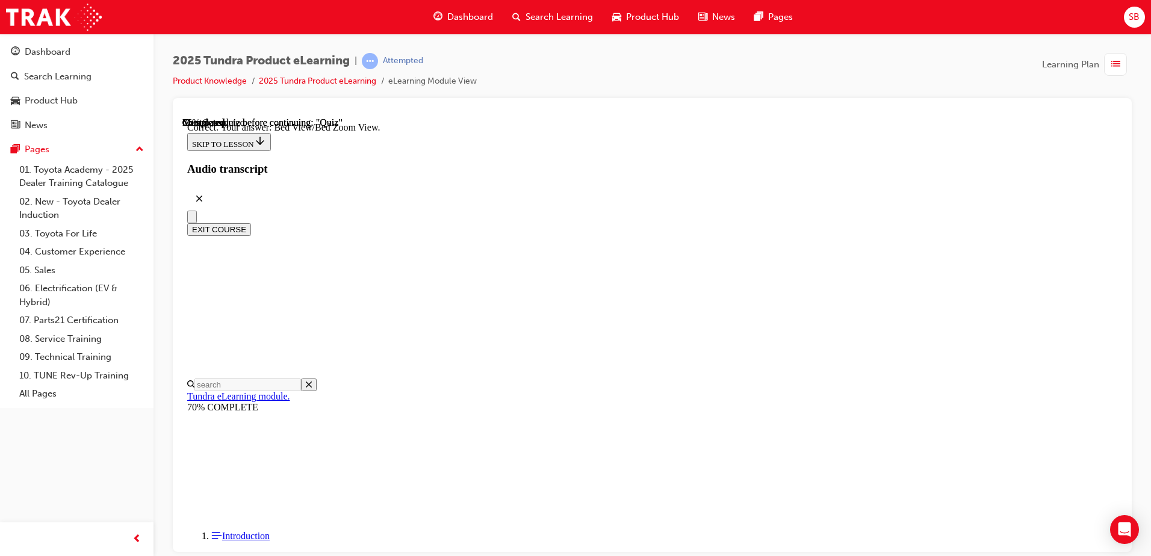
scroll to position [334, 0]
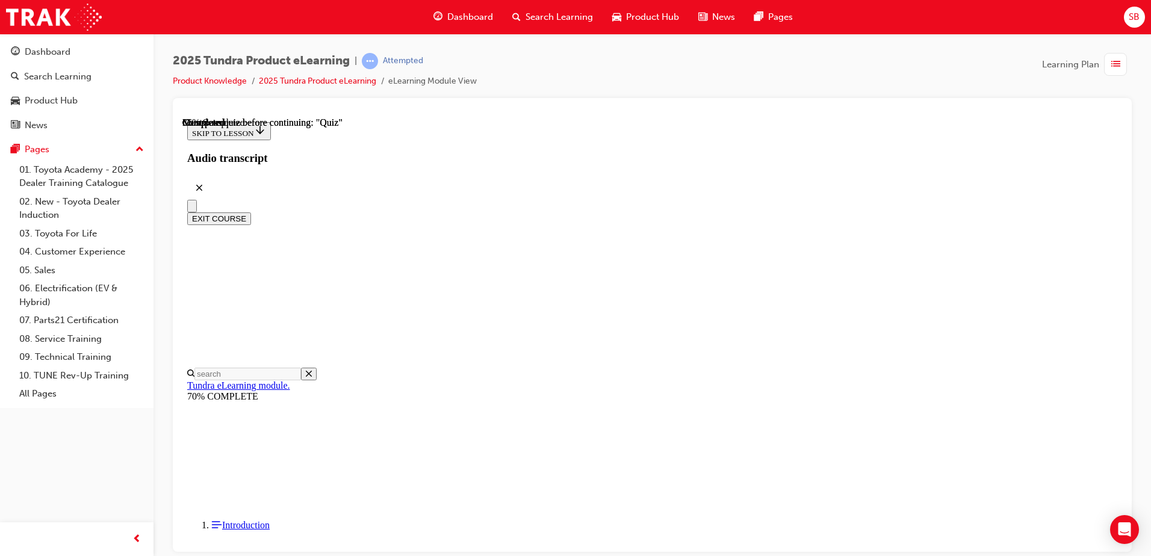
scroll to position [181, 0]
radio input "true"
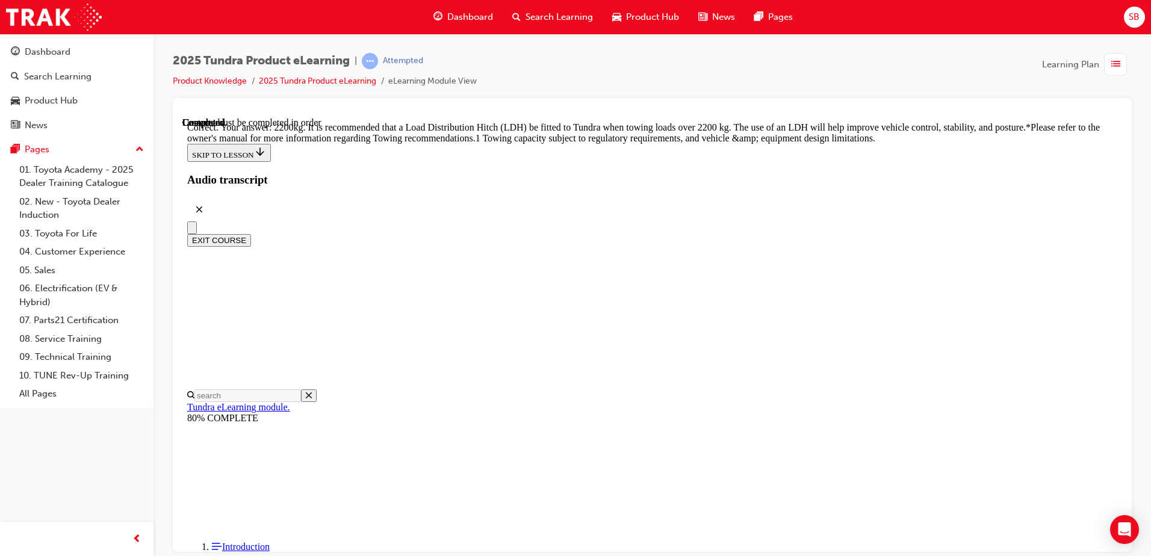
scroll to position [497, 0]
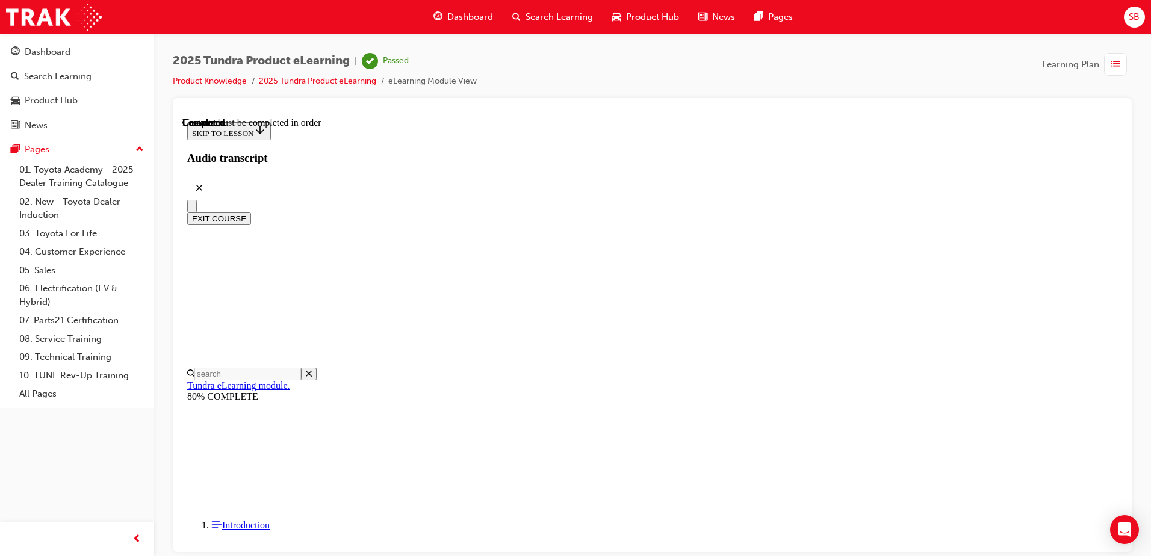
scroll to position [219, 0]
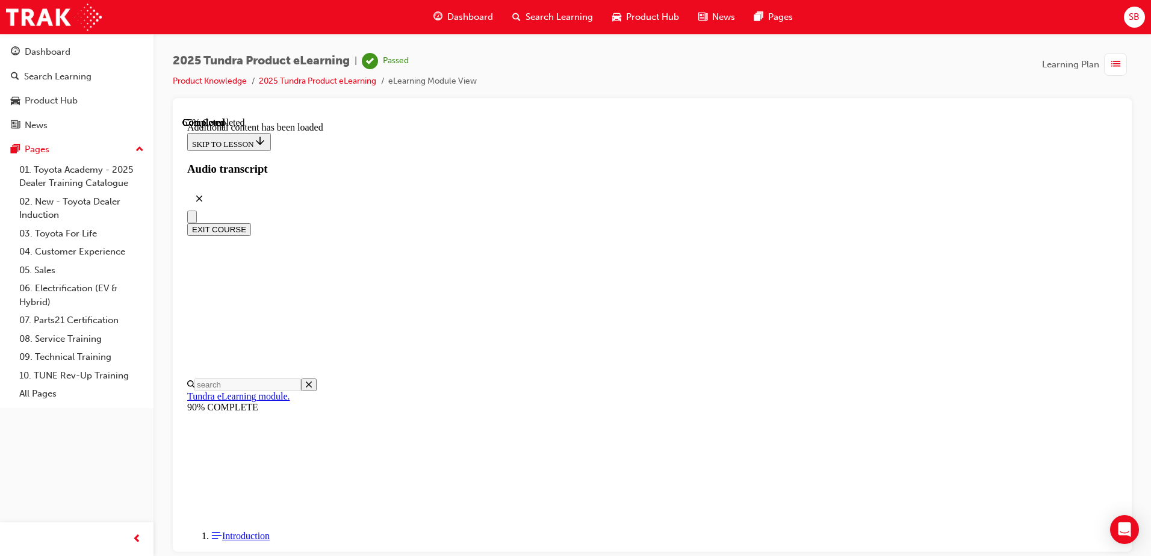
click at [251, 223] on button "EXIT COURSE" at bounding box center [219, 229] width 64 height 13
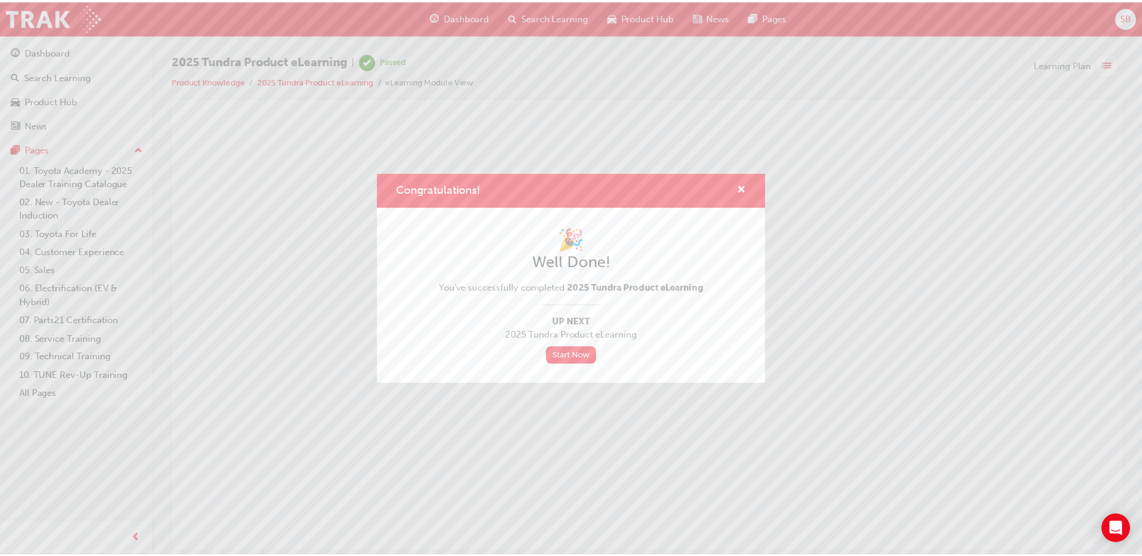
scroll to position [0, 0]
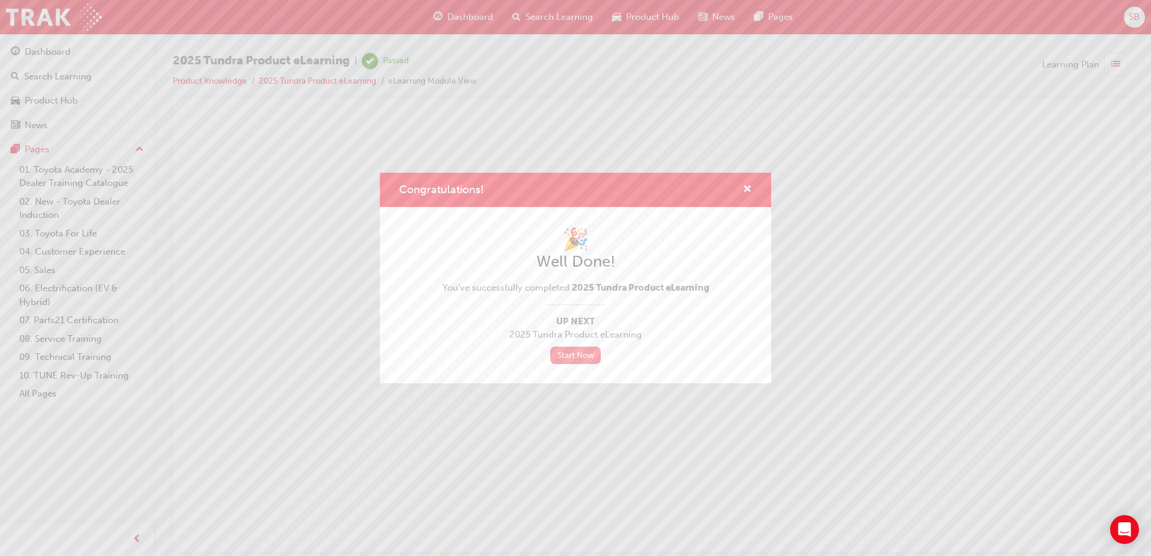
click at [573, 360] on link "Start Now" at bounding box center [575, 355] width 51 height 17
click at [576, 359] on link "Start Now" at bounding box center [575, 355] width 51 height 17
click at [586, 351] on link "Start Now" at bounding box center [575, 355] width 51 height 17
click at [577, 353] on link "Start Now" at bounding box center [575, 355] width 51 height 17
click at [748, 191] on span "cross-icon" at bounding box center [747, 190] width 9 height 11
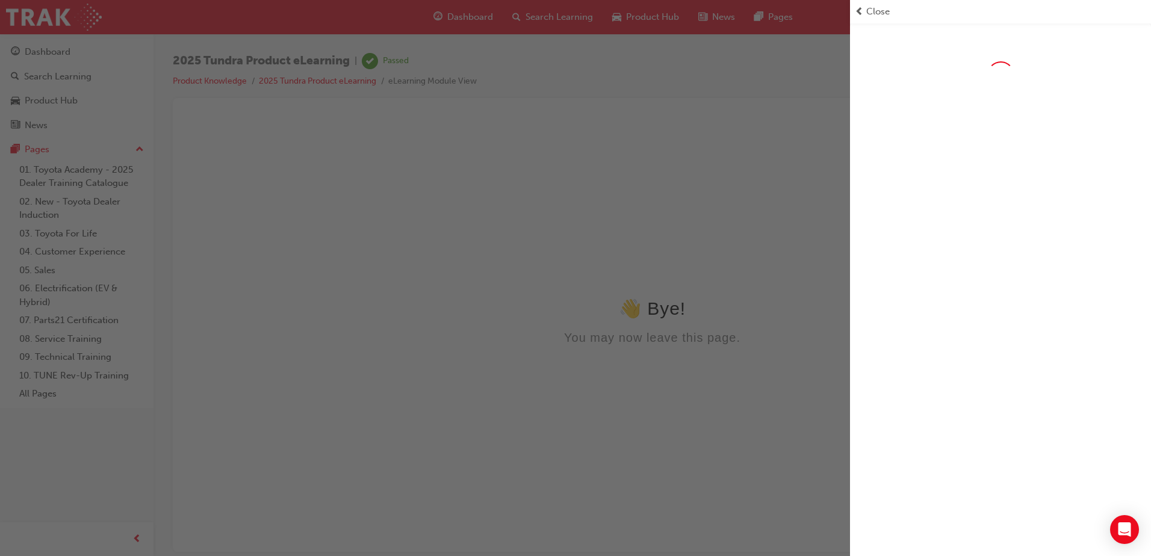
drag, startPoint x: 322, startPoint y: 237, endPoint x: 243, endPoint y: 50, distance: 203.2
click at [322, 237] on div "button" at bounding box center [425, 278] width 850 height 556
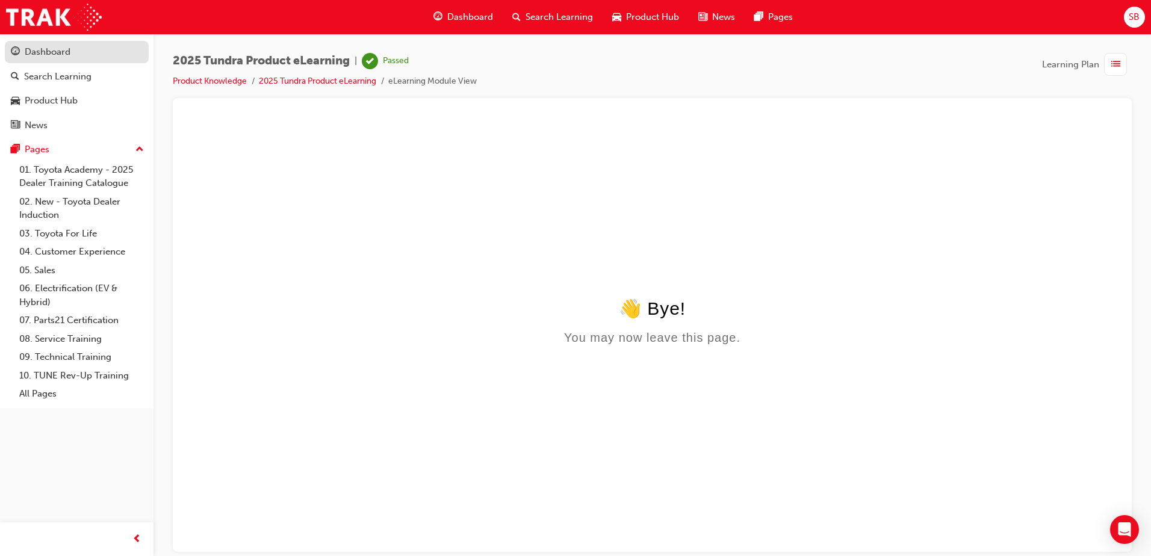
click at [71, 53] on div "Dashboard" at bounding box center [77, 52] width 132 height 15
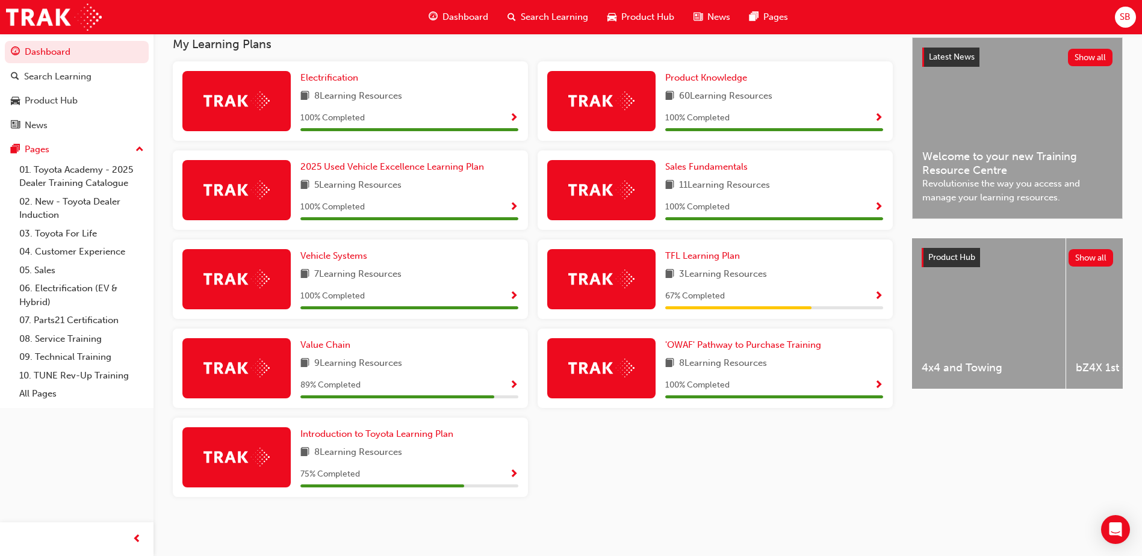
scroll to position [274, 0]
click at [513, 382] on span "Show Progress" at bounding box center [513, 386] width 9 height 11
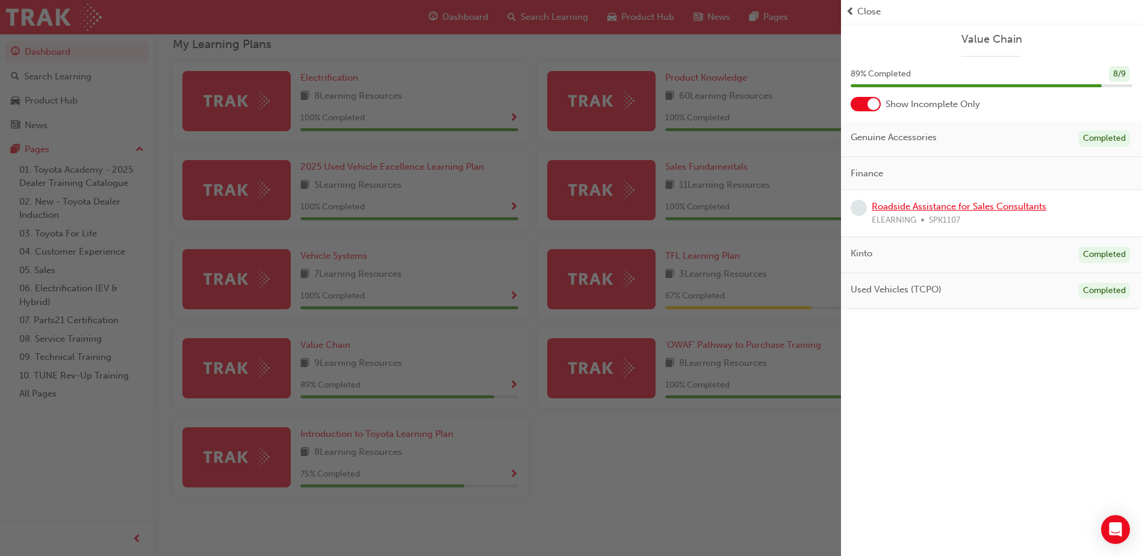
click at [963, 209] on link "Roadside Assistance for Sales Consultants" at bounding box center [959, 206] width 175 height 11
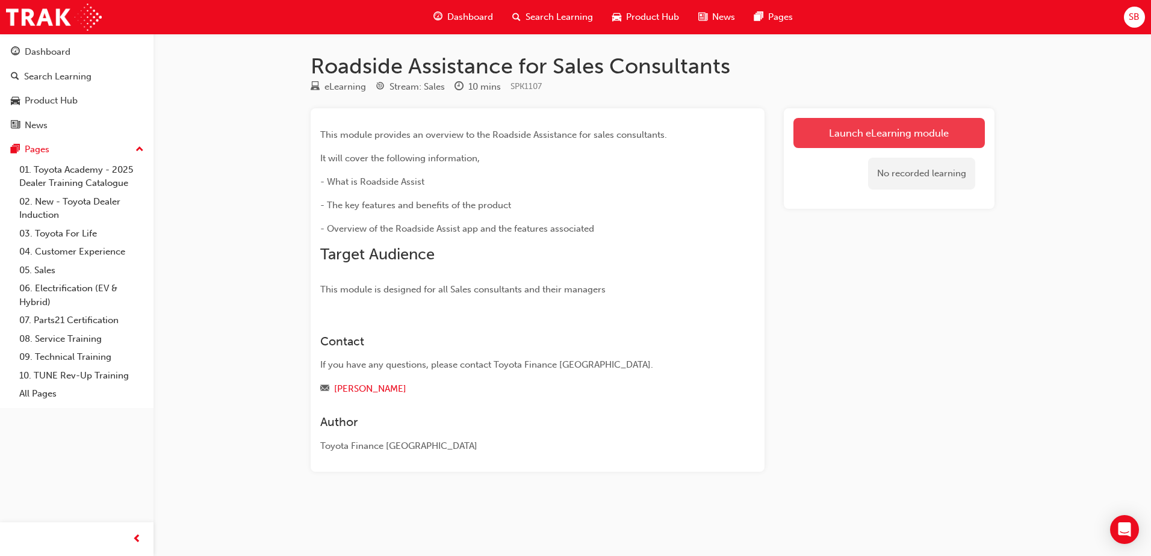
click at [858, 126] on link "Launch eLearning module" at bounding box center [889, 133] width 191 height 30
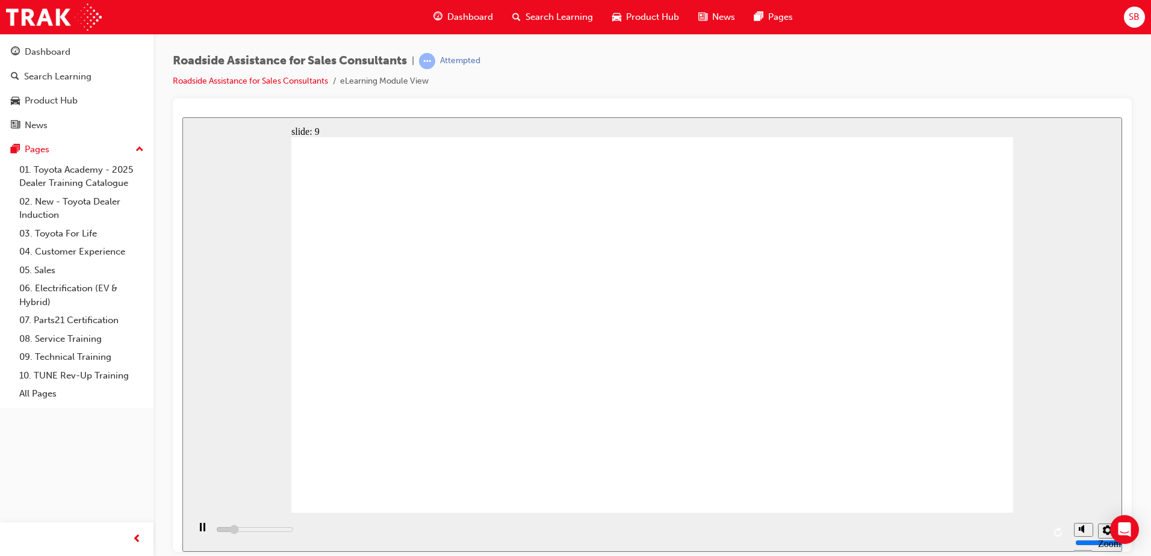
type input "23000"
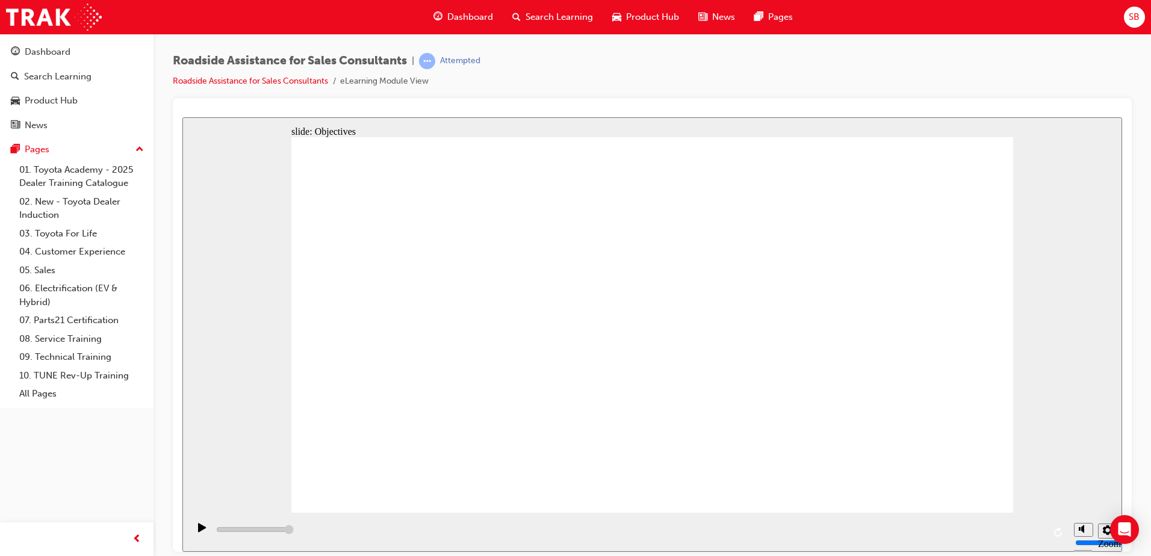
checkbox input "true"
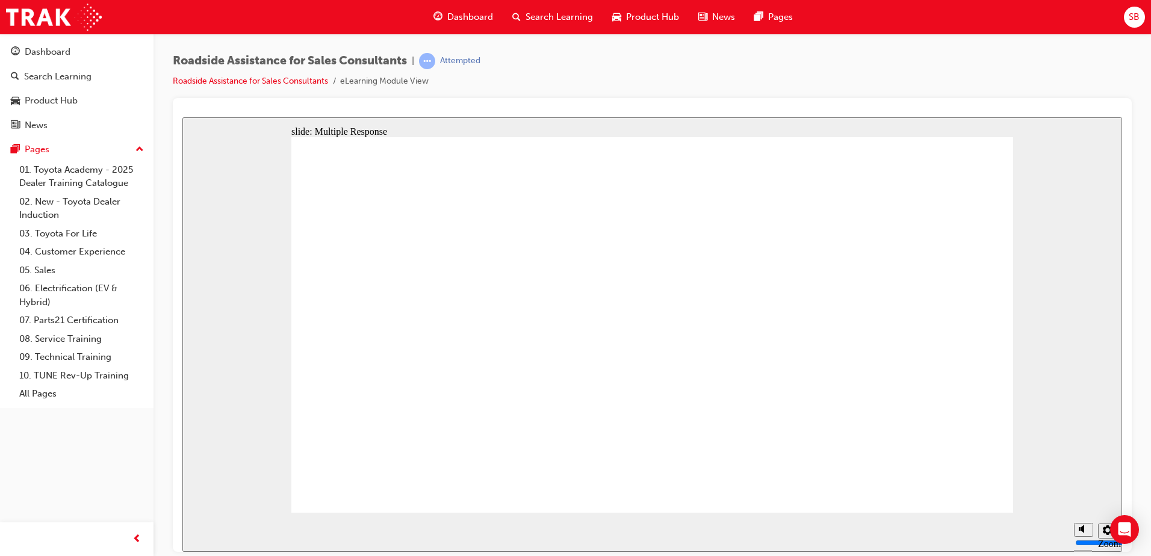
checkbox input "true"
drag, startPoint x: 929, startPoint y: 443, endPoint x: 883, endPoint y: 442, distance: 45.8
checkbox input "true"
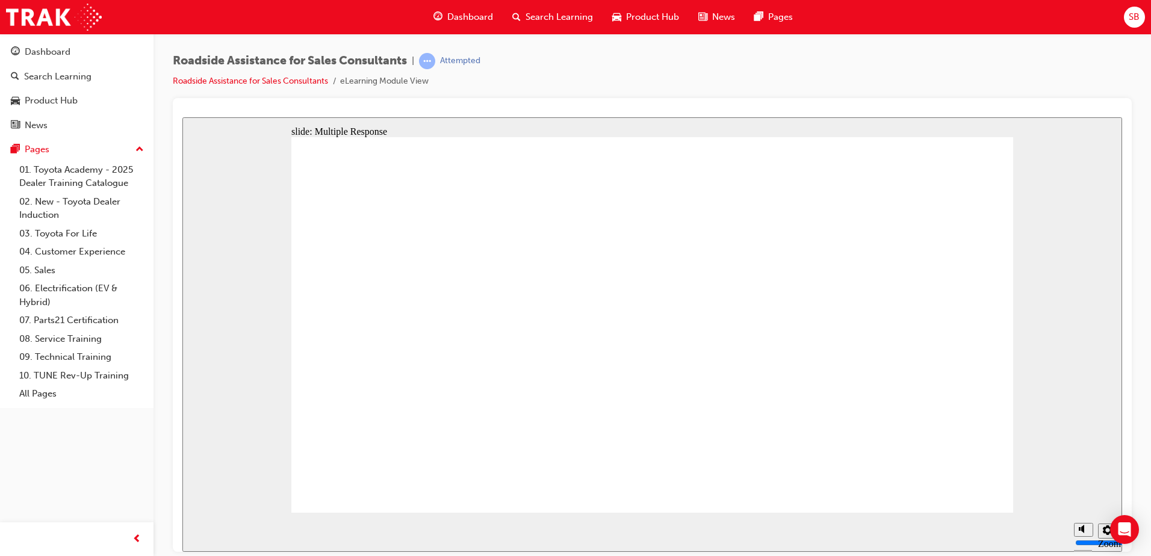
checkbox input "true"
drag, startPoint x: 505, startPoint y: 262, endPoint x: 929, endPoint y: 456, distance: 466.1
checkbox input "true"
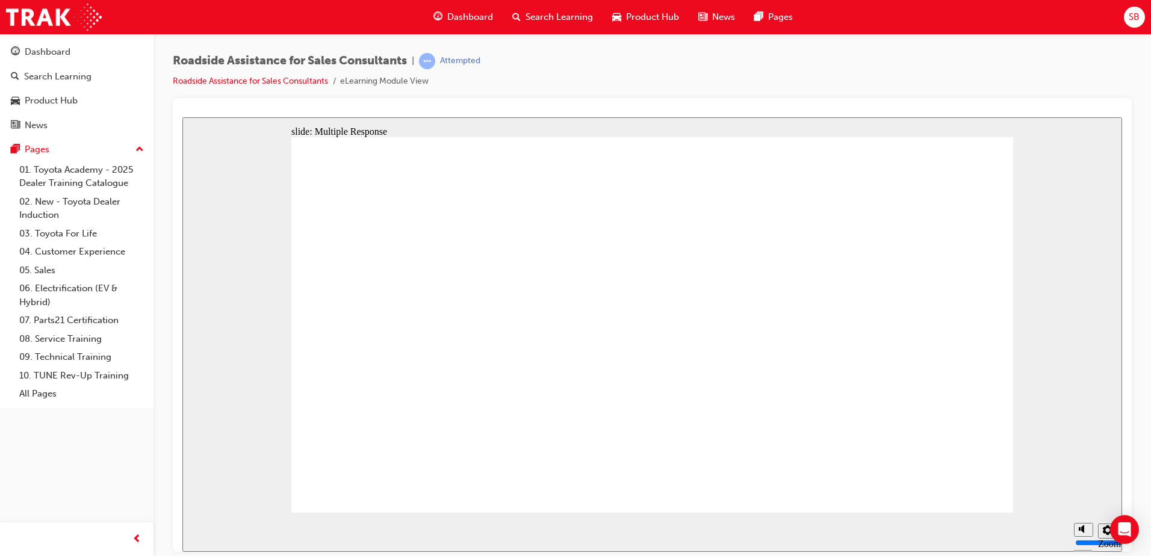
checkbox input "true"
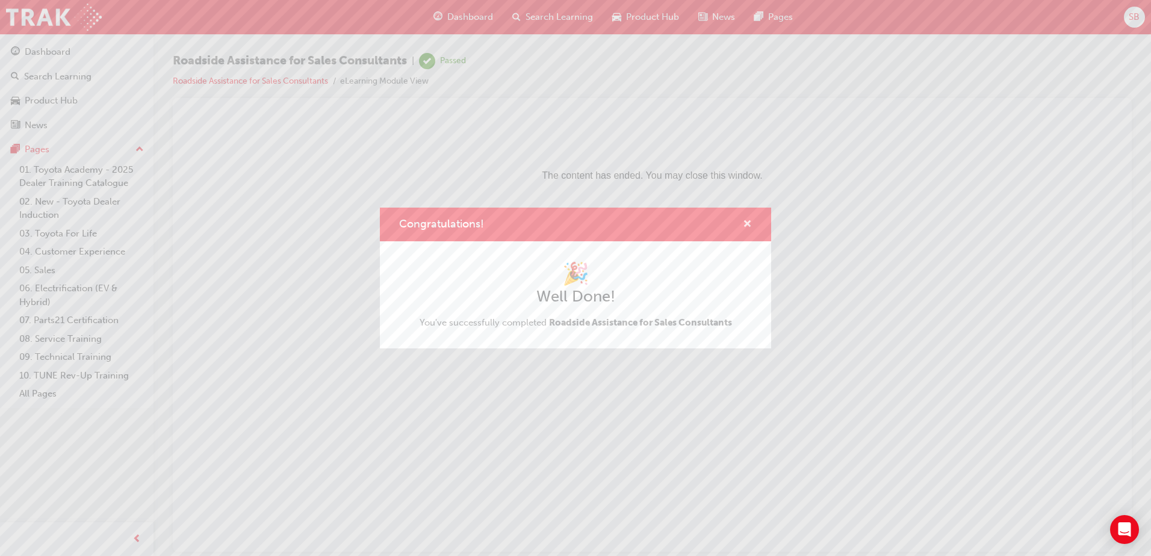
click at [750, 226] on span "cross-icon" at bounding box center [747, 225] width 9 height 11
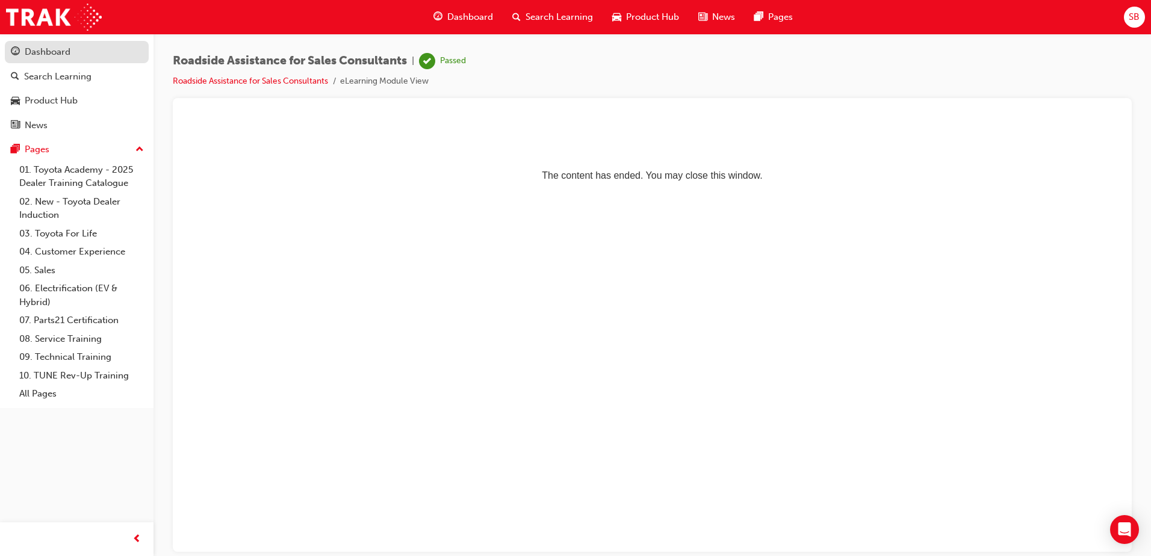
click at [49, 50] on div "Dashboard" at bounding box center [48, 52] width 46 height 14
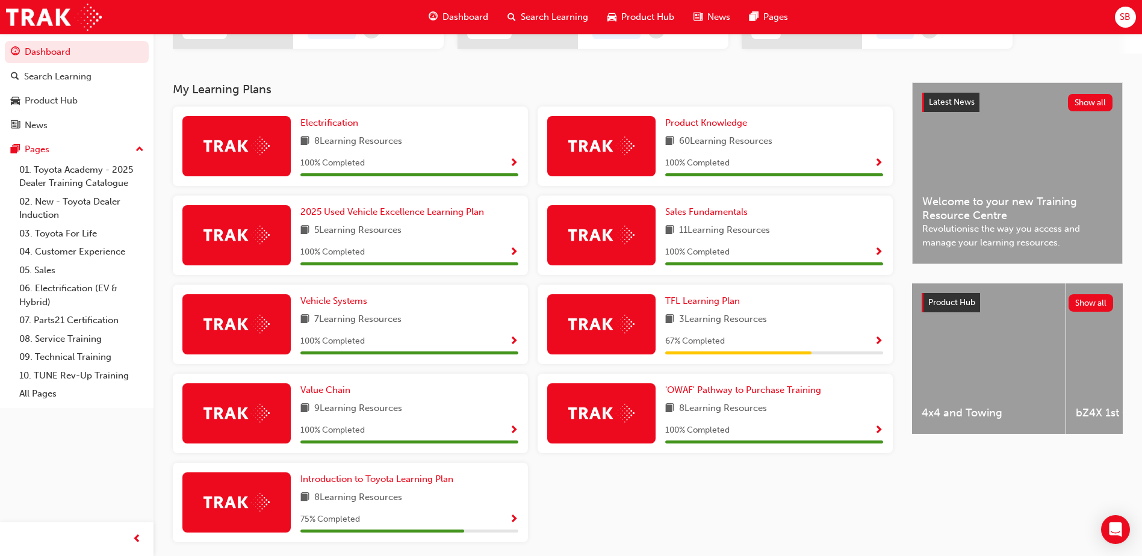
scroll to position [269, 0]
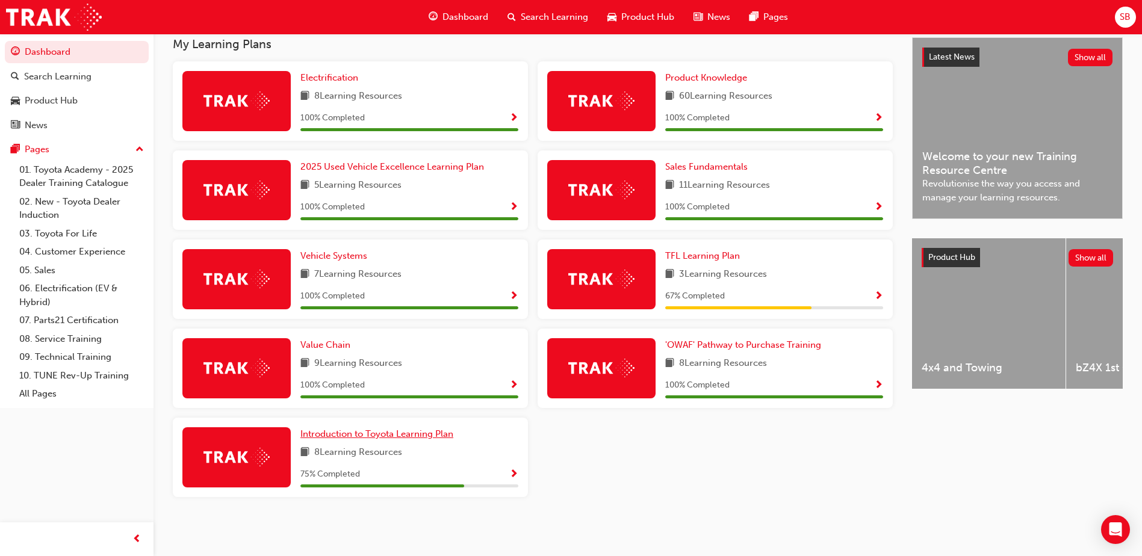
click at [446, 427] on link "Introduction to Toyota Learning Plan" at bounding box center [379, 434] width 158 height 14
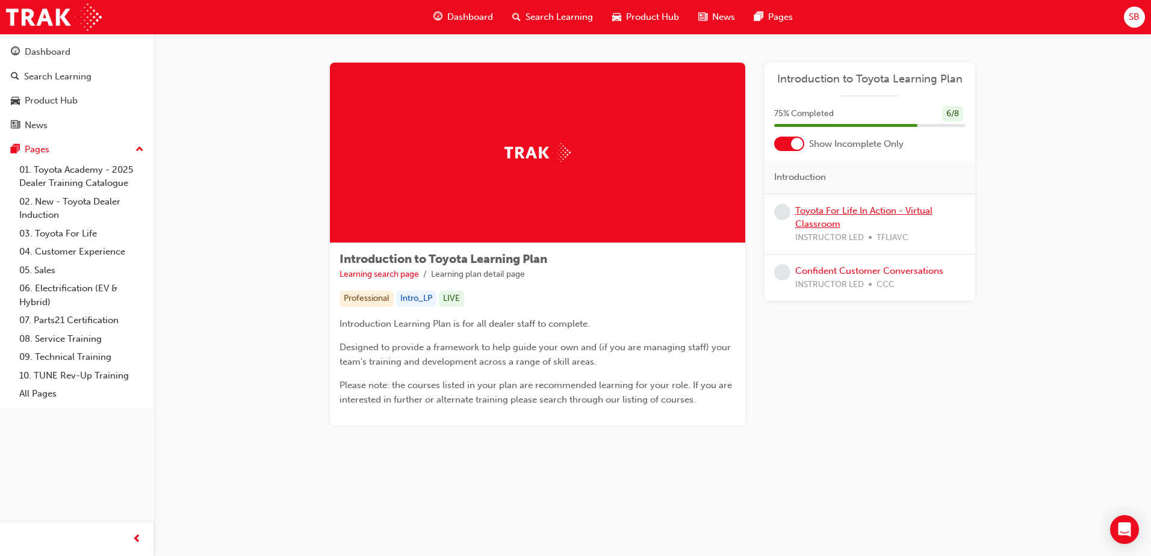
click at [857, 211] on link "Toyota For Life In Action - Virtual Classroom" at bounding box center [863, 217] width 137 height 25
click at [830, 268] on link "Confident Customer Conversations" at bounding box center [869, 271] width 148 height 11
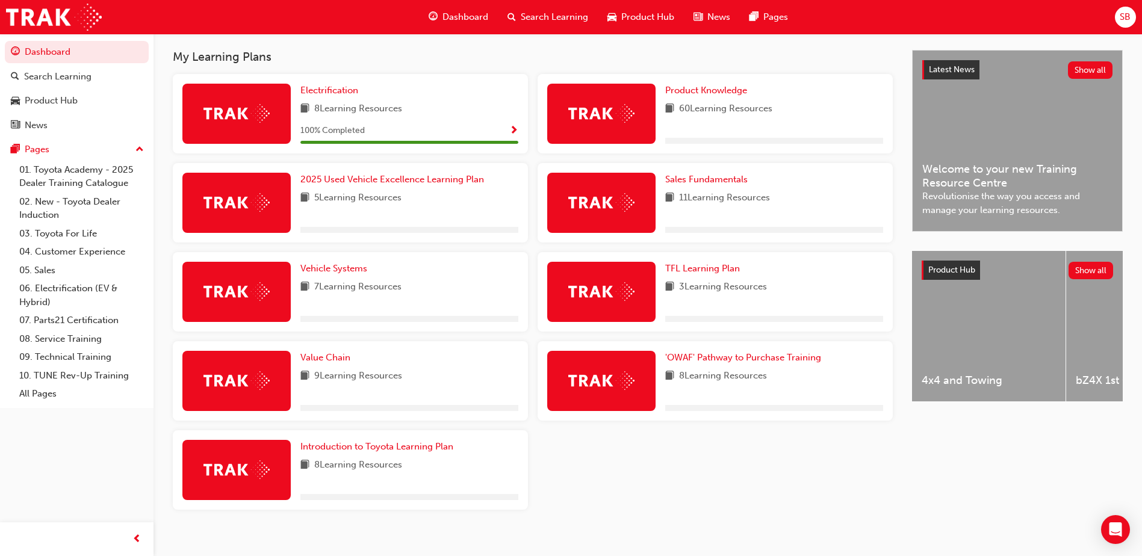
scroll to position [269, 0]
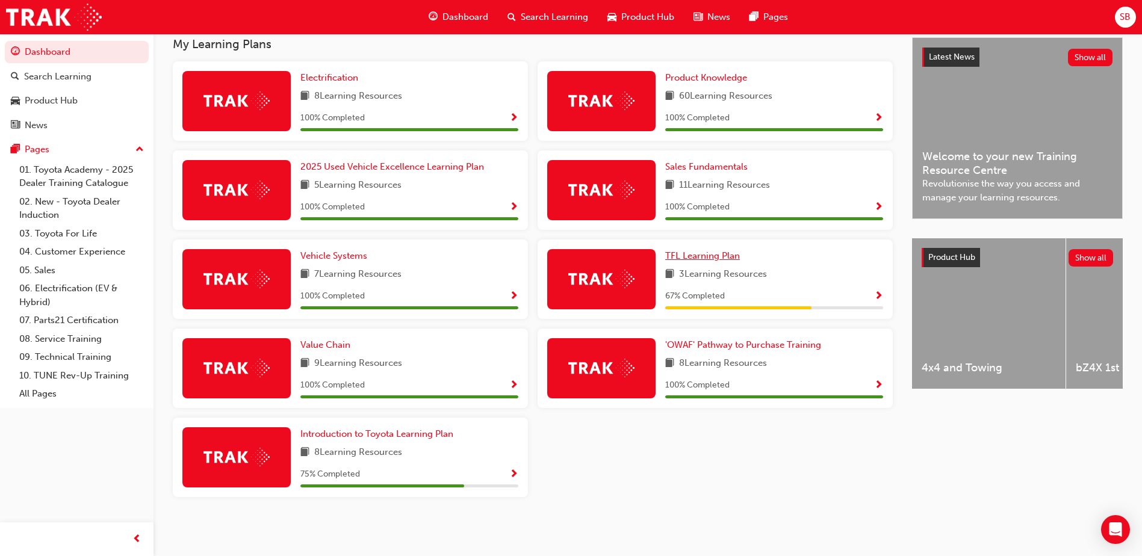
click at [694, 253] on span "TFL Learning Plan" at bounding box center [702, 255] width 75 height 11
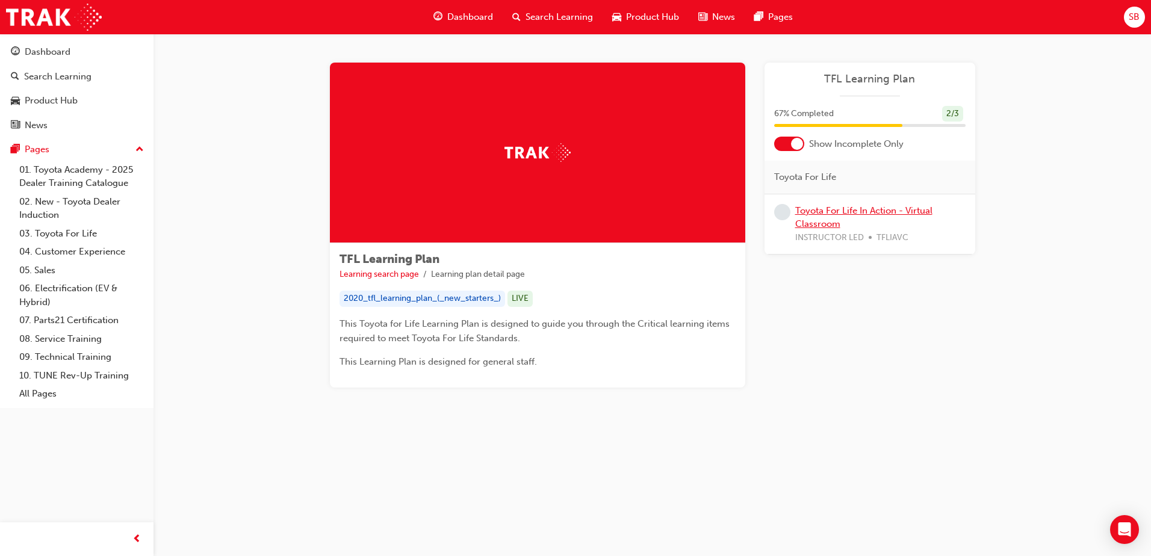
click at [823, 211] on link "Toyota For Life In Action - Virtual Classroom" at bounding box center [863, 217] width 137 height 25
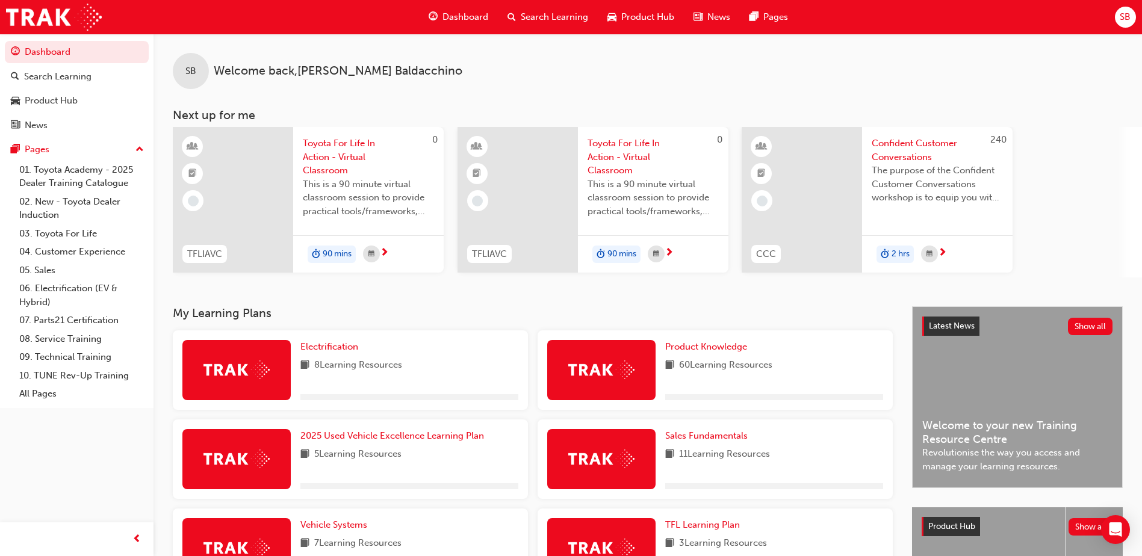
scroll to position [269, 0]
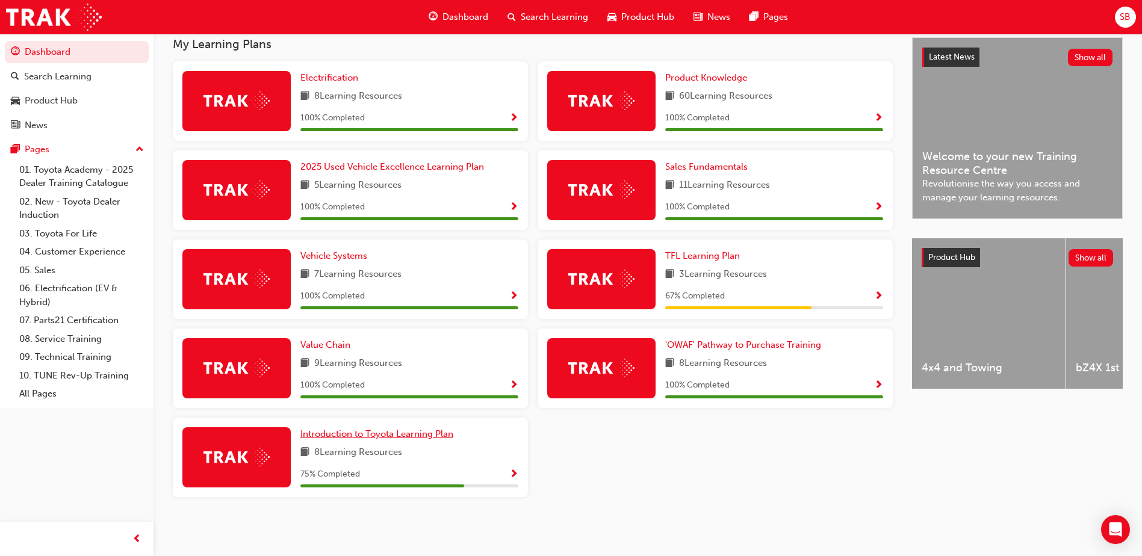
click at [387, 430] on span "Introduction to Toyota Learning Plan" at bounding box center [376, 434] width 153 height 11
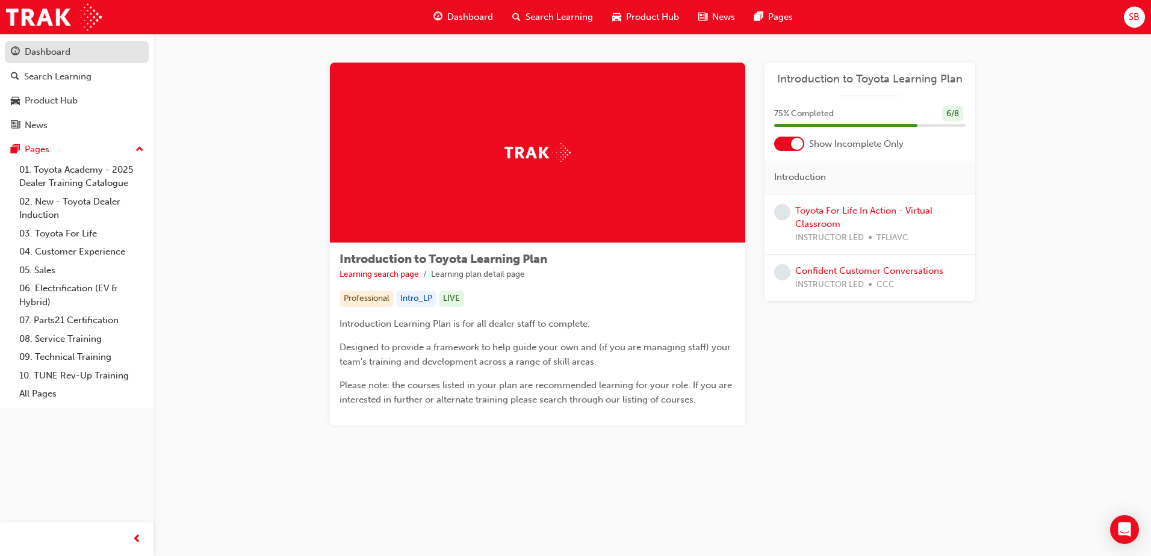
click at [46, 48] on div "Dashboard" at bounding box center [48, 52] width 46 height 14
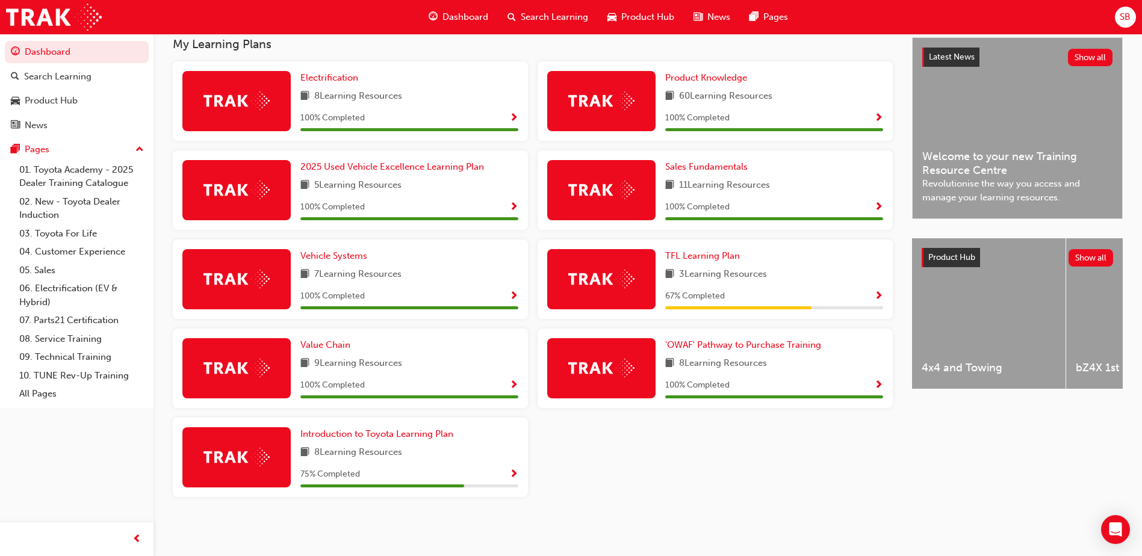
scroll to position [28, 0]
